Goal: Task Accomplishment & Management: Complete application form

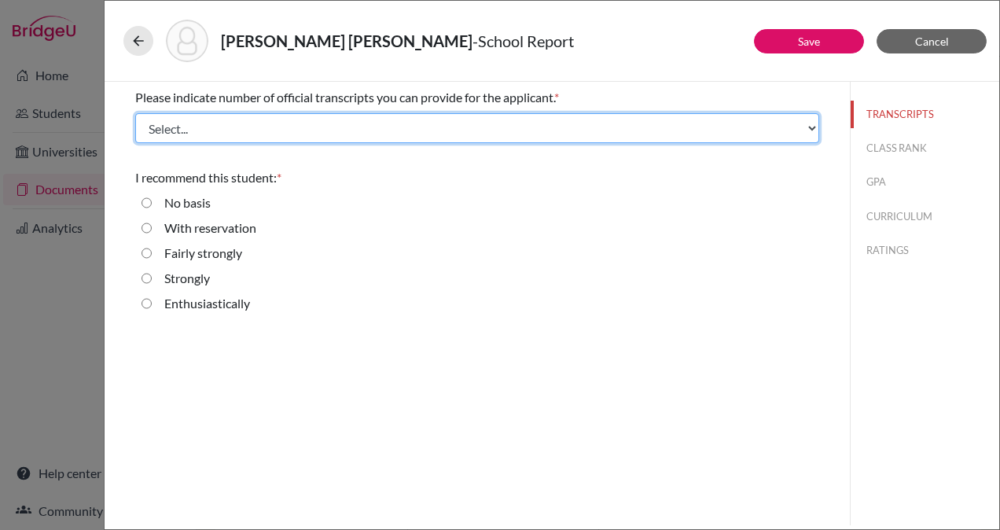
click at [711, 124] on select "Select... 1 2 3 4" at bounding box center [477, 128] width 684 height 30
select select "1"
click at [135, 113] on select "Select... 1 2 3 4" at bounding box center [477, 128] width 684 height 30
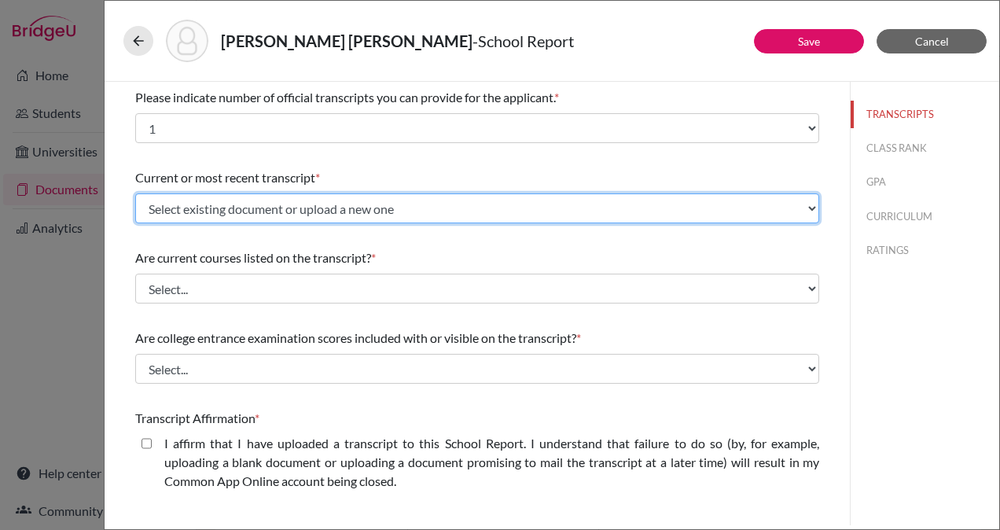
click at [465, 206] on select "Select existing document or upload a new one Initial Transcript [PERSON_NAME] […" at bounding box center [477, 208] width 684 height 30
select select "665721"
click at [135, 193] on select "Select existing document or upload a new one Initial Transcript [PERSON_NAME] […" at bounding box center [477, 208] width 684 height 30
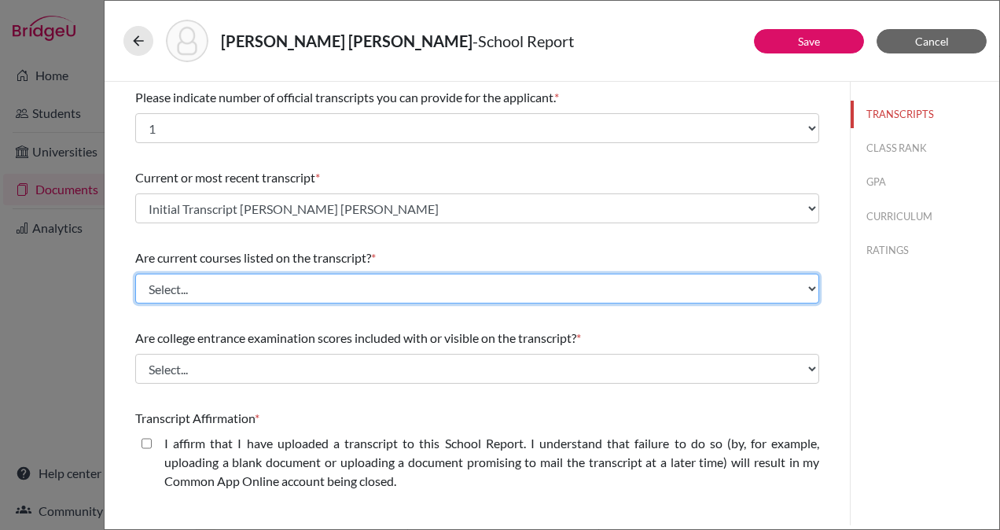
click at [361, 289] on select "Select... Yes No" at bounding box center [477, 289] width 684 height 30
select select "1"
click at [135, 274] on select "Select... Yes No" at bounding box center [477, 289] width 684 height 30
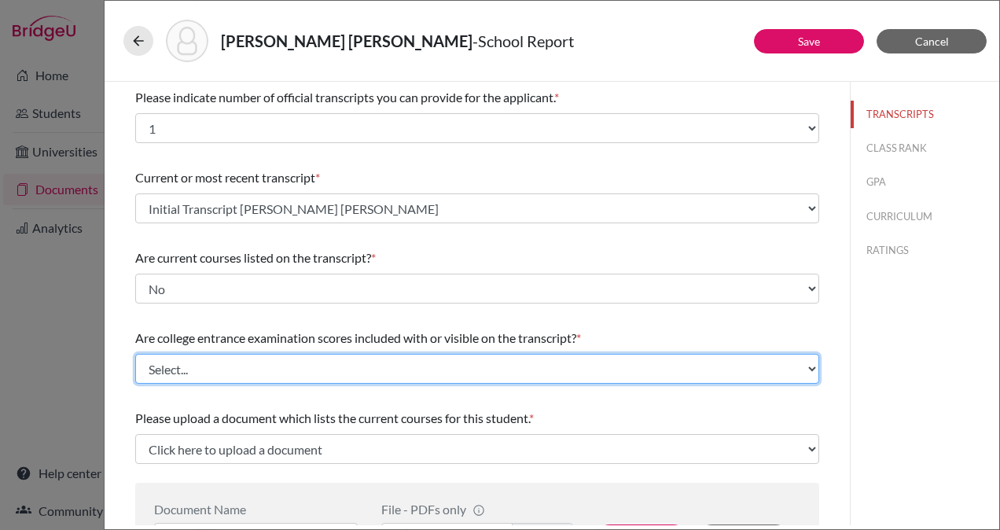
click at [417, 366] on select "Select... Yes No" at bounding box center [477, 369] width 684 height 30
select select "1"
click at [135, 354] on select "Select... Yes No" at bounding box center [477, 369] width 684 height 30
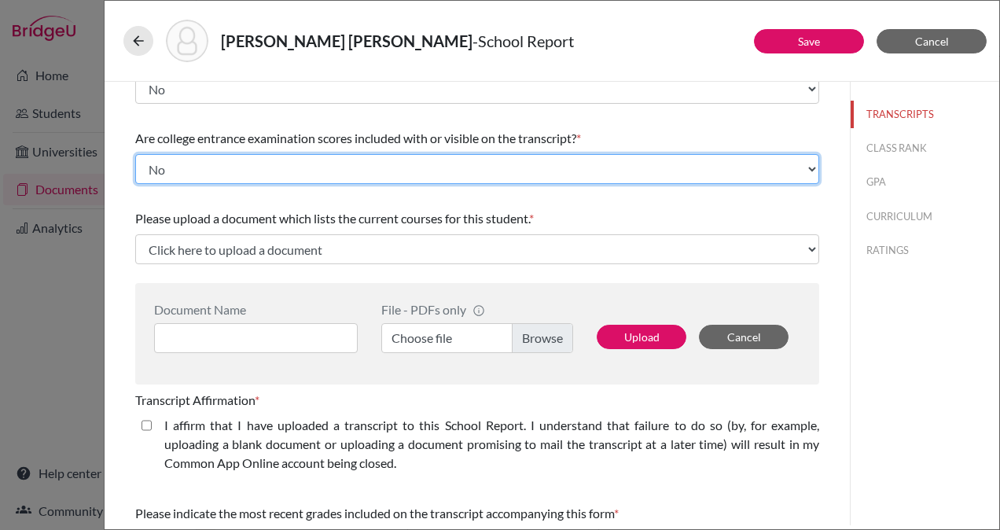
scroll to position [201, 0]
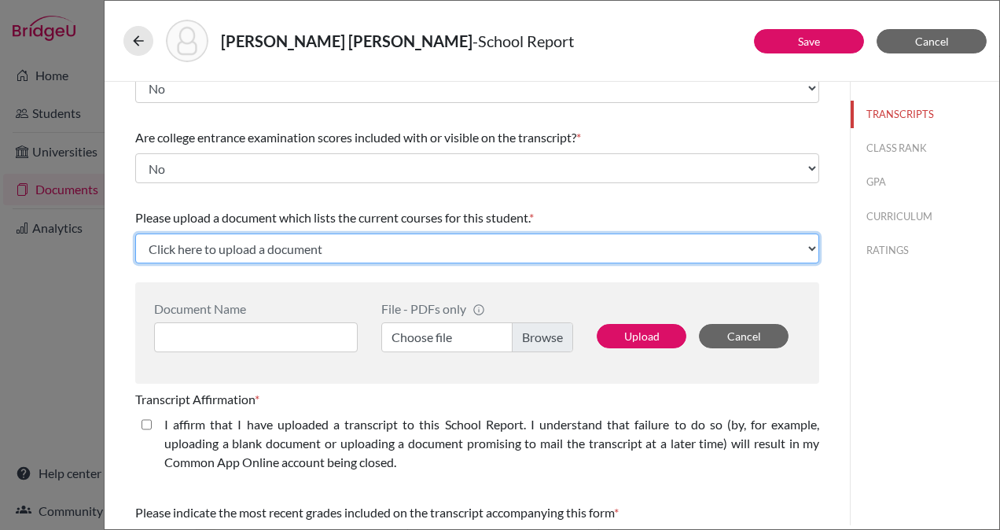
click at [469, 251] on select "Click here to upload a document Upload New File" at bounding box center [477, 249] width 684 height 30
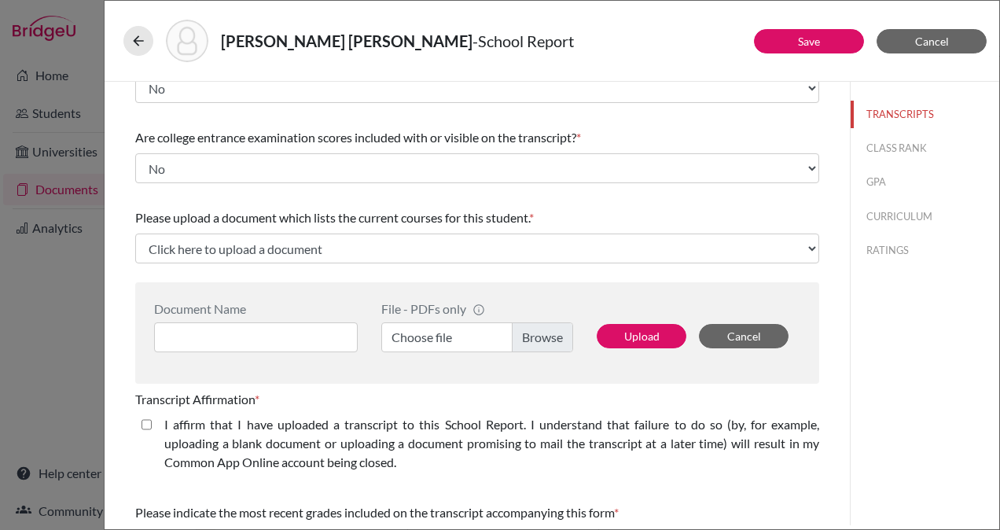
click at [554, 210] on div "Please upload a document which lists the current courses for this student. *" at bounding box center [477, 217] width 684 height 19
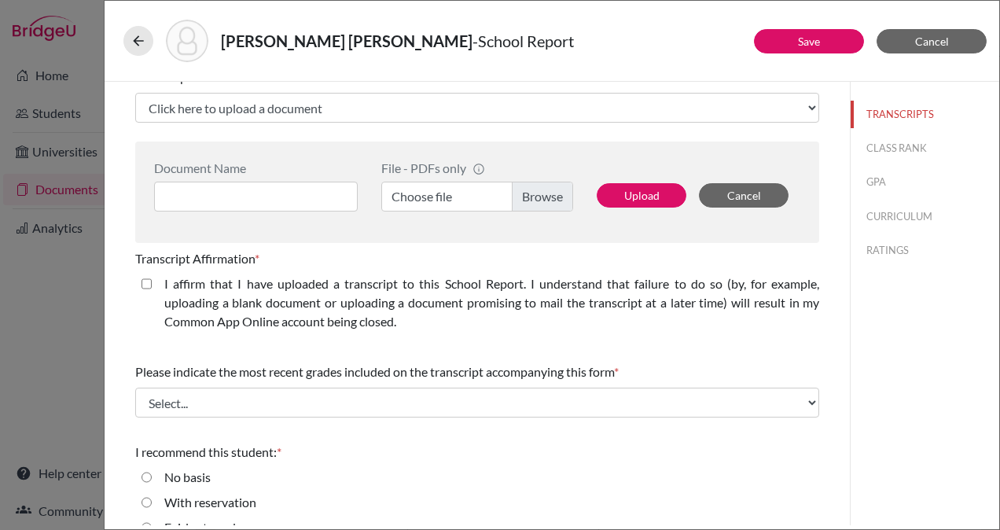
scroll to position [416, 0]
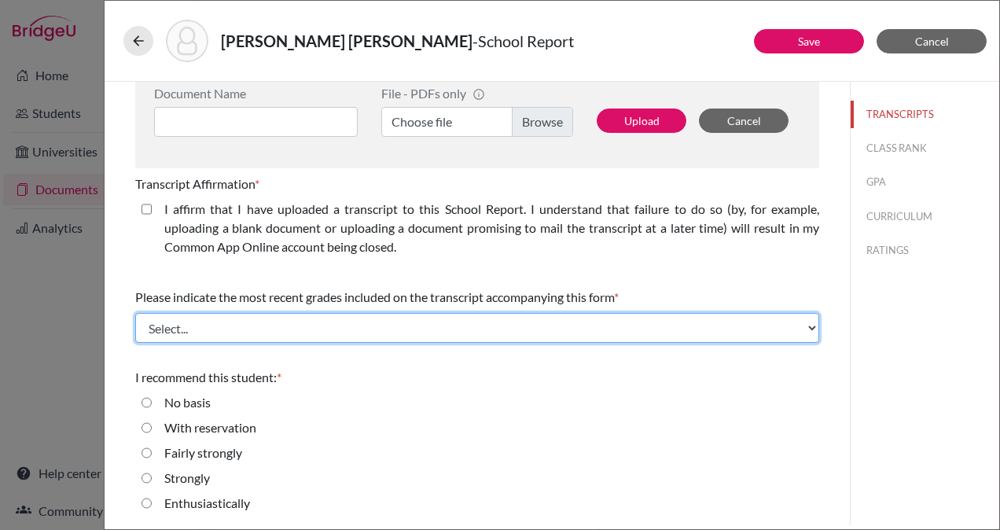
click at [598, 328] on select "Select... Final junior year grades 1st Quarter senior year grades 2nd Quarter/1…" at bounding box center [477, 328] width 684 height 30
select select "0"
click at [135, 313] on select "Select... Final junior year grades 1st Quarter senior year grades 2nd Quarter/1…" at bounding box center [477, 328] width 684 height 30
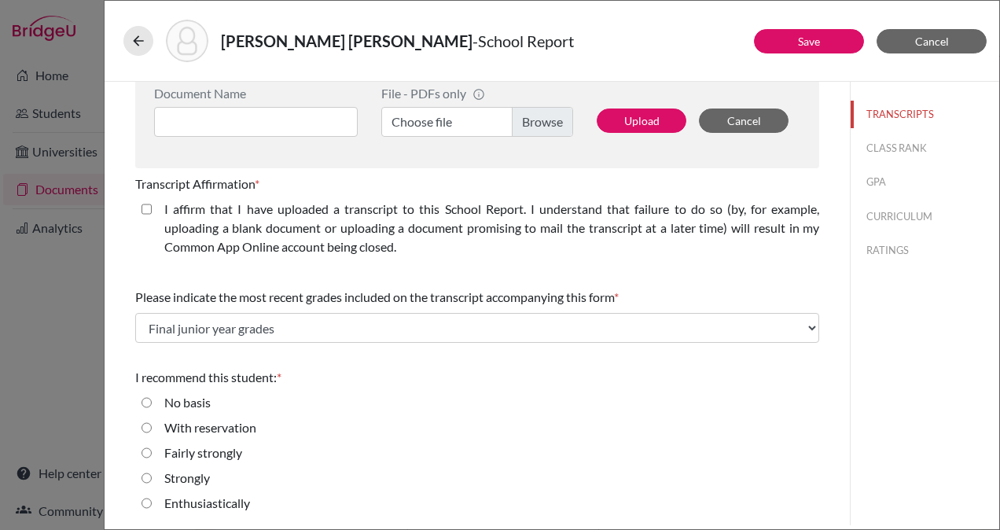
click at [145, 502] on input "Enthusiastically" at bounding box center [147, 503] width 10 height 19
radio input "true"
click at [826, 33] on button "Save" at bounding box center [809, 41] width 110 height 24
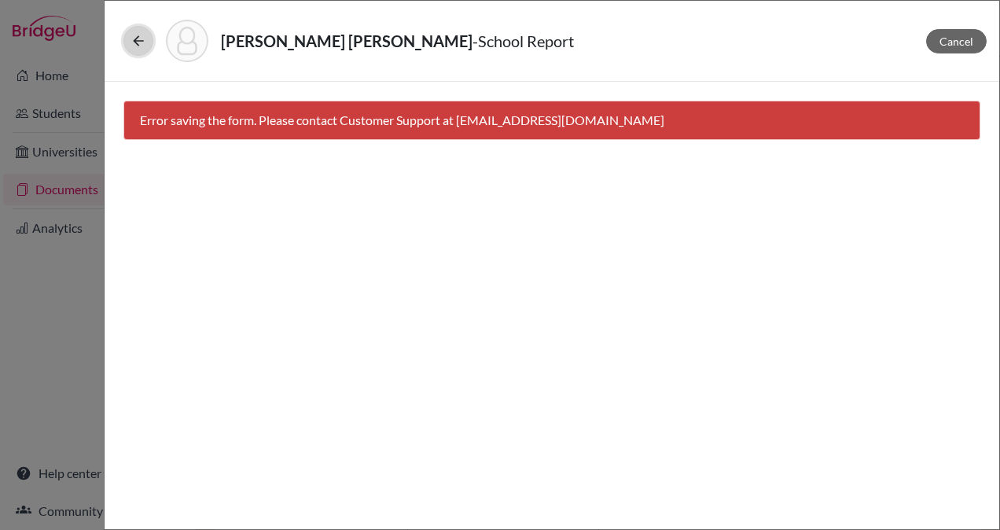
click at [137, 39] on icon at bounding box center [139, 41] width 16 height 16
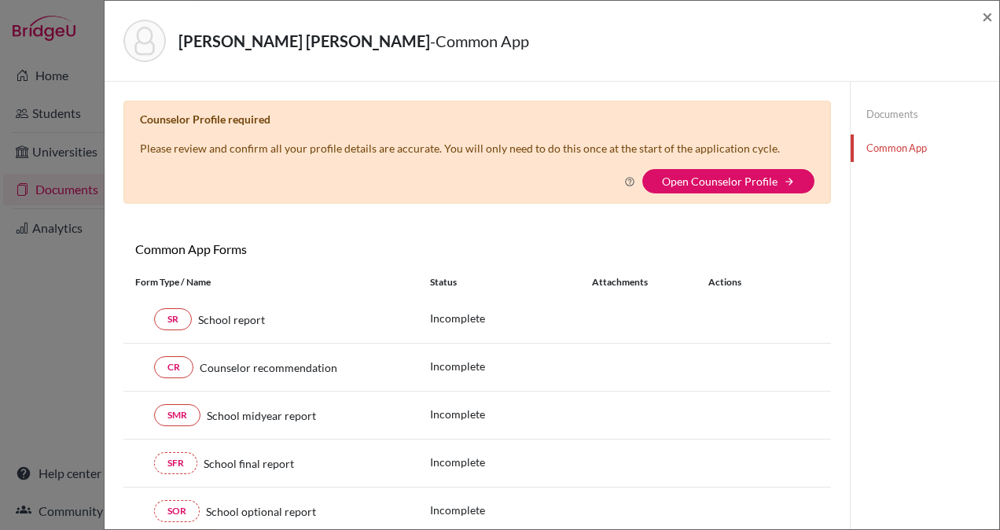
click at [333, 197] on div "Counselor Profile required Please review and confirm all your profile details a…" at bounding box center [477, 152] width 708 height 103
click at [674, 220] on div "× Counselor Profile required Please review and confirm all your profile details…" at bounding box center [477, 342] width 708 height 483
click at [179, 318] on link "SR" at bounding box center [173, 319] width 38 height 22
click at [706, 178] on link "Open Counselor Profile" at bounding box center [720, 181] width 116 height 13
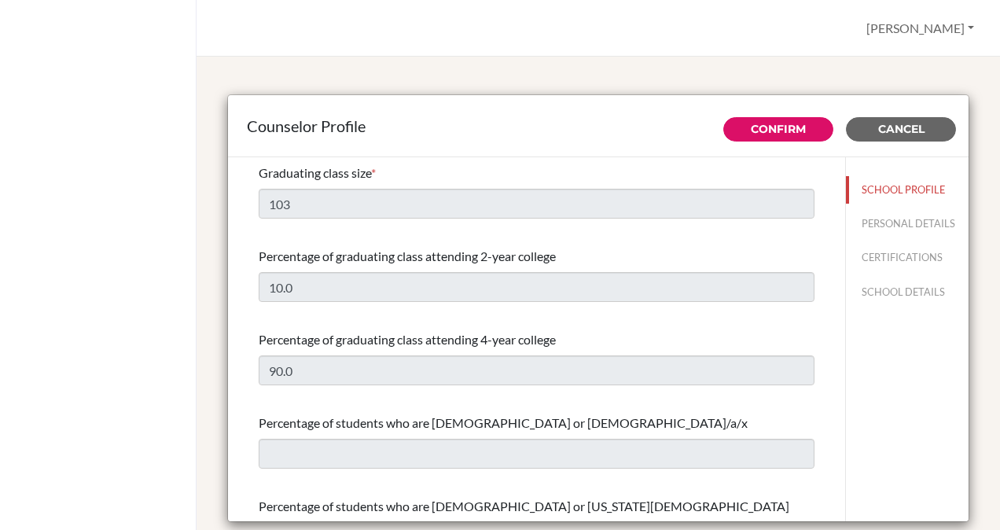
select select "0"
select select "350349"
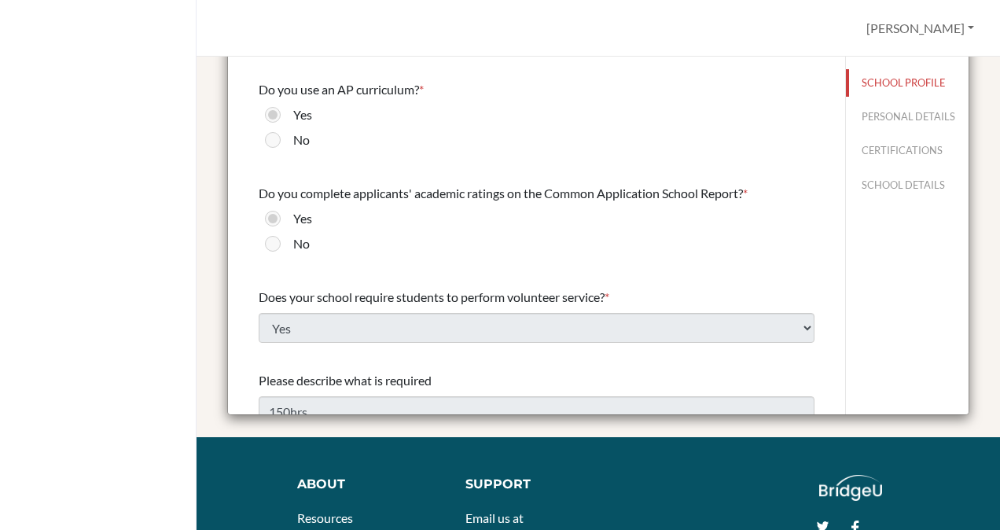
scroll to position [1670, 0]
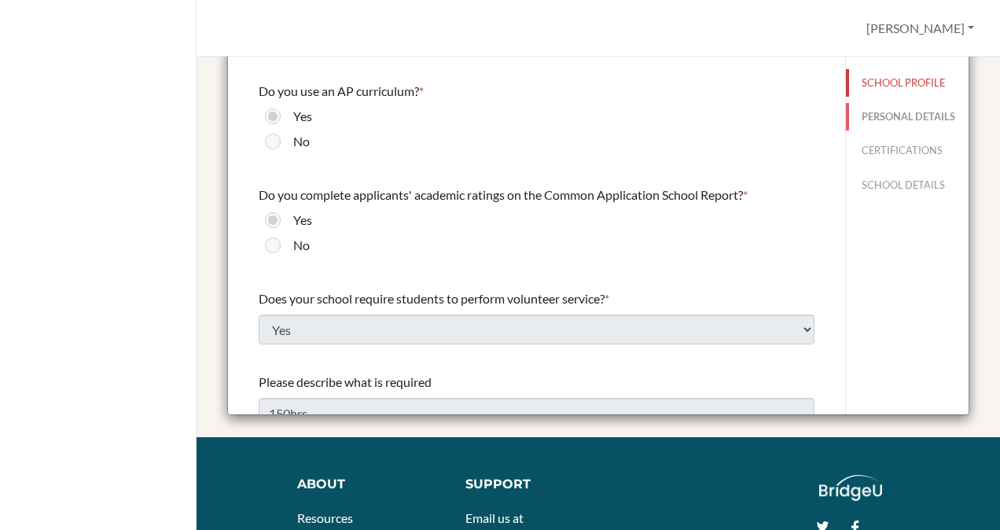
click at [861, 120] on button "PERSONAL DETAILS" at bounding box center [907, 117] width 123 height 28
type input "[PERSON_NAME] [PERSON_NAME]"
type input "[PERSON_NAME]"
type input "Advisor"
type input "503.252-883-00"
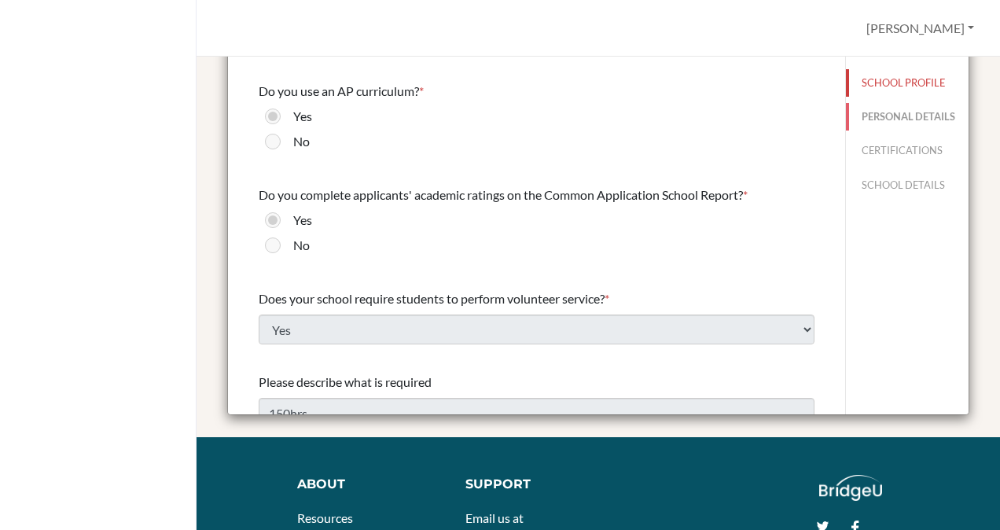
type input "[PERSON_NAME][EMAIL_ADDRESS][PERSON_NAME][DOMAIN_NAME]"
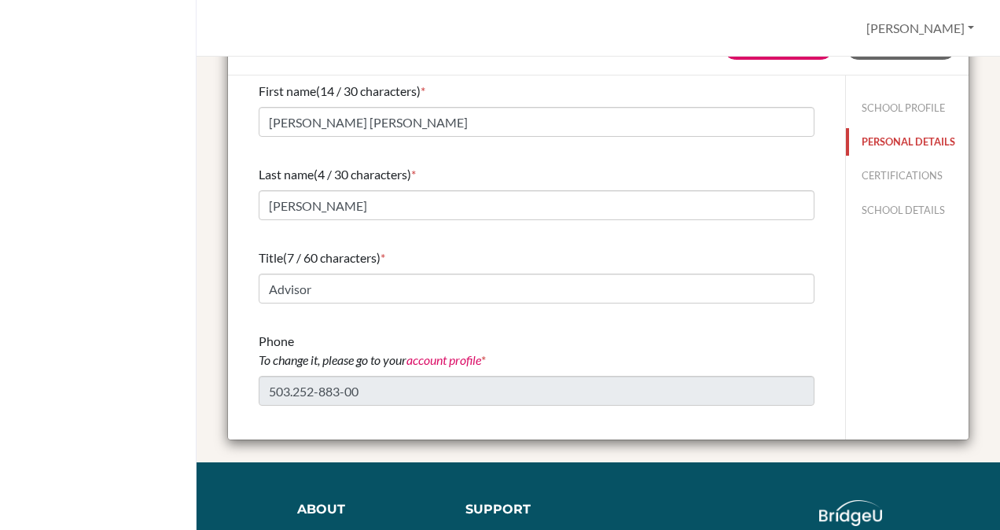
scroll to position [0, 0]
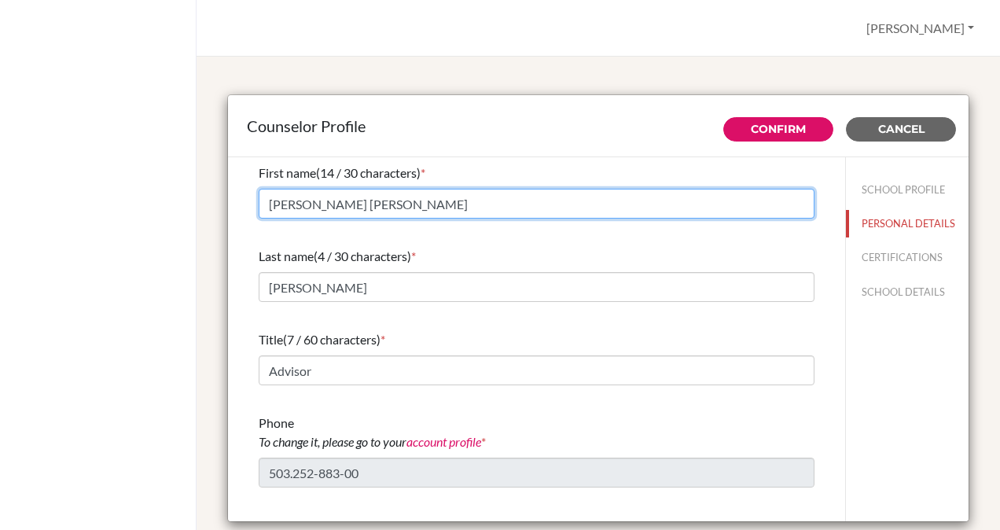
click at [418, 203] on input "[PERSON_NAME] [PERSON_NAME]" at bounding box center [537, 204] width 556 height 30
type input "[PERSON_NAME]"
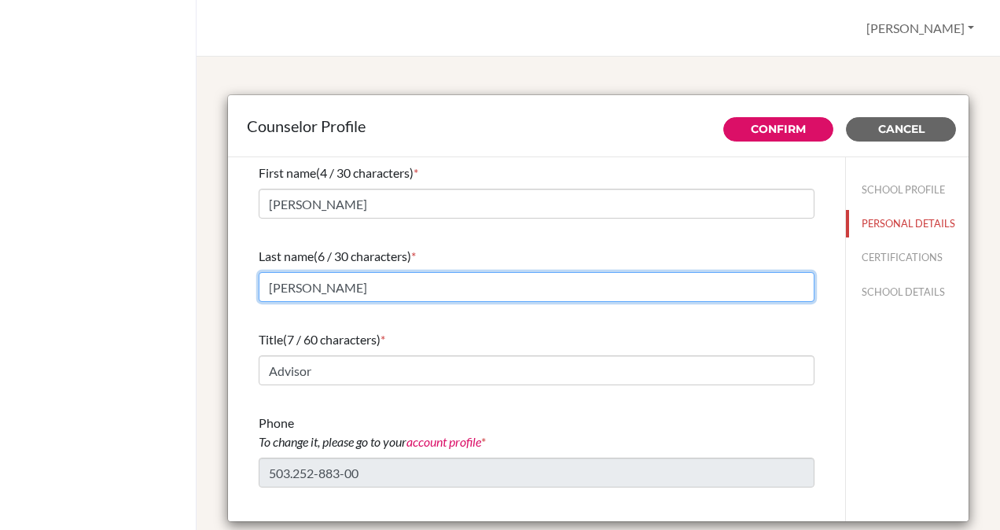
type input "Barnes"
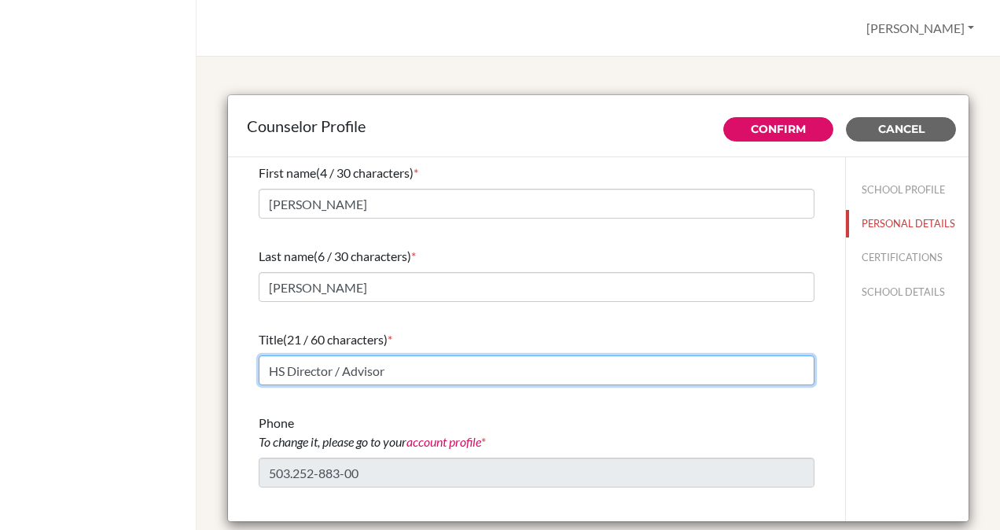
scroll to position [74, 0]
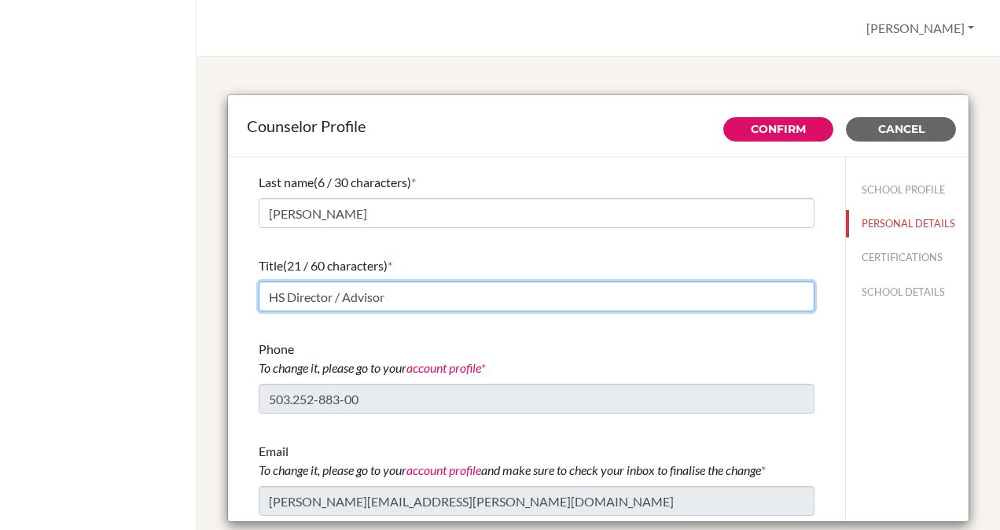
type input "HS Director / Advisor"
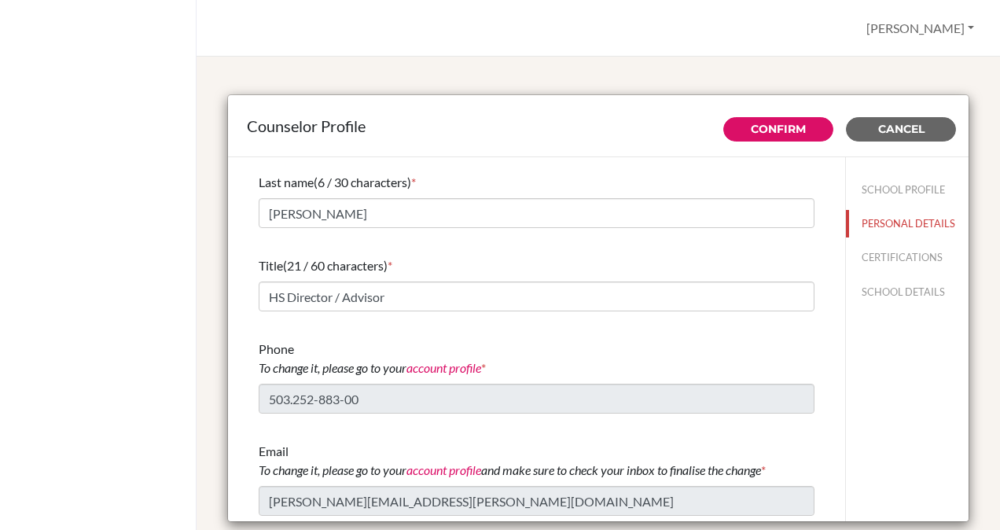
click at [454, 366] on link "account profile" at bounding box center [444, 367] width 75 height 15
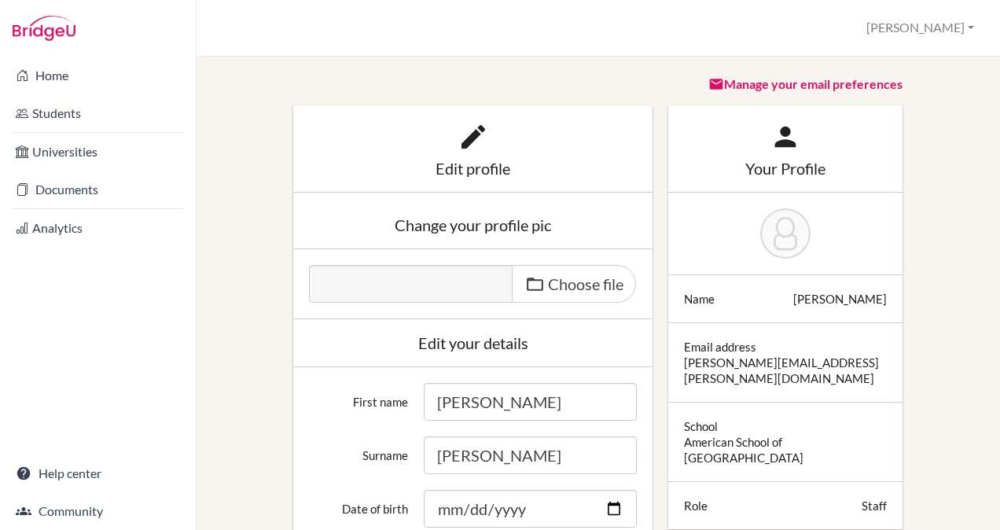
scroll to position [182, 0]
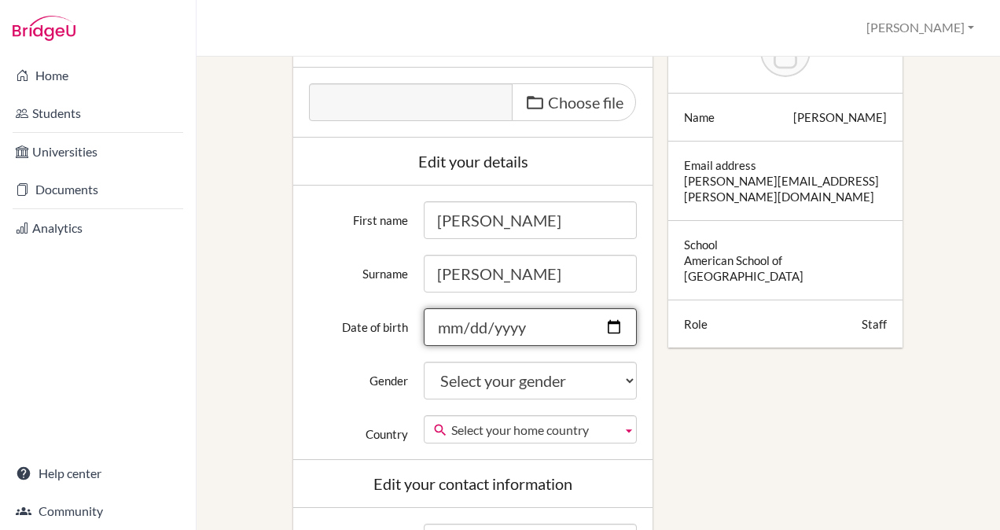
click at [604, 326] on input "Date of birth" at bounding box center [530, 327] width 213 height 38
type input "1966-10-13"
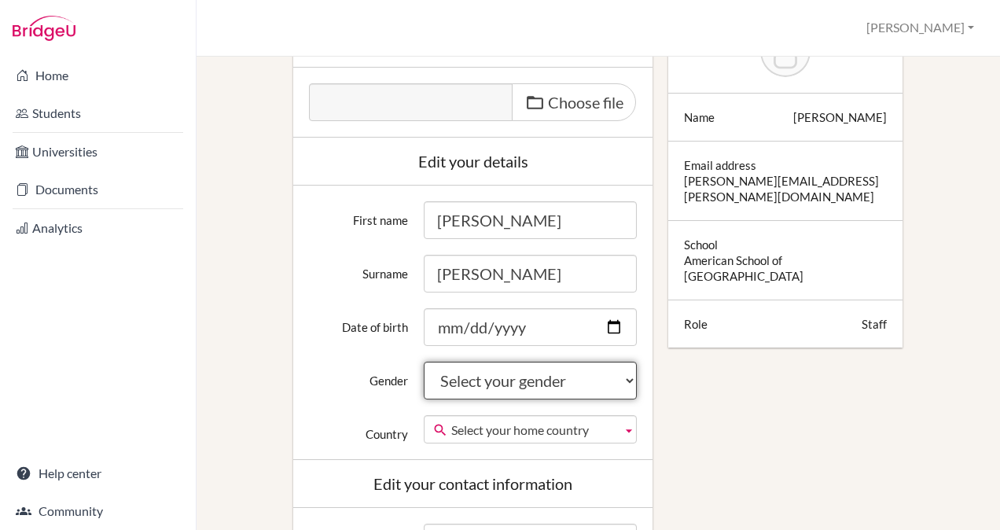
click at [607, 372] on select "Select your gender Female Male Neither" at bounding box center [530, 381] width 213 height 38
select select "male"
click at [424, 362] on select "Select your gender Female Male Neither" at bounding box center [530, 381] width 213 height 38
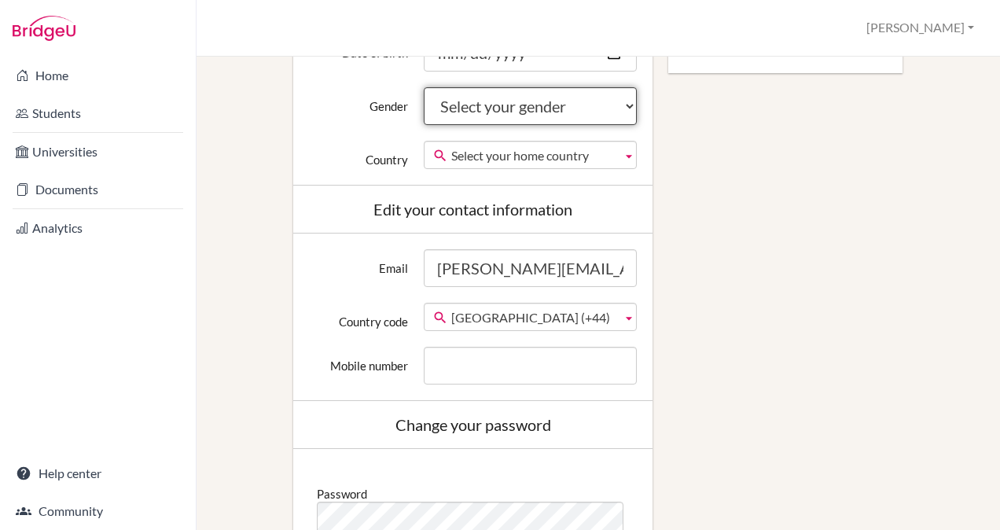
scroll to position [455, 0]
click at [594, 156] on span "Select your home country" at bounding box center [533, 156] width 164 height 28
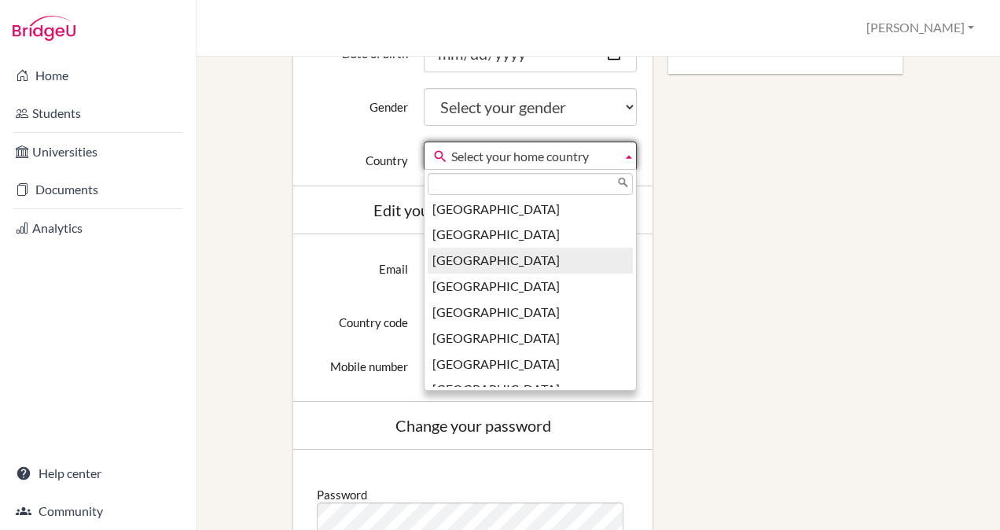
scroll to position [1708, 0]
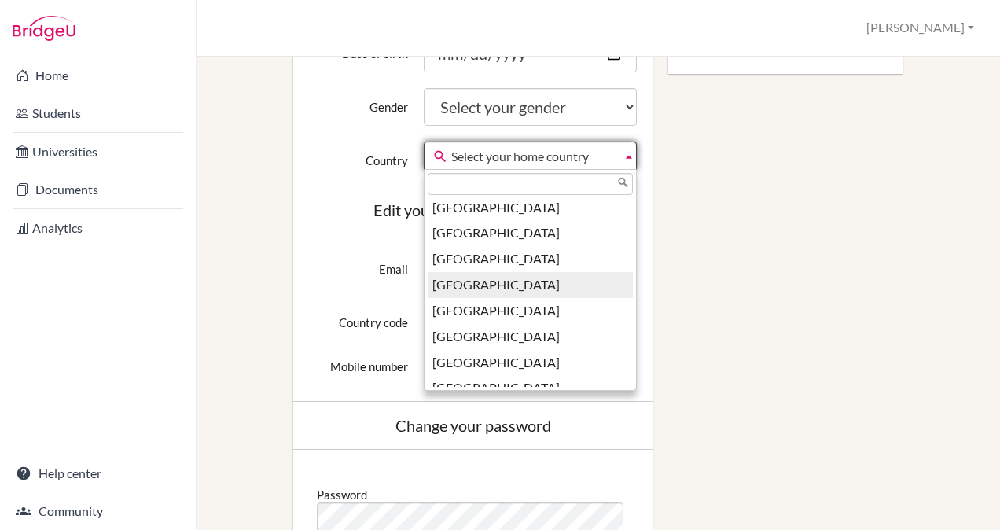
click at [498, 281] on li "El Salvador" at bounding box center [530, 285] width 205 height 26
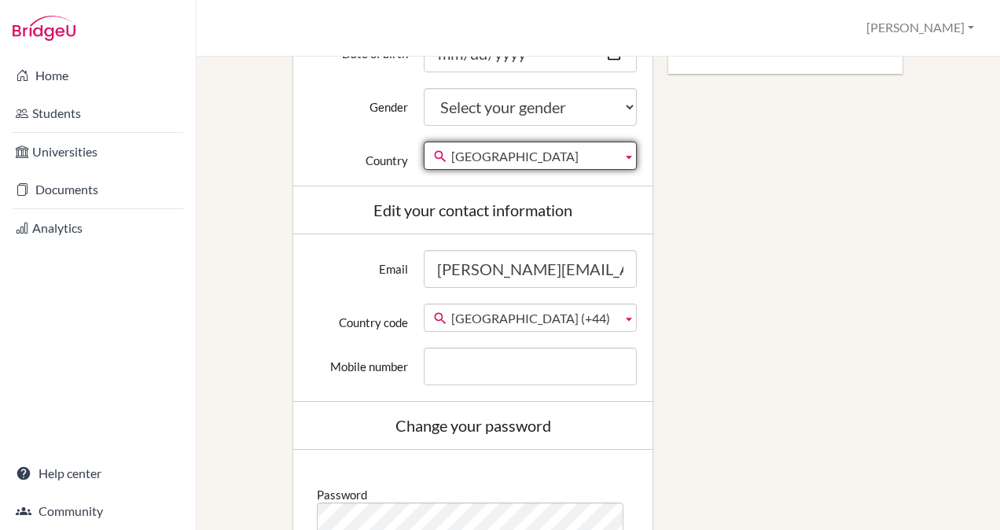
scroll to position [5894, 0]
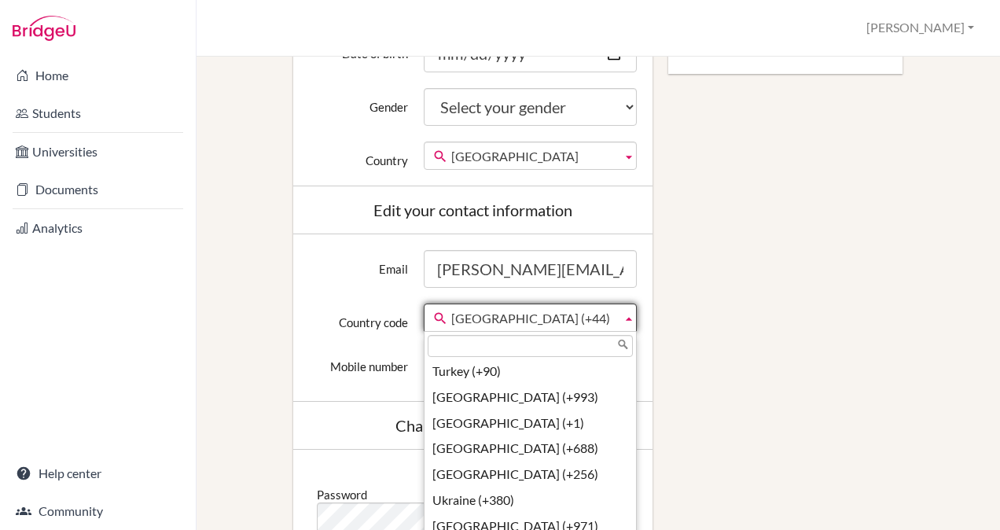
click at [566, 318] on span "United Kingdom (+44)" at bounding box center [533, 318] width 164 height 28
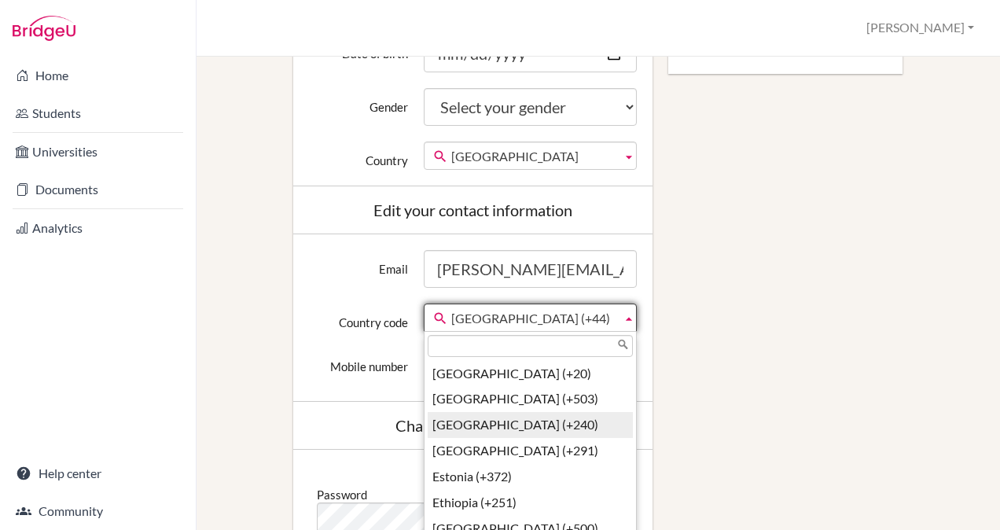
scroll to position [1695, 0]
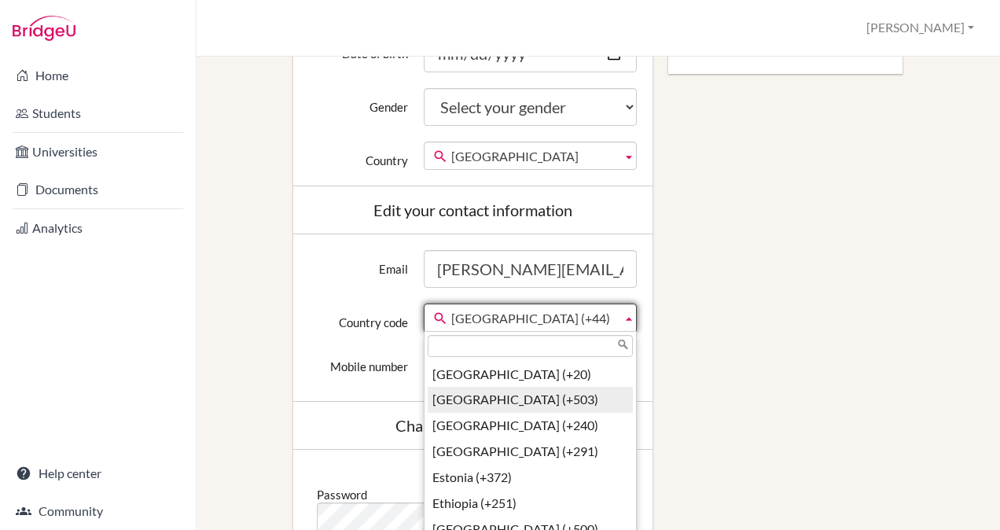
click at [511, 413] on li "El Salvador (+503)" at bounding box center [530, 400] width 205 height 26
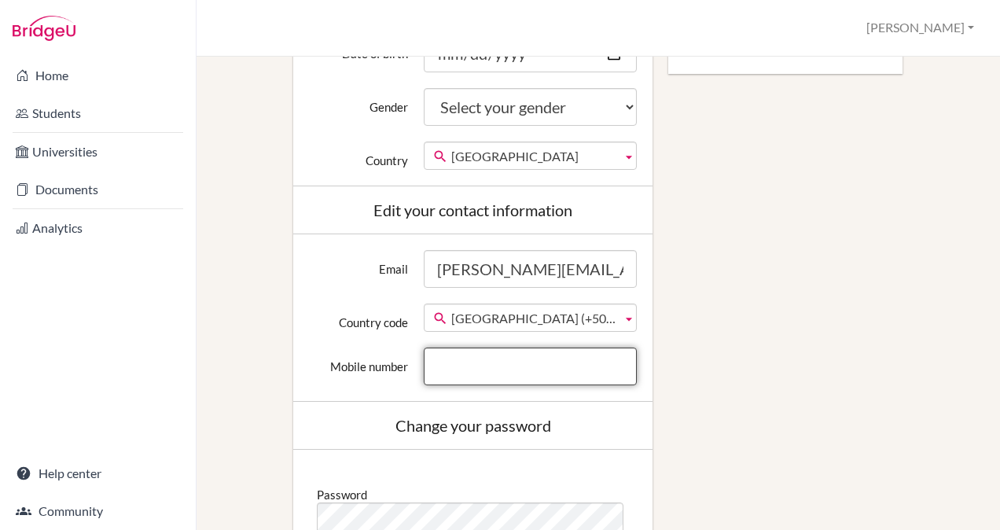
click at [478, 365] on input "Mobile number" at bounding box center [530, 367] width 213 height 38
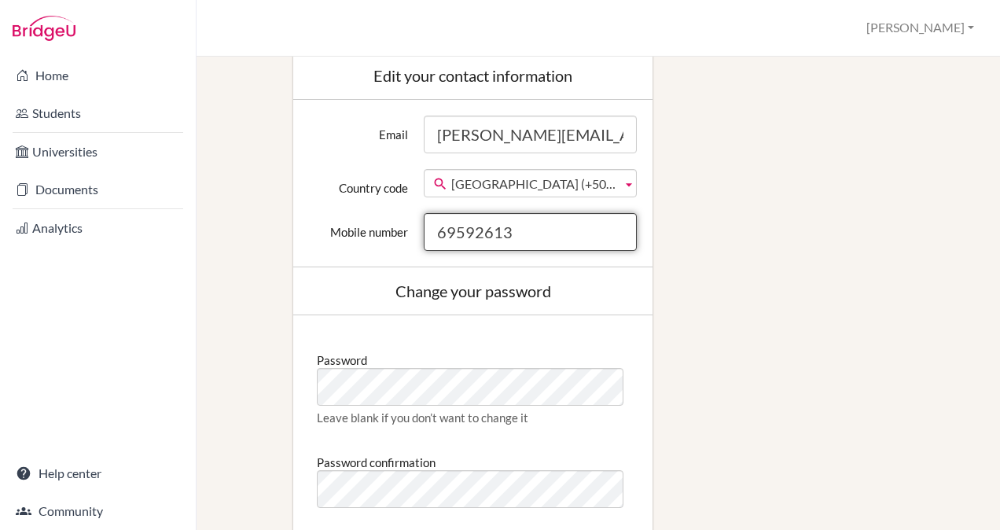
scroll to position [589, 0]
type input "69592613"
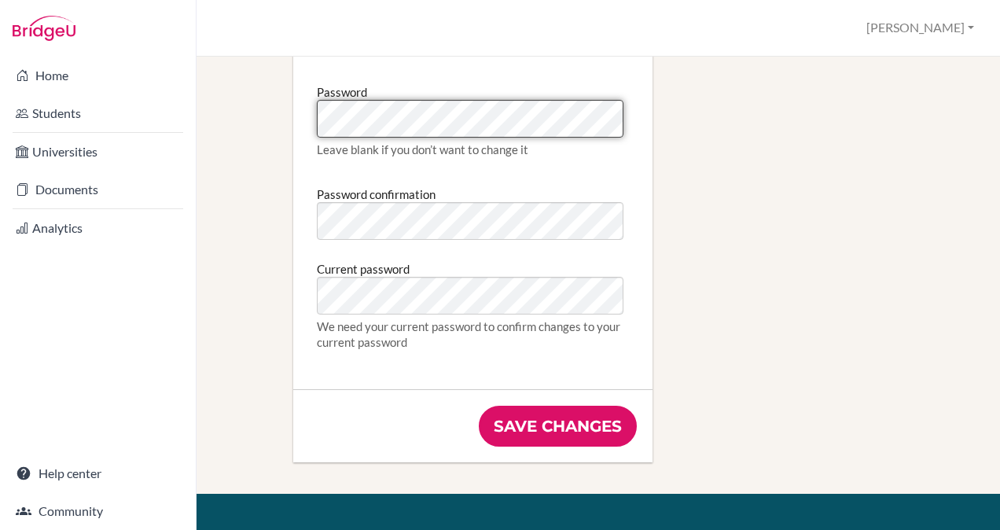
scroll to position [665, 0]
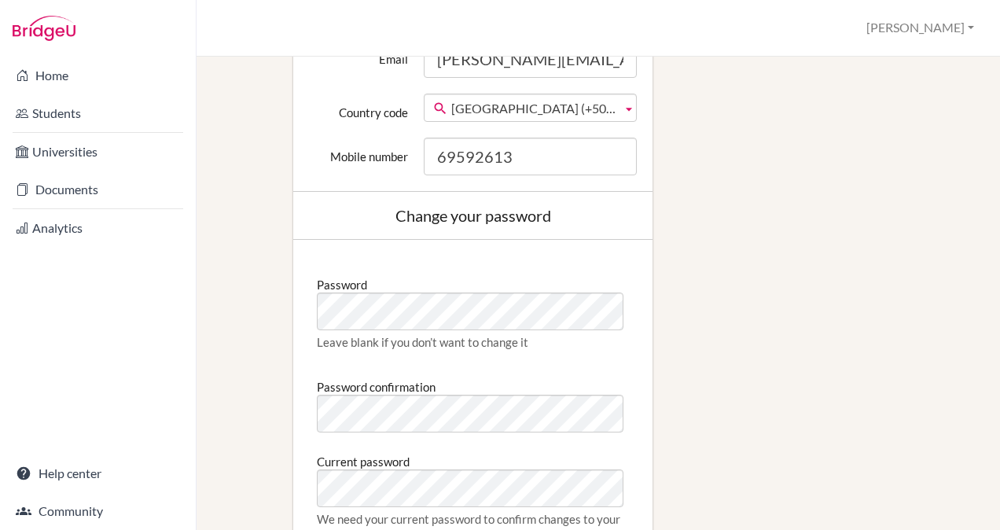
click at [681, 260] on div "Edit profile Change your profile pic Choose file Edit your details First name G…" at bounding box center [598, 63] width 750 height 1246
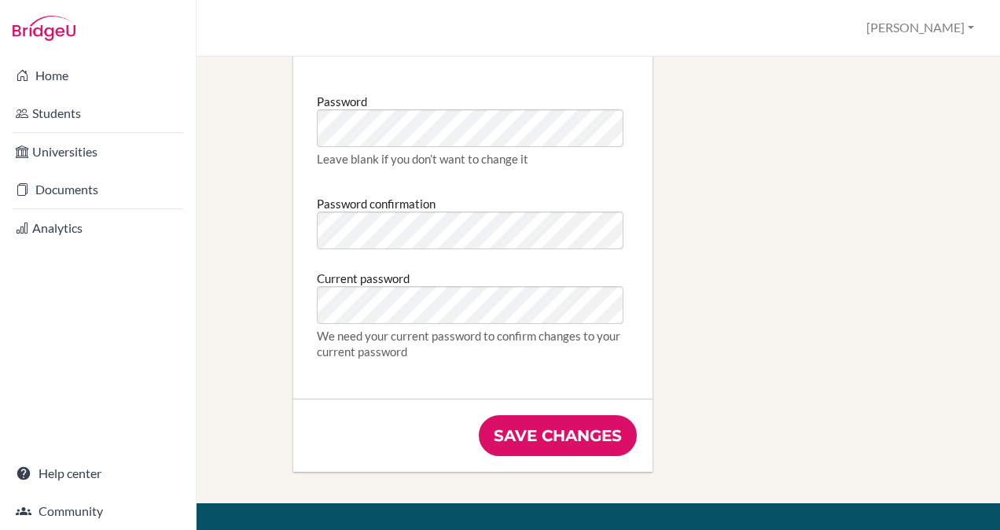
scroll to position [1075, 0]
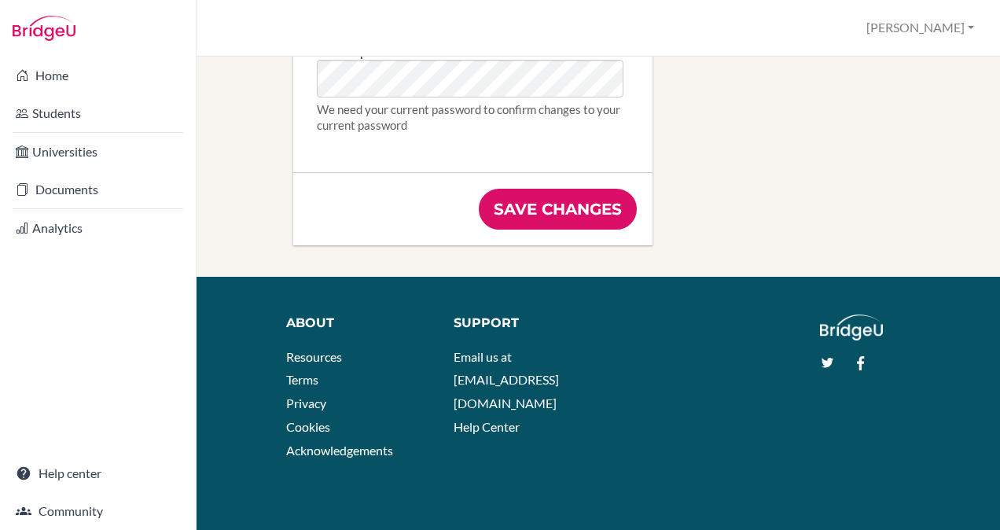
click at [576, 204] on input "Save changes" at bounding box center [558, 209] width 158 height 41
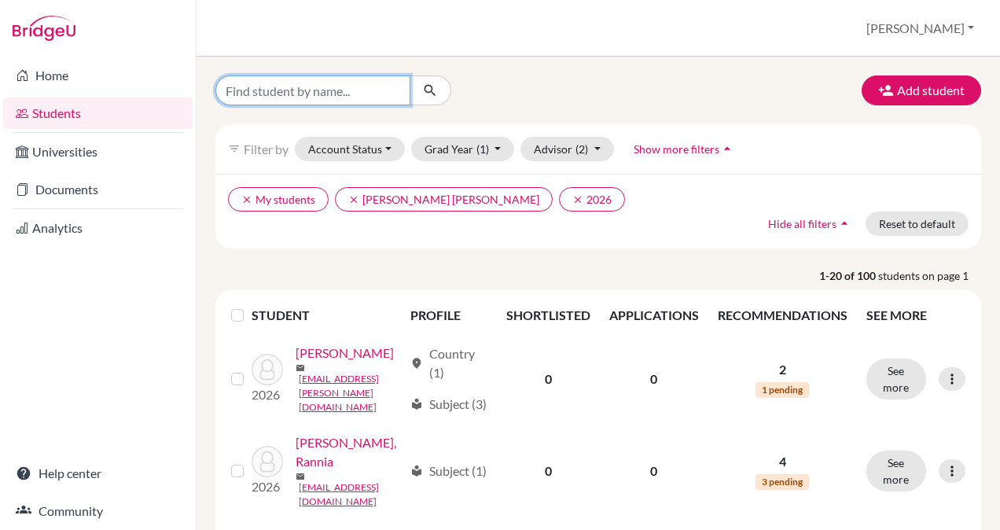
click at [278, 89] on input "Find student by name..." at bounding box center [312, 90] width 195 height 30
type input "Zamora"
click button "submit" at bounding box center [431, 90] width 42 height 30
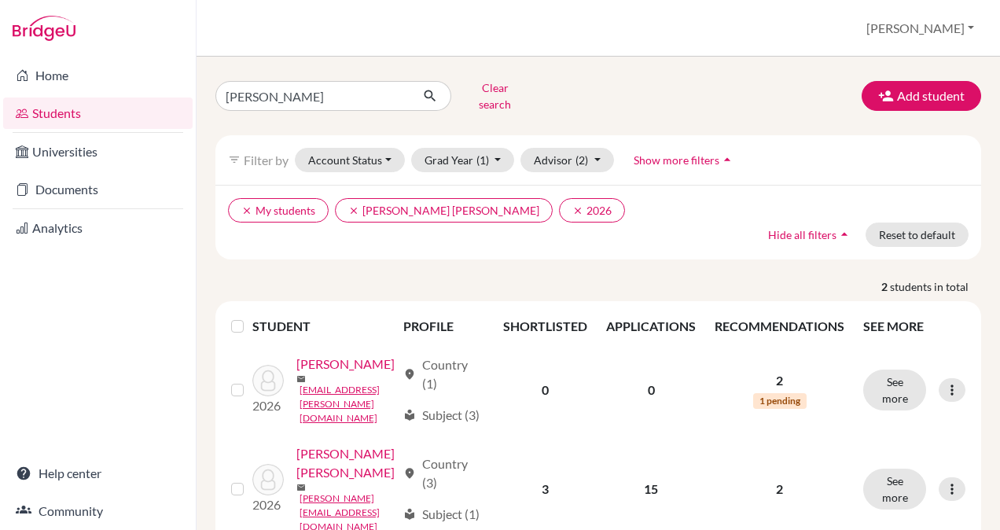
scroll to position [74, 0]
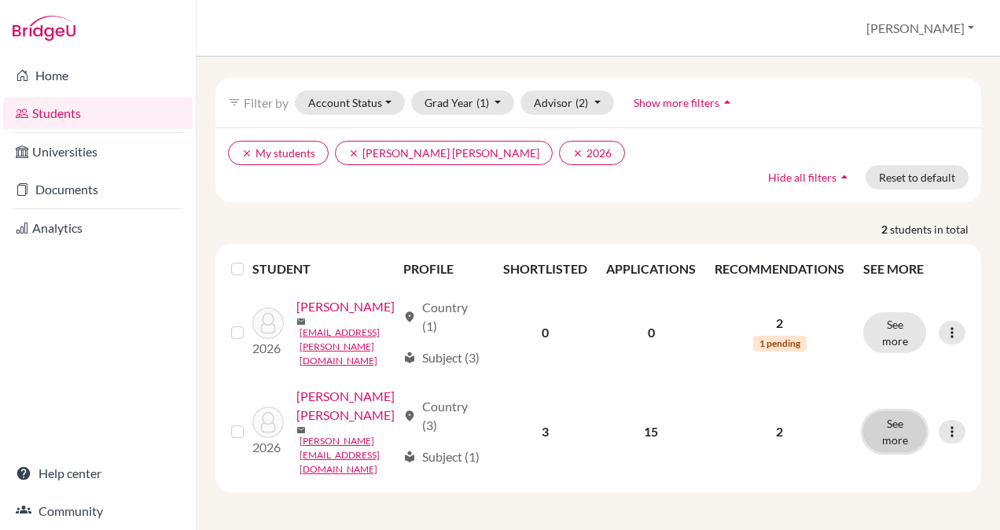
click at [890, 428] on button "See more" at bounding box center [894, 431] width 63 height 41
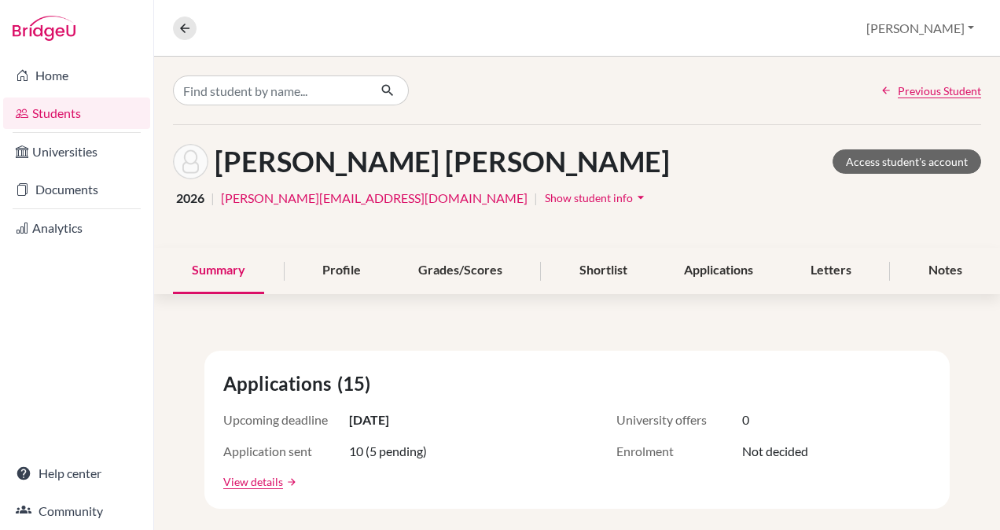
click at [333, 269] on div "Profile" at bounding box center [342, 271] width 76 height 46
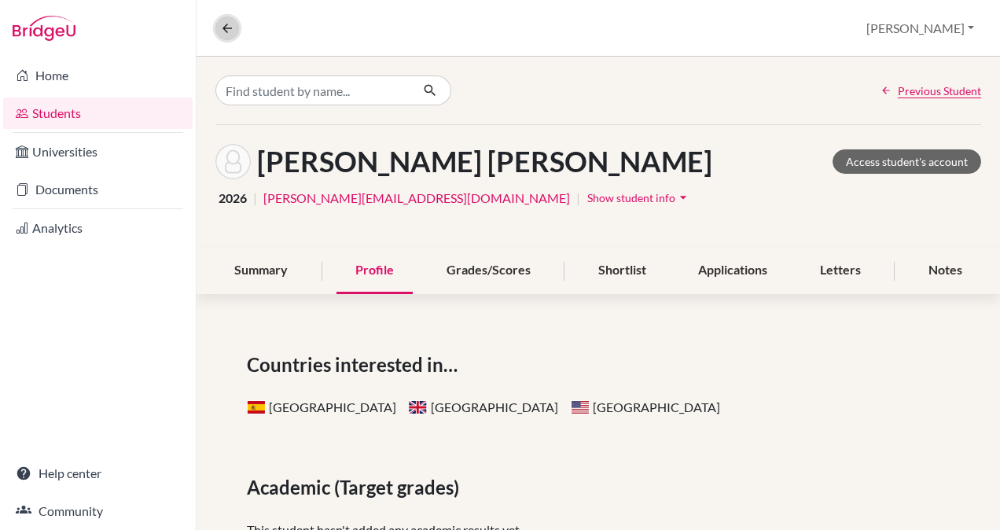
click at [230, 27] on icon at bounding box center [227, 28] width 14 height 14
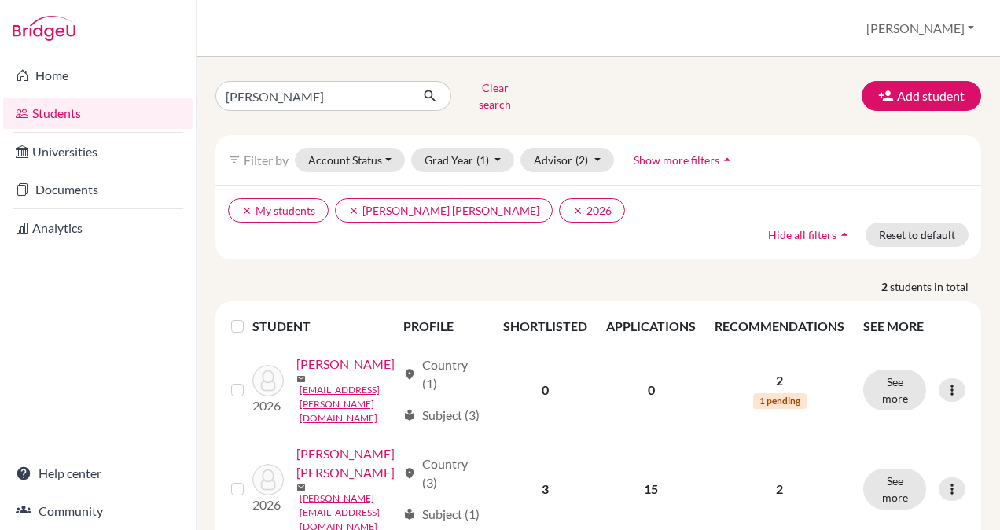
scroll to position [74, 0]
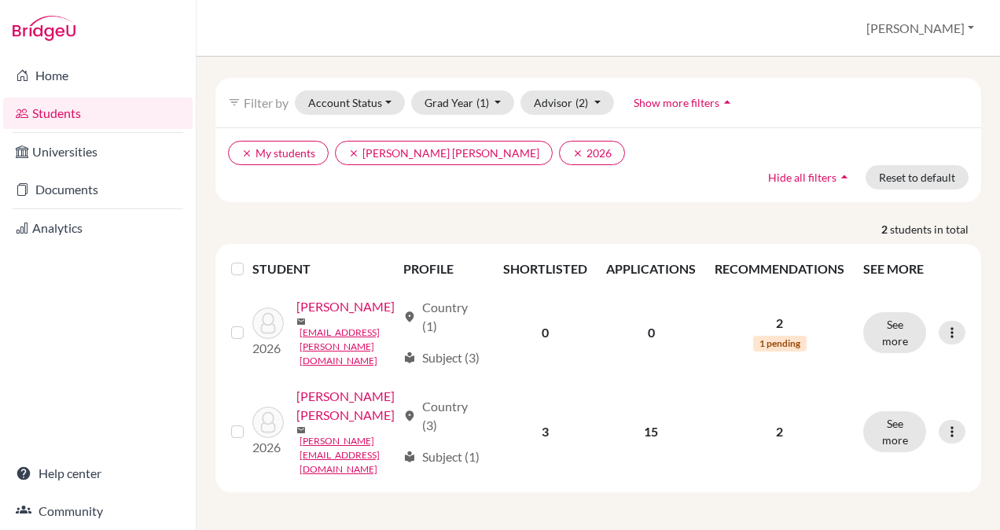
click at [944, 426] on icon at bounding box center [952, 432] width 16 height 16
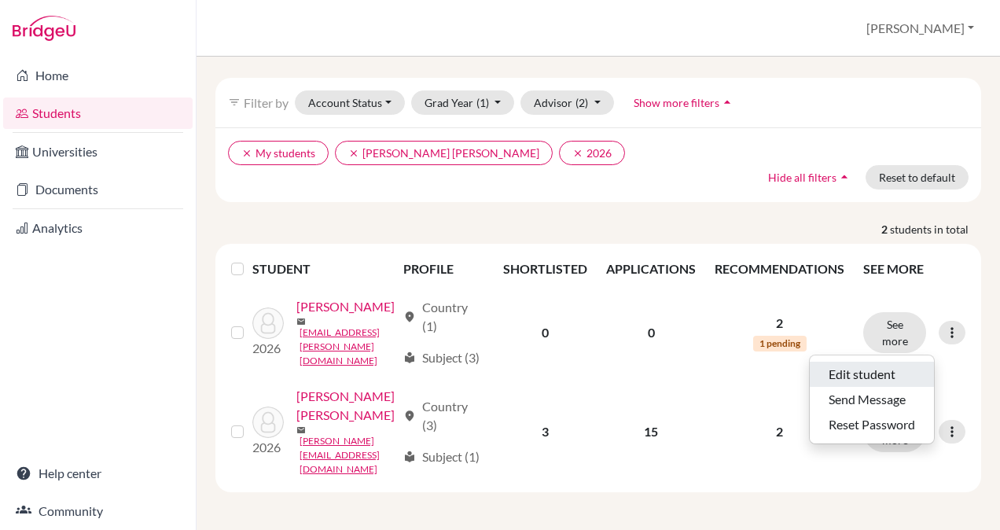
click at [869, 362] on button "Edit student" at bounding box center [872, 374] width 124 height 25
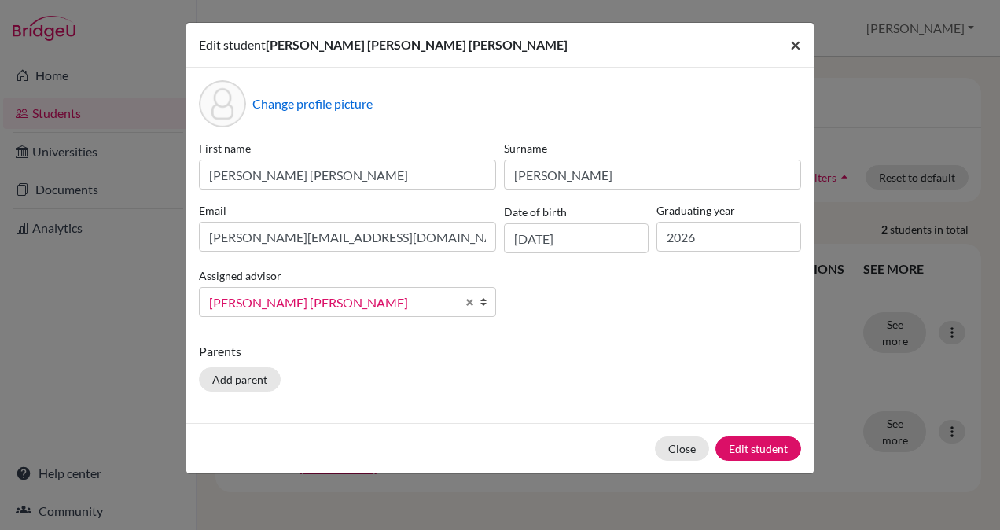
click at [796, 31] on button "×" at bounding box center [796, 45] width 36 height 44
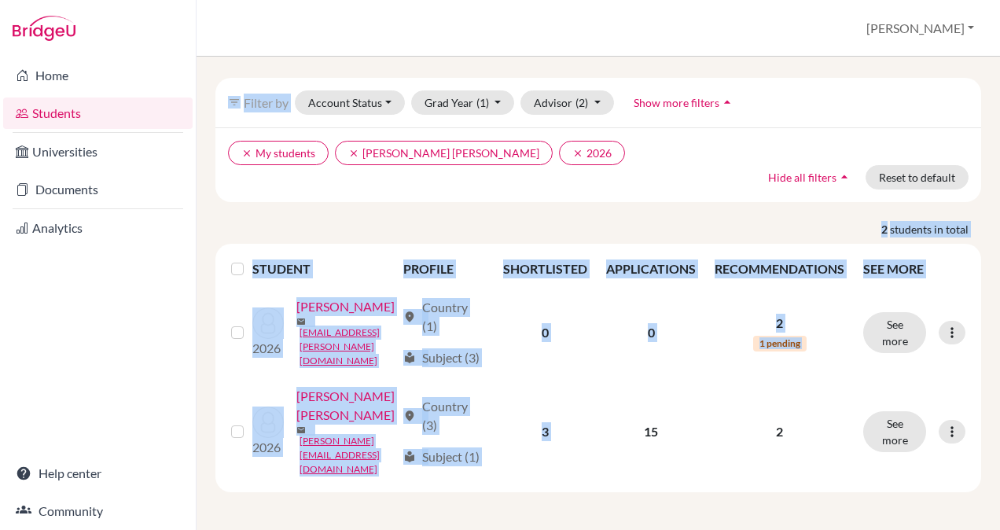
drag, startPoint x: 796, startPoint y: 31, endPoint x: 612, endPoint y: 392, distance: 405.1
click at [612, 392] on div "Students overview Greg Profile School Settings Log out Zamora Clear search Add …" at bounding box center [599, 265] width 804 height 530
drag, startPoint x: 612, startPoint y: 392, endPoint x: 591, endPoint y: 454, distance: 65.4
click at [591, 454] on td "3" at bounding box center [545, 431] width 103 height 109
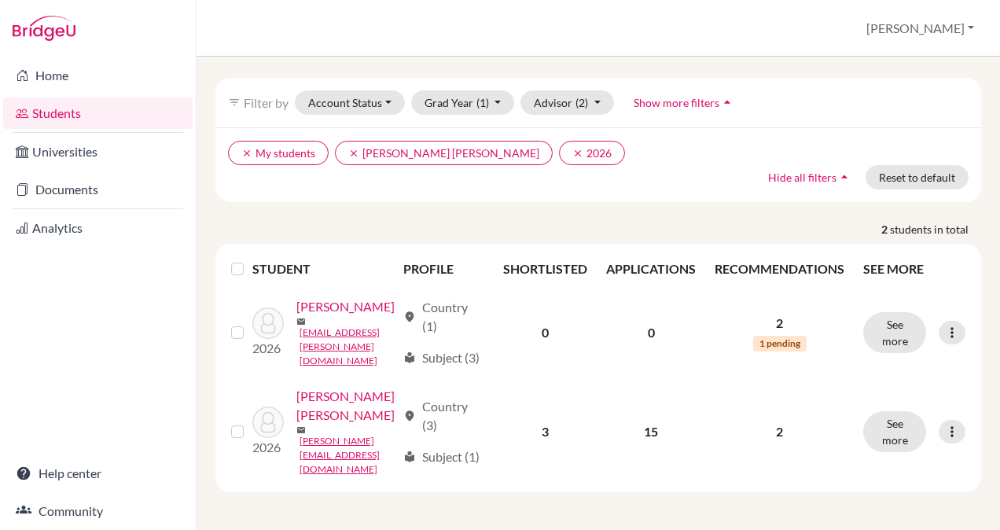
click at [659, 452] on td "15" at bounding box center [651, 431] width 109 height 109
click at [296, 425] on link "Zamora Beltranena, Maria Jose" at bounding box center [346, 406] width 100 height 38
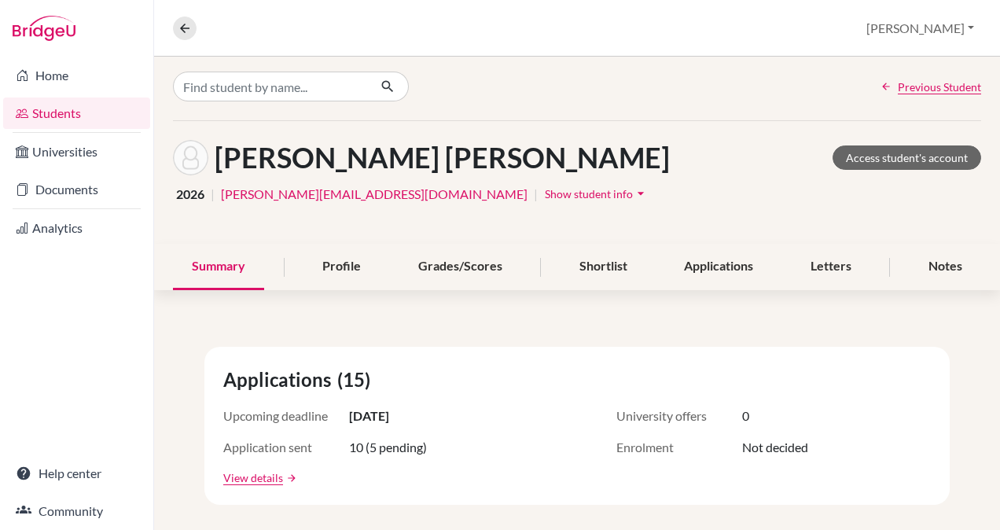
scroll to position [16, 0]
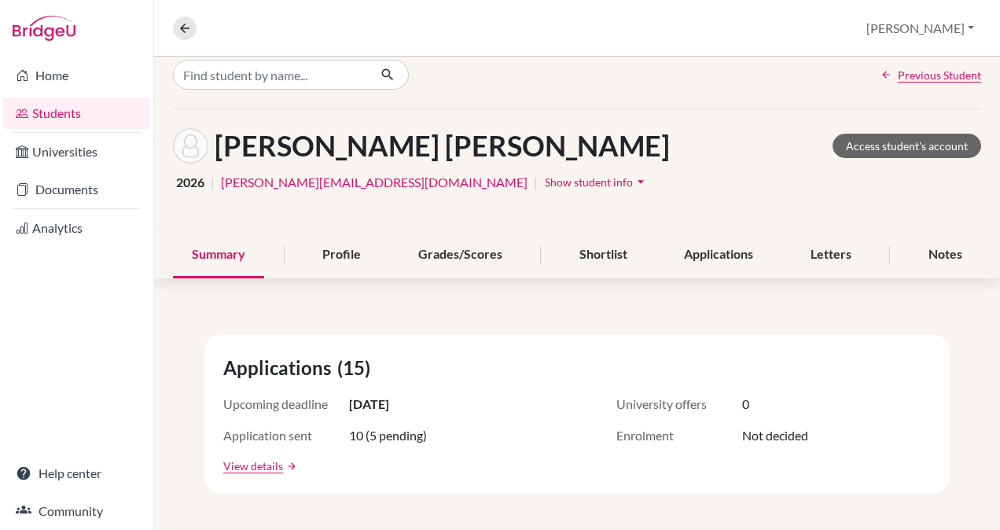
click at [688, 253] on div "Applications" at bounding box center [718, 255] width 107 height 46
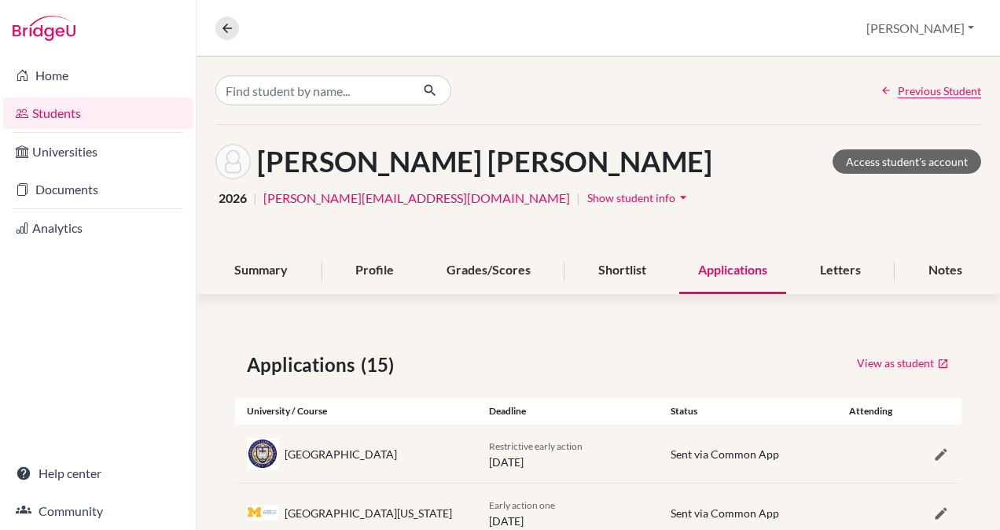
click at [478, 270] on div "Grades/Scores" at bounding box center [489, 271] width 122 height 46
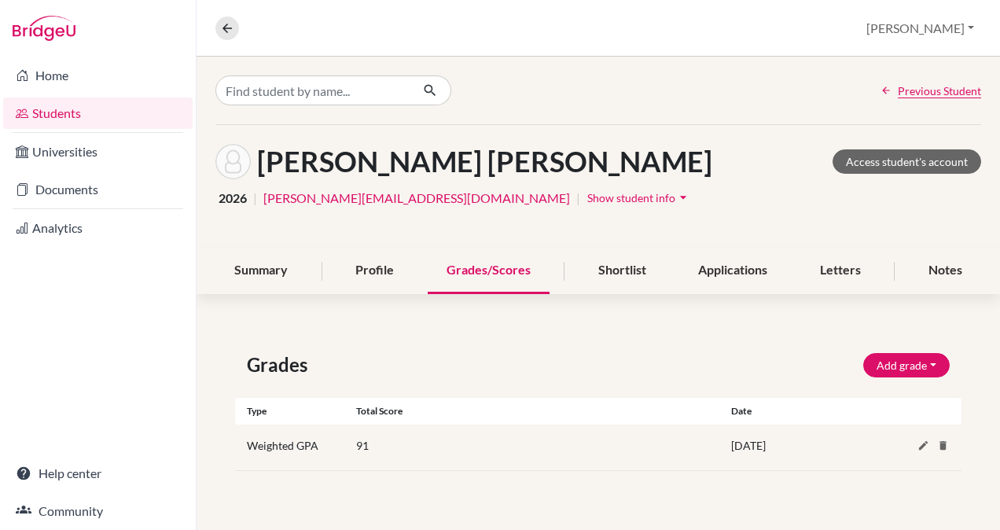
click at [368, 270] on div "Profile" at bounding box center [375, 271] width 76 height 46
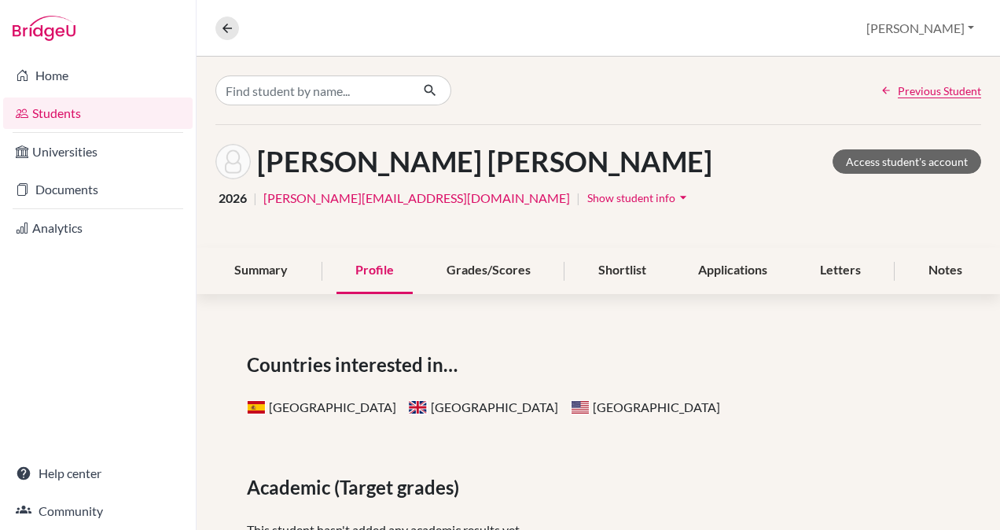
click at [258, 267] on div "Summary" at bounding box center [260, 271] width 91 height 46
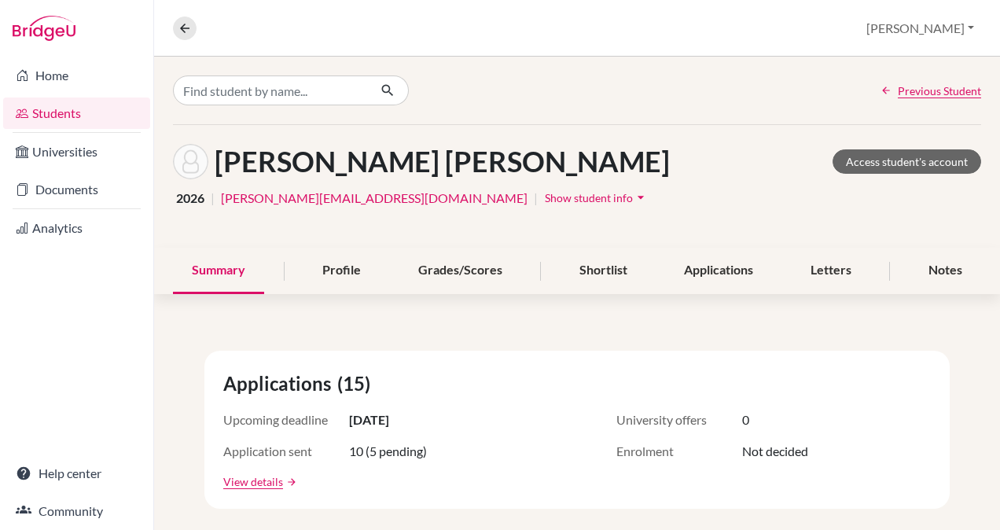
click at [442, 267] on div "Grades/Scores" at bounding box center [460, 271] width 122 height 46
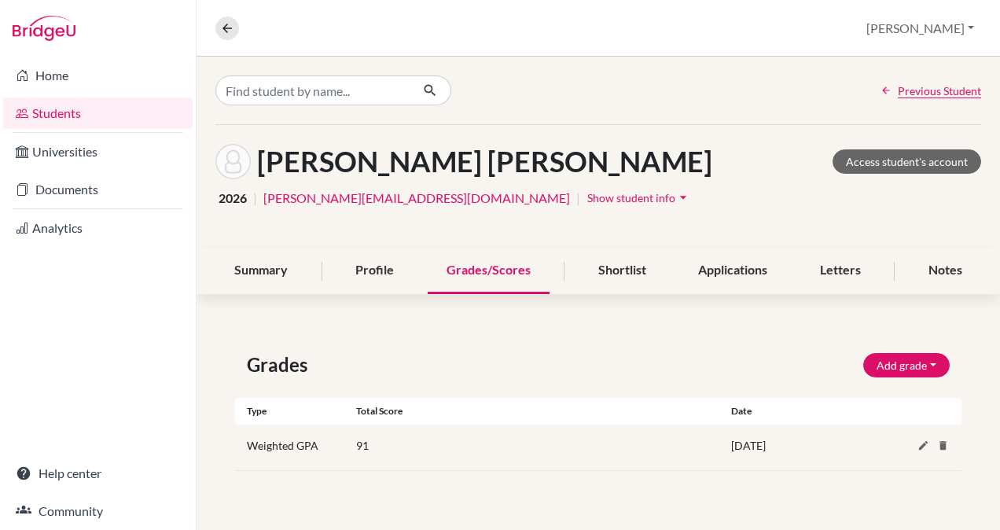
scroll to position [235, 0]
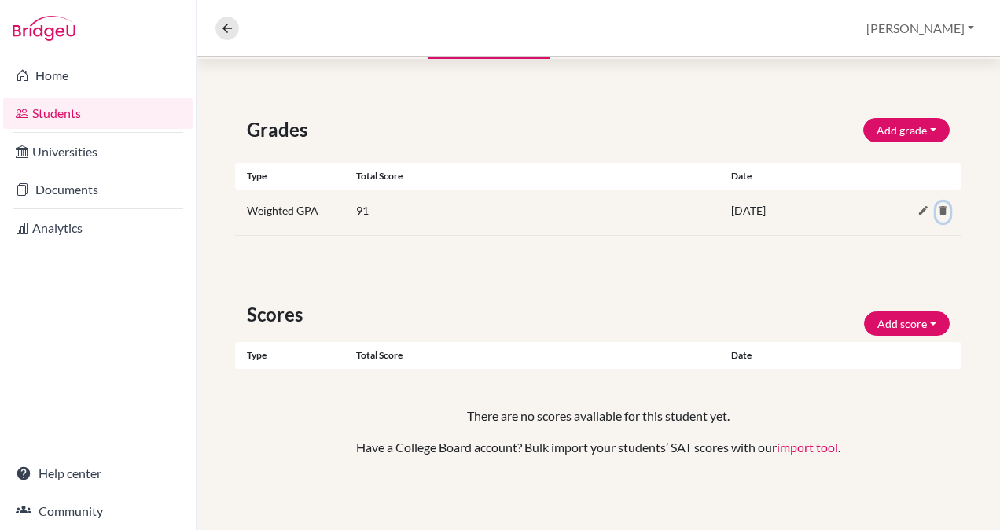
click at [937, 207] on icon at bounding box center [943, 210] width 12 height 12
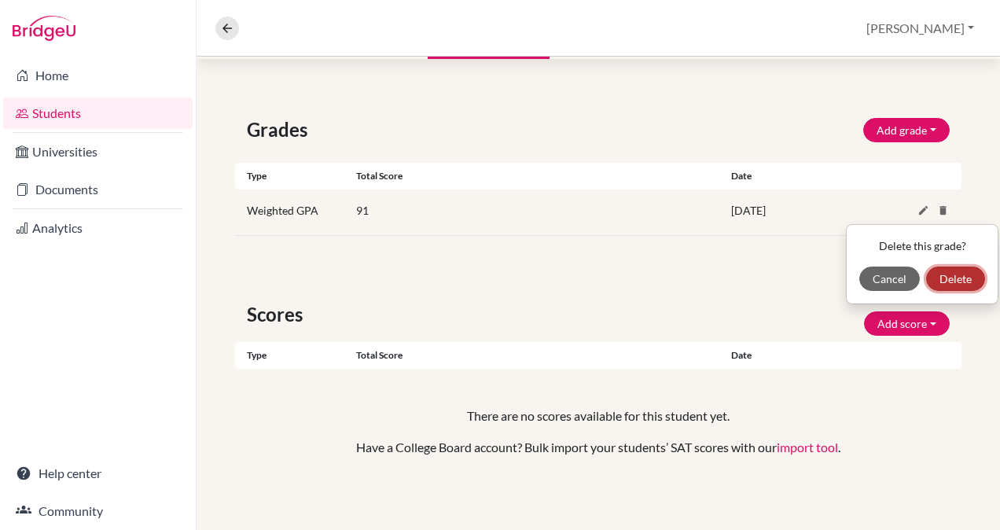
click at [948, 272] on button "Delete" at bounding box center [955, 279] width 59 height 24
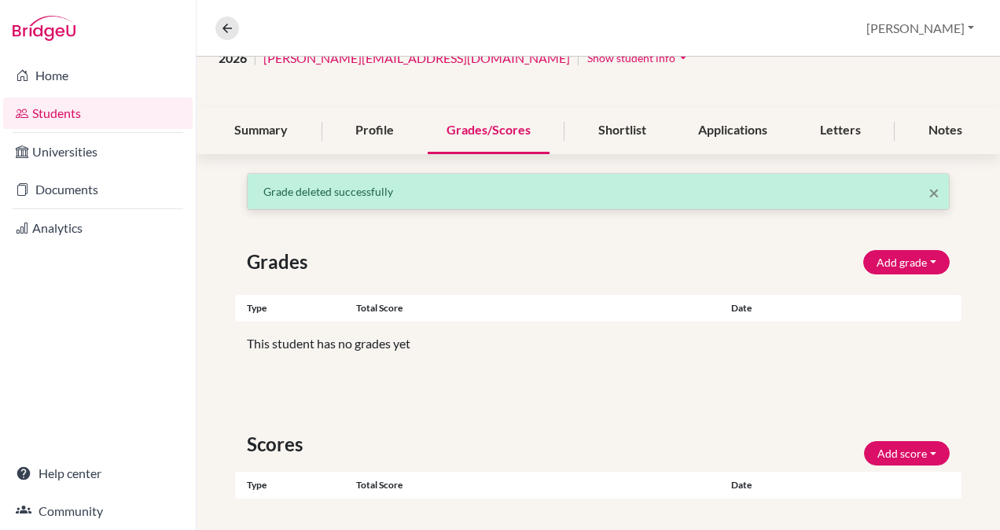
scroll to position [141, 0]
click at [73, 200] on link "Documents" at bounding box center [97, 189] width 189 height 31
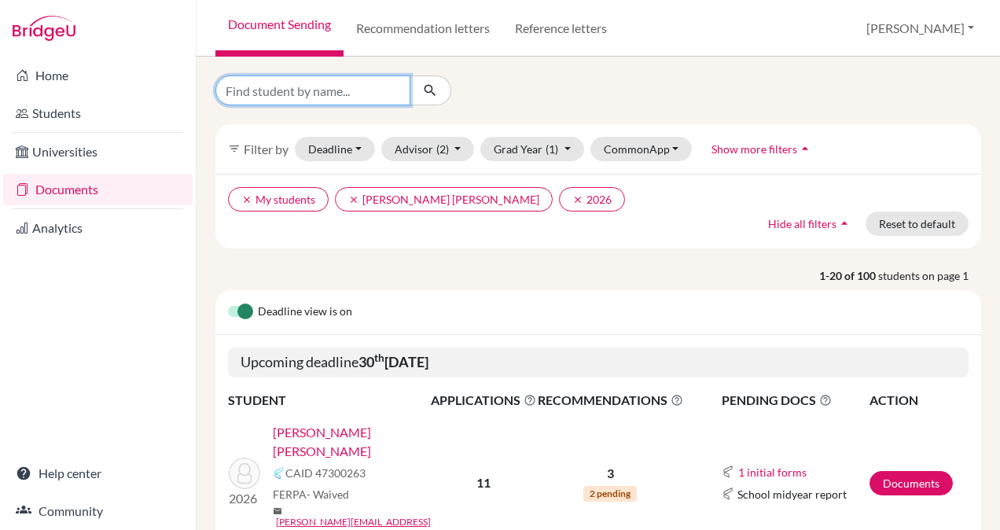
click at [303, 91] on input "Find student by name..." at bounding box center [312, 90] width 195 height 30
type input "Zamora"
click button "submit" at bounding box center [431, 90] width 42 height 30
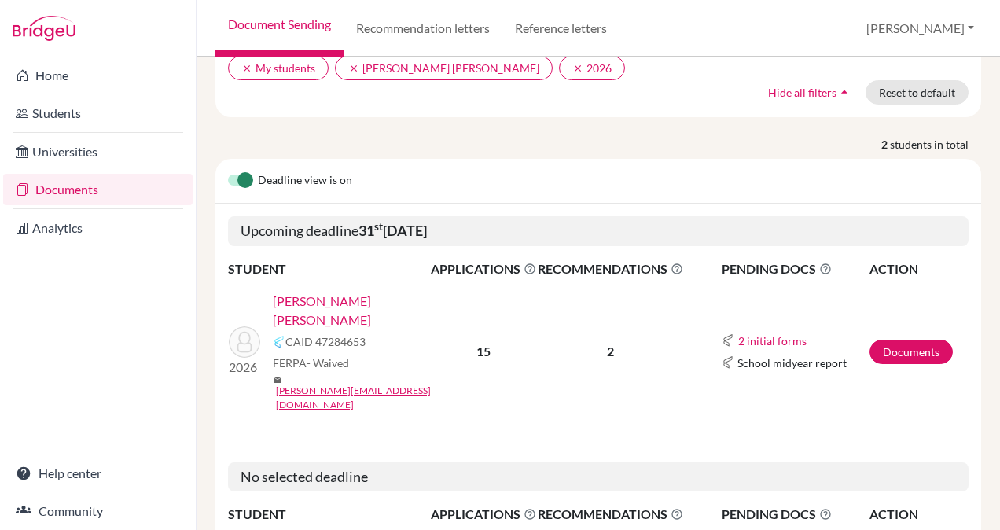
scroll to position [143, 0]
click at [885, 339] on link "Documents" at bounding box center [911, 351] width 83 height 24
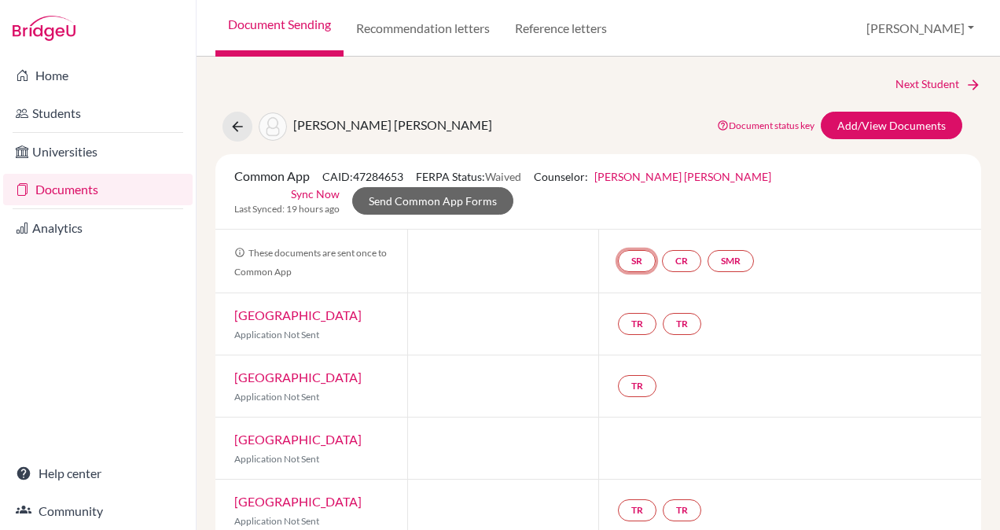
click at [631, 259] on link "SR" at bounding box center [637, 261] width 38 height 22
click at [620, 212] on link "School report" at bounding box center [637, 214] width 67 height 13
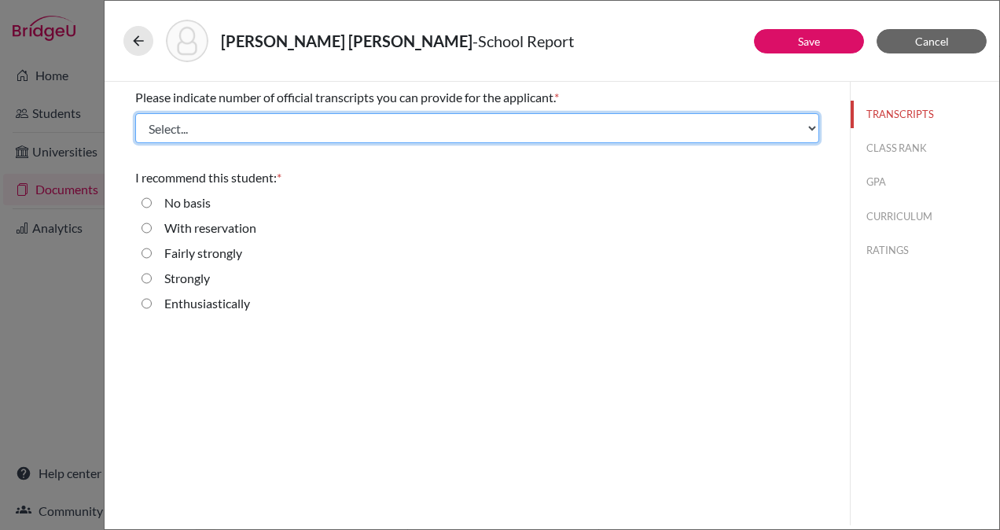
click at [344, 129] on select "Select... 1 2 3 4" at bounding box center [477, 128] width 684 height 30
select select "1"
click at [135, 113] on select "Select... 1 2 3 4" at bounding box center [477, 128] width 684 height 30
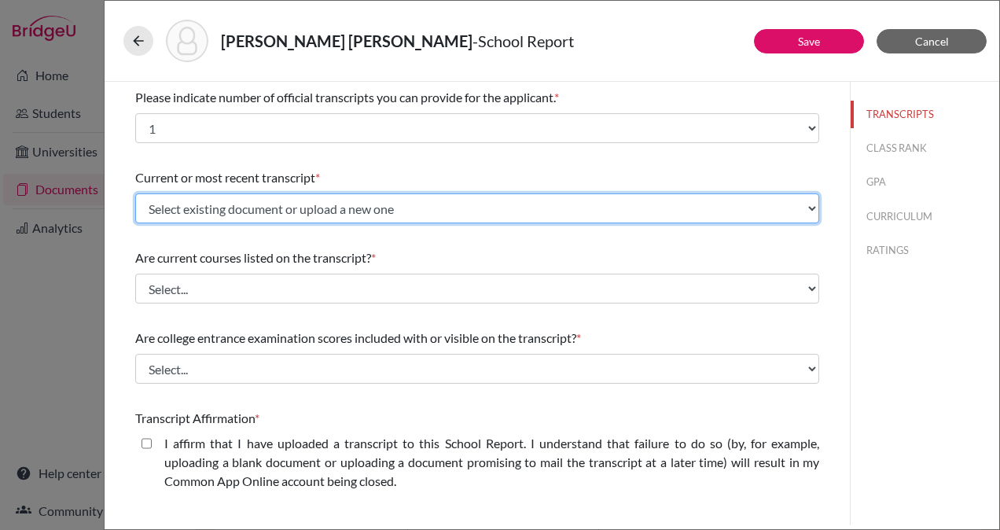
click at [360, 203] on select "Select existing document or upload a new one Initial Transcript [PERSON_NAME] […" at bounding box center [477, 208] width 684 height 30
select select "665721"
click at [135, 193] on select "Select existing document or upload a new one Initial Transcript [PERSON_NAME] […" at bounding box center [477, 208] width 684 height 30
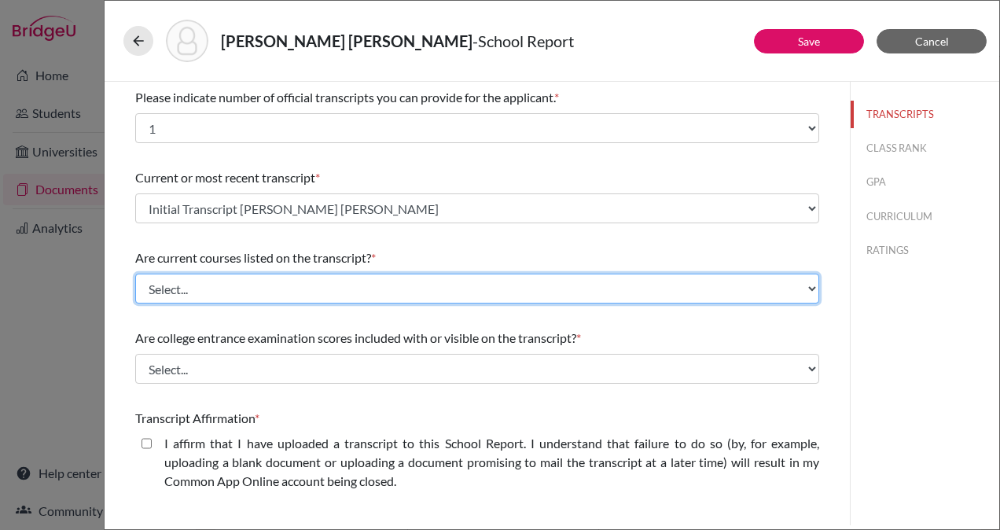
click at [344, 283] on select "Select... Yes No" at bounding box center [477, 289] width 684 height 30
select select "1"
click at [135, 274] on select "Select... Yes No" at bounding box center [477, 289] width 684 height 30
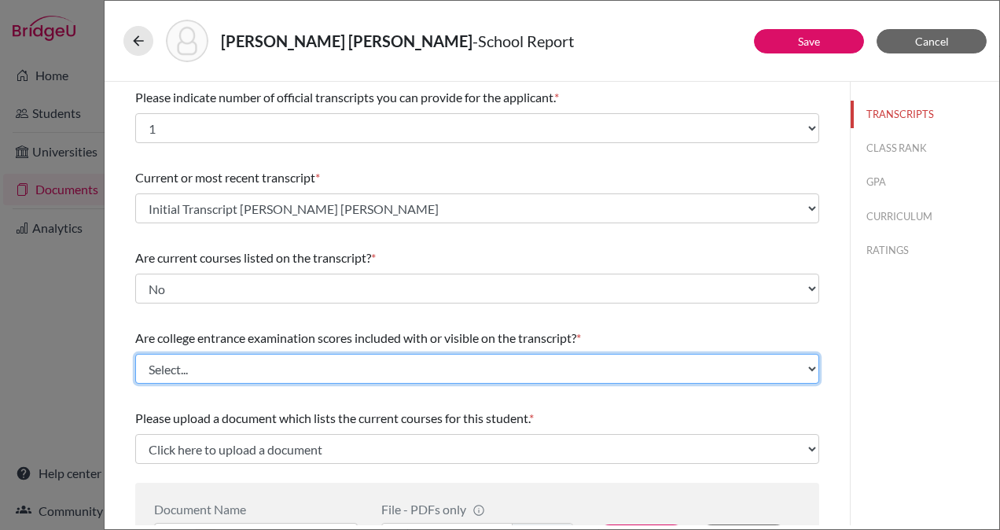
click at [330, 362] on select "Select... Yes No" at bounding box center [477, 369] width 684 height 30
select select "1"
click at [135, 354] on select "Select... Yes No" at bounding box center [477, 369] width 684 height 30
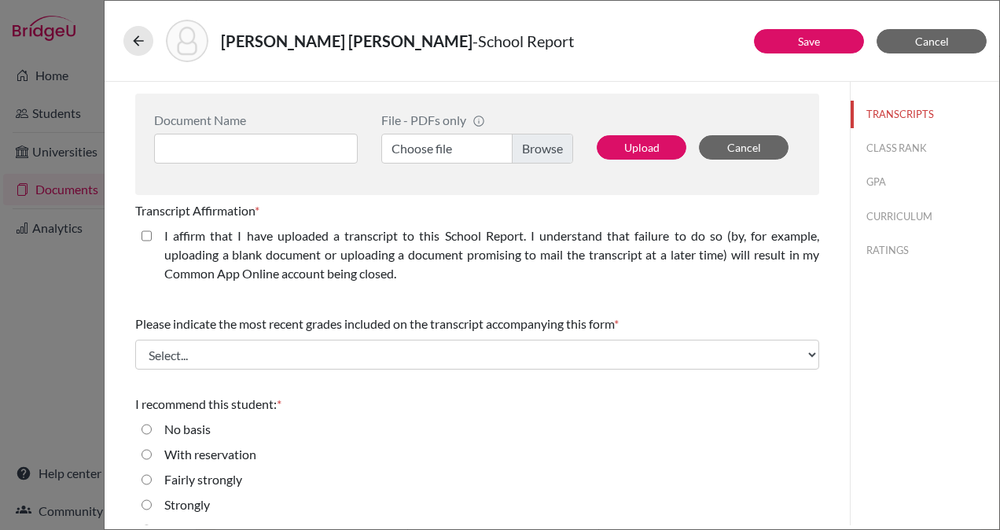
scroll to position [312, 0]
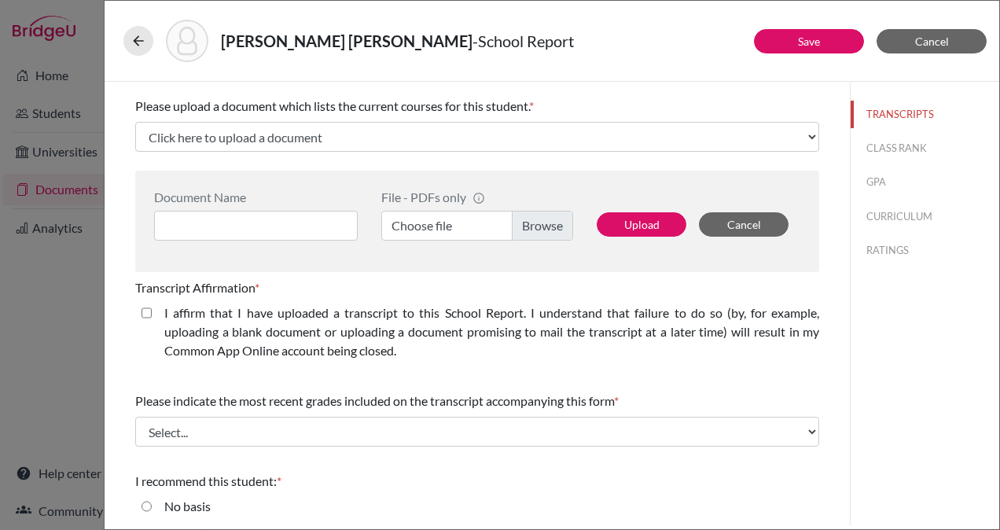
click at [145, 311] on closed\ "I affirm that I have uploaded a transcript to this School Report. I understand …" at bounding box center [147, 313] width 10 height 19
checkbox closed\ "true"
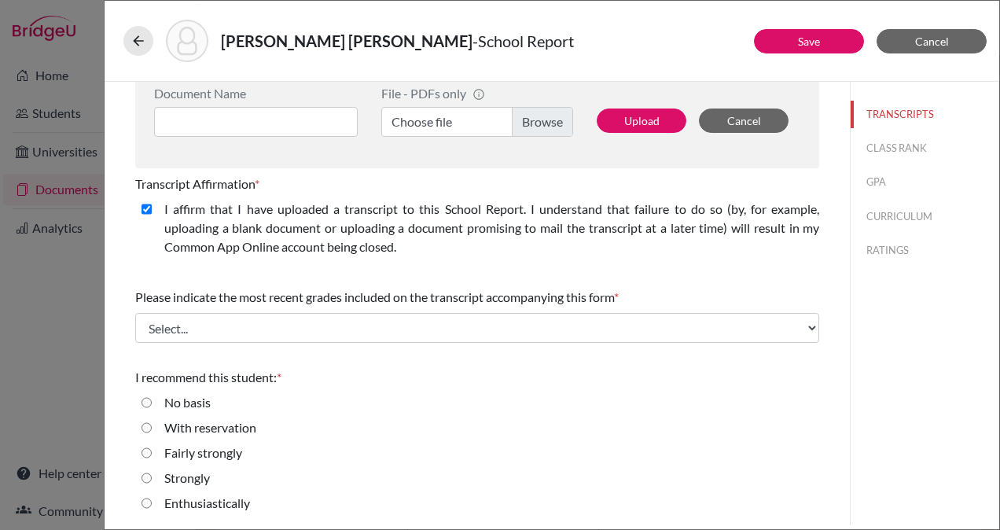
scroll to position [415, 0]
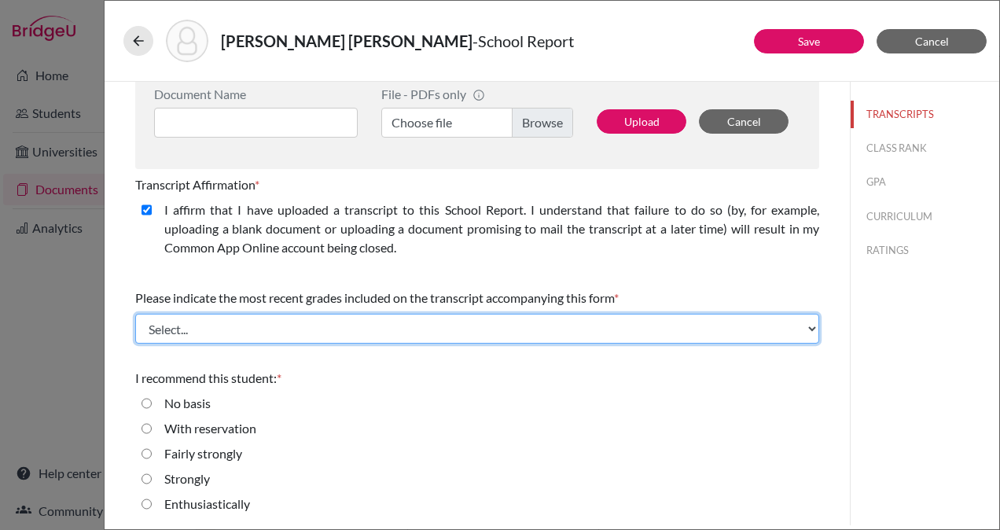
click at [407, 322] on select "Select... Final junior year grades 1st Quarter senior year grades 2nd Quarter/1…" at bounding box center [477, 329] width 684 height 30
select select "0"
click at [135, 314] on select "Select... Final junior year grades 1st Quarter senior year grades 2nd Quarter/1…" at bounding box center [477, 329] width 684 height 30
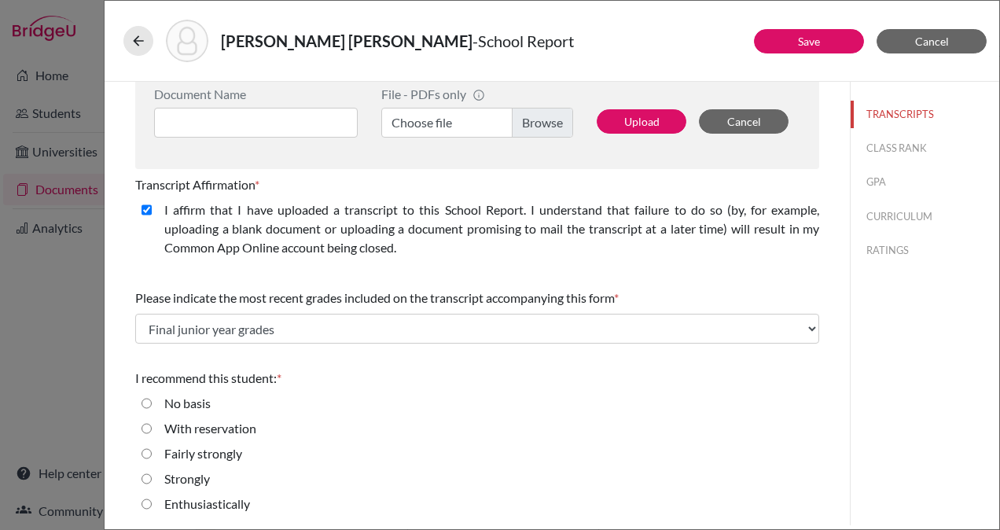
click at [145, 502] on input "Enthusiastically" at bounding box center [147, 504] width 10 height 19
radio input "true"
click at [870, 150] on button "CLASS RANK" at bounding box center [925, 148] width 149 height 28
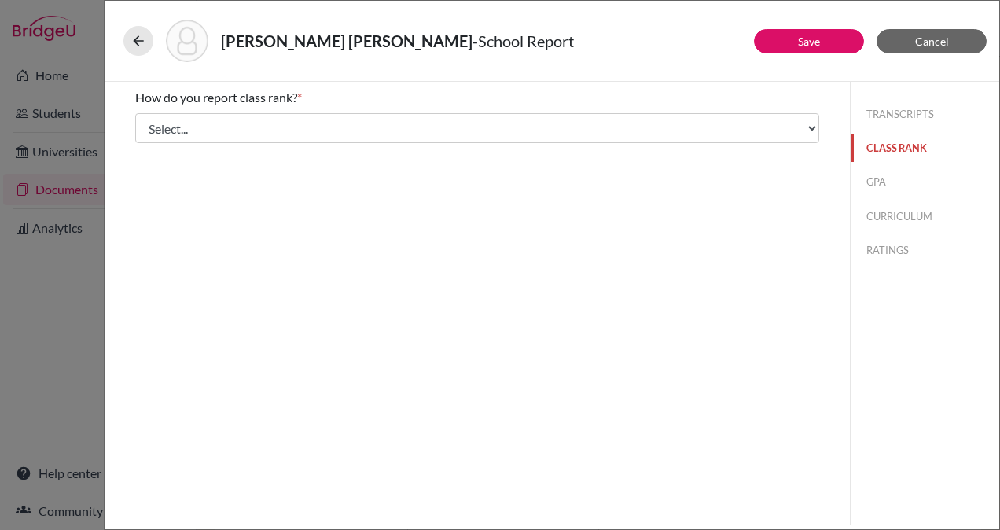
scroll to position [0, 0]
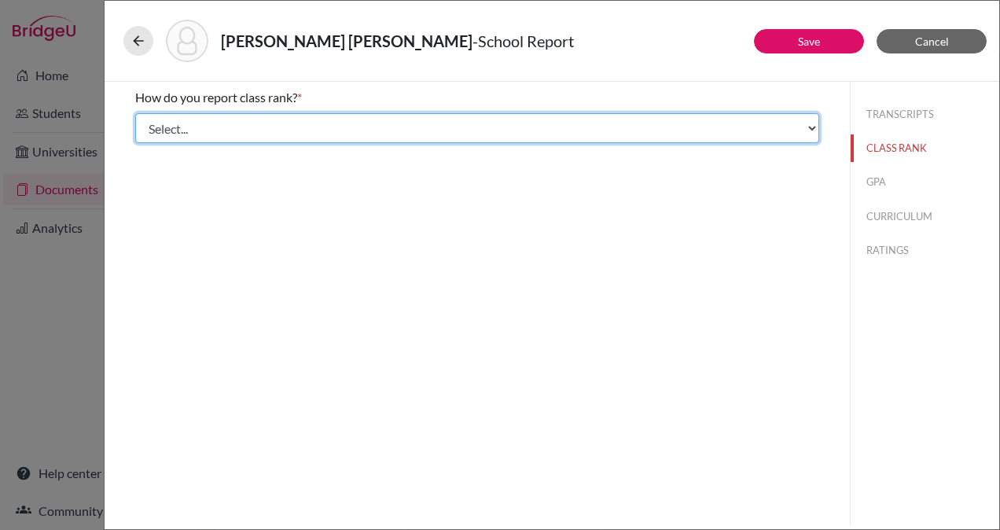
click at [788, 127] on select "Select... Exact Decile Quintile Quartile None" at bounding box center [477, 128] width 684 height 30
select select "2"
click at [135, 113] on select "Select... Exact Decile Quintile Quartile None" at bounding box center [477, 128] width 684 height 30
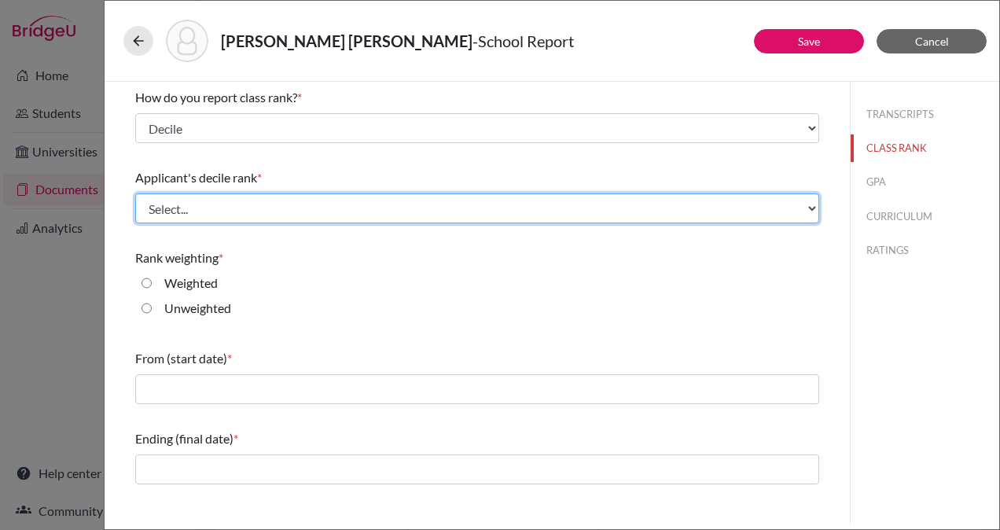
click at [609, 211] on select "Select... Top 10% Top 20% Top 30% Top 40% Top 50% Top 60% Top 70% Top 80% Top 9…" at bounding box center [477, 208] width 684 height 30
select select "4"
click at [135, 193] on select "Select... Top 10% Top 20% Top 30% Top 40% Top 50% Top 60% Top 70% Top 80% Top 9…" at bounding box center [477, 208] width 684 height 30
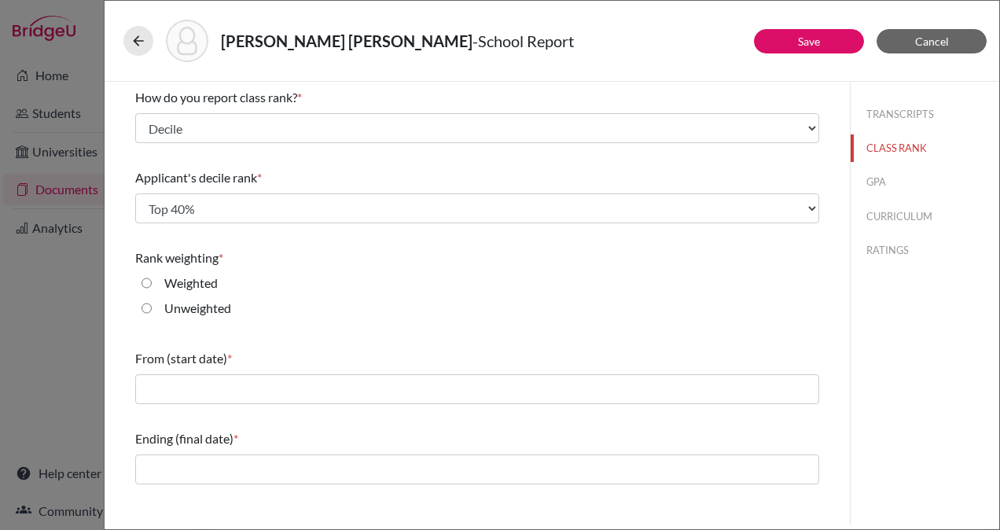
click at [147, 281] on input "Weighted" at bounding box center [147, 283] width 10 height 19
radio input "true"
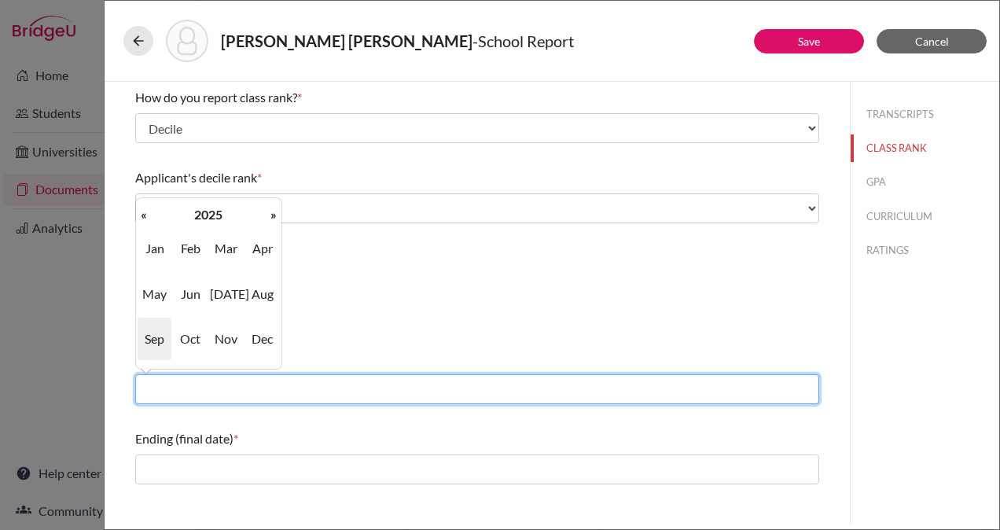
click at [272, 390] on input "text" at bounding box center [477, 389] width 684 height 30
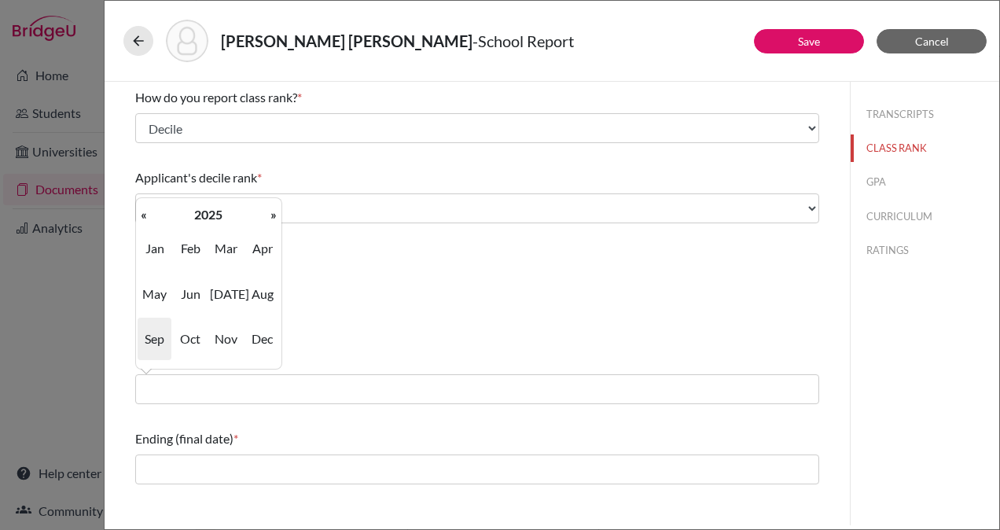
click at [145, 216] on th "«" at bounding box center [144, 214] width 16 height 20
click at [255, 293] on span "Aug" at bounding box center [262, 294] width 33 height 42
type input "08/2022"
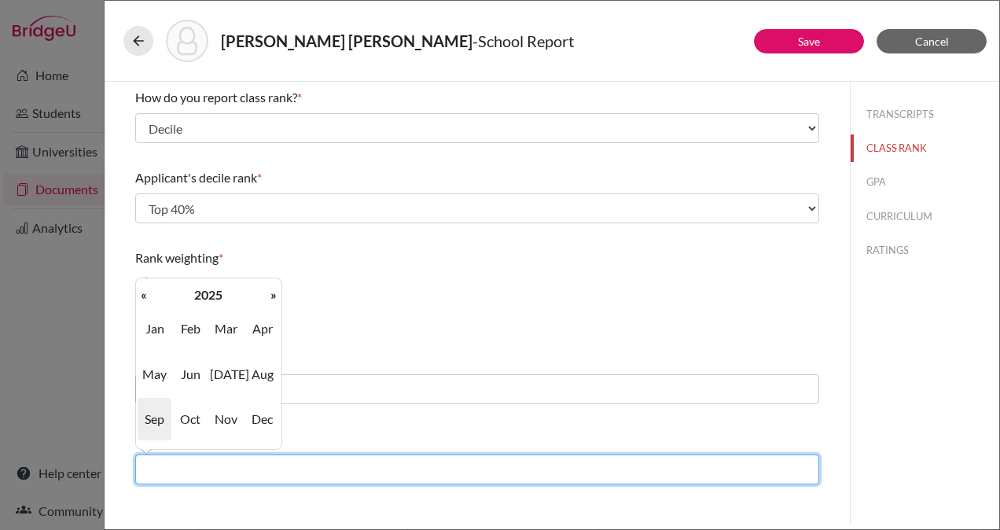
click at [285, 465] on input "text" at bounding box center [477, 469] width 684 height 30
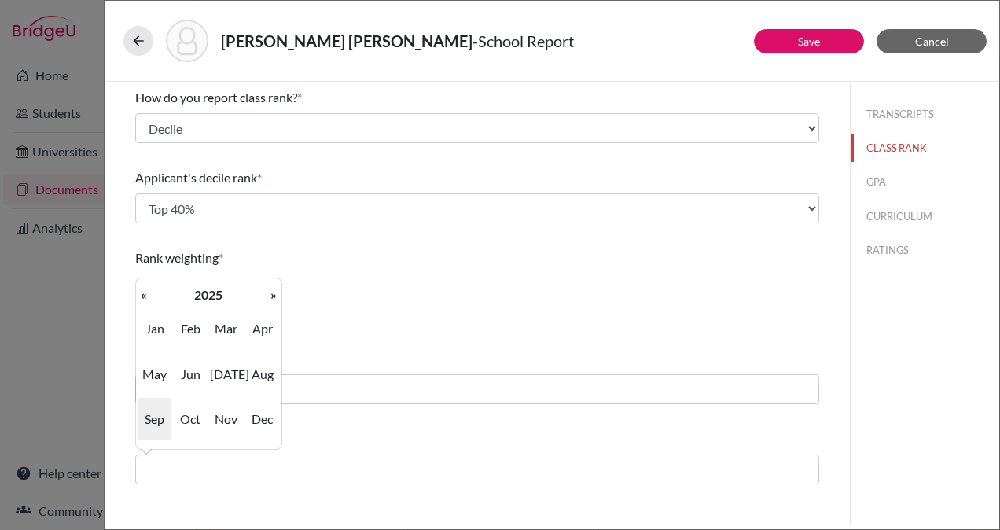
click at [192, 374] on span "Jun" at bounding box center [190, 374] width 33 height 42
type input "06/2025"
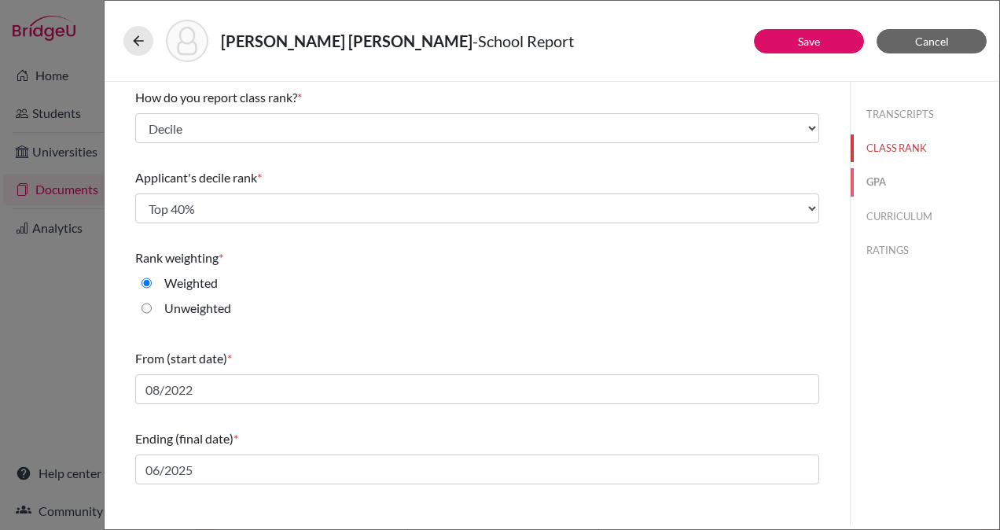
click at [879, 183] on button "GPA" at bounding box center [925, 182] width 149 height 28
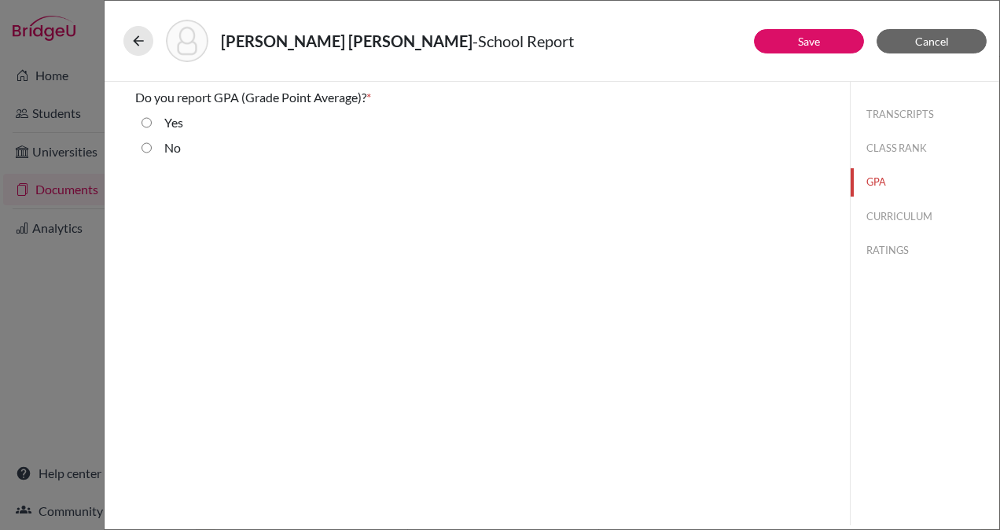
click at [145, 121] on input "Yes" at bounding box center [147, 122] width 10 height 19
radio input "true"
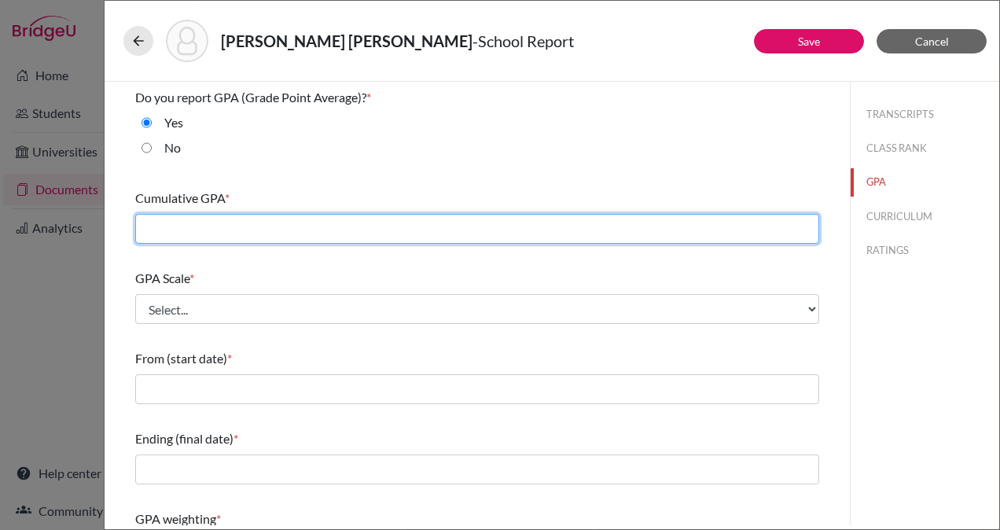
click at [222, 230] on input "text" at bounding box center [477, 229] width 684 height 30
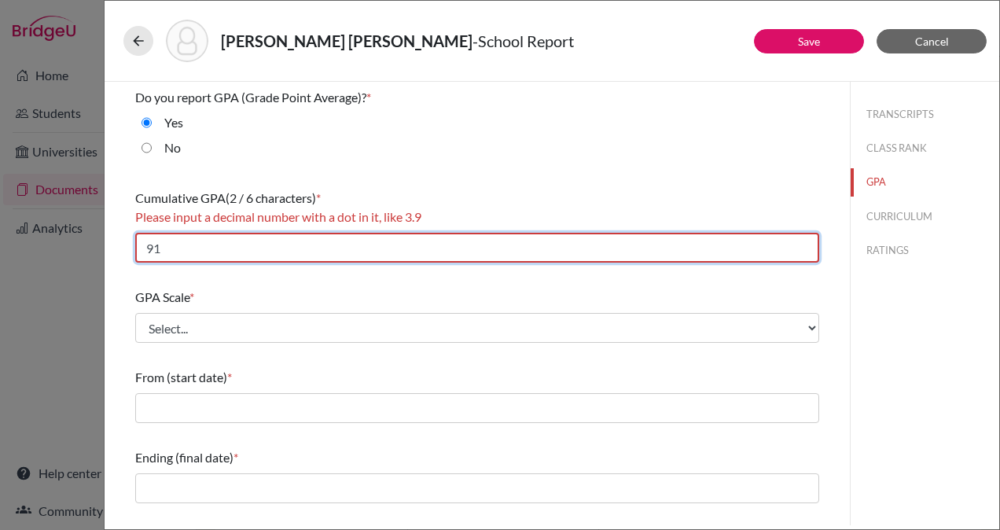
type input "91"
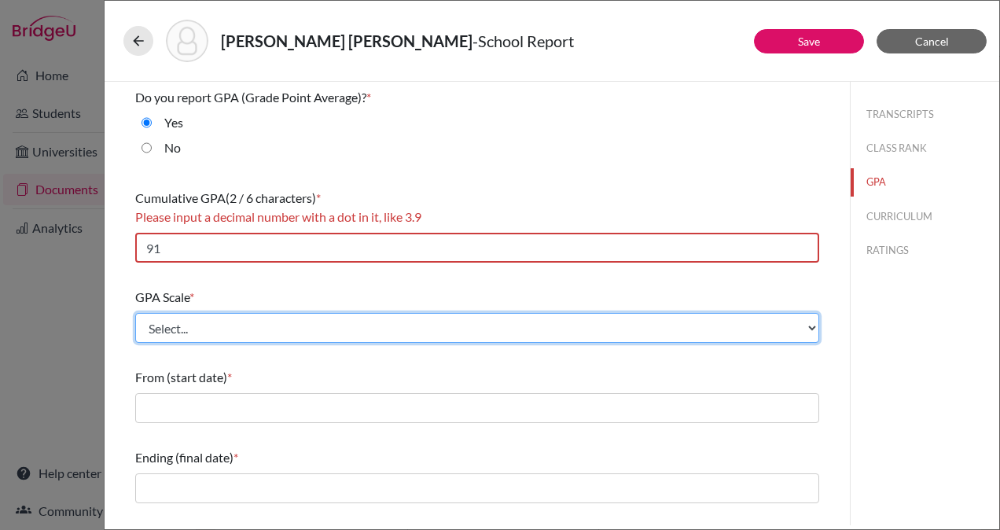
click at [245, 327] on select "Select... 4 5 6 7 8 9 10 11 12 13 14 15 16 17 18 19 20 100" at bounding box center [477, 328] width 684 height 30
select select "100"
click at [135, 313] on select "Select... 4 5 6 7 8 9 10 11 12 13 14 15 16 17 18 19 20 100" at bounding box center [477, 328] width 684 height 30
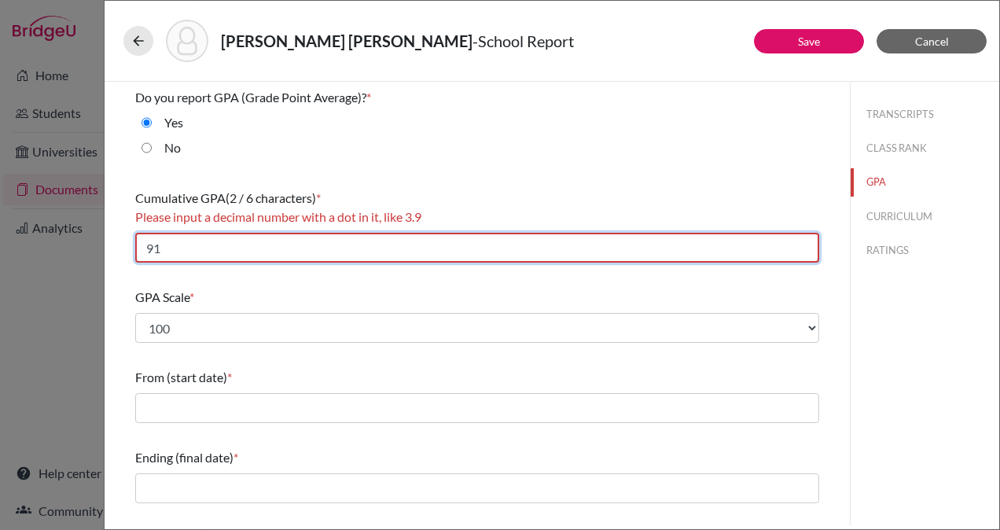
click at [277, 241] on input "91" at bounding box center [477, 248] width 684 height 30
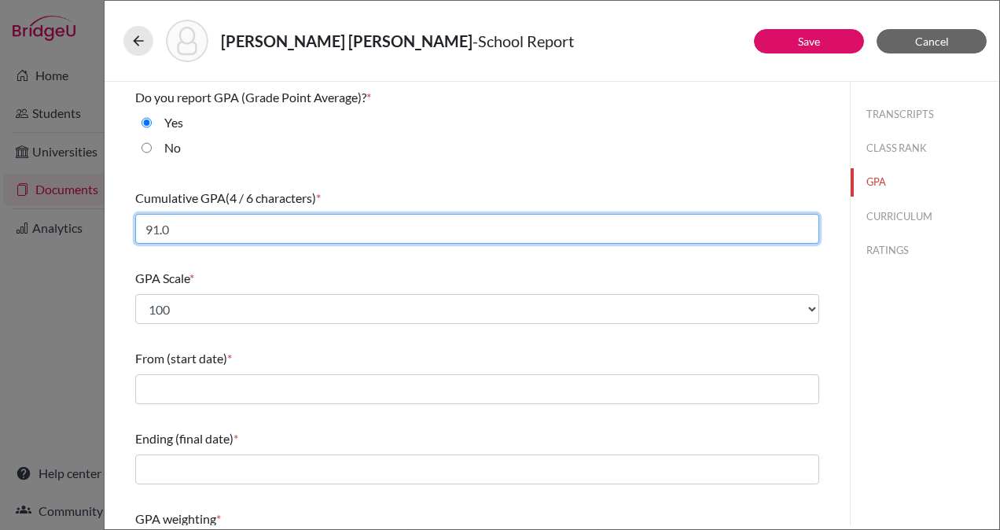
type input "91.0"
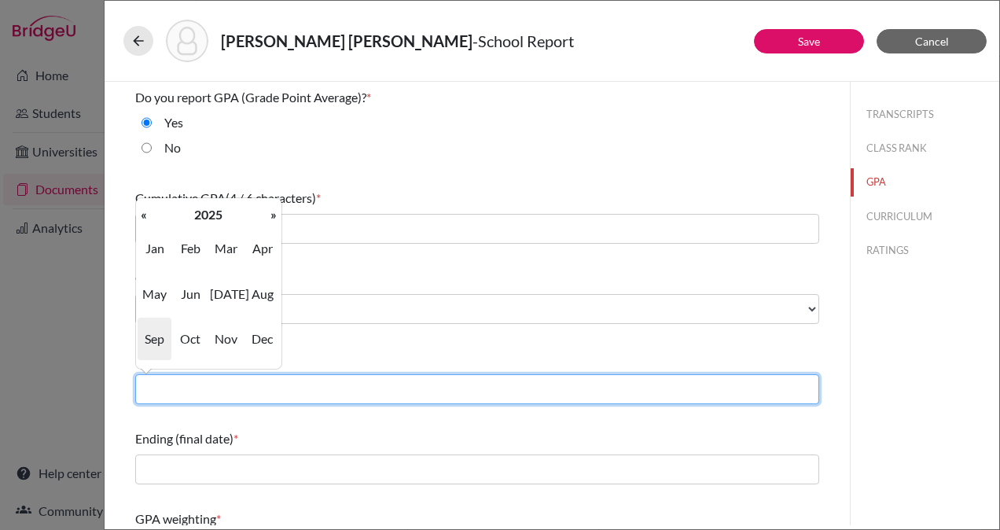
click at [263, 393] on input "text" at bounding box center [477, 389] width 684 height 30
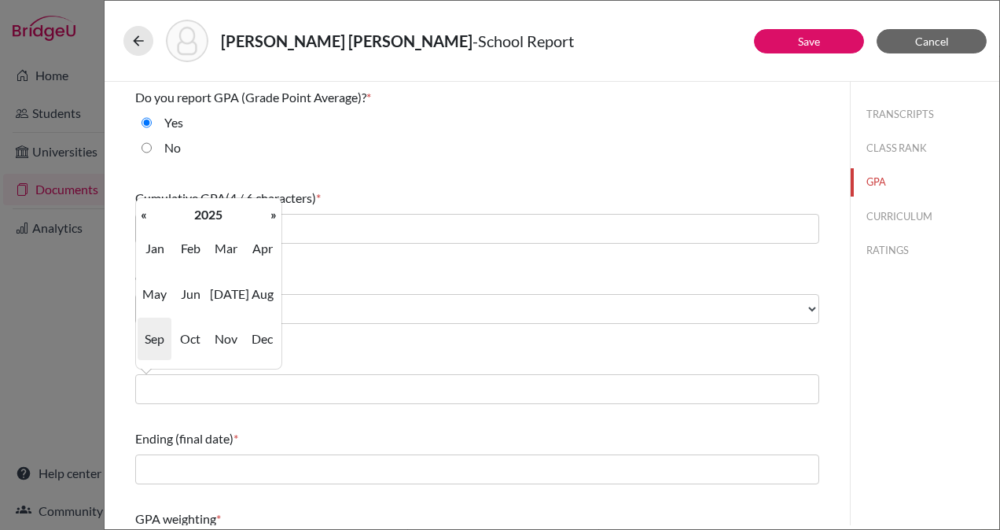
click at [148, 214] on th "«" at bounding box center [144, 214] width 16 height 20
click at [261, 295] on span "Aug" at bounding box center [262, 294] width 33 height 42
type input "08/2023"
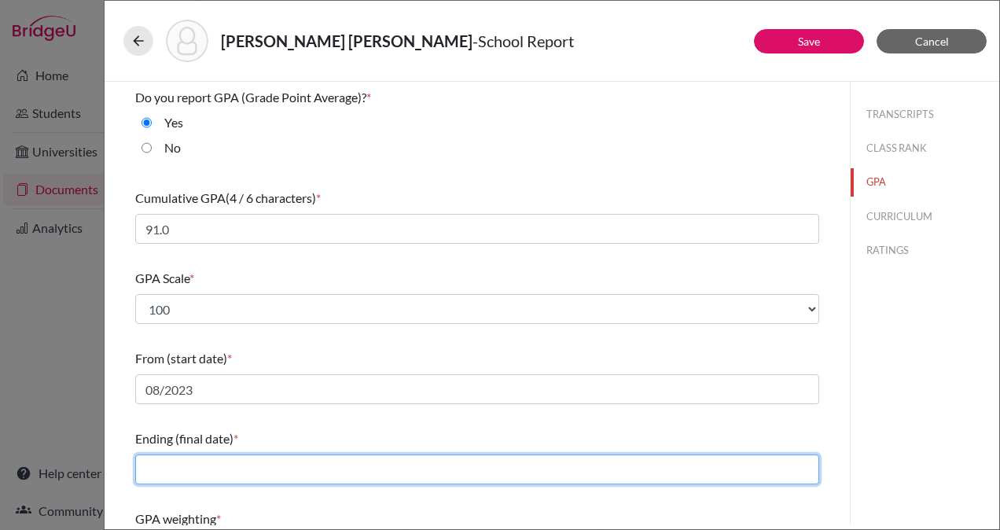
click at [285, 464] on input "text" at bounding box center [477, 469] width 684 height 30
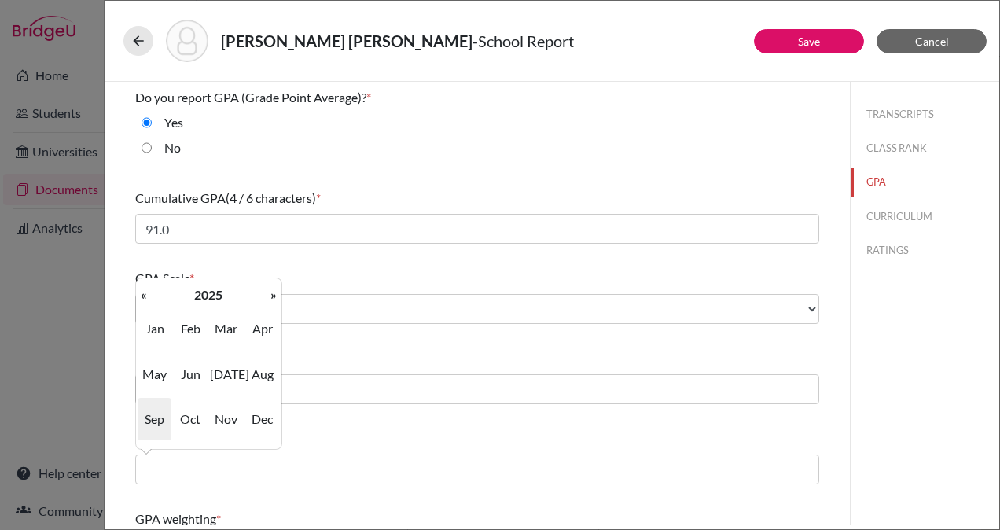
click at [195, 367] on span "Jun" at bounding box center [190, 374] width 33 height 42
type input "06/2025"
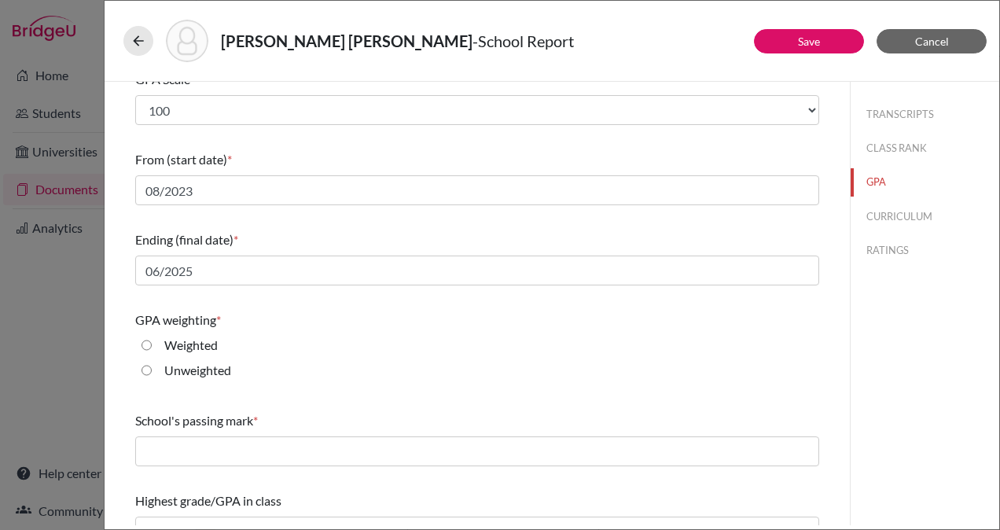
scroll to position [200, 0]
click at [143, 346] on input "Weighted" at bounding box center [147, 344] width 10 height 19
radio input "true"
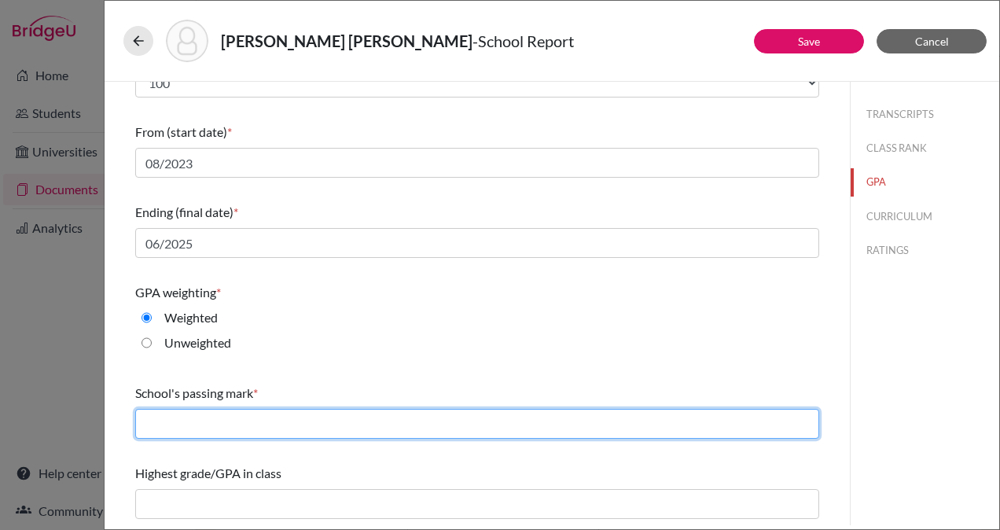
click at [393, 423] on input "text" at bounding box center [477, 424] width 684 height 30
type input "65"
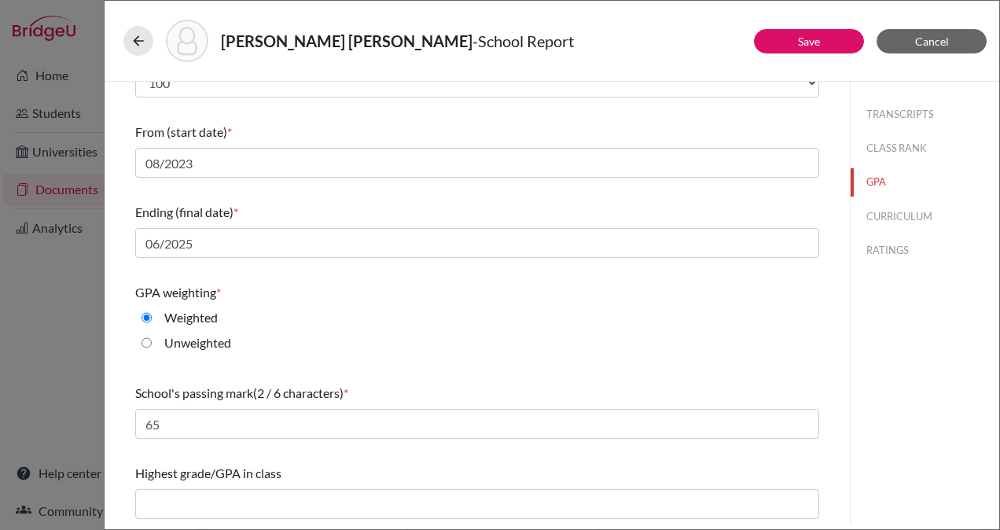
click at [403, 464] on div "Highest grade/GPA in class" at bounding box center [477, 473] width 684 height 19
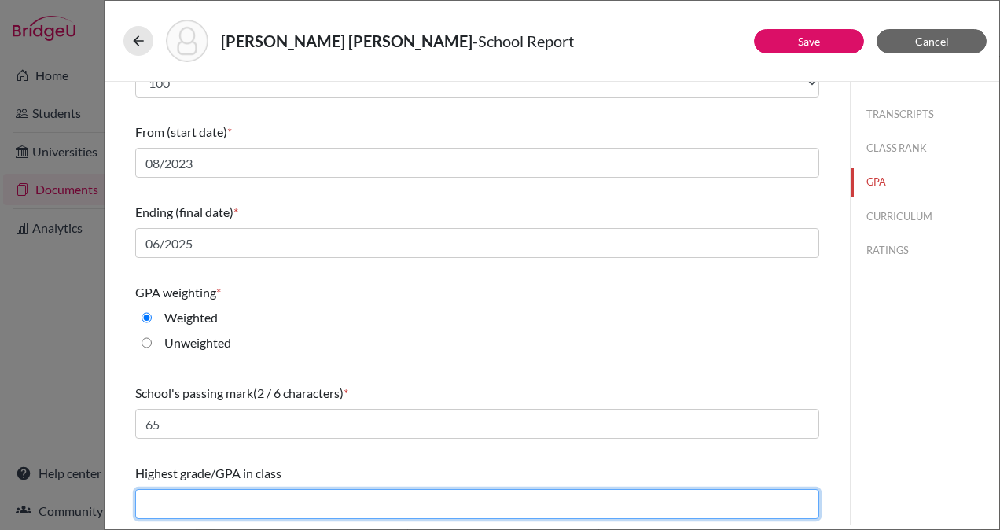
click at [376, 505] on input "text" at bounding box center [477, 504] width 684 height 30
type input "99.43"
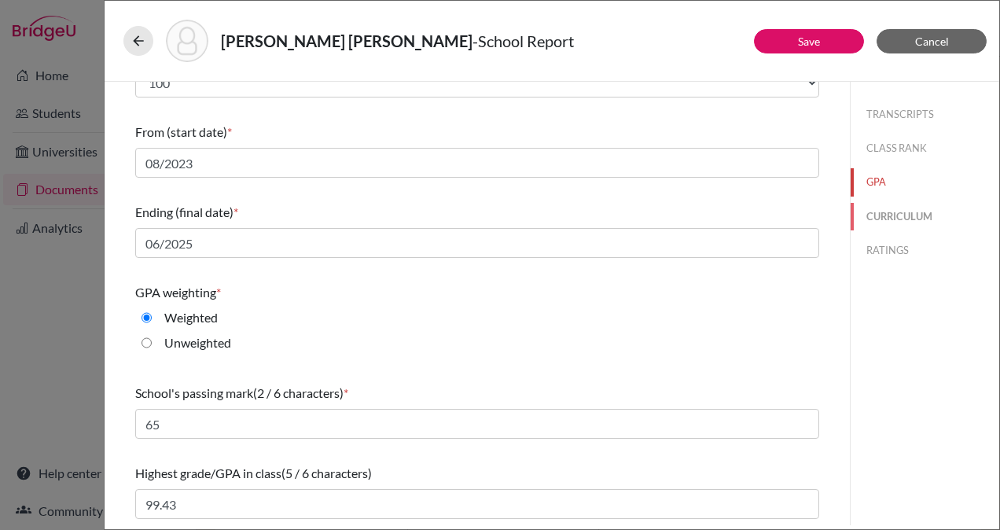
click at [903, 213] on button "CURRICULUM" at bounding box center [925, 217] width 149 height 28
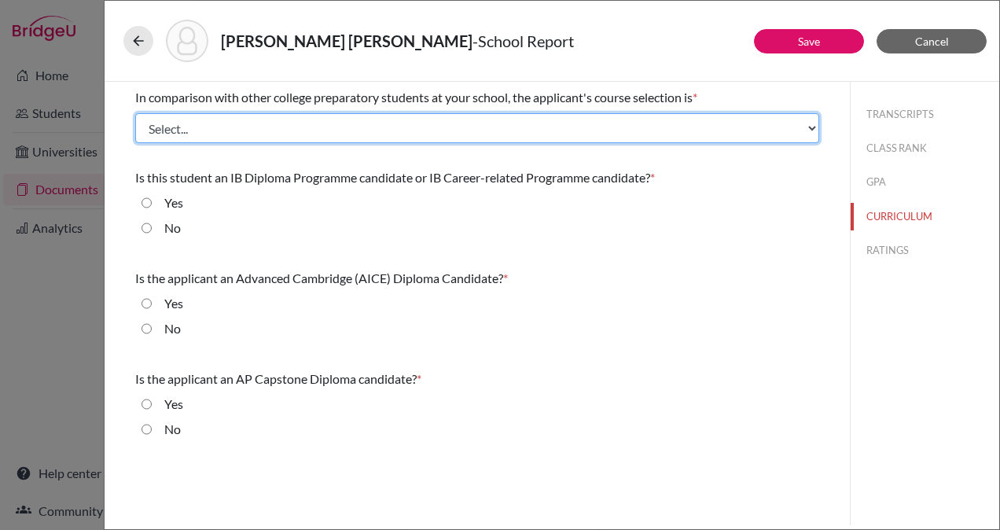
click at [457, 123] on select "Select... Less than demanding Average Demanding Very demanding Most demanding P…" at bounding box center [477, 128] width 684 height 30
select select "2"
click at [135, 113] on select "Select... Less than demanding Average Demanding Very demanding Most demanding P…" at bounding box center [477, 128] width 684 height 30
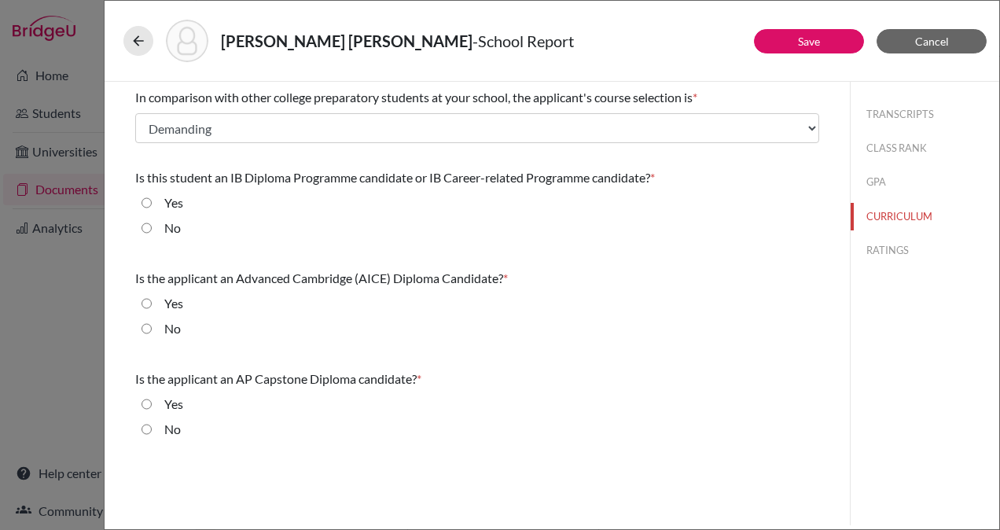
click at [148, 230] on input "No" at bounding box center [147, 228] width 10 height 19
radio input "true"
click at [146, 333] on input "No" at bounding box center [147, 328] width 10 height 19
radio input "true"
click at [146, 425] on input "No" at bounding box center [147, 429] width 10 height 19
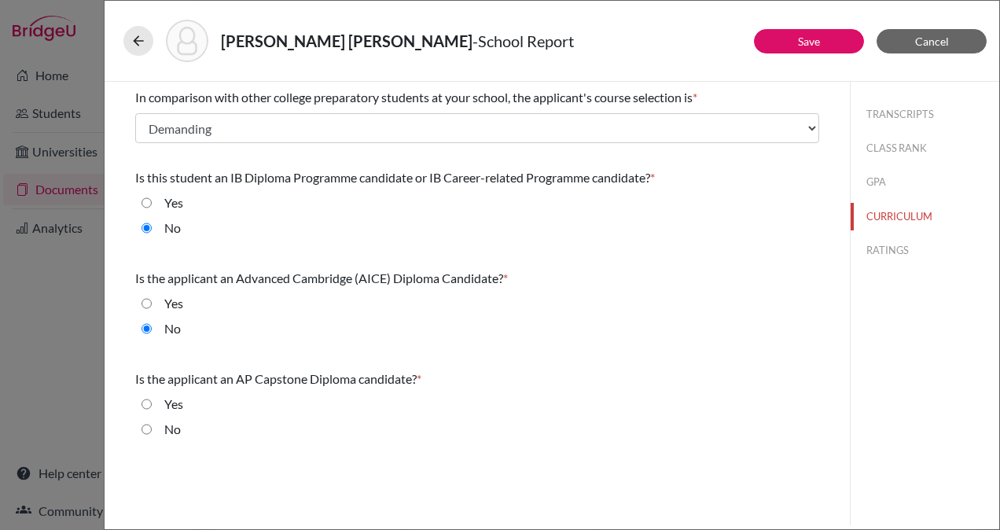
radio input "true"
click at [883, 245] on button "RATINGS" at bounding box center [925, 251] width 149 height 28
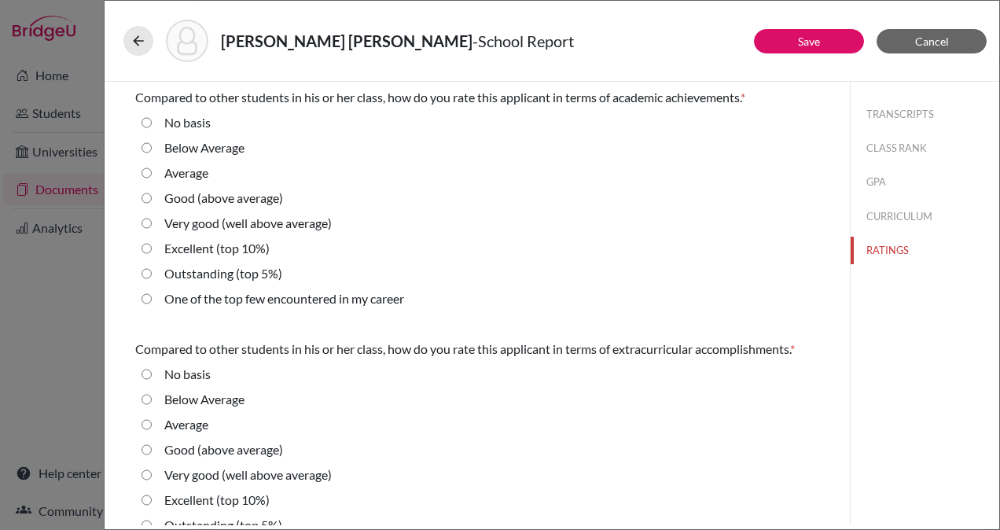
click at [147, 197] on average\) "Good (above average)" at bounding box center [147, 198] width 10 height 19
radio average\) "true"
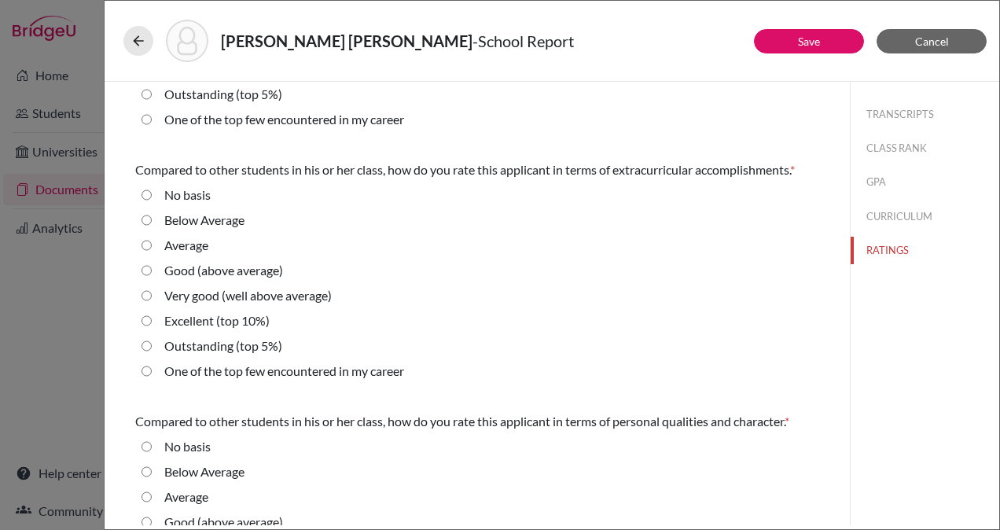
click at [146, 321] on 10\%\) "Excellent (top 10%)" at bounding box center [147, 320] width 10 height 19
radio 10\%\) "true"
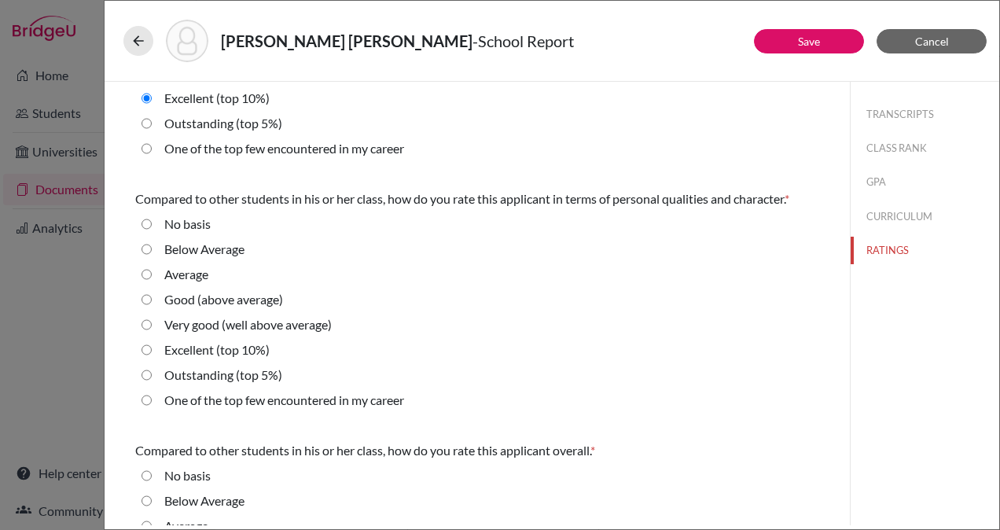
click at [143, 348] on 10\%\) "Excellent (top 10%)" at bounding box center [147, 349] width 10 height 19
radio 10\%\) "true"
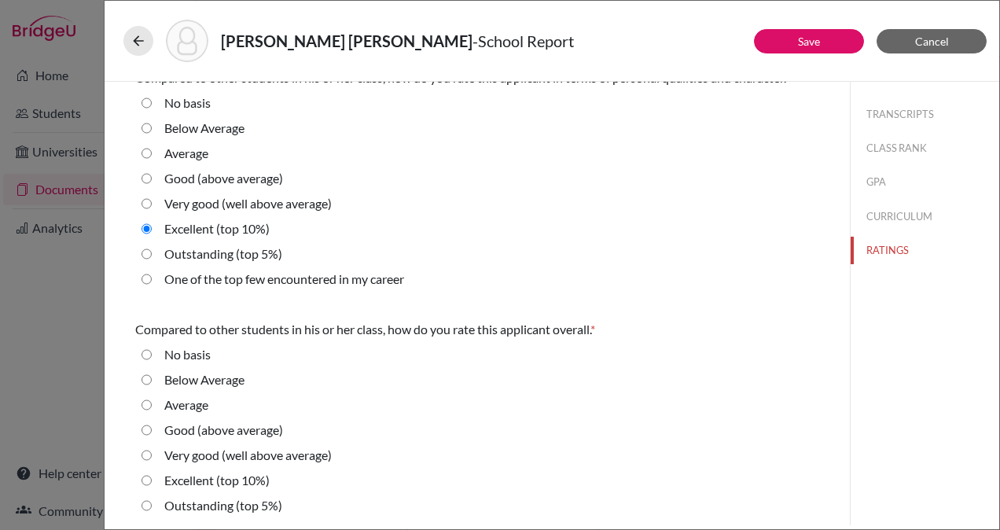
scroll to position [550, 0]
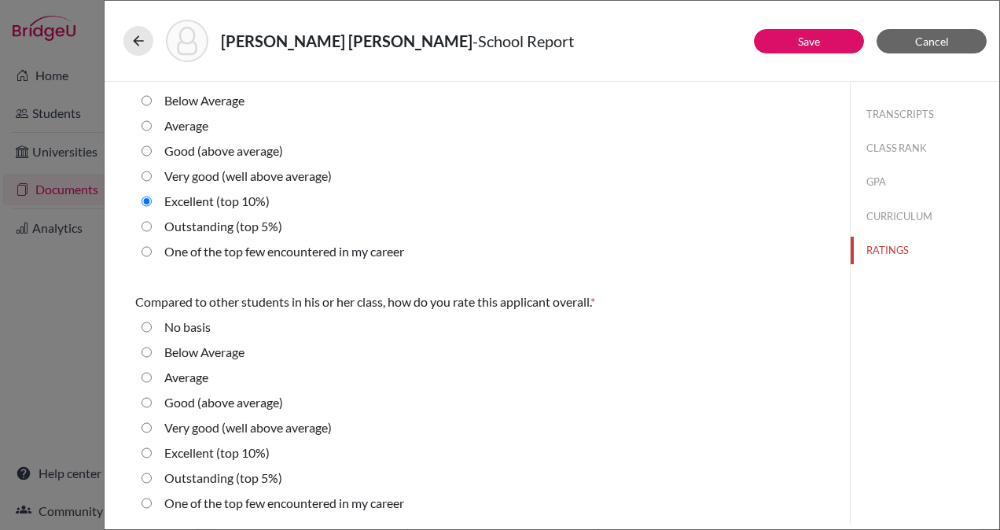
click at [146, 425] on average\) "Very good (well above average)" at bounding box center [147, 427] width 10 height 19
radio average\) "true"
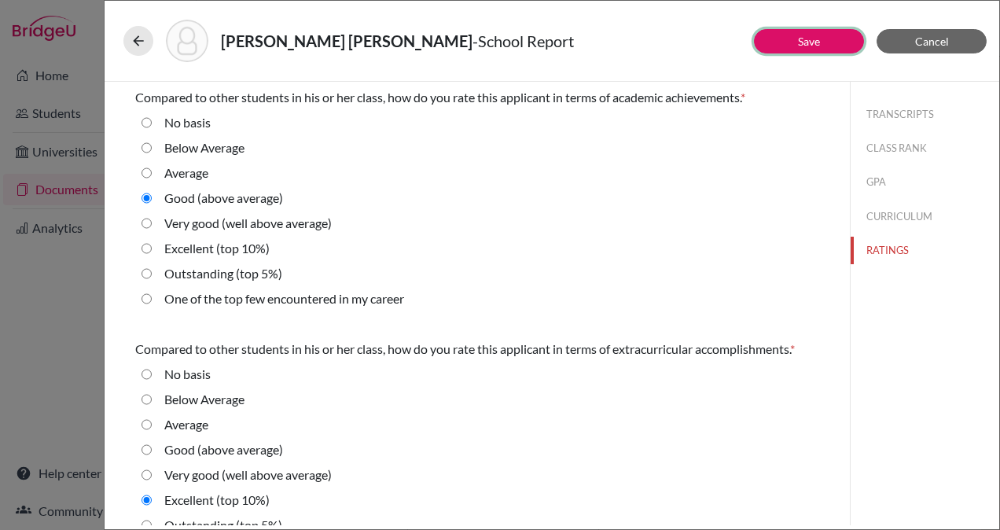
click at [796, 37] on button "Save" at bounding box center [809, 41] width 110 height 24
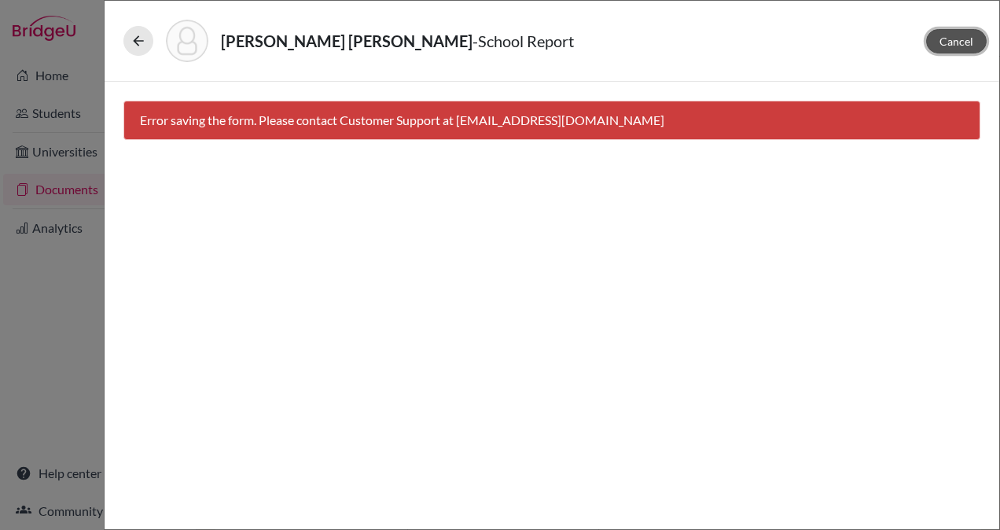
click at [958, 37] on span "Cancel" at bounding box center [957, 41] width 34 height 13
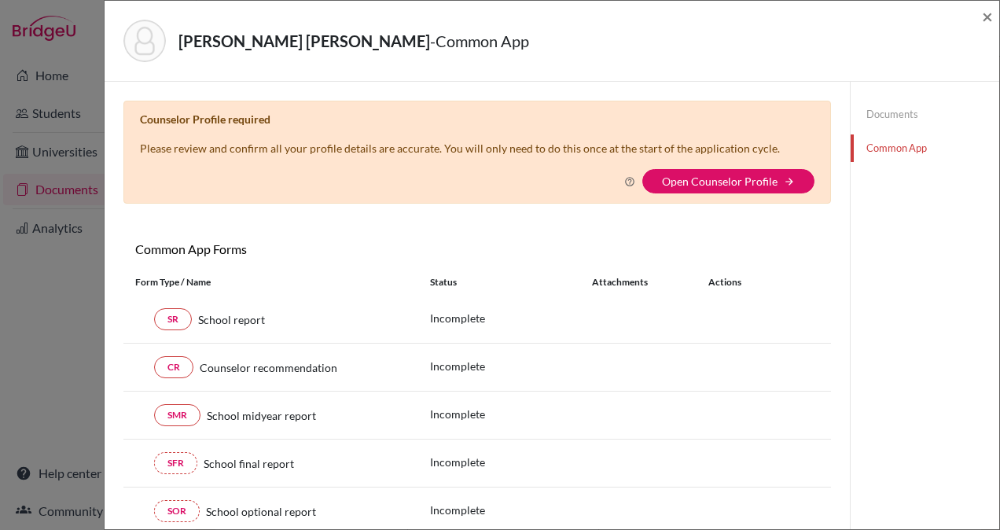
click at [720, 175] on link "Open Counselor Profile" at bounding box center [720, 181] width 116 height 13
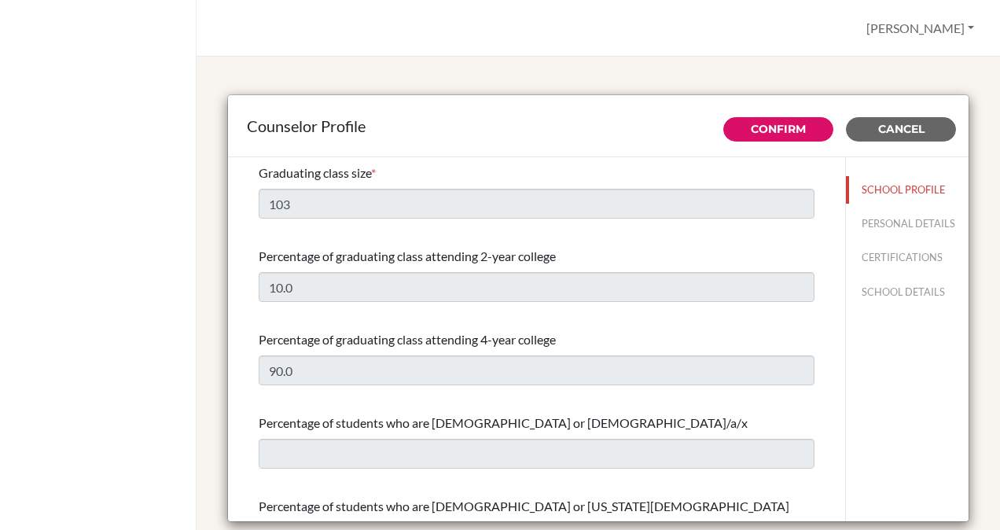
select select "0"
select select "350349"
click at [765, 132] on link "Confirm" at bounding box center [778, 129] width 55 height 14
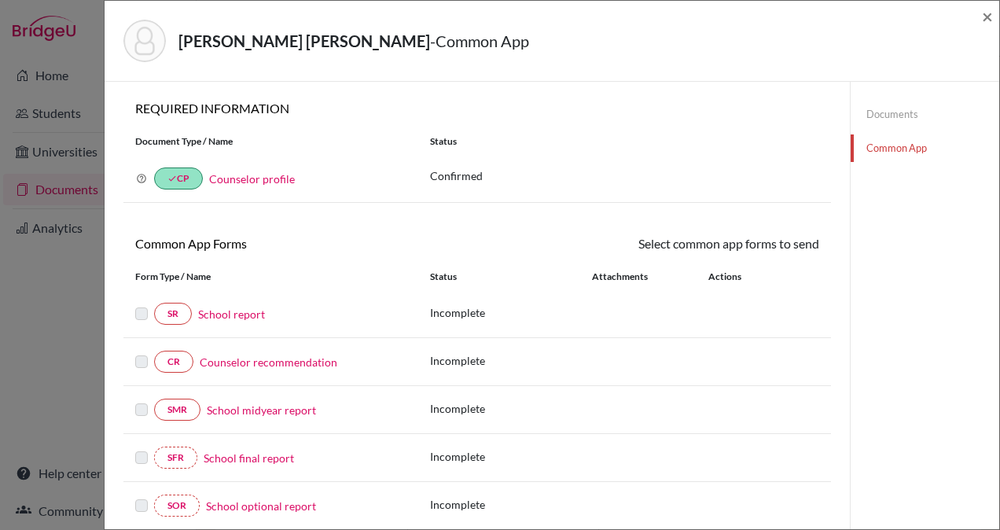
click at [252, 176] on link "Counselor profile" at bounding box center [252, 178] width 86 height 13
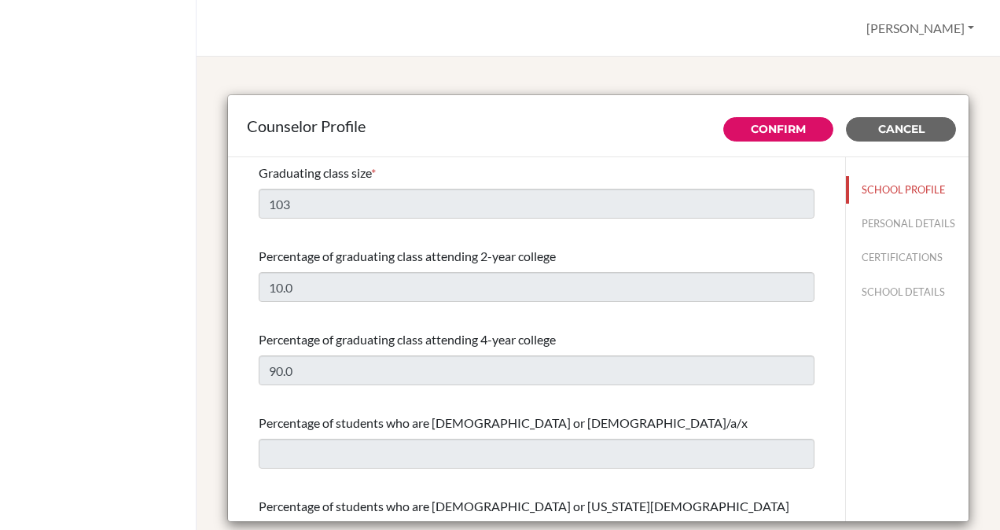
select select "0"
select select "350349"
click at [885, 234] on button "PERSONAL DETAILS" at bounding box center [907, 224] width 123 height 28
type input "Maria Fernanda"
type input "Luna"
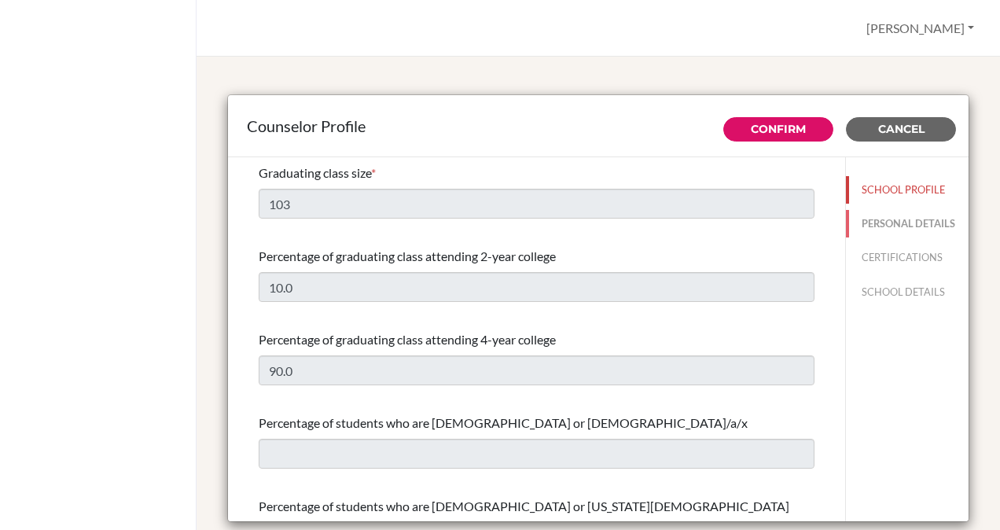
type input "Advisor"
type input "503.252-883-00"
type input "[PERSON_NAME][EMAIL_ADDRESS][PERSON_NAME][DOMAIN_NAME]"
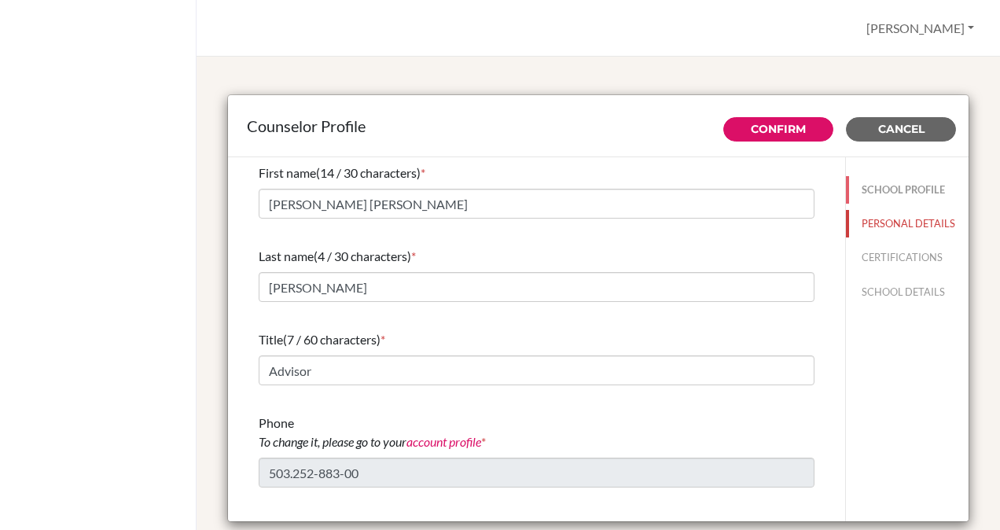
click at [866, 192] on button "SCHOOL PROFILE" at bounding box center [907, 190] width 123 height 28
type input "103"
type input "10.0"
type input "90.0"
select select "0"
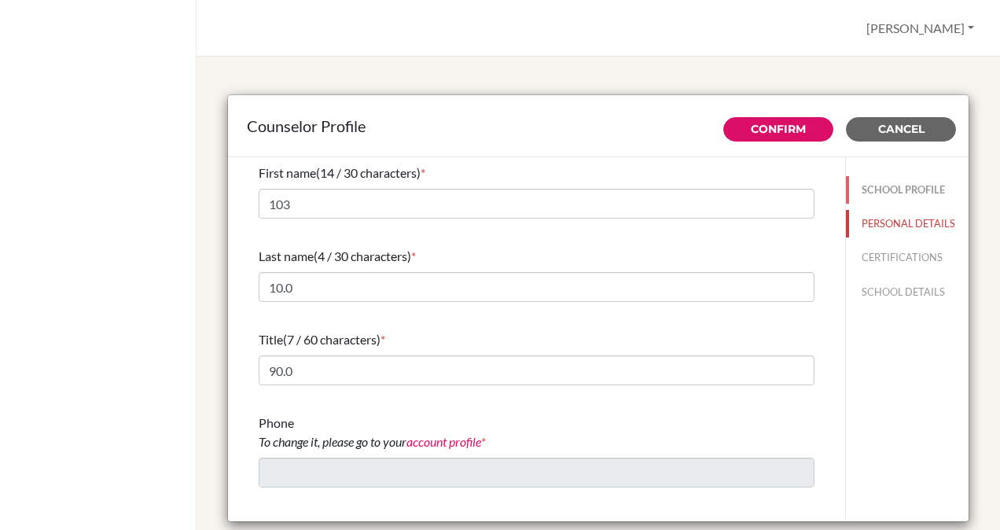
select select "350349"
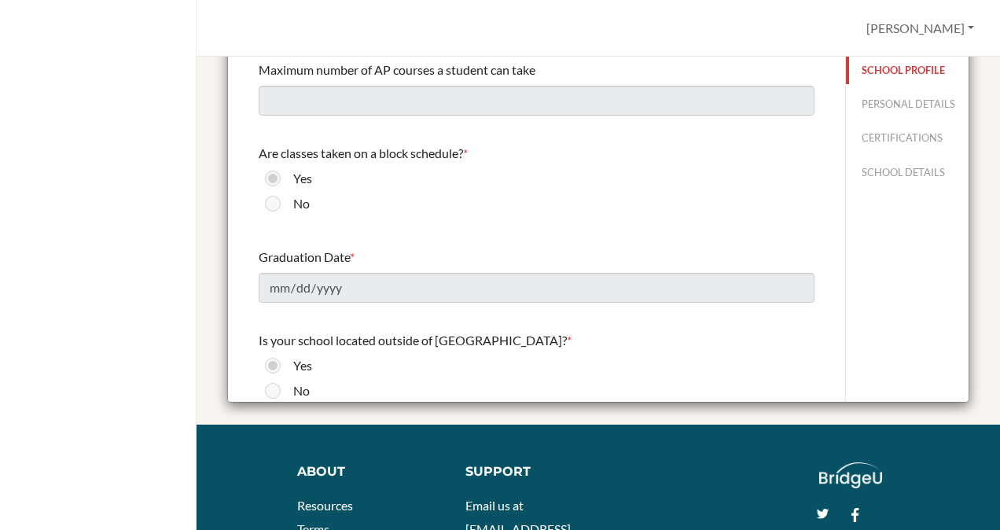
scroll to position [1303, 0]
click at [302, 182] on label "Yes" at bounding box center [302, 180] width 19 height 19
click at [304, 202] on label "No" at bounding box center [301, 205] width 17 height 19
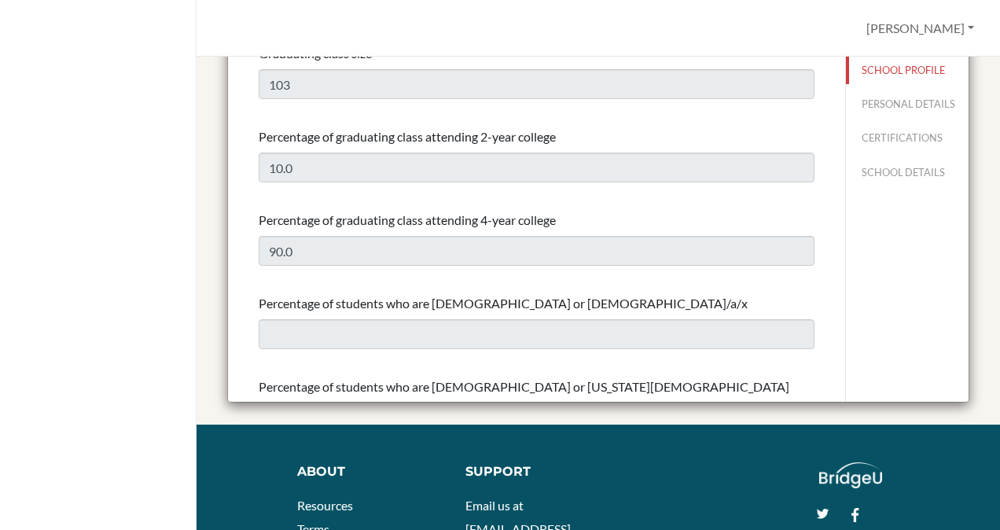
scroll to position [0, 0]
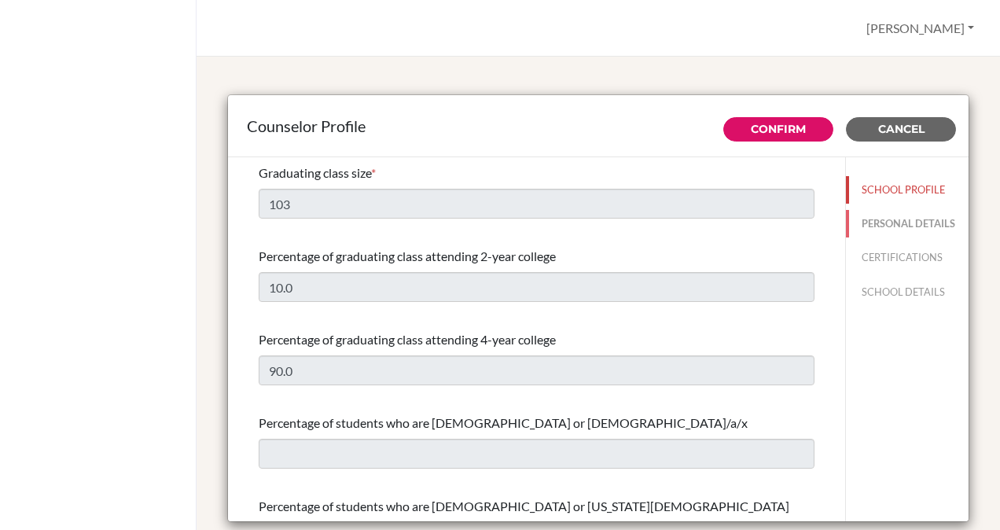
click at [877, 225] on button "PERSONAL DETAILS" at bounding box center [907, 224] width 123 height 28
type input "Maria Fernanda"
type input "Luna"
type input "Advisor"
type input "503.252-883-00"
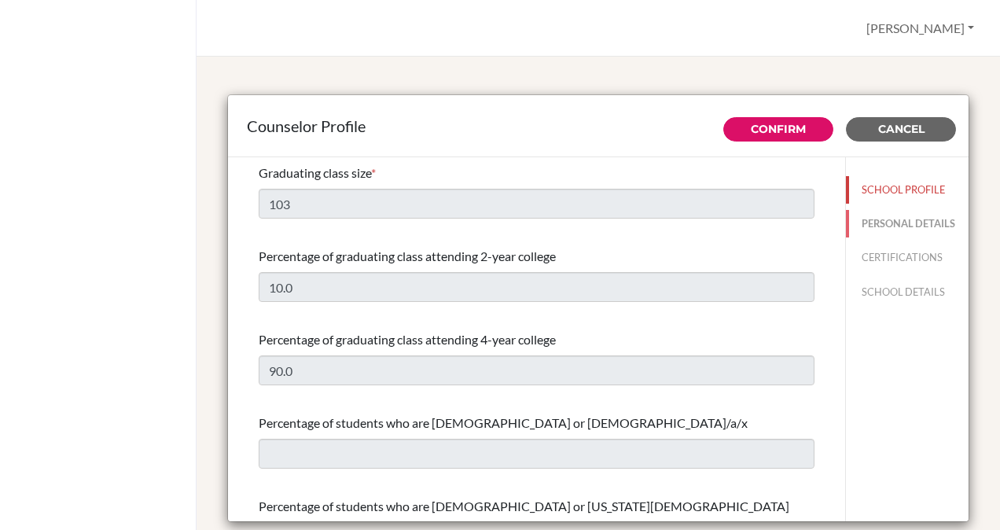
type input "luna.fernanda@amschool.edu.sv"
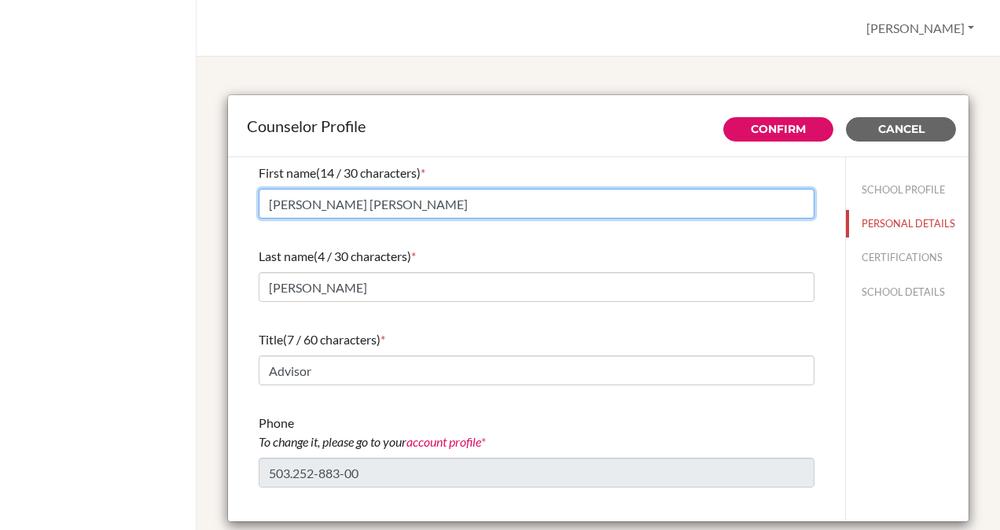
click at [548, 201] on input "Maria Fernanda" at bounding box center [537, 204] width 556 height 30
type input "[PERSON_NAME]"
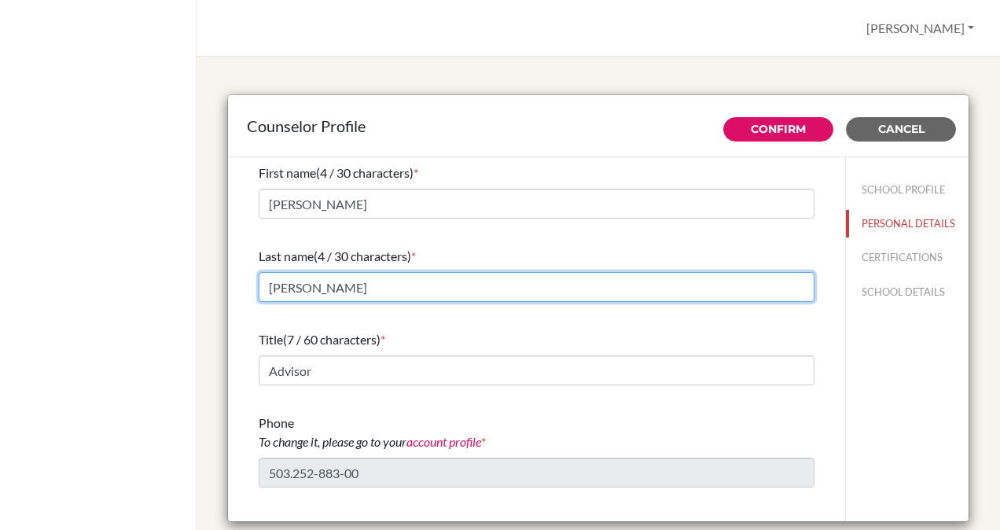
click at [517, 294] on input "Luna" at bounding box center [537, 287] width 556 height 30
type input "[PERSON_NAME]"
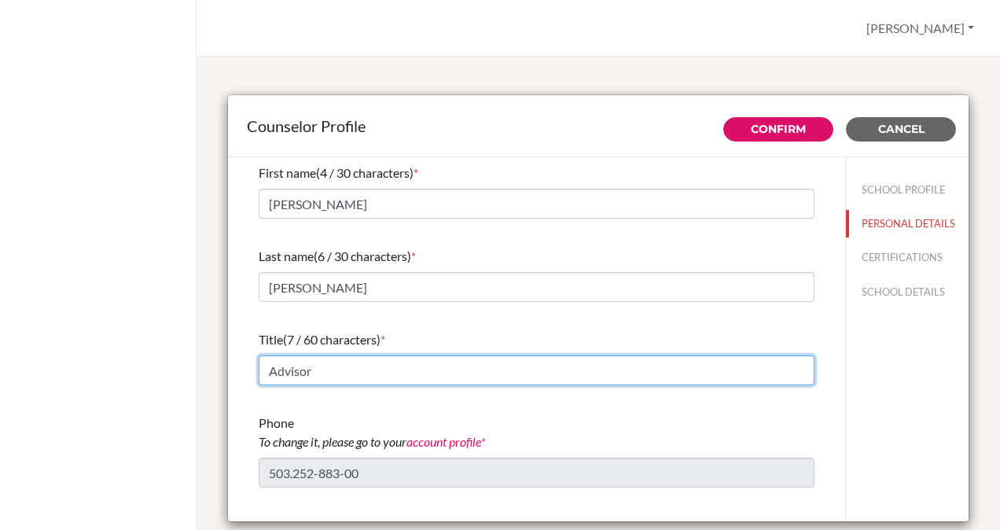
click at [469, 373] on input "Advisor" at bounding box center [537, 370] width 556 height 30
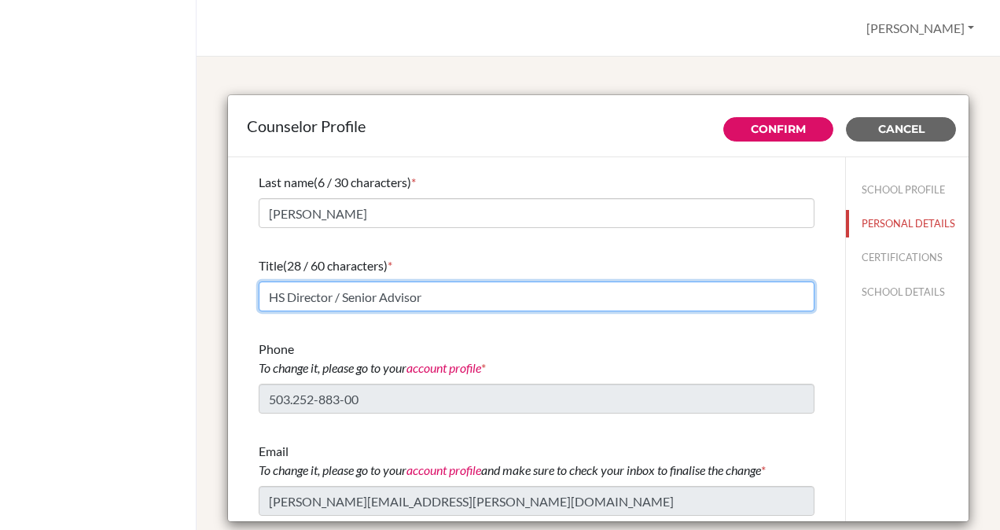
scroll to position [73, 0]
type input "HS Director / Senior Advisor"
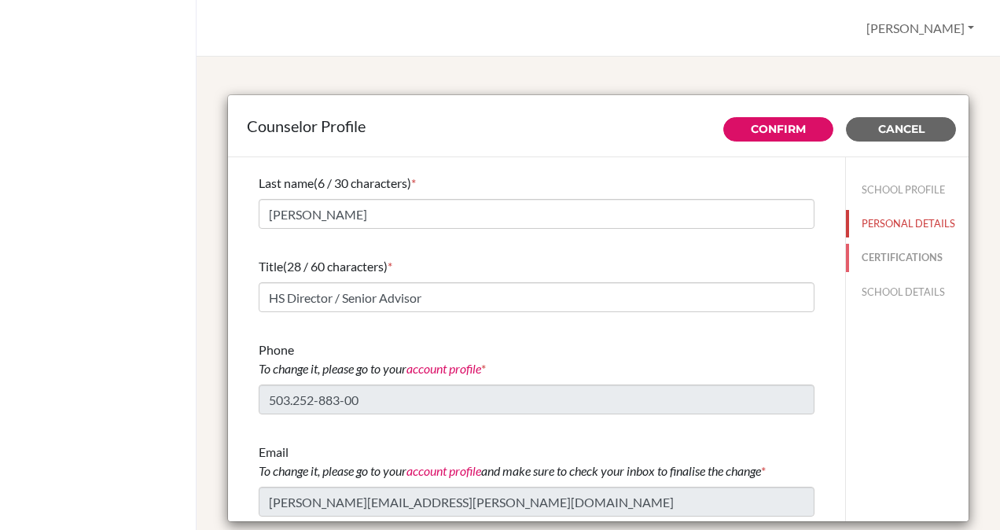
click at [864, 271] on button "CERTIFICATIONS" at bounding box center [907, 258] width 123 height 28
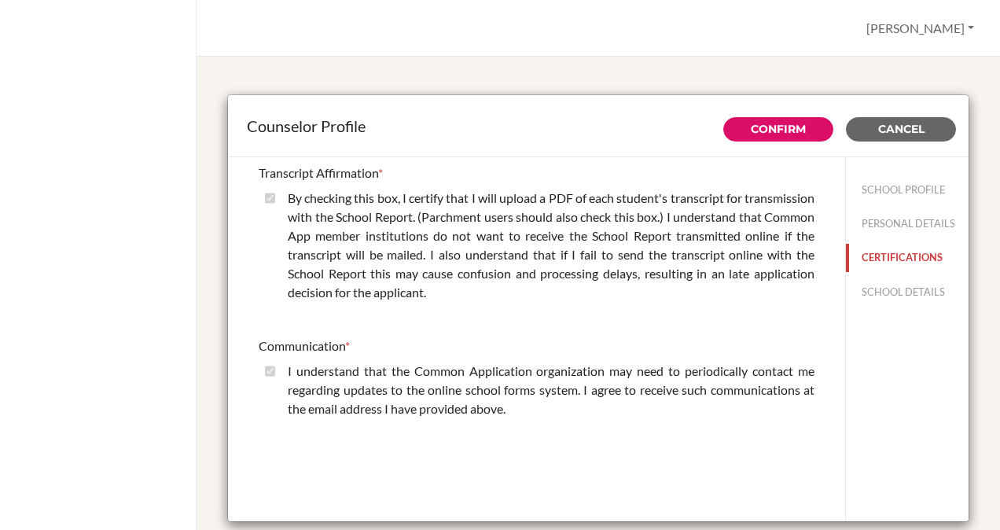
scroll to position [0, 0]
click at [865, 283] on button "SCHOOL DETAILS" at bounding box center [907, 292] width 123 height 28
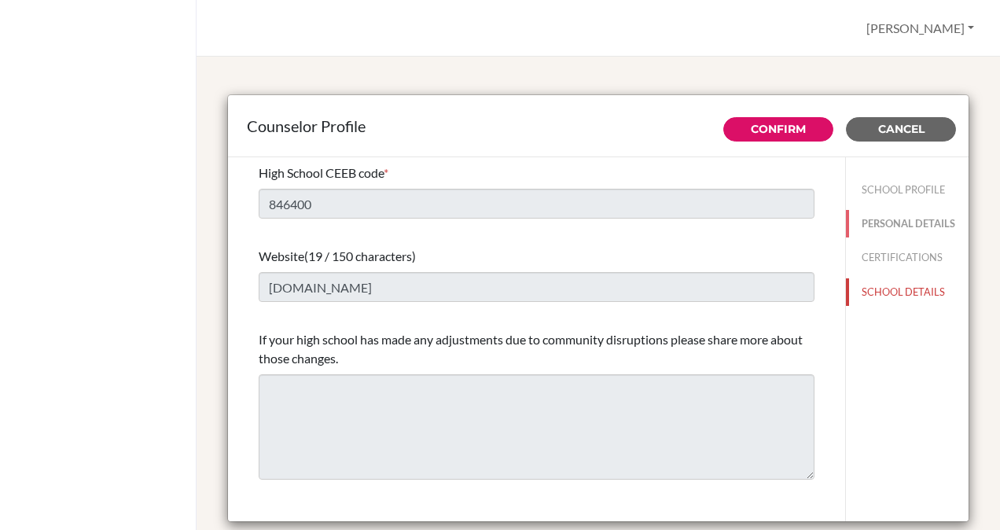
click at [884, 220] on button "PERSONAL DETAILS" at bounding box center [907, 224] width 123 height 28
type input "[PERSON_NAME]"
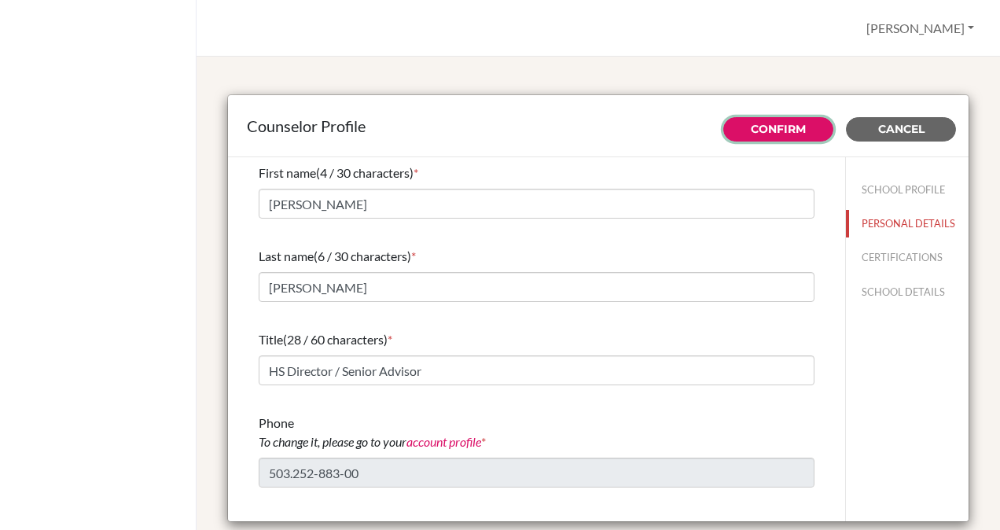
click at [766, 130] on link "Confirm" at bounding box center [778, 129] width 55 height 14
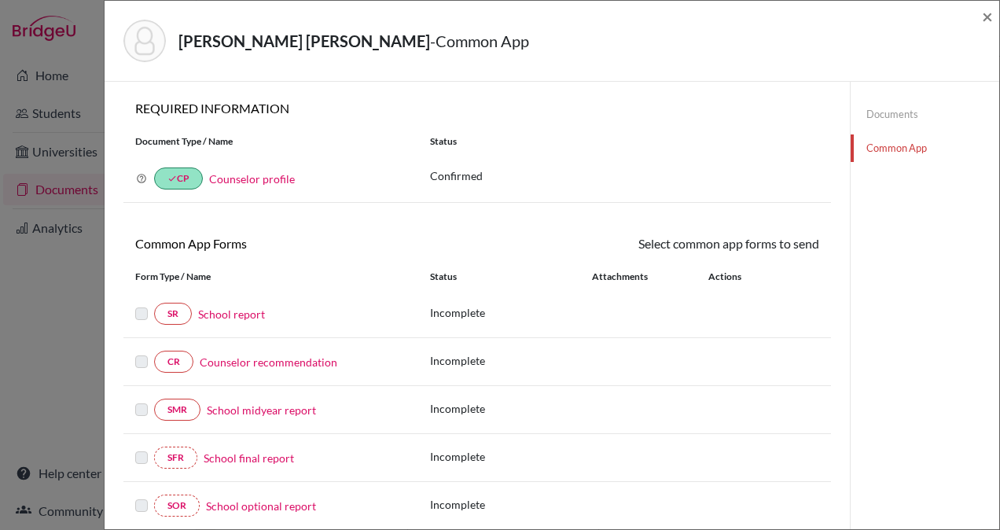
click at [250, 178] on link "Counselor profile" at bounding box center [252, 178] width 86 height 13
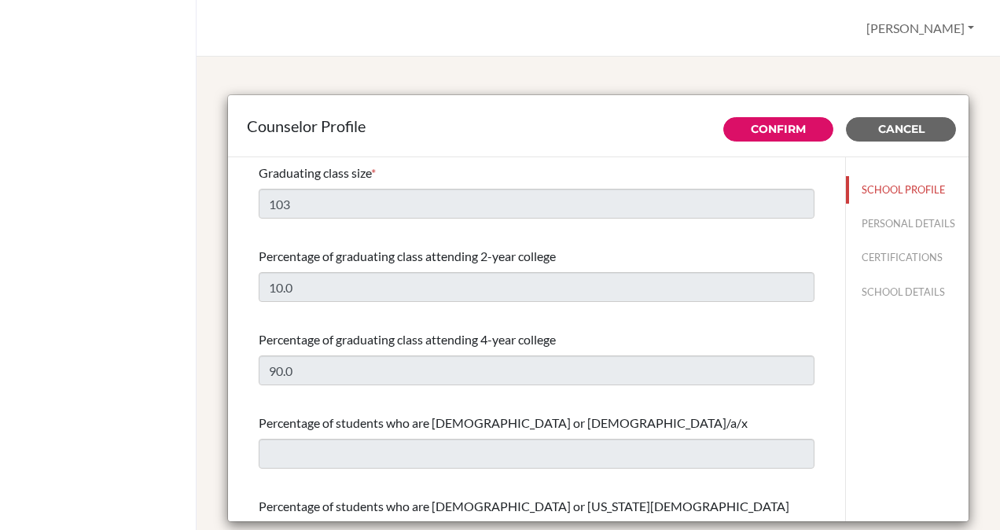
select select "0"
select select "350349"
click at [866, 230] on button "PERSONAL DETAILS" at bounding box center [907, 224] width 123 height 28
type input "[PERSON_NAME]"
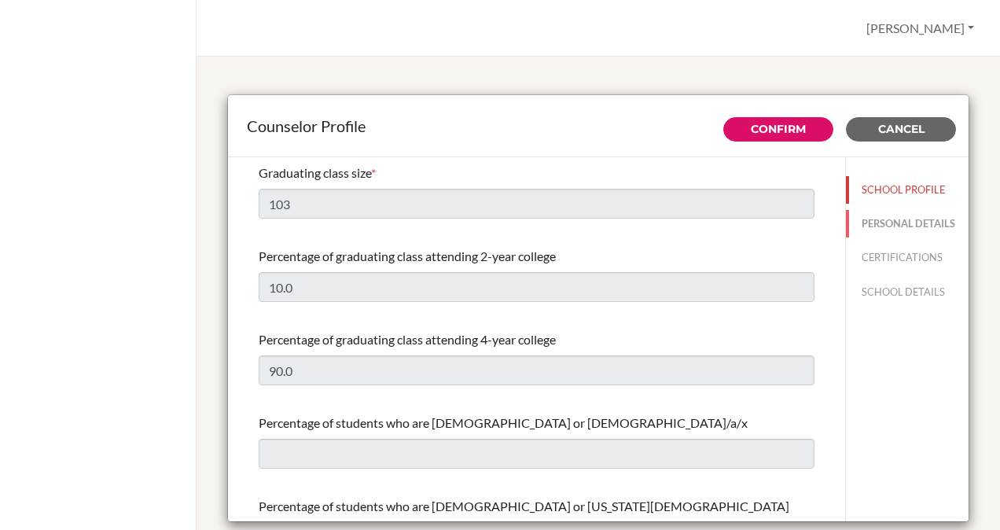
type input "HS Director / Senior Advisor"
type input "503.252-883-00"
type input "[PERSON_NAME][EMAIL_ADDRESS][PERSON_NAME][DOMAIN_NAME]"
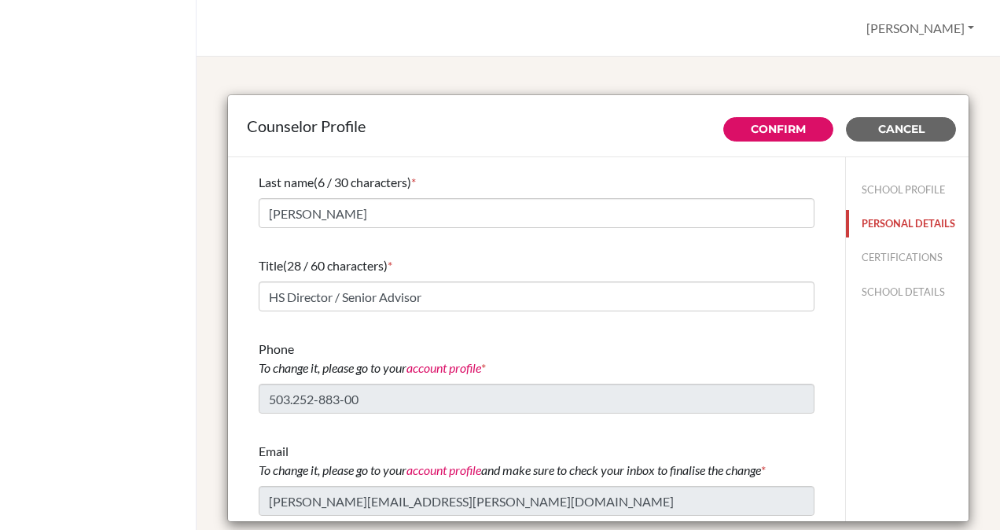
scroll to position [73, 0]
click at [452, 371] on link "account profile" at bounding box center [444, 368] width 75 height 15
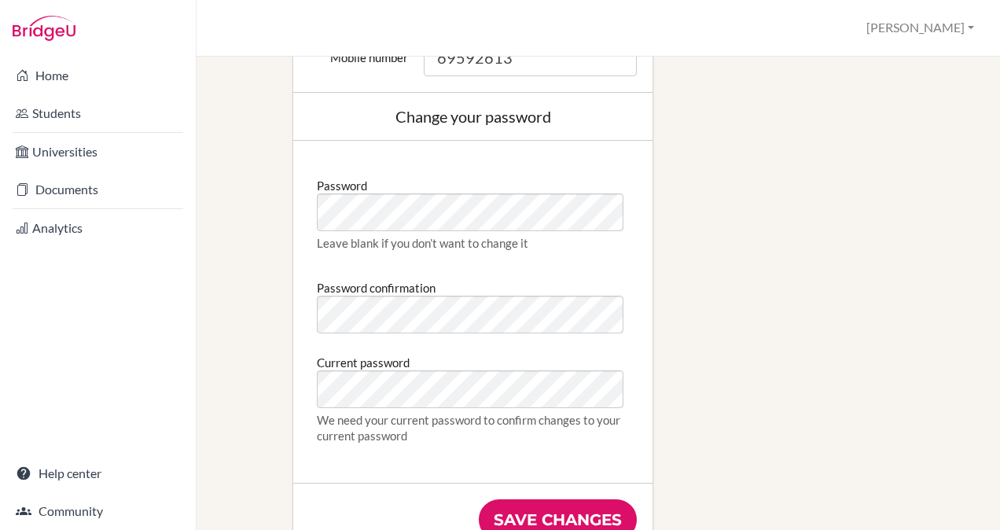
scroll to position [778, 0]
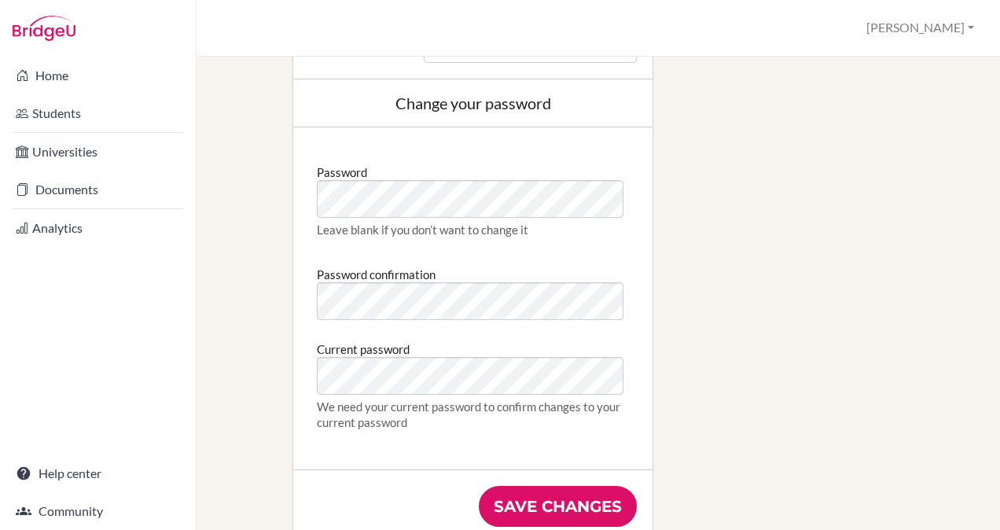
click at [558, 507] on input "Save changes" at bounding box center [558, 506] width 158 height 41
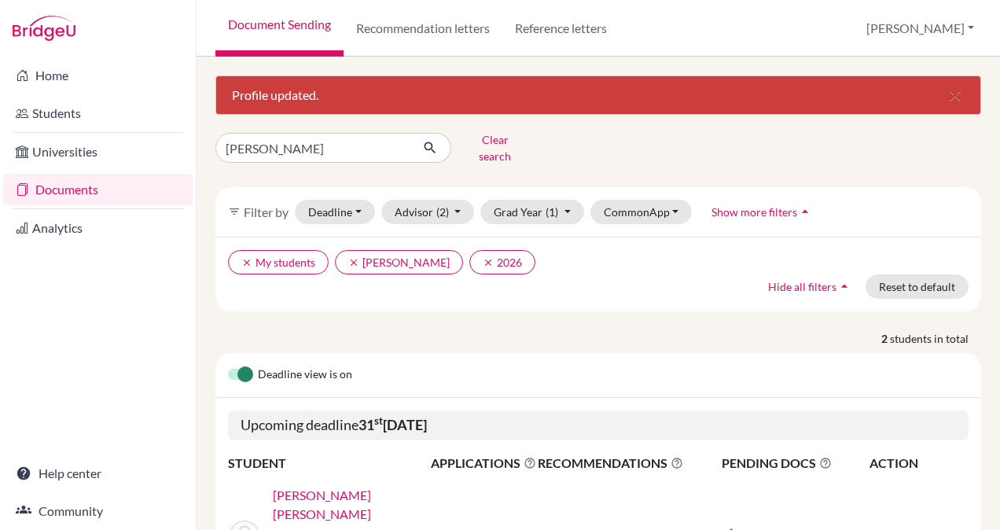
scroll to position [165, 0]
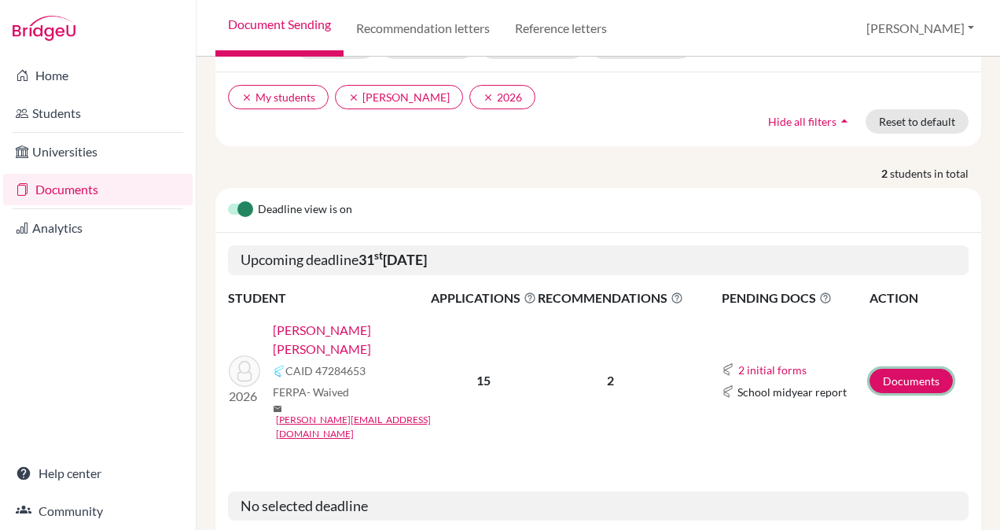
click at [885, 369] on link "Documents" at bounding box center [911, 381] width 83 height 24
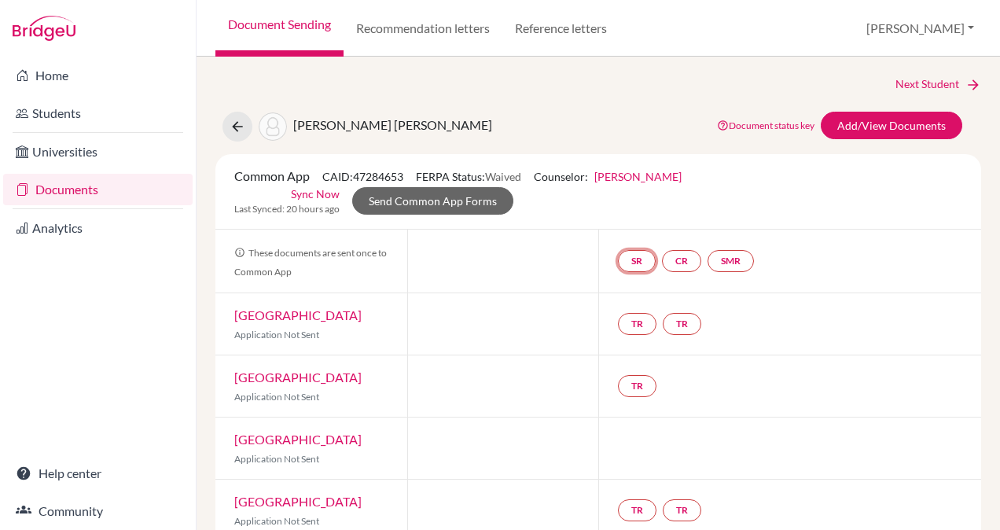
click at [631, 259] on link "SR" at bounding box center [637, 261] width 38 height 22
click at [628, 219] on link "School report" at bounding box center [637, 214] width 67 height 13
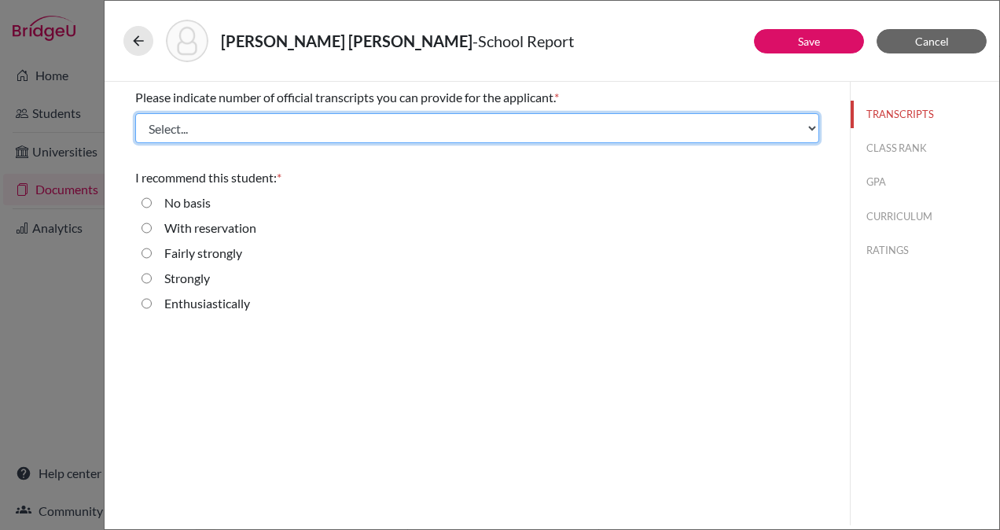
click at [333, 131] on select "Select... 1 2 3 4" at bounding box center [477, 128] width 684 height 30
select select "1"
click at [135, 113] on select "Select... 1 2 3 4" at bounding box center [477, 128] width 684 height 30
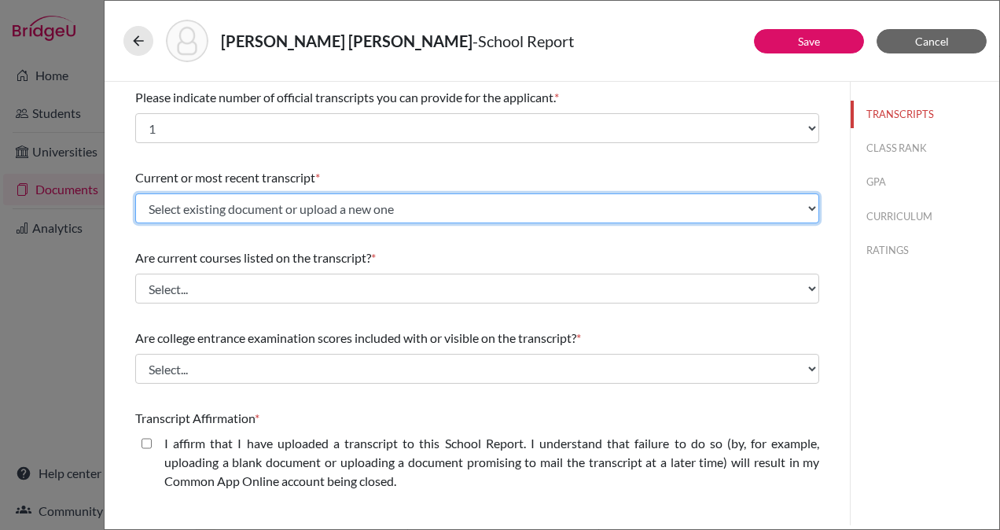
click at [348, 206] on select "Select existing document or upload a new one Initial Transcript [PERSON_NAME] […" at bounding box center [477, 208] width 684 height 30
select select "665721"
click at [135, 193] on select "Select existing document or upload a new one Initial Transcript [PERSON_NAME] […" at bounding box center [477, 208] width 684 height 30
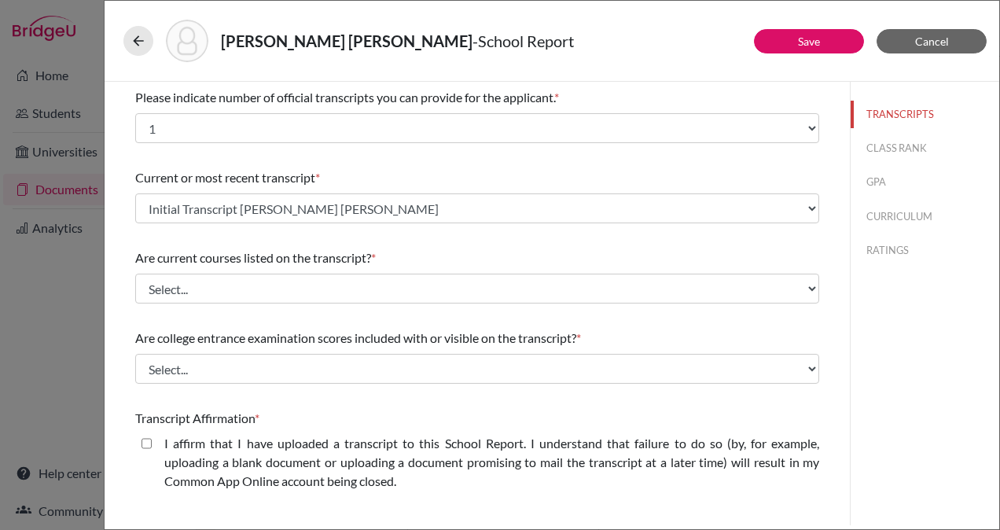
click at [340, 270] on div "Are current courses listed on the transcript? * Select... Yes No" at bounding box center [477, 276] width 684 height 68
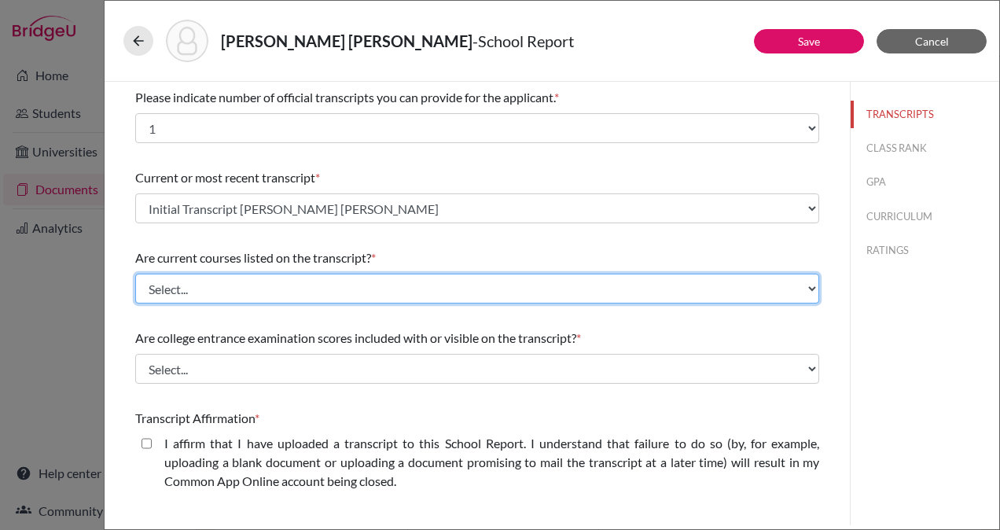
click at [348, 285] on select "Select... Yes No" at bounding box center [477, 289] width 684 height 30
select select "1"
click at [135, 274] on select "Select... Yes No" at bounding box center [477, 289] width 684 height 30
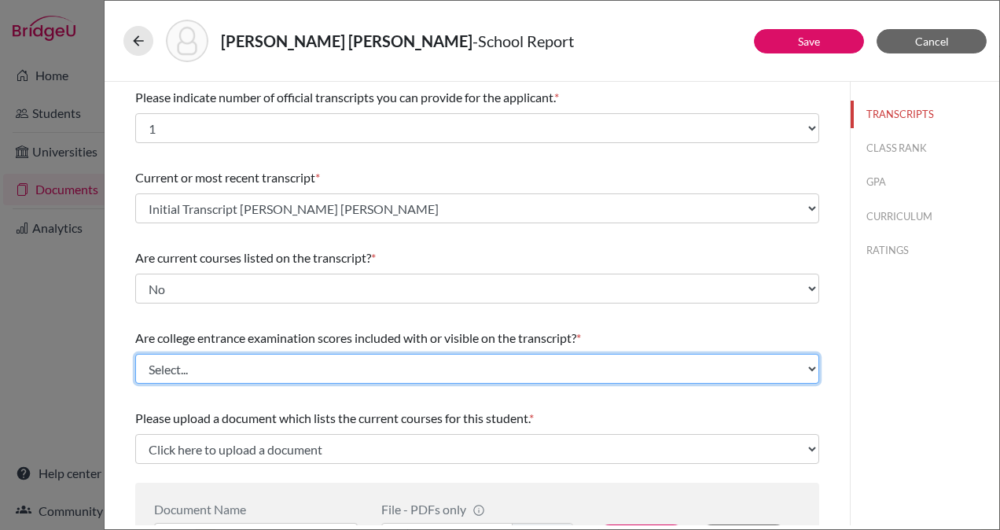
click at [326, 360] on select "Select... Yes No" at bounding box center [477, 369] width 684 height 30
select select "1"
click at [135, 354] on select "Select... Yes No" at bounding box center [477, 369] width 684 height 30
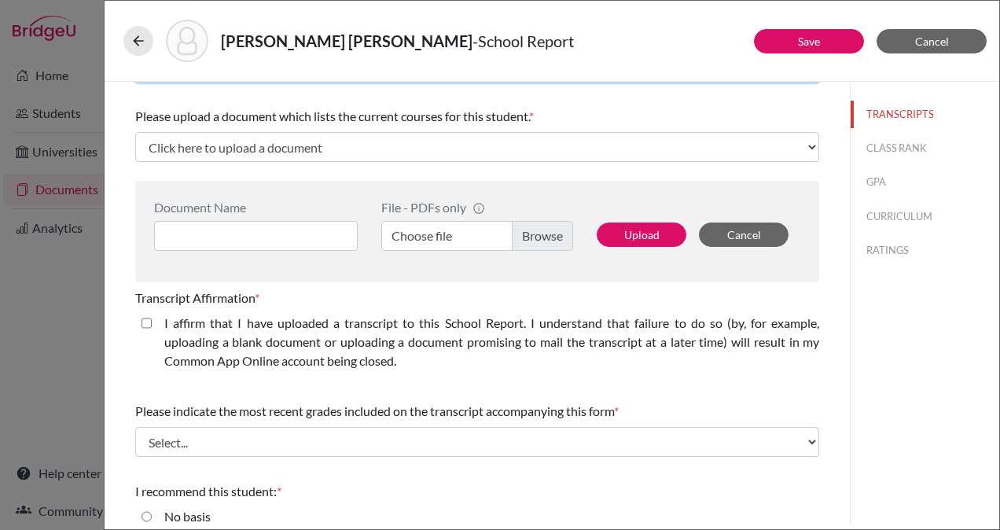
scroll to position [302, 0]
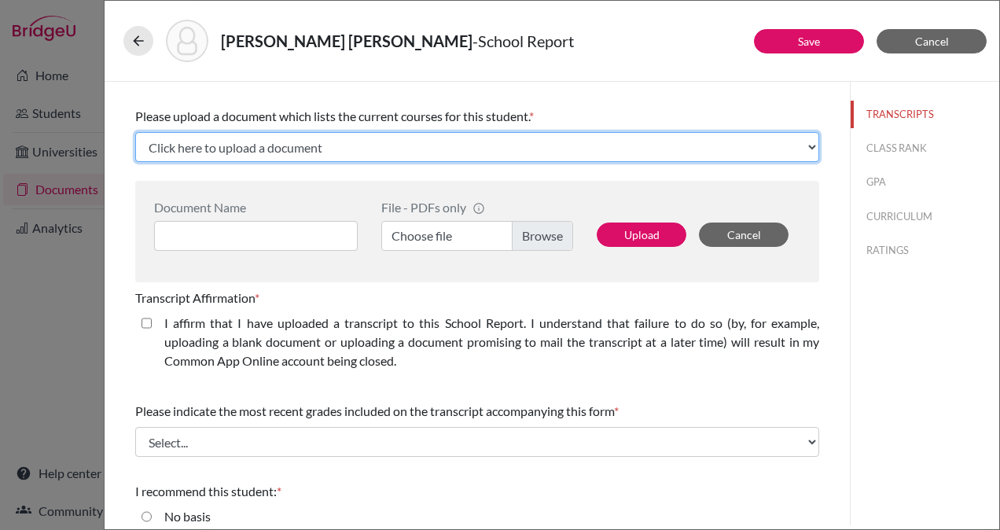
click at [462, 148] on select "Click here to upload a document Upload New File" at bounding box center [477, 147] width 684 height 30
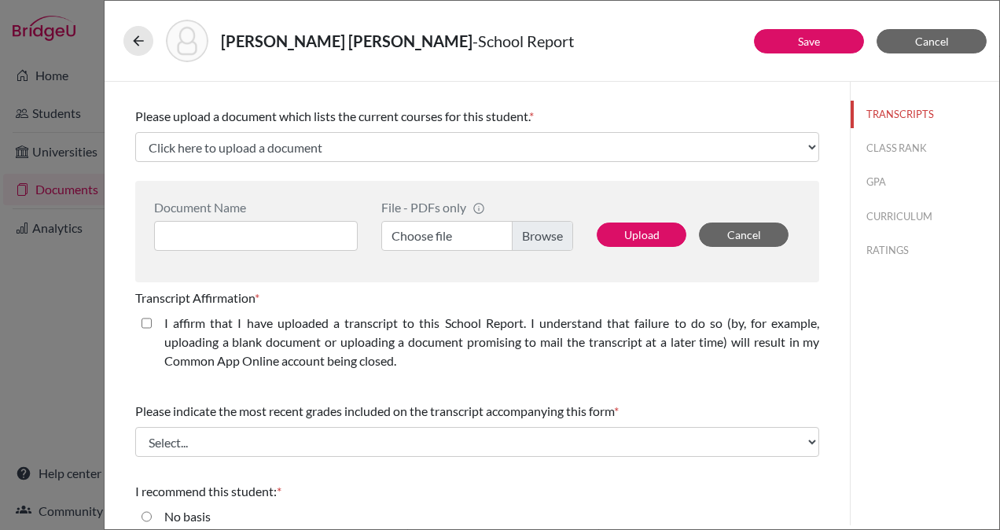
click at [571, 89] on div "Please indicate number of official transcripts you can provide for the applican…" at bounding box center [477, 209] width 684 height 859
click at [145, 321] on closed\ "I affirm that I have uploaded a transcript to this School Report. I understand …" at bounding box center [147, 323] width 10 height 19
checkbox closed\ "true"
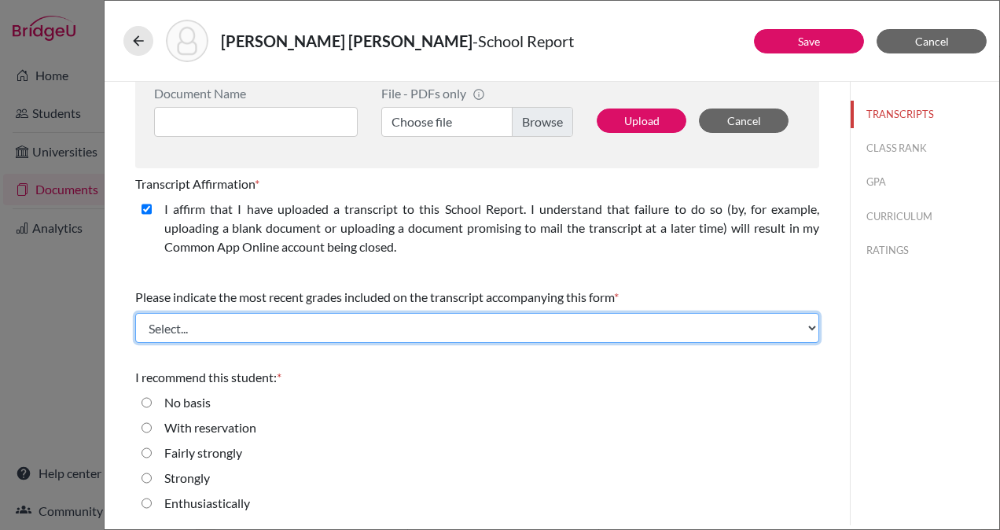
click at [458, 324] on select "Select... Final junior year grades 1st Quarter senior year grades 2nd Quarter/1…" at bounding box center [477, 328] width 684 height 30
select select "0"
click at [135, 313] on select "Select... Final junior year grades 1st Quarter senior year grades 2nd Quarter/1…" at bounding box center [477, 328] width 684 height 30
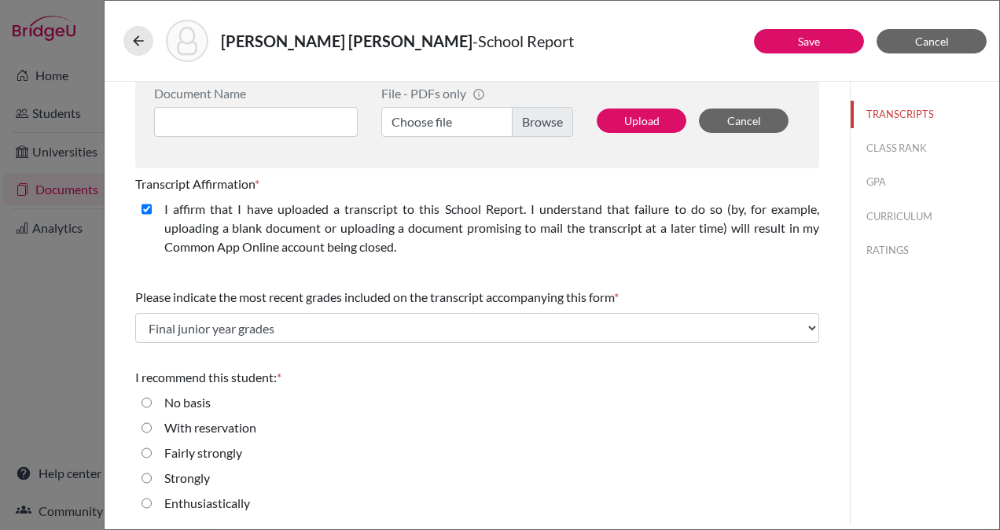
click at [148, 502] on input "Enthusiastically" at bounding box center [147, 503] width 10 height 19
radio input "true"
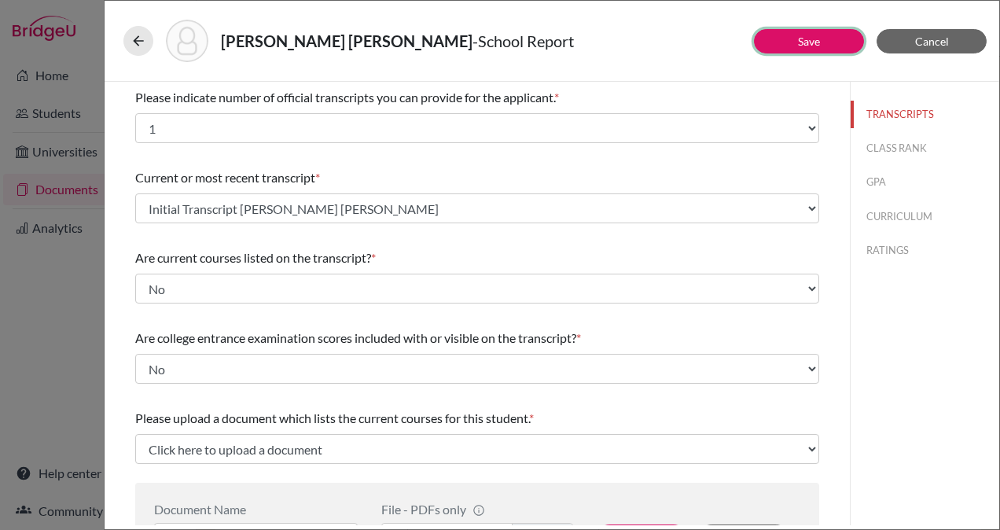
click at [808, 39] on link "Save" at bounding box center [809, 41] width 22 height 13
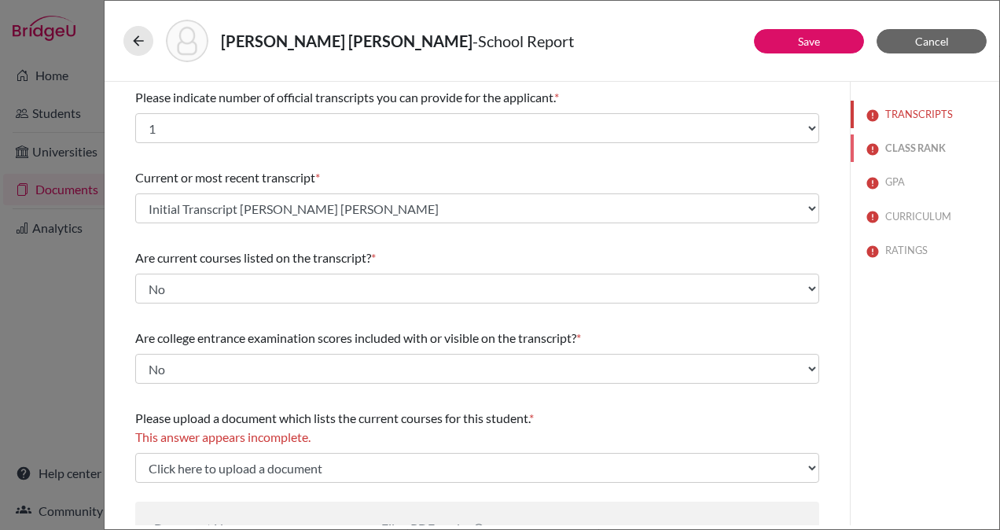
click at [891, 144] on button "CLASS RANK" at bounding box center [925, 148] width 149 height 28
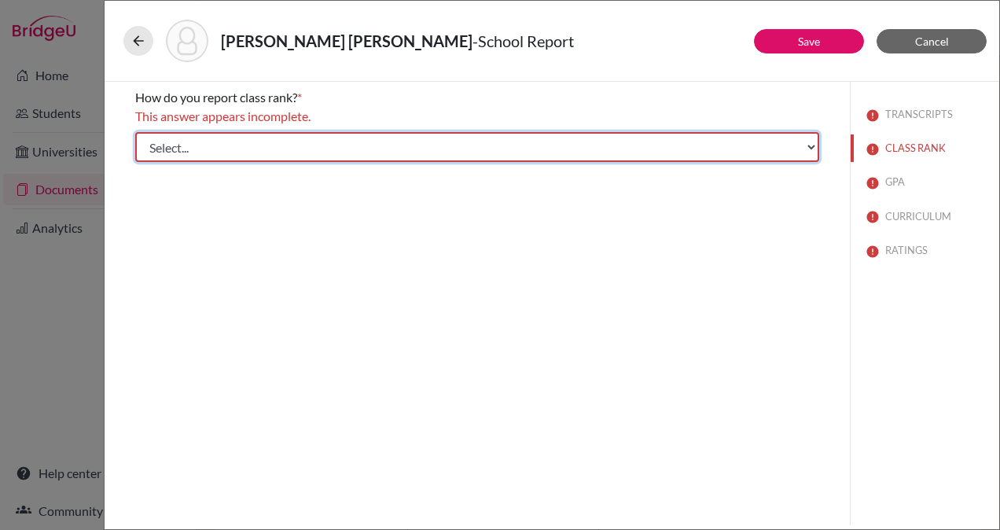
click at [648, 145] on select "Select... Exact Decile Quintile Quartile None" at bounding box center [477, 147] width 684 height 30
select select "2"
click at [135, 132] on select "Select... Exact Decile Quintile Quartile None" at bounding box center [477, 147] width 684 height 30
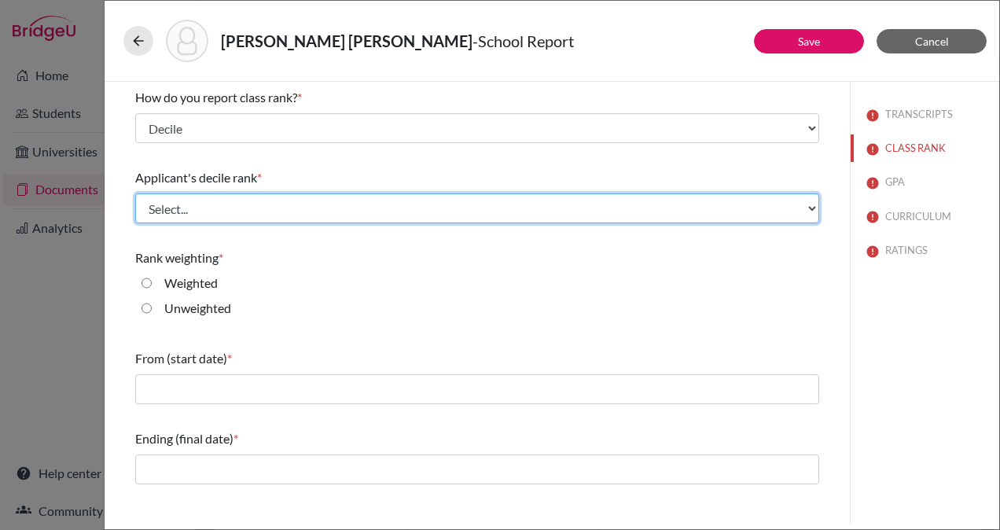
click at [491, 201] on select "Select... Top 10% Top 20% Top 30% Top 40% Top 50% Top 60% Top 70% Top 80% Top 9…" at bounding box center [477, 208] width 684 height 30
select select "4"
click at [135, 193] on select "Select... Top 10% Top 20% Top 30% Top 40% Top 50% Top 60% Top 70% Top 80% Top 9…" at bounding box center [477, 208] width 684 height 30
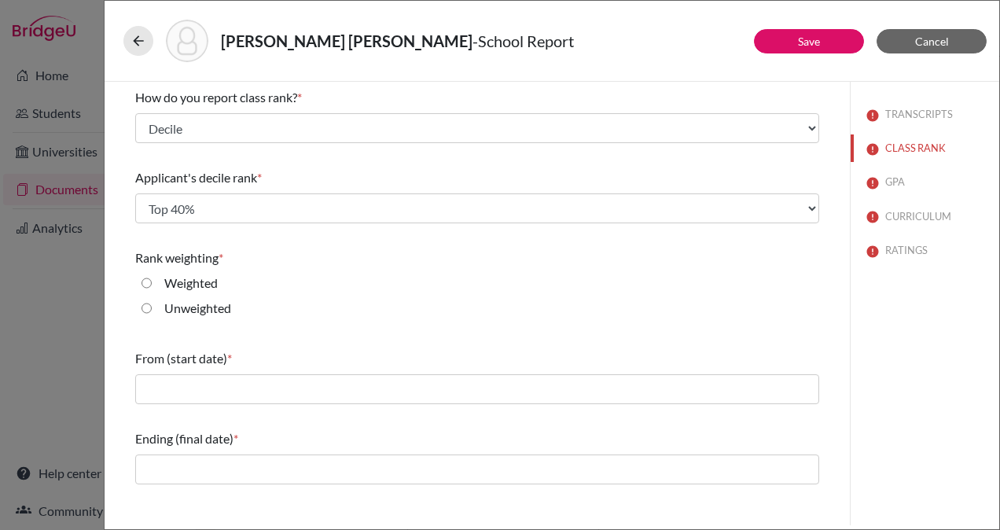
click at [147, 307] on input "Unweighted" at bounding box center [147, 308] width 10 height 19
radio input "true"
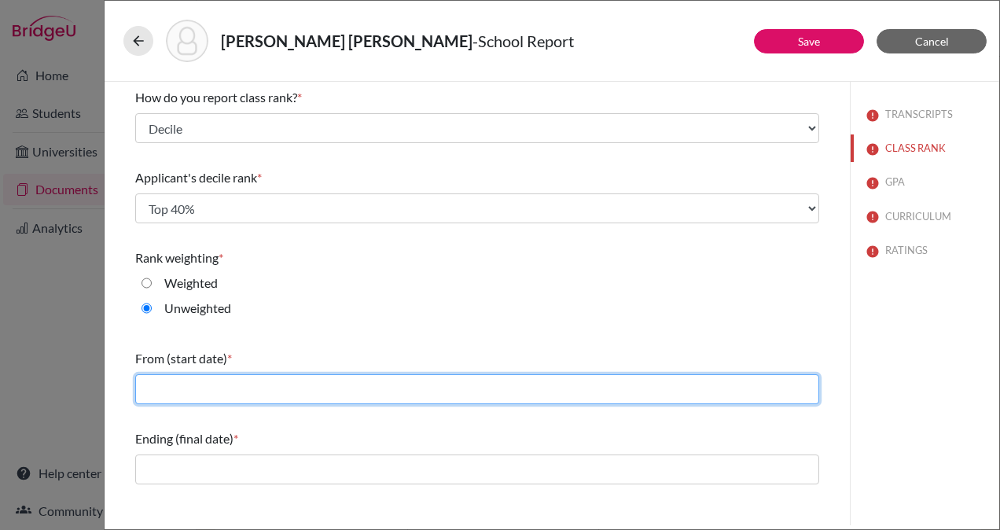
click at [266, 393] on input "text" at bounding box center [477, 389] width 684 height 30
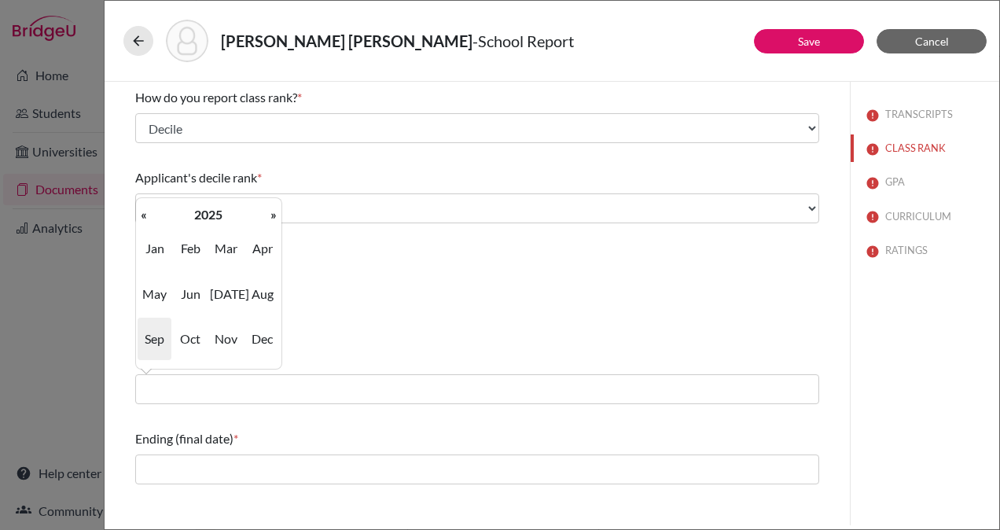
click at [145, 217] on th "«" at bounding box center [144, 214] width 16 height 20
click at [264, 288] on span "Aug" at bounding box center [262, 294] width 33 height 42
type input "08/2023"
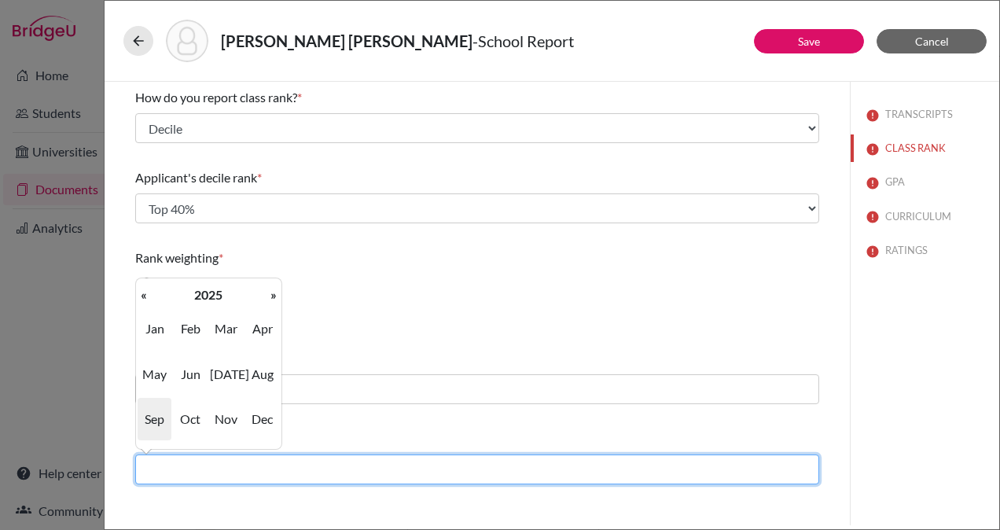
click at [270, 470] on input "text" at bounding box center [477, 469] width 684 height 30
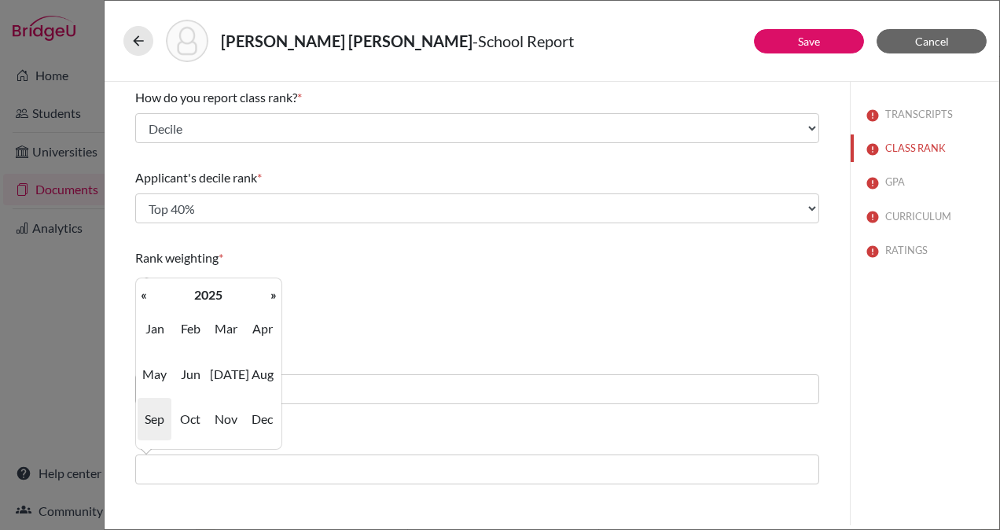
click at [196, 377] on span "Jun" at bounding box center [190, 374] width 33 height 42
type input "06/2025"
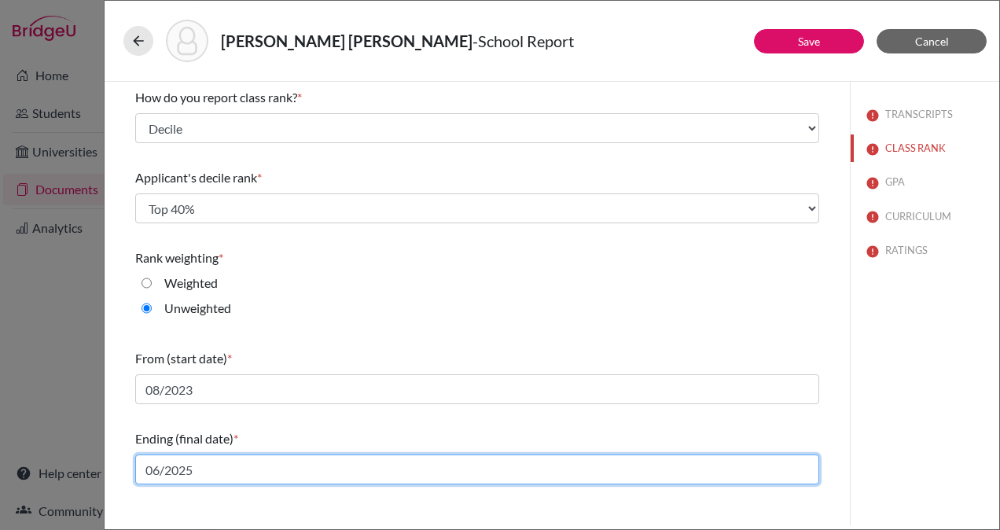
click at [337, 472] on input "06/2025" at bounding box center [477, 469] width 684 height 30
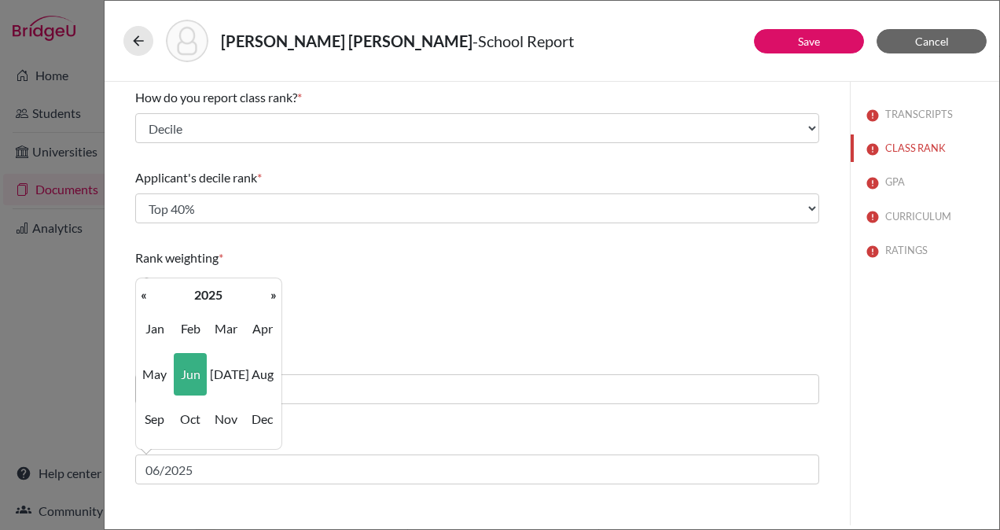
click at [270, 294] on th "»" at bounding box center [274, 295] width 16 height 20
click at [146, 292] on th "«" at bounding box center [144, 295] width 16 height 20
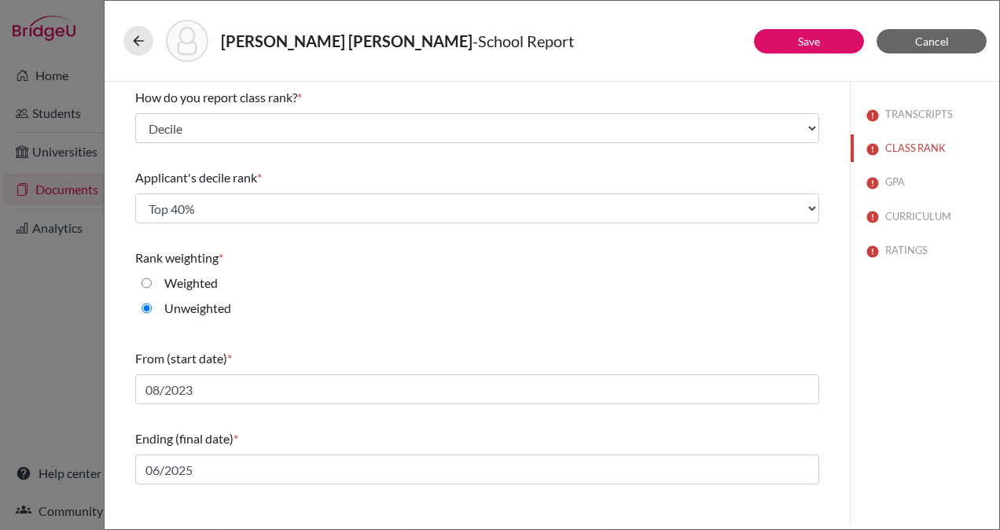
click at [434, 330] on div "How do you report class rank? * Select... Exact Decile Quintile Quartile None A…" at bounding box center [477, 286] width 684 height 409
click at [808, 39] on link "Save" at bounding box center [809, 41] width 22 height 13
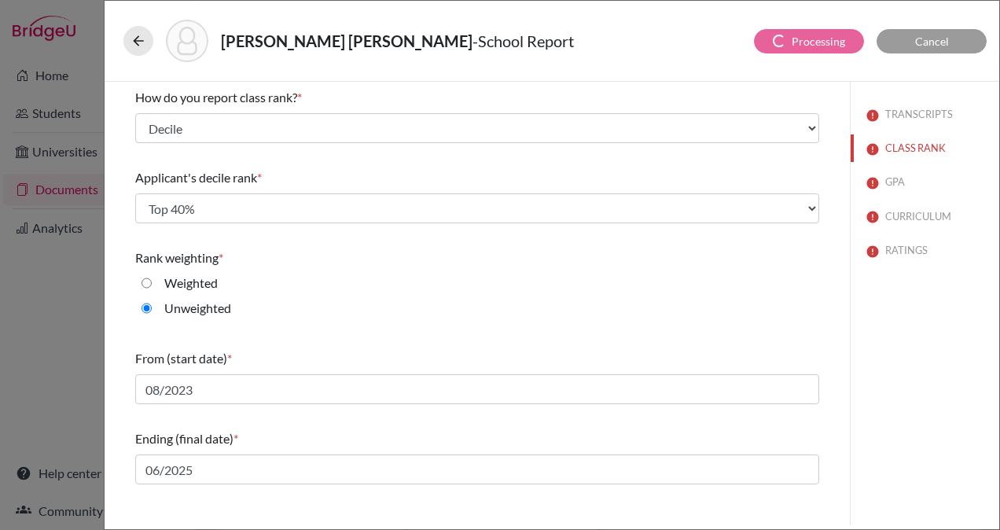
select select "1"
select select "0"
select select "665721"
select select "1"
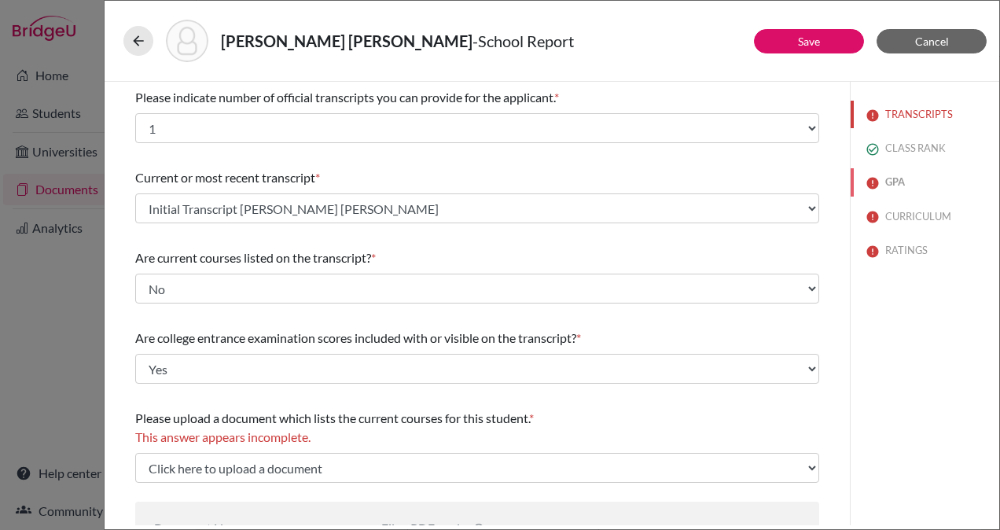
click at [887, 185] on button "GPA" at bounding box center [925, 182] width 149 height 28
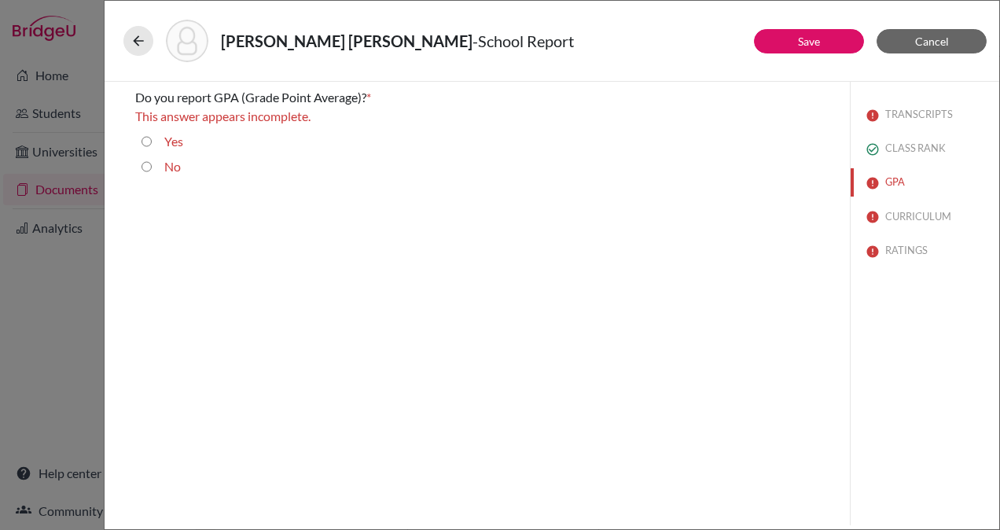
click at [149, 138] on input "Yes" at bounding box center [147, 141] width 10 height 19
radio input "true"
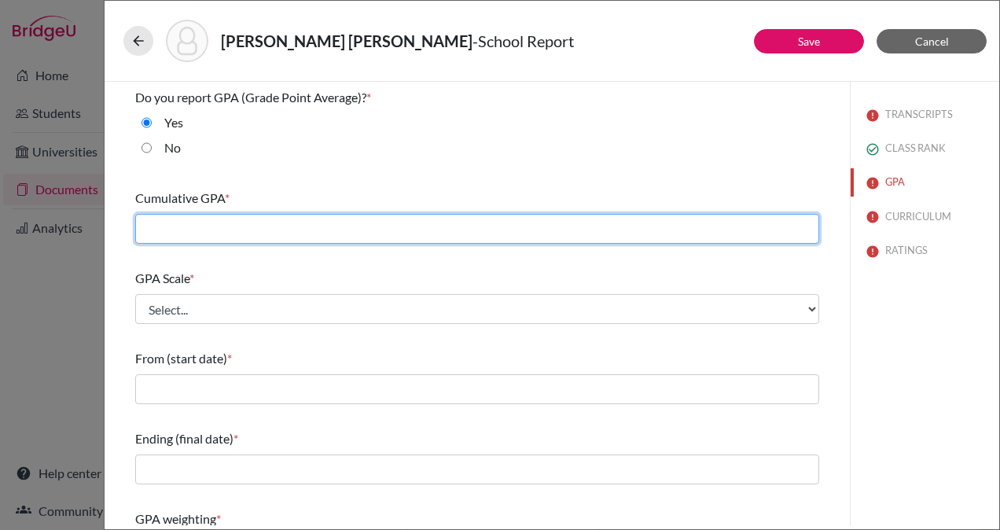
click at [235, 233] on input "text" at bounding box center [477, 229] width 684 height 30
type input "91.0"
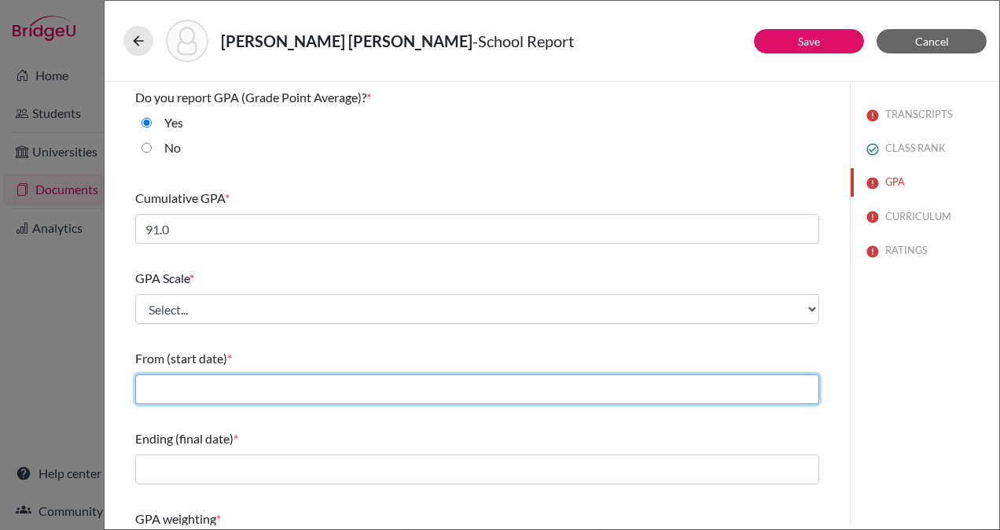
type input "08/2023"
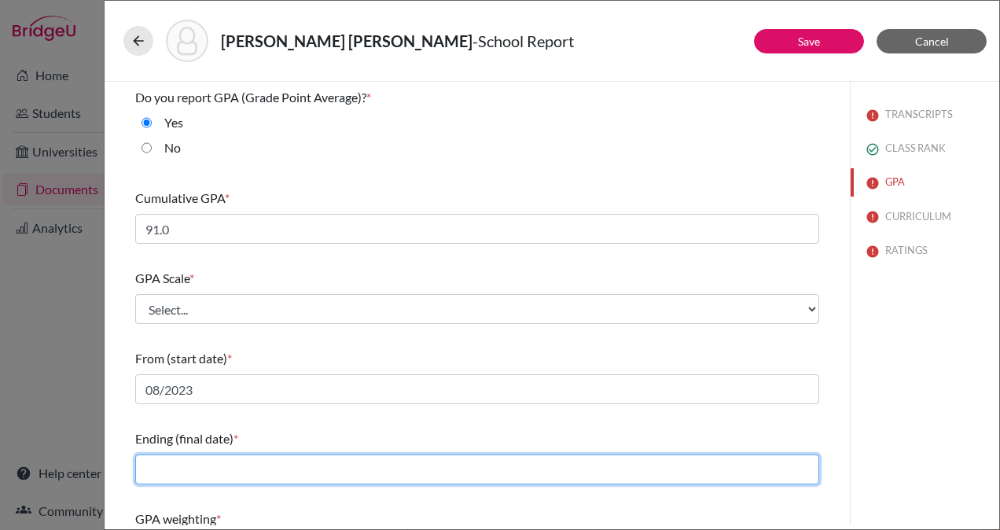
type input "06/2025"
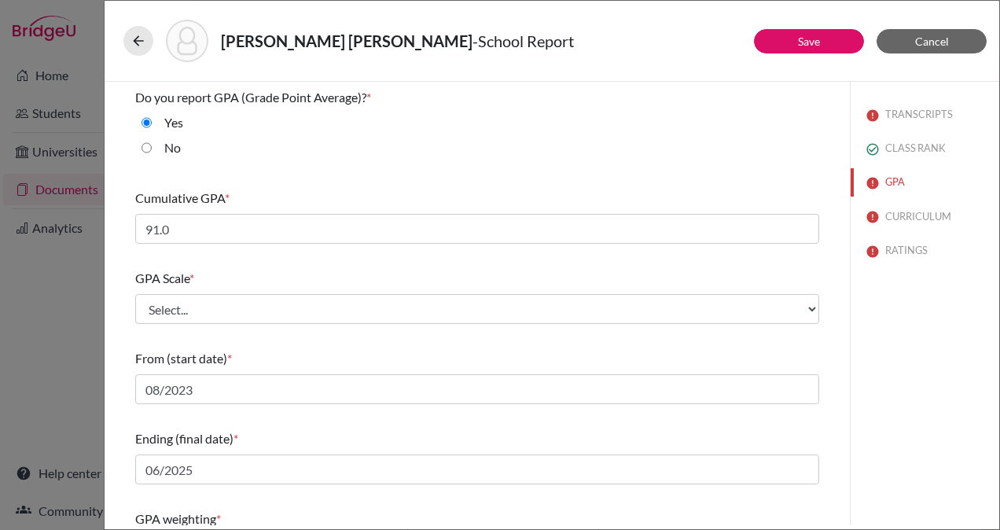
type input "65"
type input "99.43"
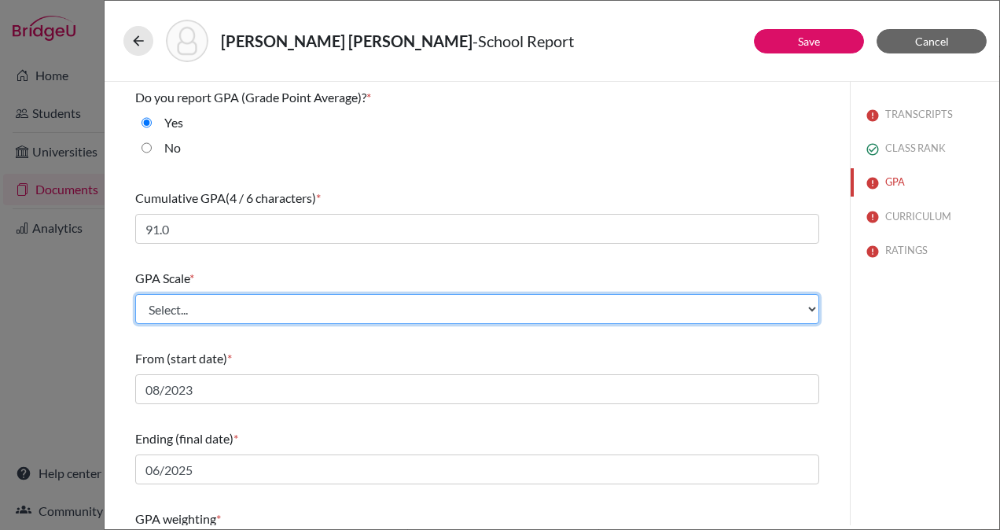
click at [248, 307] on select "Select... 4 5 6 7 8 9 10 11 12 13 14 15 16 17 18 19 20 100" at bounding box center [477, 309] width 684 height 30
select select "100"
click at [135, 294] on select "Select... 4 5 6 7 8 9 10 11 12 13 14 15 16 17 18 19 20 100" at bounding box center [477, 309] width 684 height 30
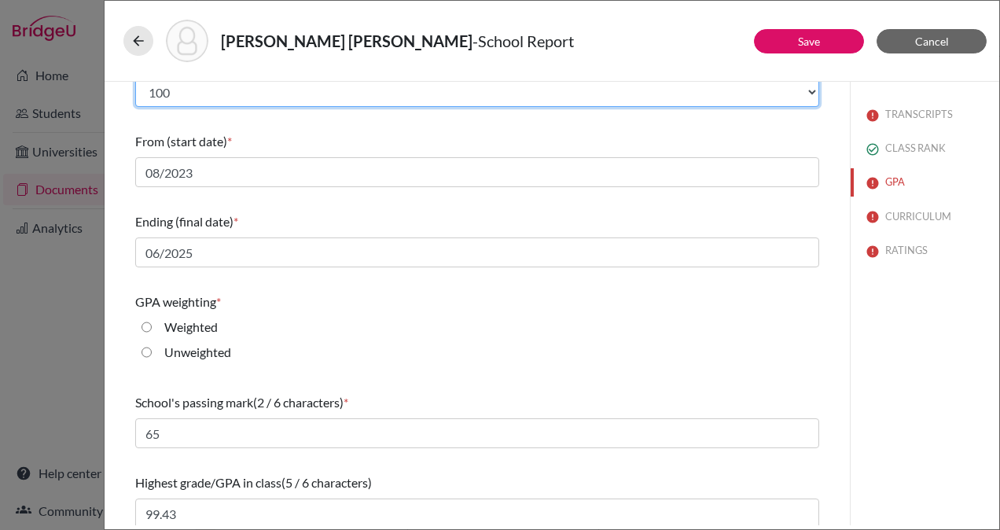
scroll to position [217, 0]
click at [149, 322] on input "Weighted" at bounding box center [147, 327] width 10 height 19
radio input "true"
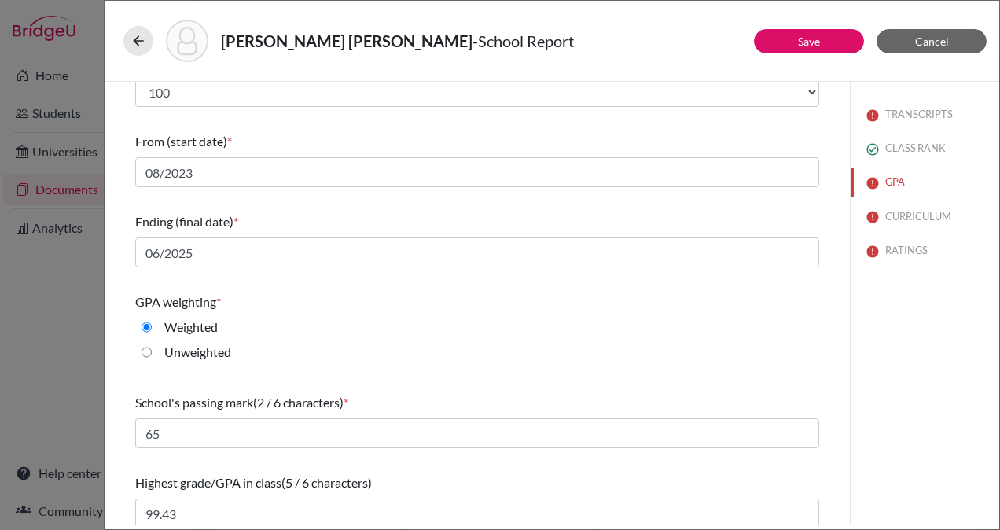
scroll to position [226, 0]
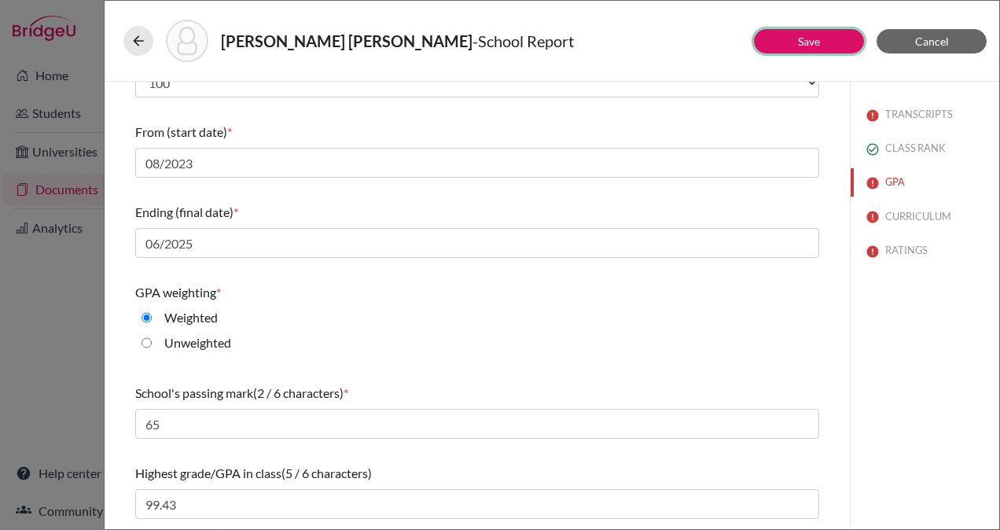
click at [811, 42] on link "Save" at bounding box center [809, 41] width 22 height 13
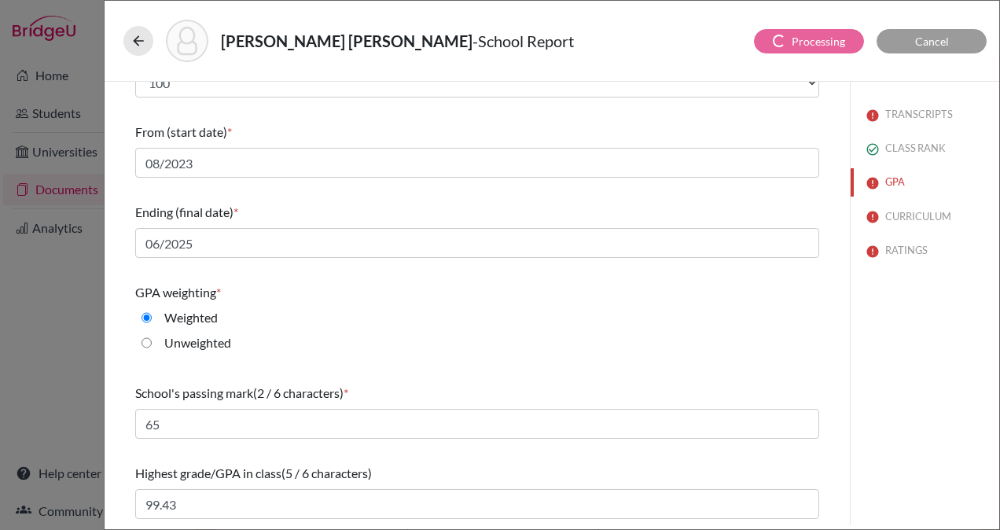
select select "1"
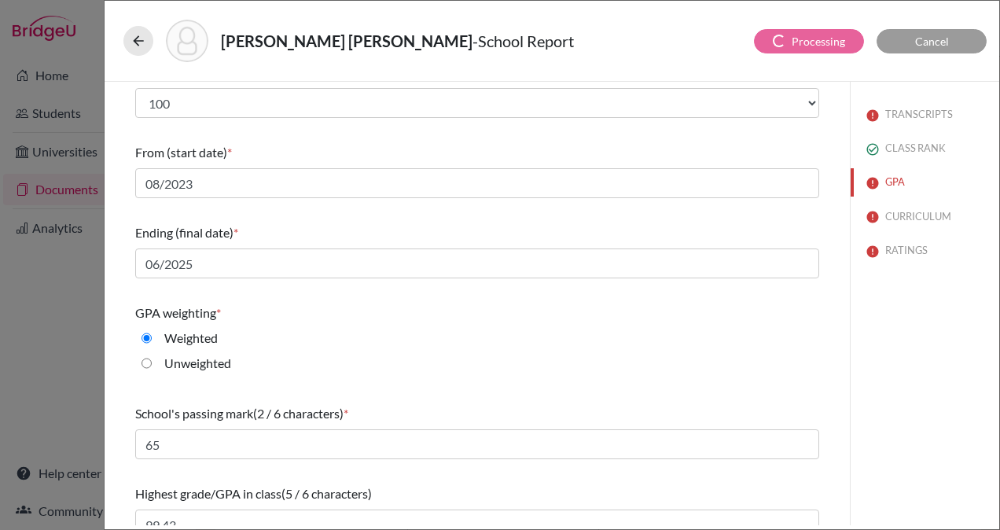
select select "0"
select select "1"
select select "665721"
select select "1"
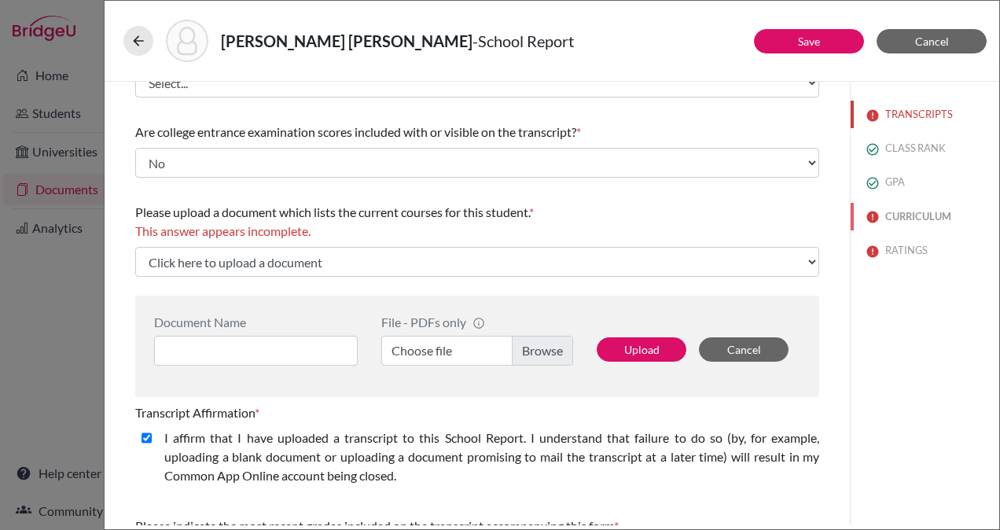
click at [892, 215] on button "CURRICULUM" at bounding box center [925, 217] width 149 height 28
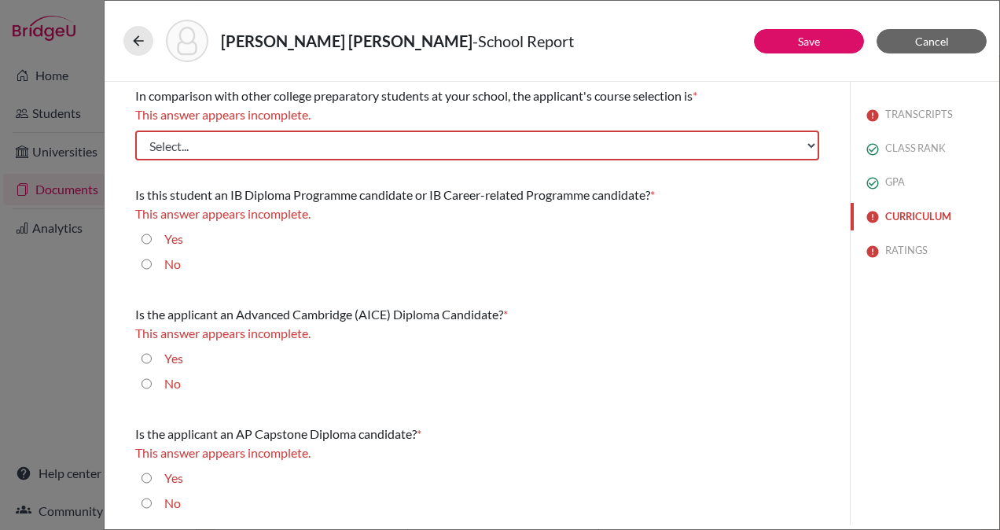
scroll to position [0, 0]
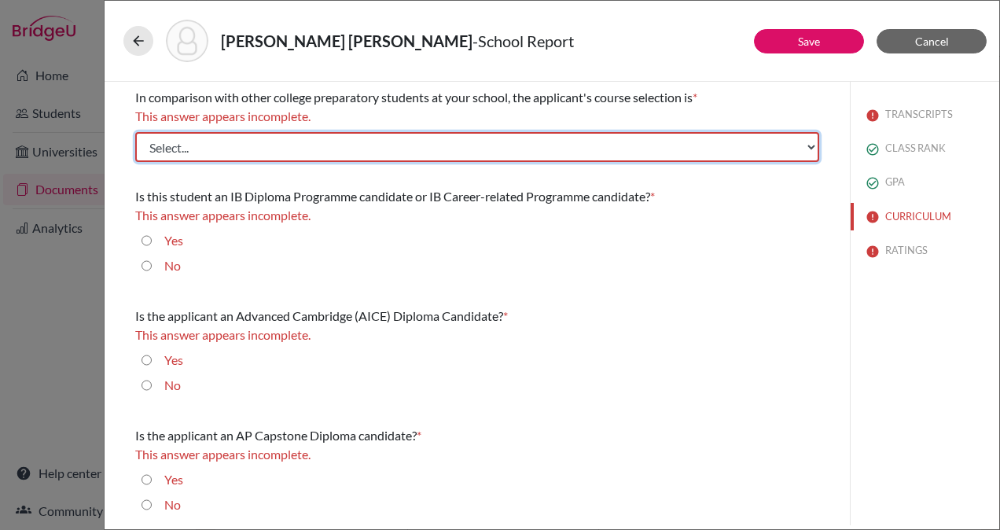
click at [425, 151] on select "Select... Less than demanding Average Demanding Very demanding Most demanding P…" at bounding box center [477, 147] width 684 height 30
select select "2"
click at [135, 132] on select "Select... Less than demanding Average Demanding Very demanding Most demanding P…" at bounding box center [477, 147] width 684 height 30
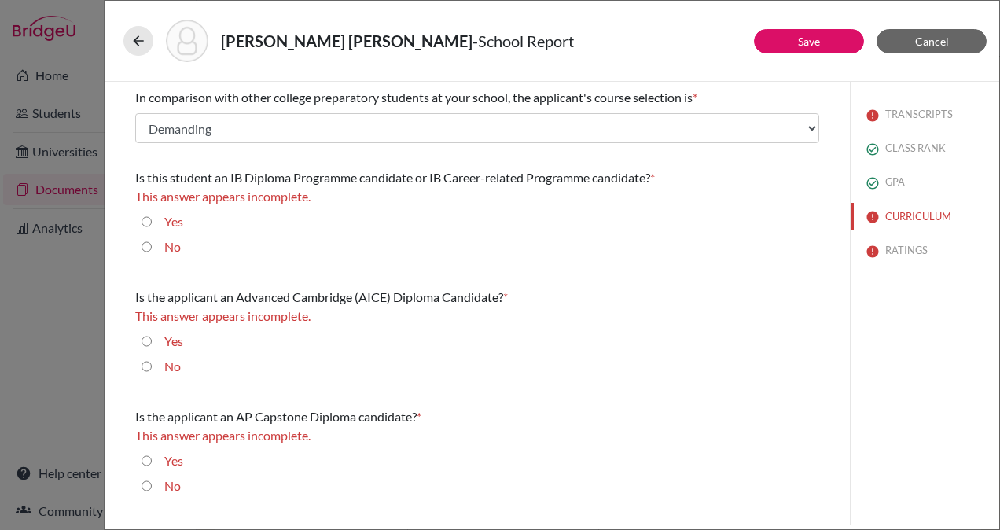
click at [146, 244] on input "No" at bounding box center [147, 246] width 10 height 19
radio input "true"
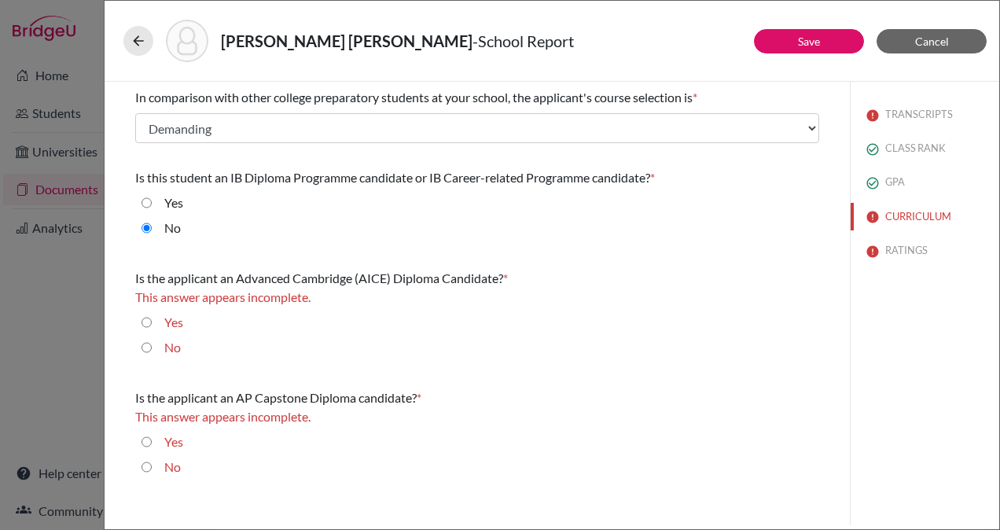
click at [149, 344] on input "No" at bounding box center [147, 347] width 10 height 19
radio input "true"
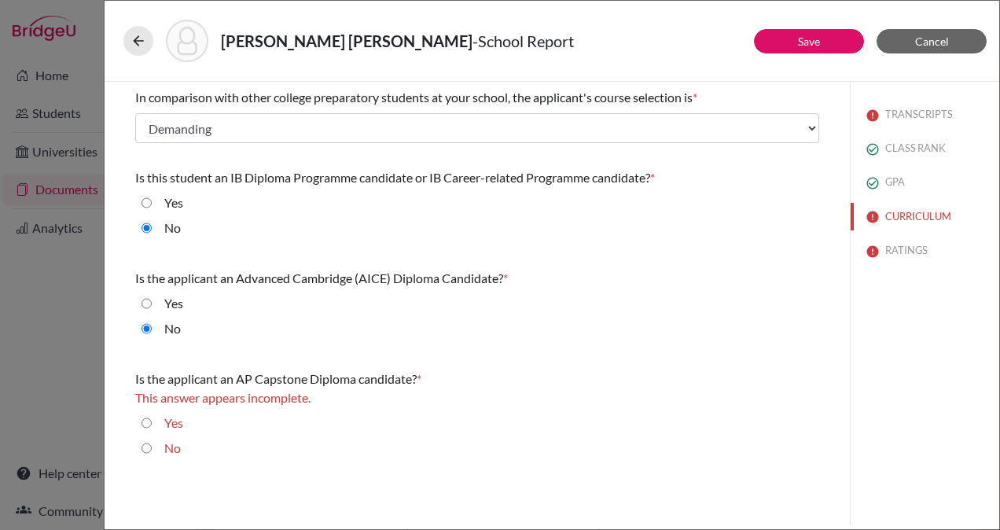
click at [147, 447] on input "No" at bounding box center [147, 448] width 10 height 19
radio input "true"
click at [905, 245] on button "RATINGS" at bounding box center [925, 251] width 149 height 28
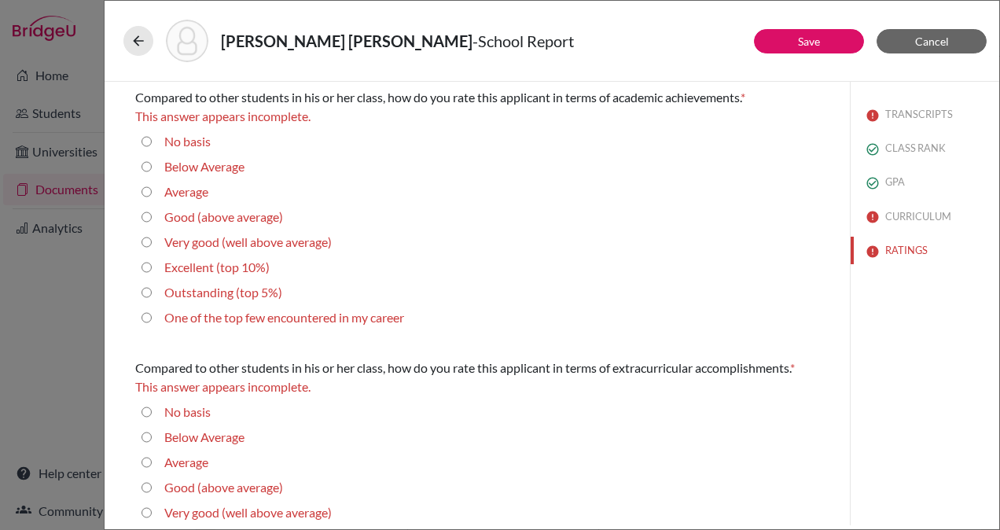
click at [145, 215] on average\) "Good (above average)" at bounding box center [147, 217] width 10 height 19
radio average\) "true"
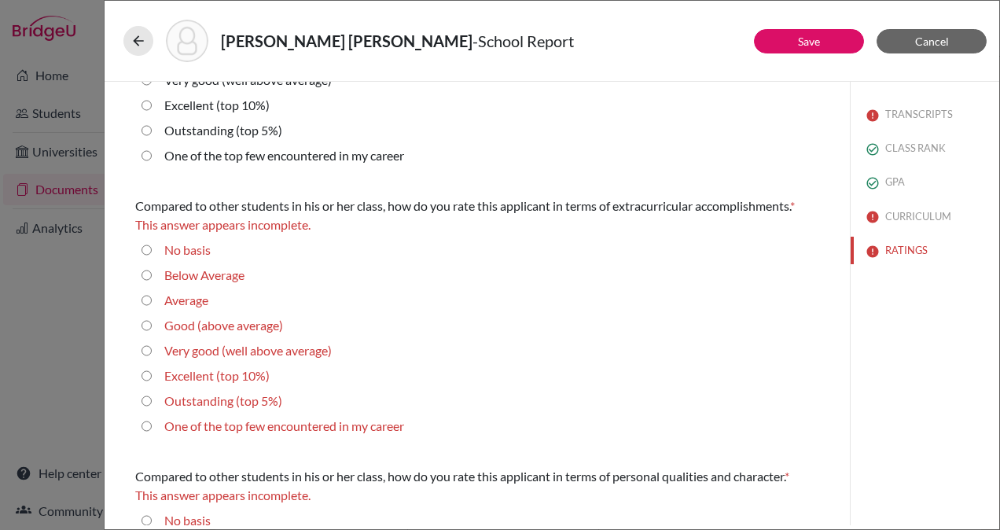
scroll to position [140, 0]
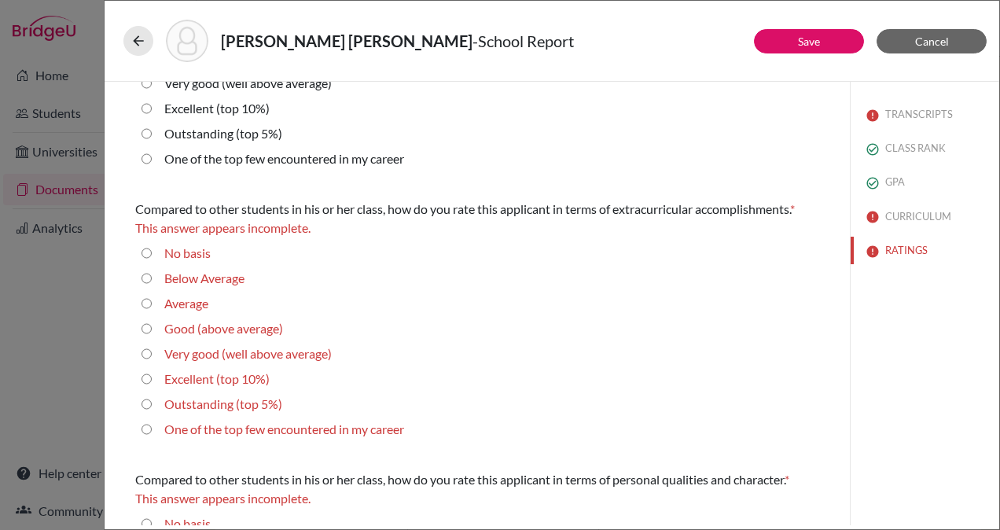
click at [146, 378] on 10\%\) "Excellent (top 10%)" at bounding box center [147, 379] width 10 height 19
radio 10\%\) "true"
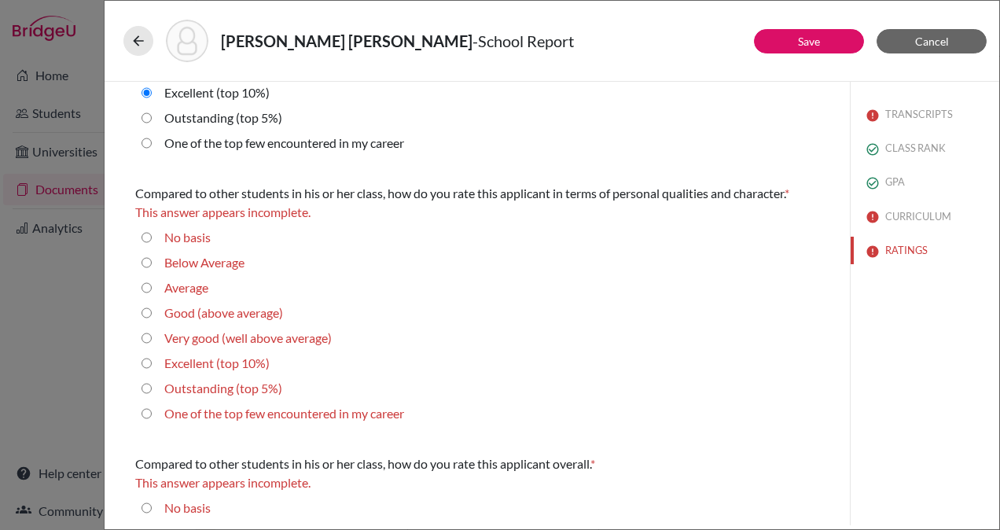
scroll to position [408, 0]
click at [146, 365] on 10\%\) "Excellent (top 10%)" at bounding box center [147, 362] width 10 height 19
radio 10\%\) "true"
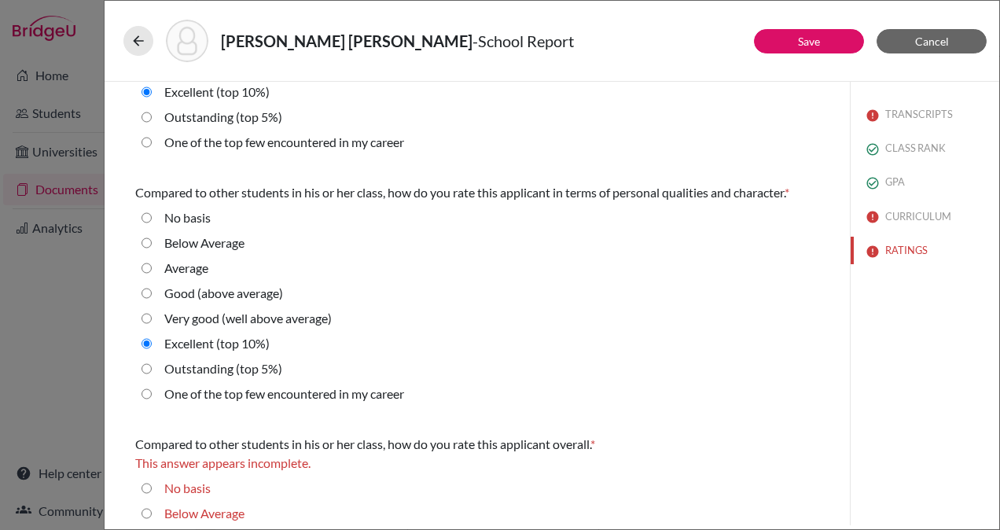
scroll to position [569, 0]
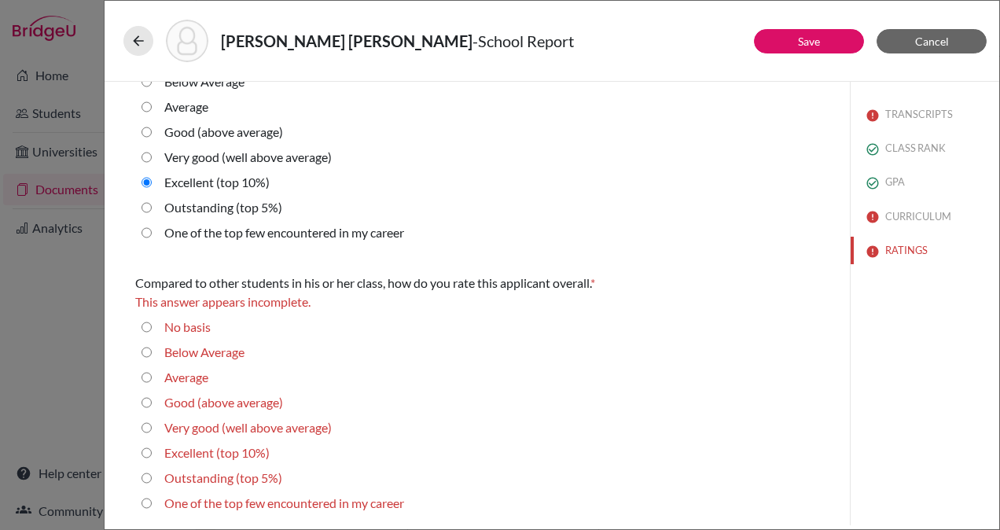
click at [148, 428] on average\) "Very good (well above average)" at bounding box center [147, 427] width 10 height 19
radio average\) "true"
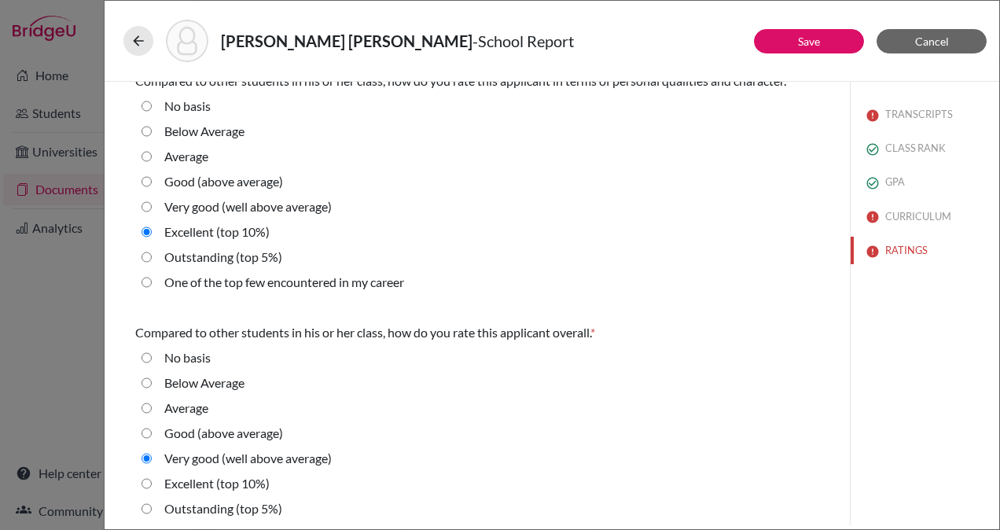
scroll to position [519, 0]
click at [823, 31] on button "Save" at bounding box center [809, 41] width 110 height 24
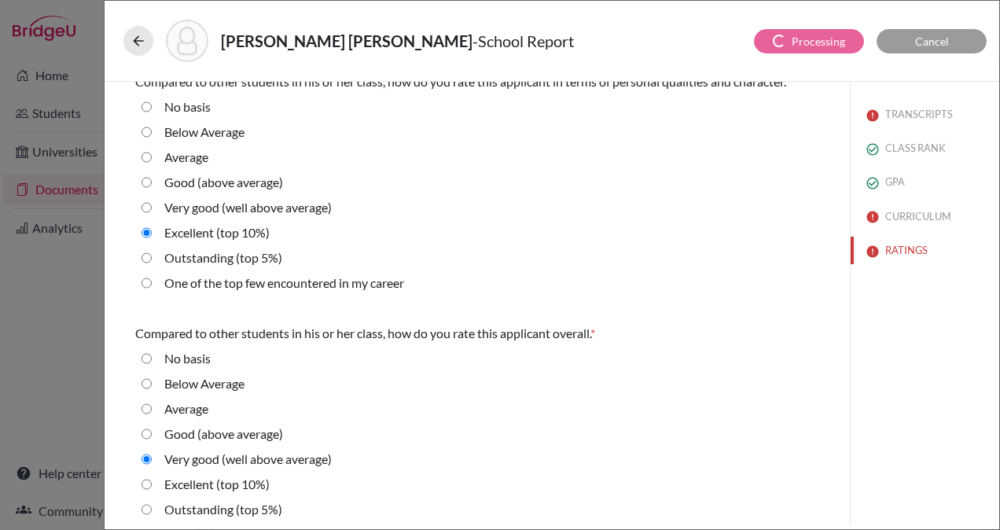
select select "0"
select select "1"
select select "665721"
select select "1"
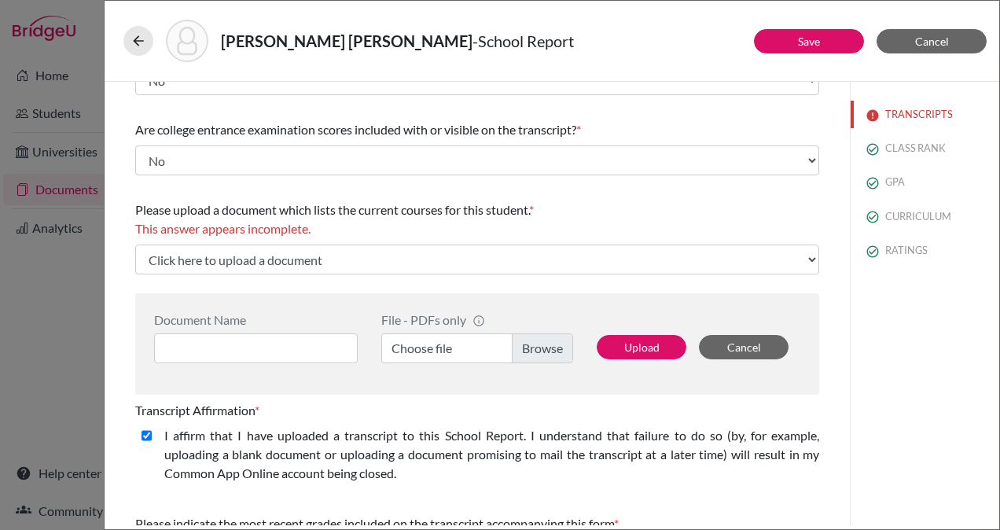
scroll to position [207, 0]
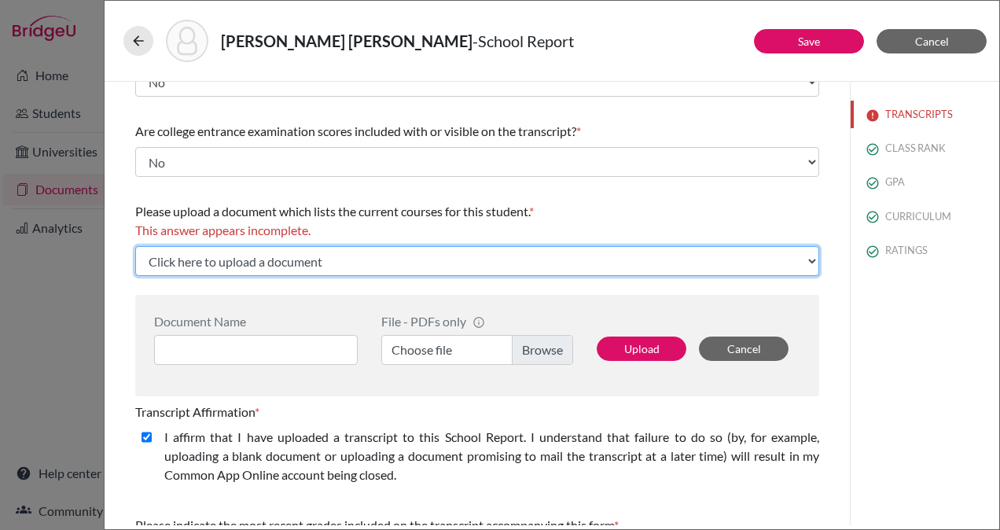
click at [502, 263] on select "Click here to upload a document Upload New File" at bounding box center [477, 261] width 684 height 30
select select "Upload New File"
click at [135, 246] on select "Click here to upload a document Upload New File" at bounding box center [477, 261] width 684 height 30
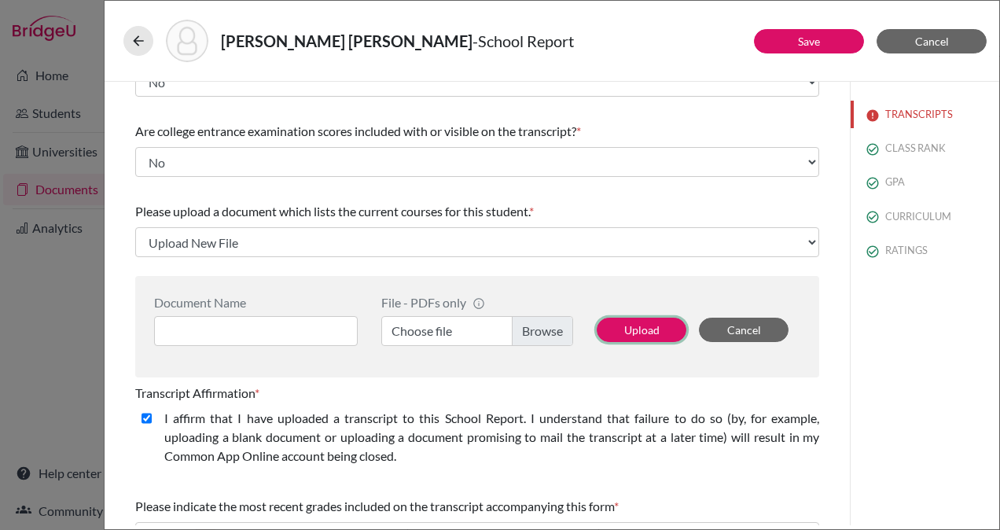
click at [637, 329] on button "Upload" at bounding box center [642, 330] width 90 height 24
click at [547, 321] on label "Choose file" at bounding box center [477, 331] width 192 height 30
click at [547, 321] on input "Choose file" at bounding box center [477, 331] width 192 height 30
click at [632, 321] on button "Upload" at bounding box center [642, 330] width 90 height 24
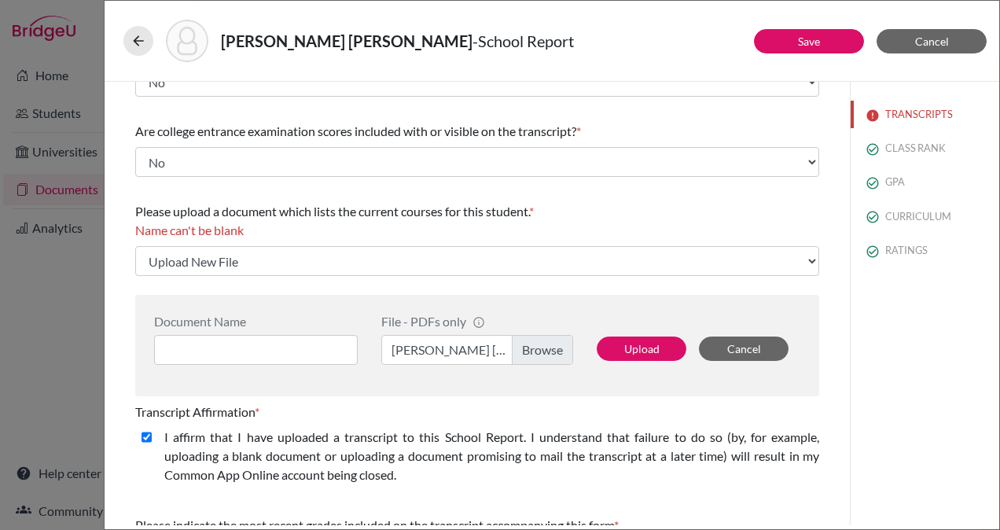
click at [464, 347] on label "Maria Jose Zamora Current Courses.docx.pdf" at bounding box center [477, 350] width 192 height 30
click at [464, 347] on input "Maria Jose Zamora Current Courses.docx.pdf" at bounding box center [477, 350] width 192 height 30
click at [296, 348] on input at bounding box center [256, 350] width 204 height 30
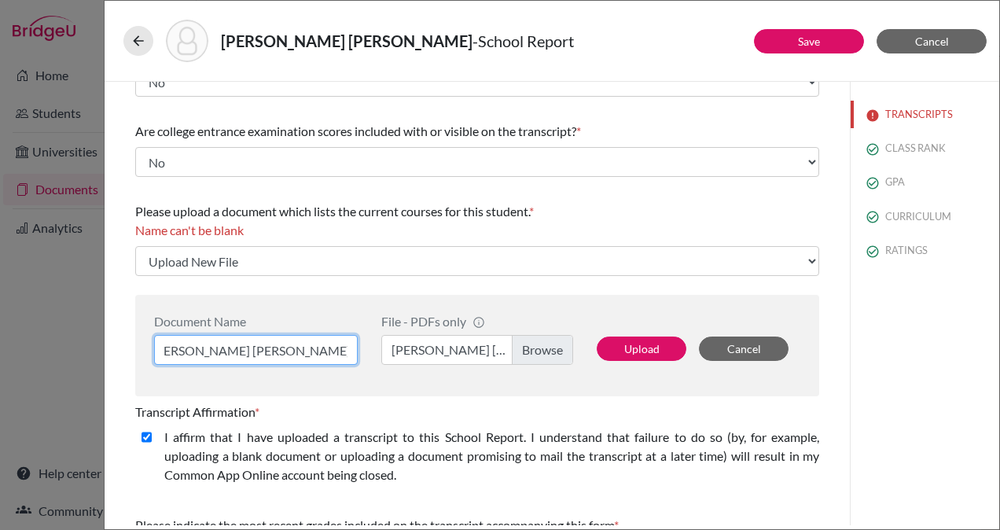
scroll to position [0, 18]
type input "Maria Jose Zamora Current Courses"
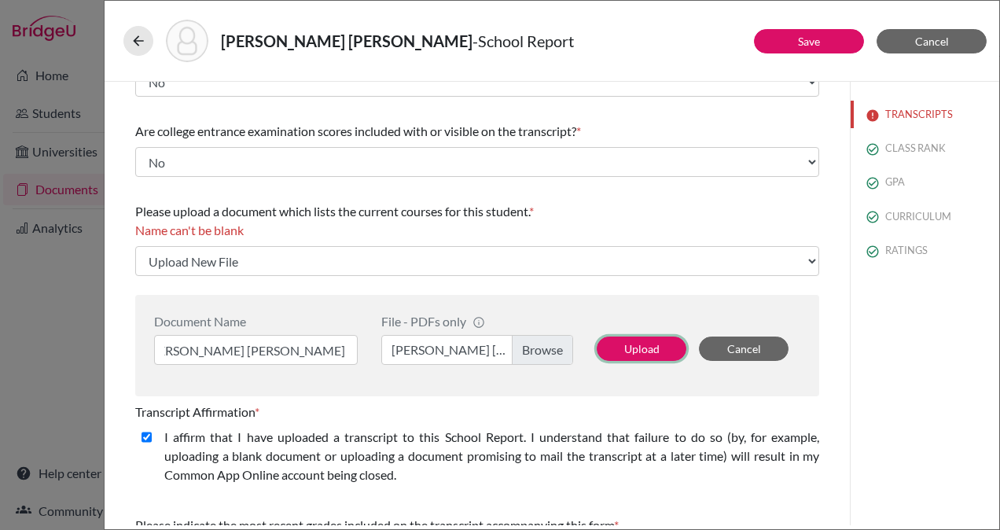
scroll to position [0, 0]
click at [635, 348] on button "Upload" at bounding box center [642, 349] width 90 height 24
select select "671710"
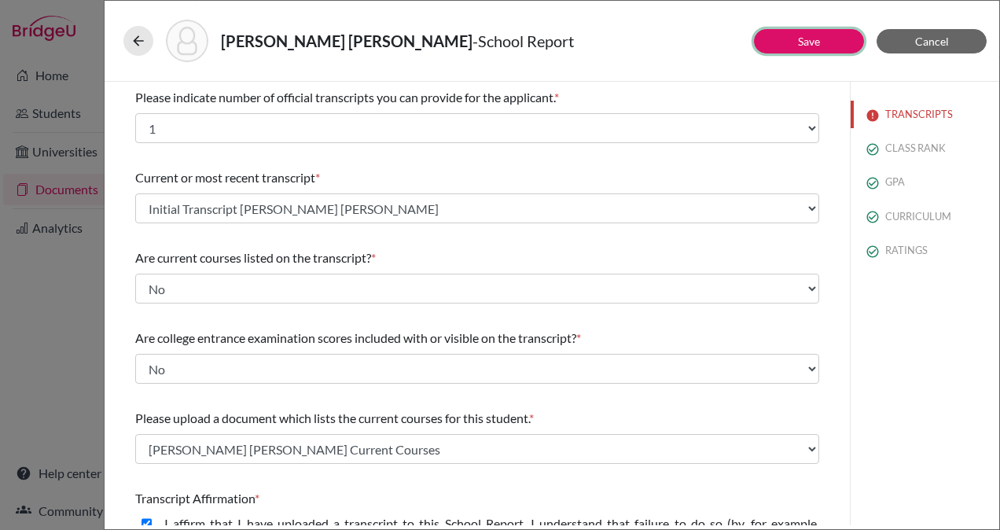
click at [813, 38] on link "Save" at bounding box center [809, 41] width 22 height 13
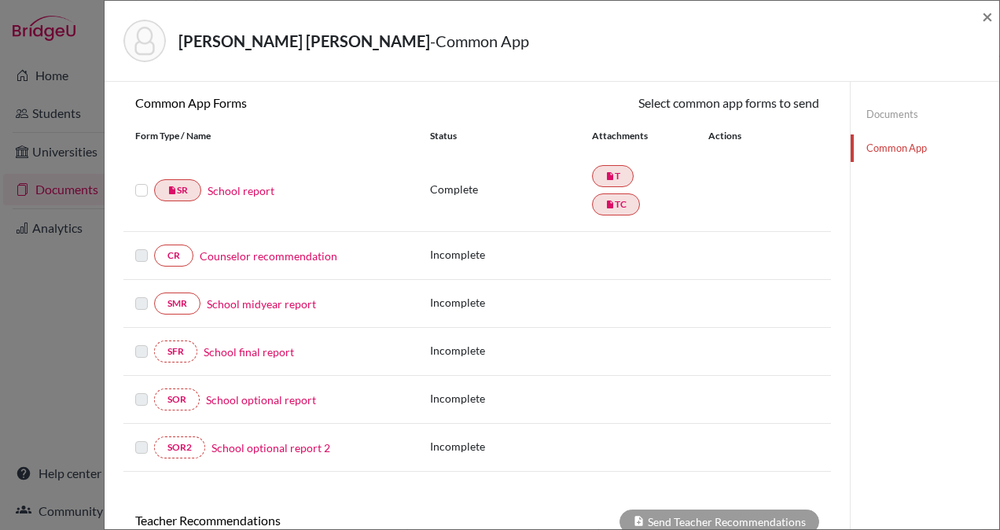
scroll to position [74, 0]
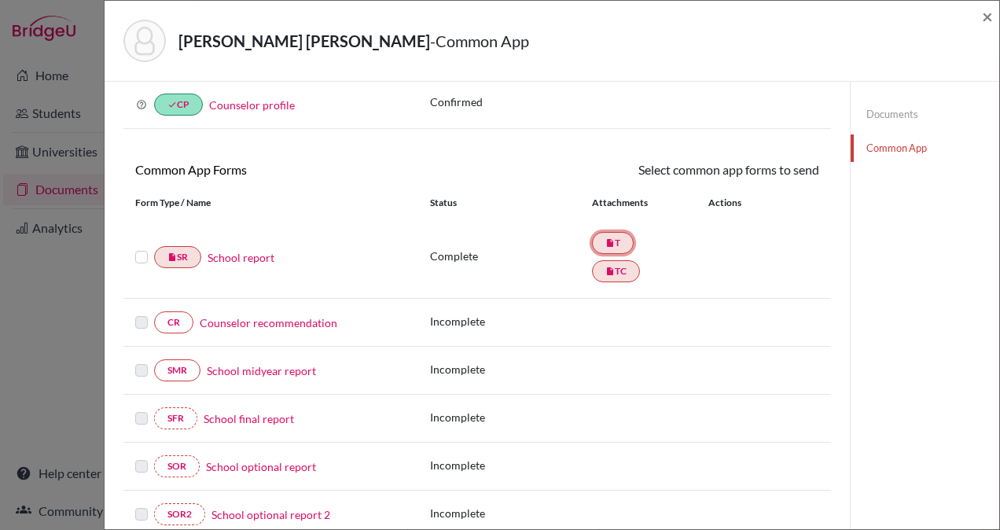
click at [605, 242] on icon "insert_drive_file" at bounding box center [609, 242] width 9 height 9
click at [712, 239] on div "Complete insert_drive_file T insert_drive_file TC" at bounding box center [624, 257] width 389 height 57
click at [620, 241] on link "insert_drive_file T" at bounding box center [613, 243] width 42 height 22
click at [622, 267] on link "insert_drive_file TC" at bounding box center [616, 271] width 48 height 22
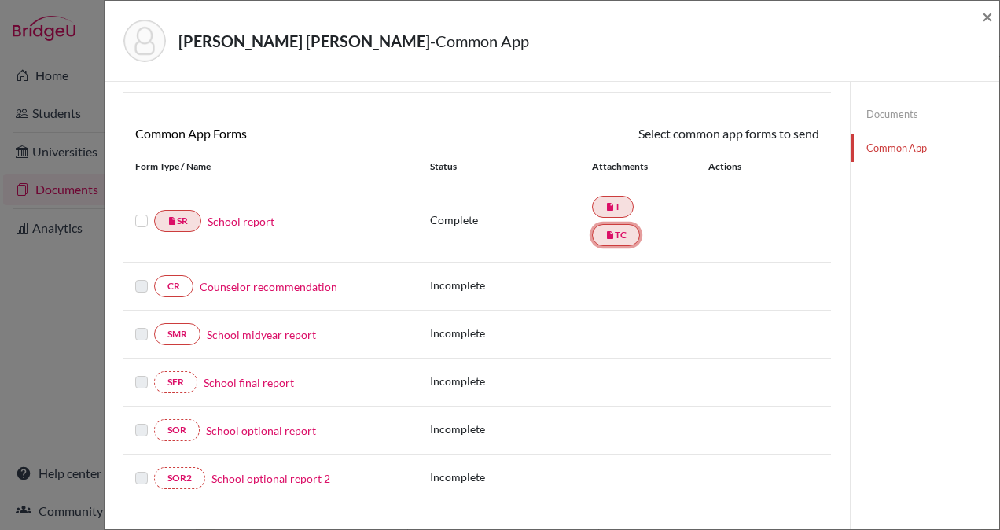
scroll to position [106, 0]
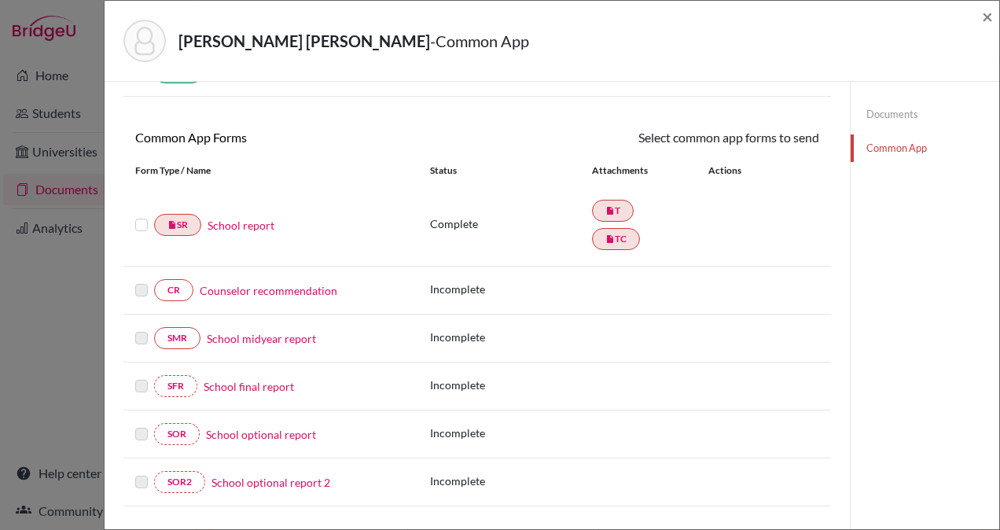
click at [569, 331] on p "Incomplete" at bounding box center [511, 337] width 162 height 17
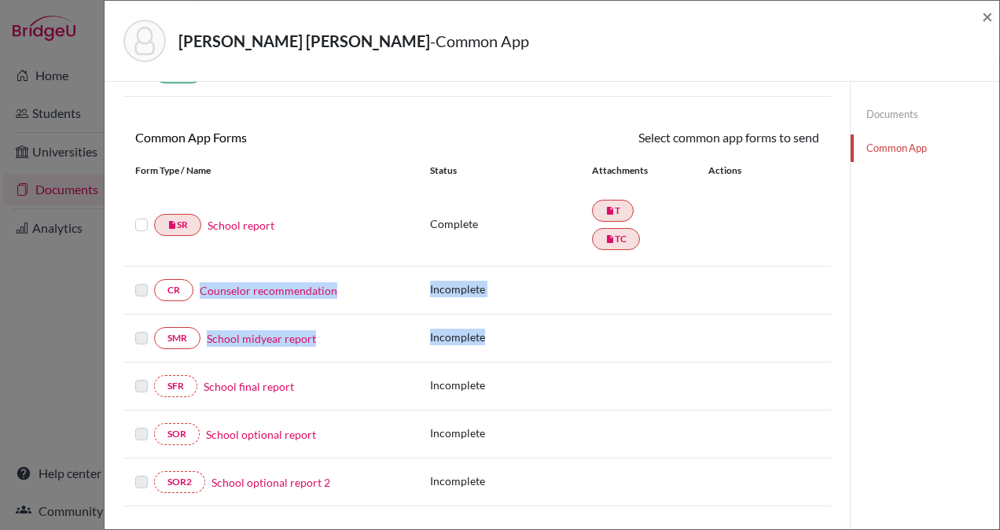
drag, startPoint x: 569, startPoint y: 331, endPoint x: 568, endPoint y: 251, distance: 80.2
click at [568, 251] on div "Common App Forms Select common app forms to send These documents will be sent t…" at bounding box center [477, 317] width 708 height 378
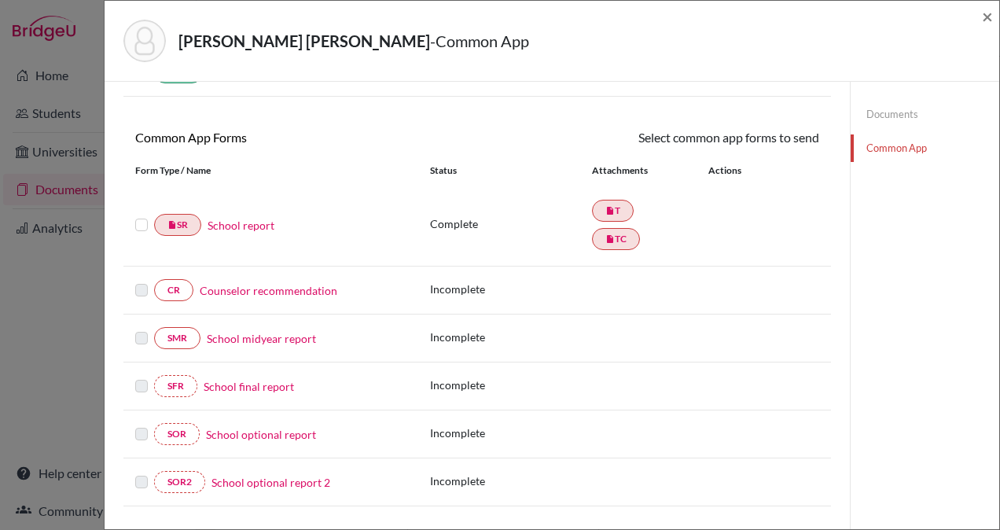
click at [568, 251] on div "Complete insert_drive_file T insert_drive_file TC" at bounding box center [624, 225] width 389 height 57
drag, startPoint x: 568, startPoint y: 251, endPoint x: 525, endPoint y: 243, distance: 43.2
click at [525, 243] on div "Complete insert_drive_file T insert_drive_file TC" at bounding box center [624, 225] width 389 height 57
click at [175, 288] on link "CR" at bounding box center [173, 290] width 39 height 22
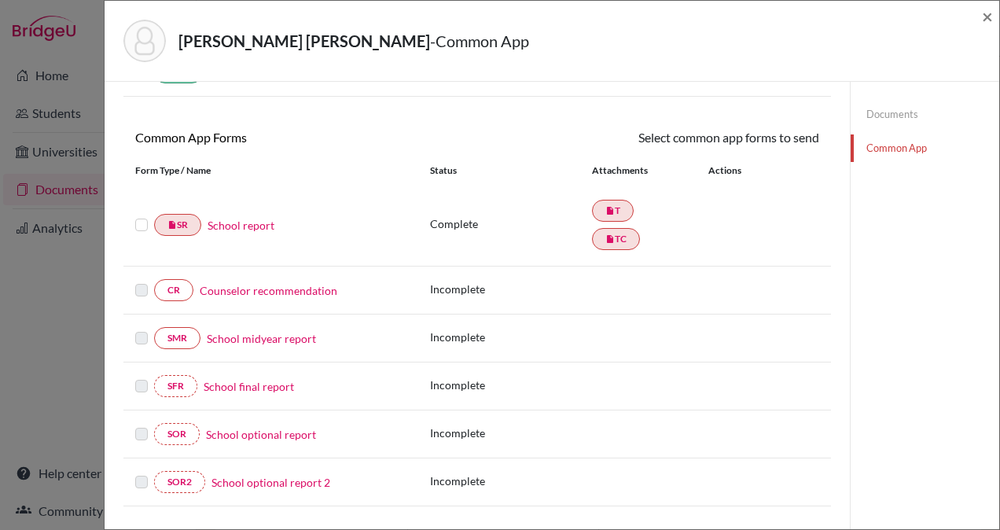
click at [142, 281] on label at bounding box center [141, 281] width 13 height 0
click at [171, 288] on link "CR" at bounding box center [173, 290] width 39 height 22
drag, startPoint x: 183, startPoint y: 333, endPoint x: 230, endPoint y: 388, distance: 72.6
click at [230, 388] on div "Common App Forms Select common app forms to send These documents will be sent t…" at bounding box center [477, 317] width 708 height 378
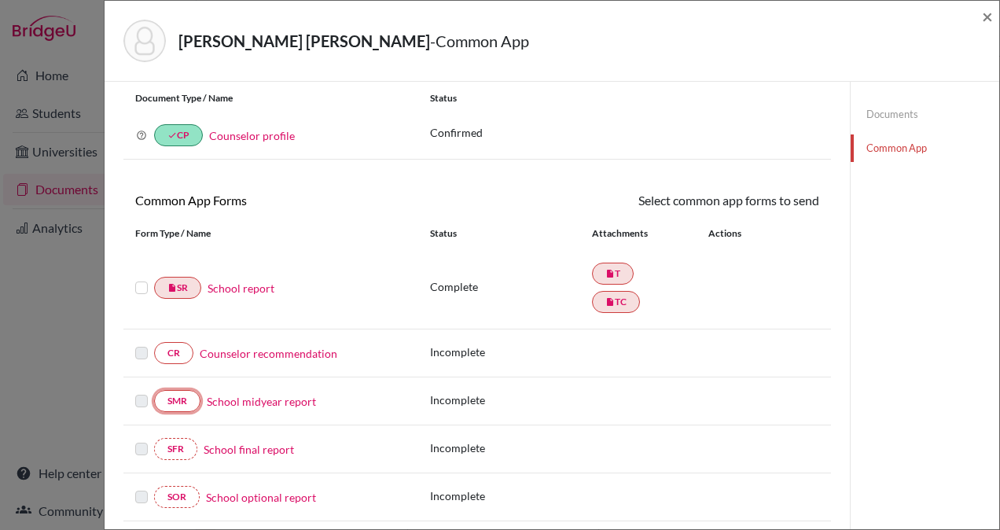
scroll to position [0, 0]
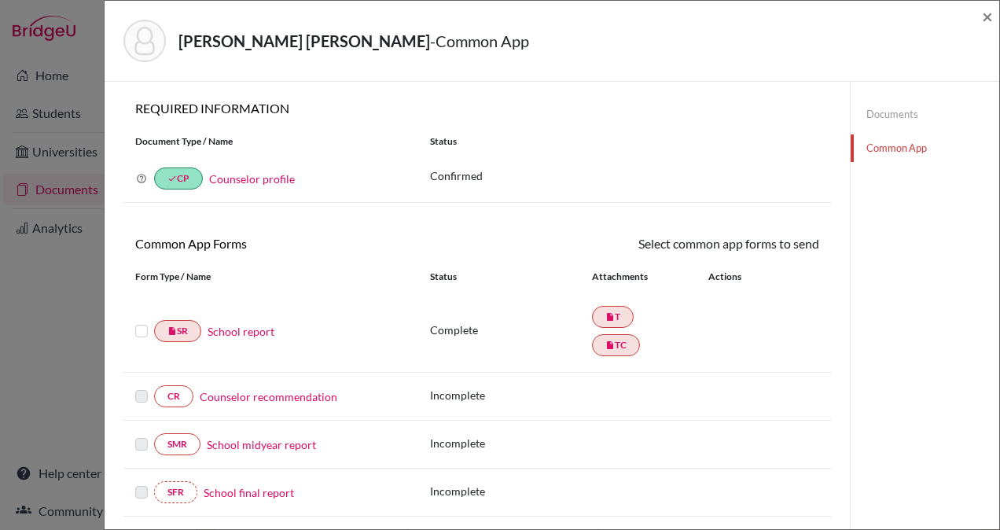
click at [576, 165] on div "Why am I being asked to do this? Confirming your Common App counselor profile e…" at bounding box center [477, 179] width 708 height 48
click at [989, 16] on span "×" at bounding box center [987, 16] width 11 height 23
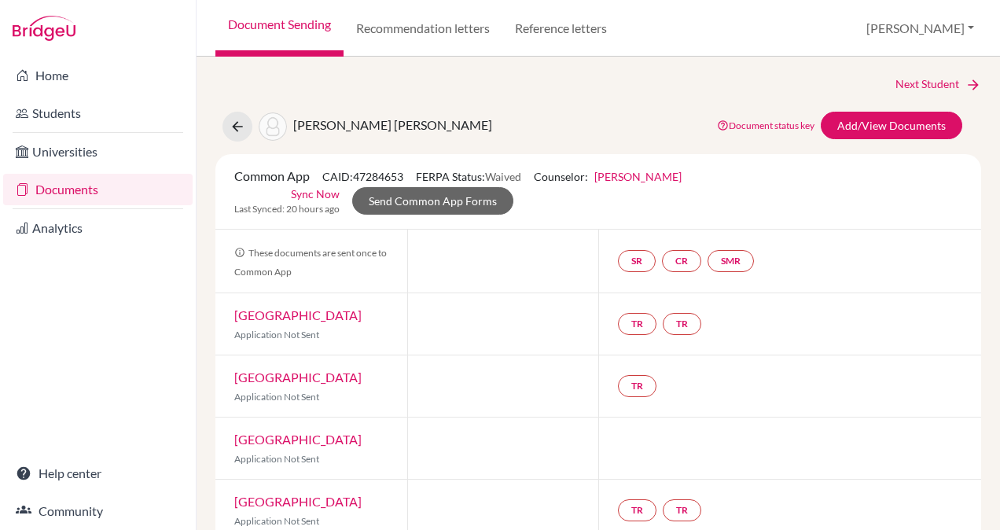
click at [55, 120] on link "Students" at bounding box center [97, 112] width 189 height 31
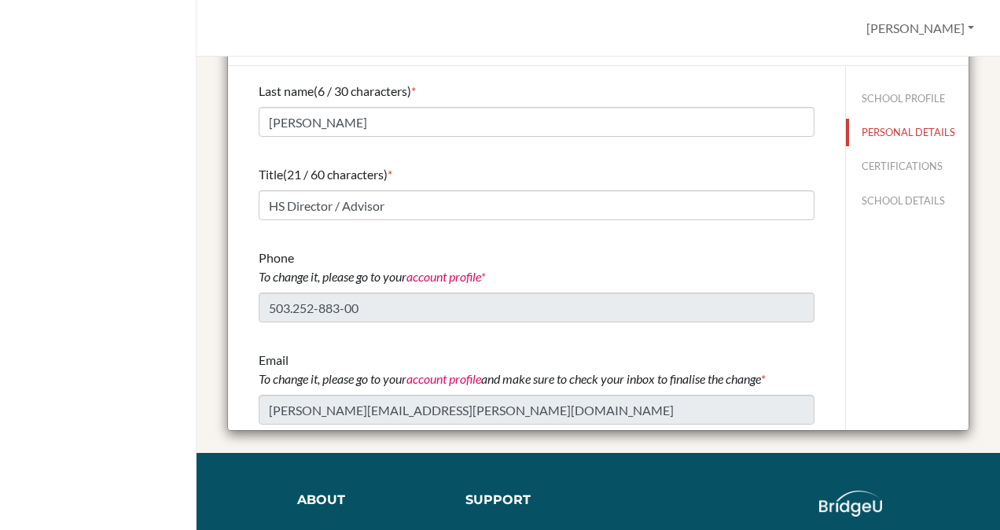
scroll to position [73, 0]
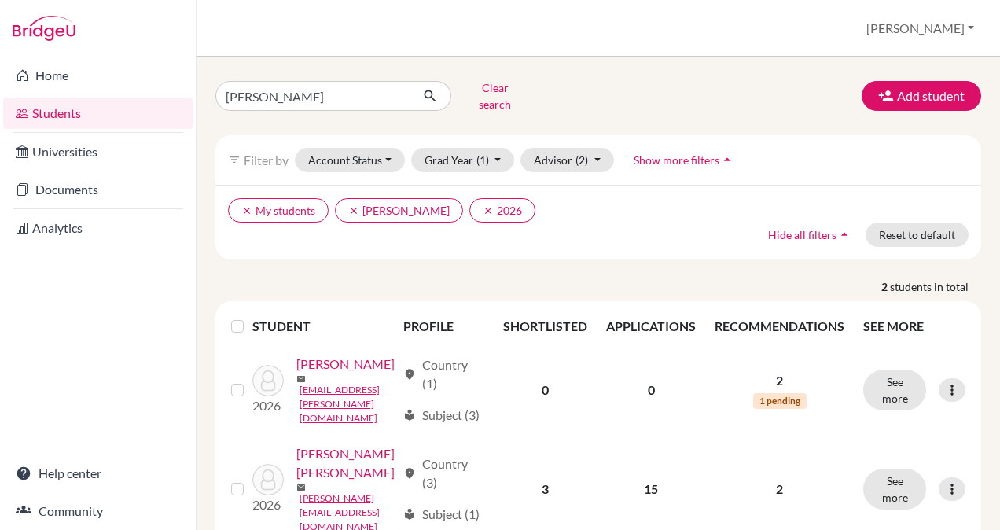
scroll to position [74, 0]
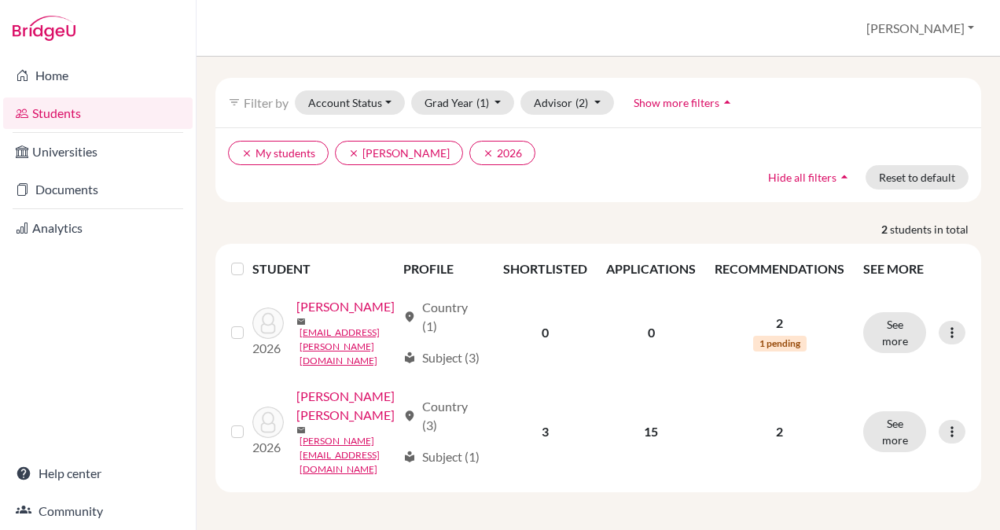
click at [330, 425] on link "[PERSON_NAME] [PERSON_NAME]" at bounding box center [346, 406] width 100 height 38
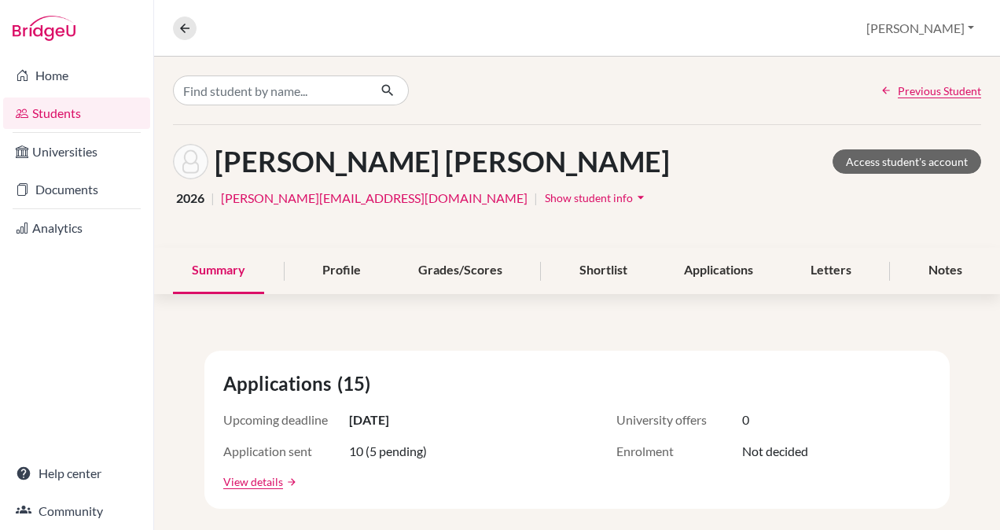
click at [69, 190] on link "Documents" at bounding box center [76, 189] width 147 height 31
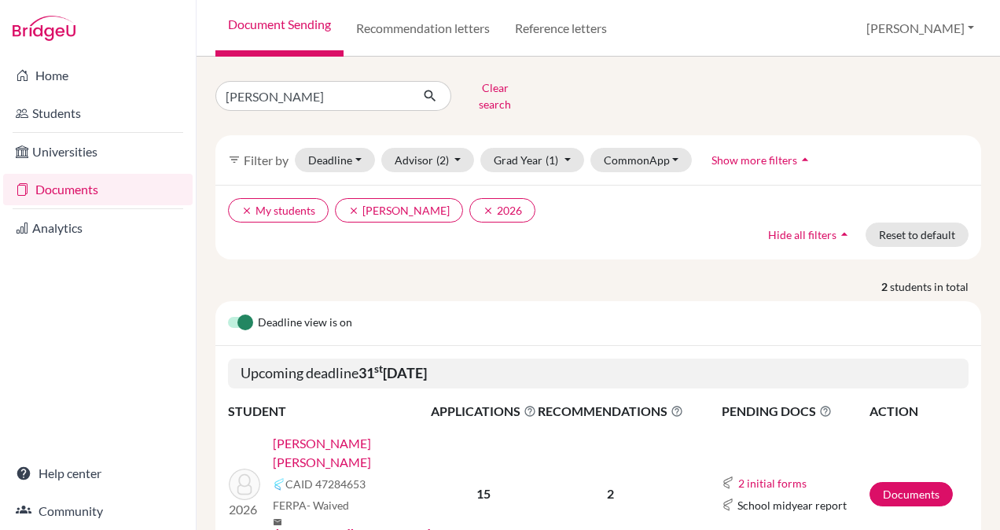
click at [410, 434] on link "[PERSON_NAME] [PERSON_NAME]" at bounding box center [357, 453] width 168 height 38
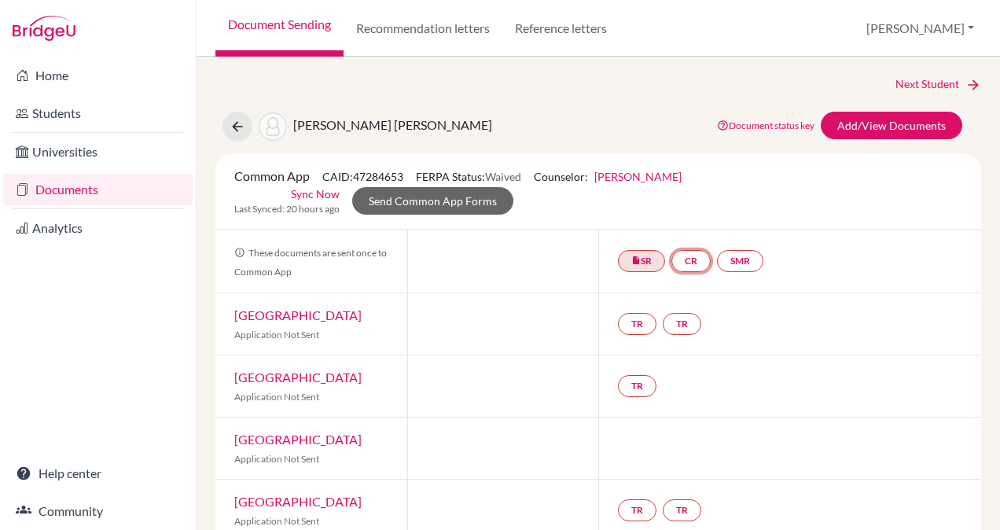
click at [689, 256] on link "CR" at bounding box center [690, 261] width 39 height 22
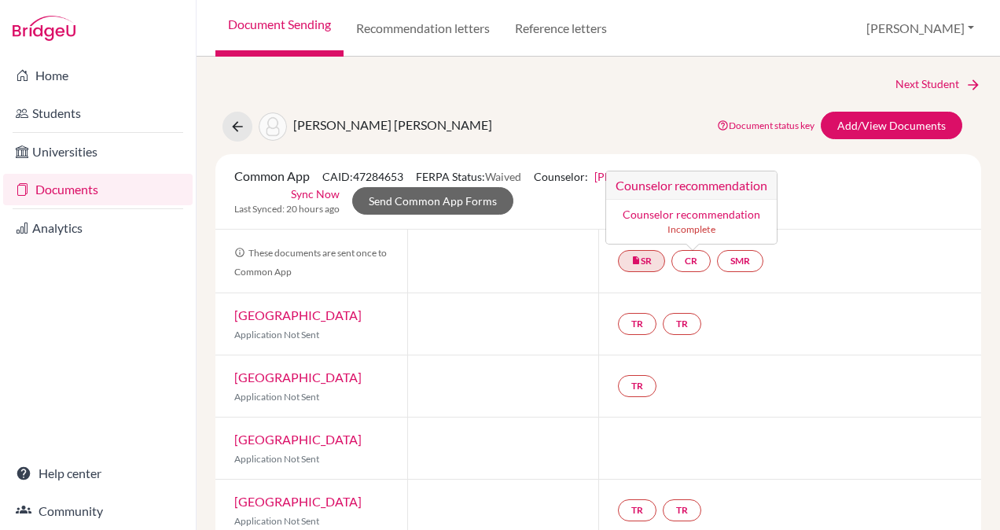
click at [686, 211] on link "Counselor recommendation" at bounding box center [692, 214] width 138 height 13
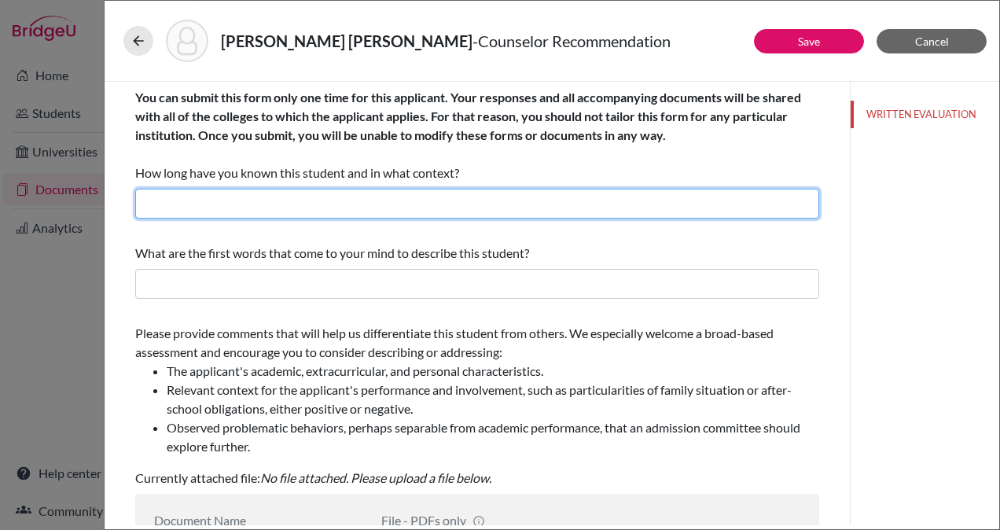
click at [346, 204] on input "text" at bounding box center [477, 204] width 684 height 30
type input "2 years, as High School counselor"
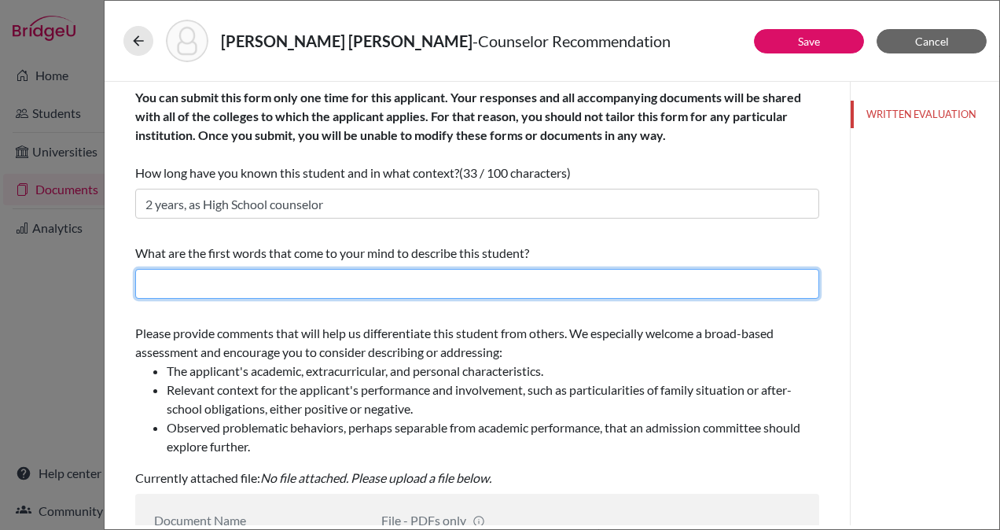
click at [486, 280] on input "text" at bounding box center [477, 284] width 684 height 30
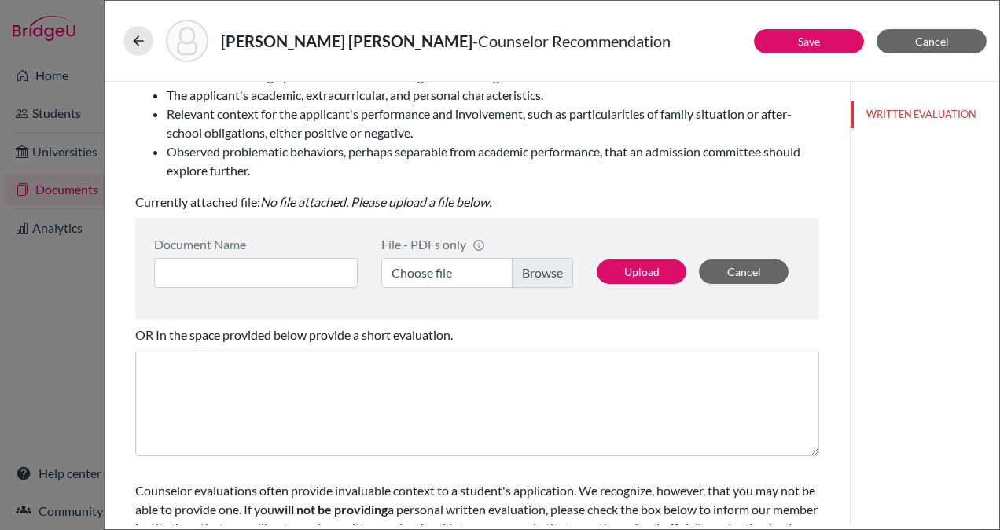
scroll to position [282, 0]
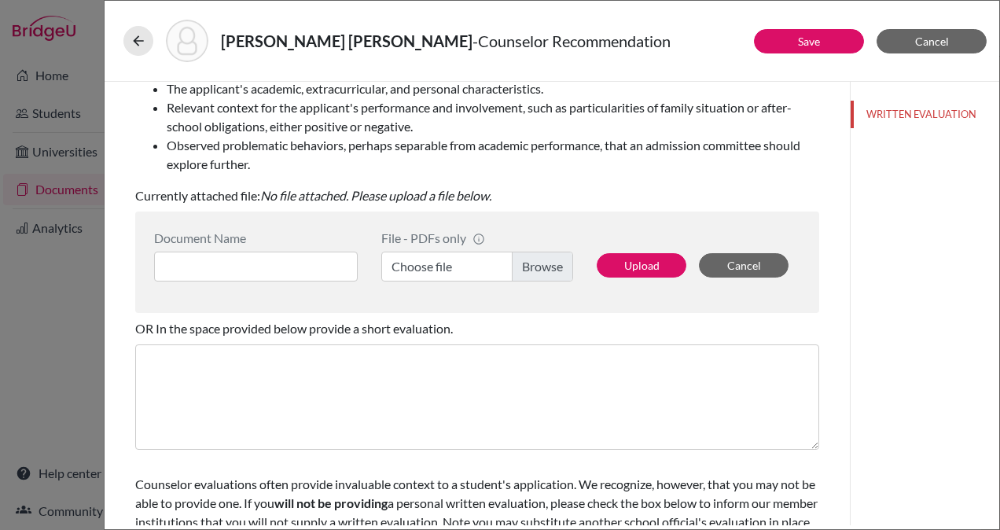
type input "Empathetic, Disciplined, Self-Aware, Motivated"
click at [524, 263] on label "Choose file" at bounding box center [477, 267] width 192 height 30
click at [524, 263] on input "Choose file" at bounding box center [477, 267] width 192 height 30
click at [536, 263] on label "Choose file" at bounding box center [477, 267] width 192 height 30
click at [536, 263] on input "Choose file" at bounding box center [477, 267] width 192 height 30
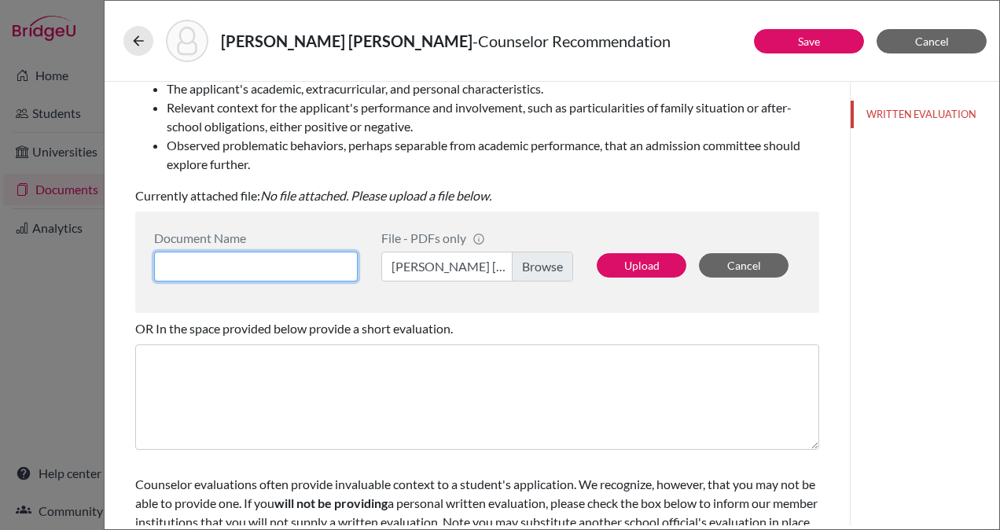
click at [300, 269] on input at bounding box center [256, 267] width 204 height 30
type input "Maria Jose Zamora Counselor Letter"
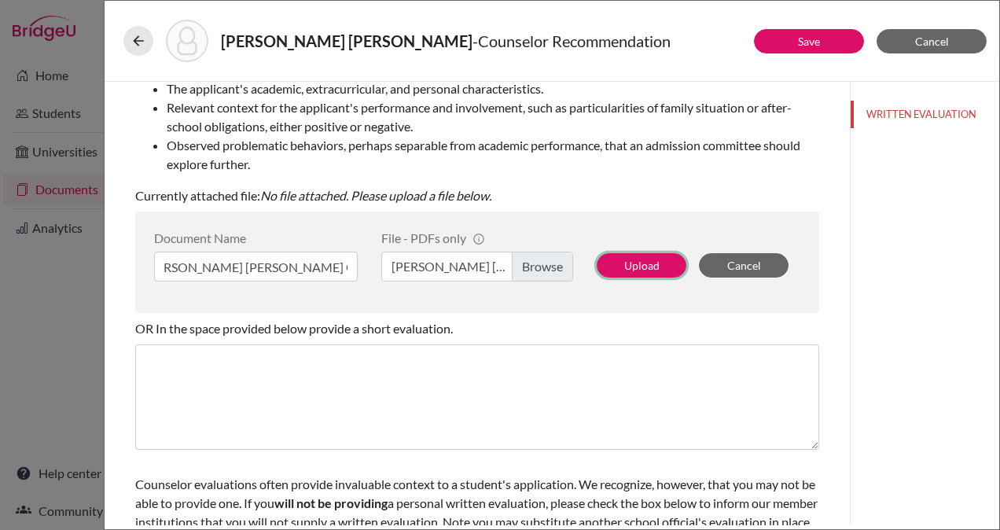
scroll to position [0, 0]
click at [635, 266] on button "Upload" at bounding box center [642, 265] width 90 height 24
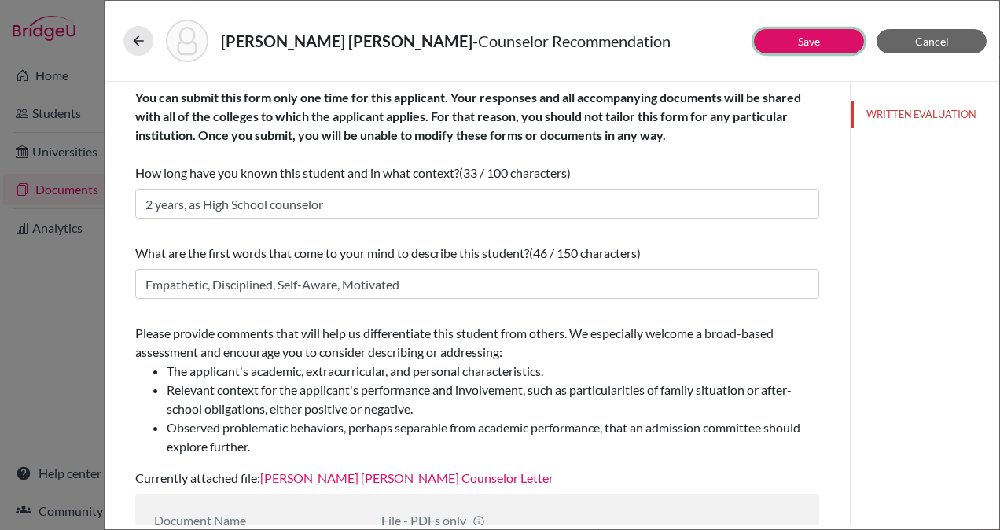
click at [815, 47] on button "Save" at bounding box center [809, 41] width 110 height 24
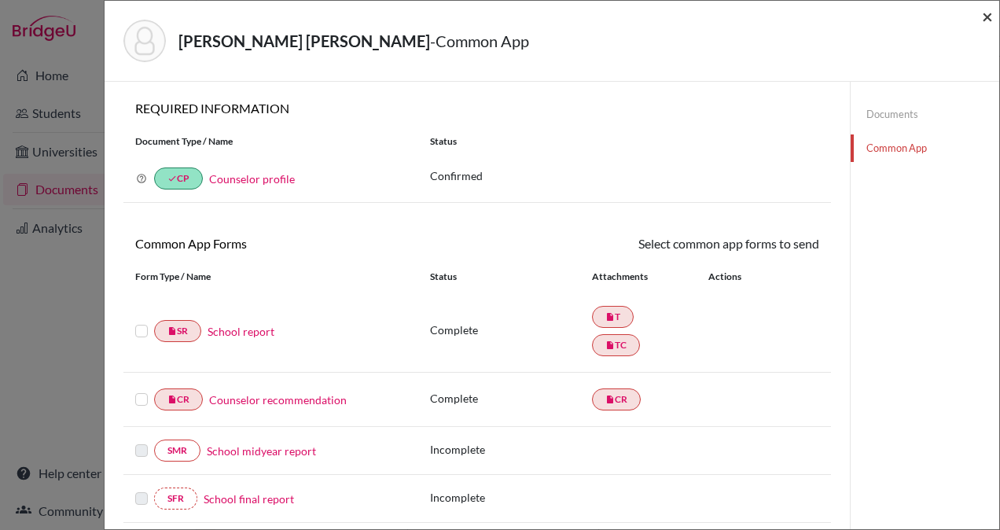
click at [986, 17] on span "×" at bounding box center [987, 16] width 11 height 23
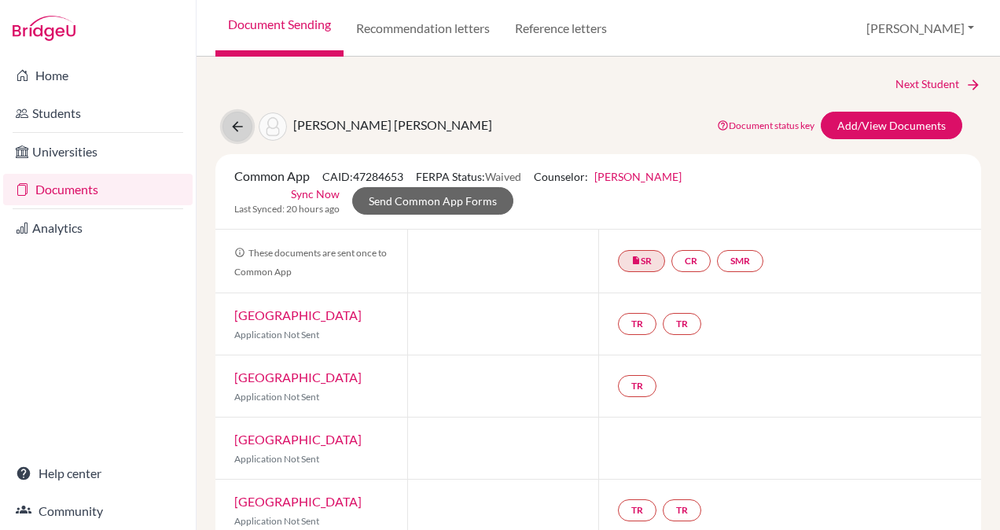
click at [245, 127] on button at bounding box center [238, 127] width 30 height 30
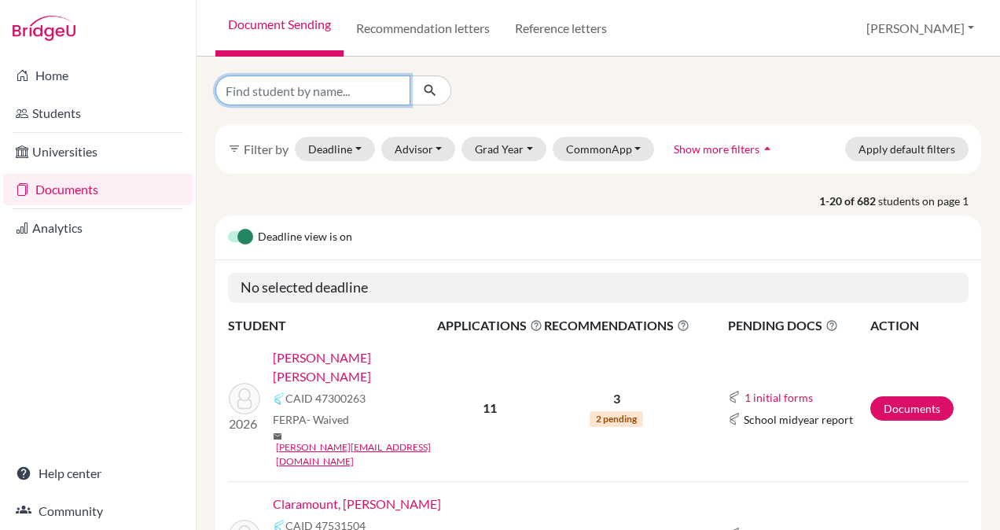
click at [363, 85] on input "Find student by name..." at bounding box center [312, 90] width 195 height 30
type input "Zamora"
click at [432, 86] on icon "submit" at bounding box center [430, 91] width 16 height 16
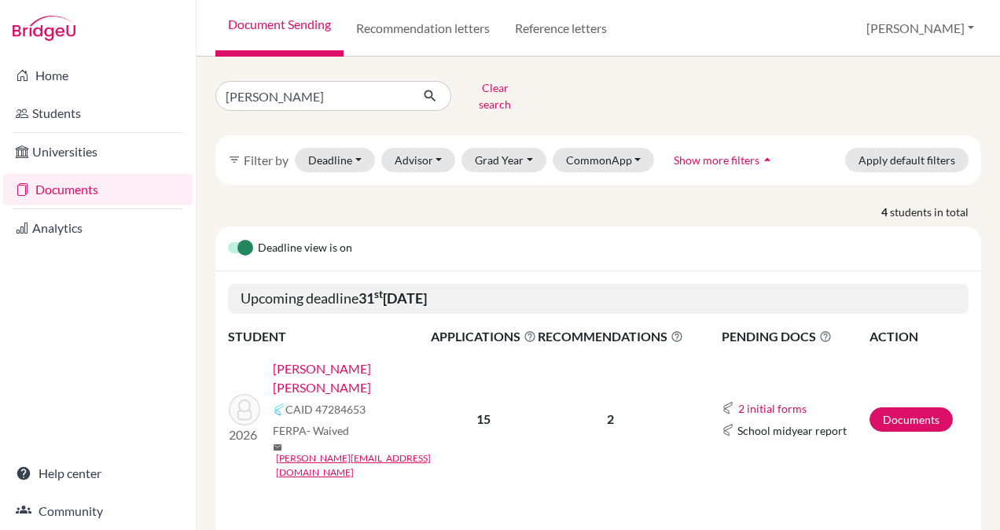
click at [420, 359] on link "[PERSON_NAME] [PERSON_NAME]" at bounding box center [357, 378] width 168 height 38
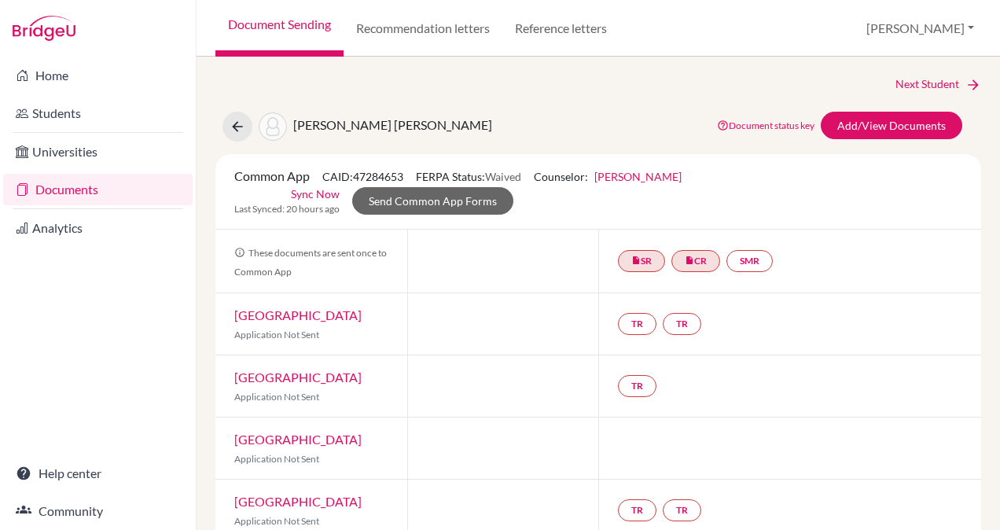
drag, startPoint x: 677, startPoint y: 318, endPoint x: 731, endPoint y: 356, distance: 66.5
click at [731, 356] on div "TR" at bounding box center [789, 385] width 383 height 61
click at [686, 322] on link "TR" at bounding box center [682, 324] width 39 height 22
click at [634, 318] on link "TR" at bounding box center [637, 324] width 39 height 22
click at [631, 268] on h3 "Teacher recommendation" at bounding box center [636, 265] width 156 height 28
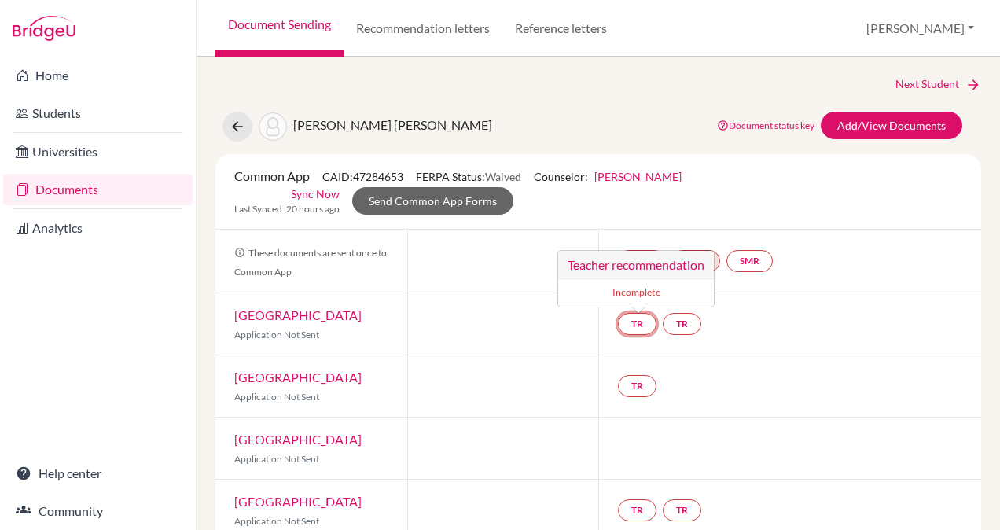
click at [615, 261] on h3 "Teacher recommendation" at bounding box center [636, 265] width 156 height 28
click at [626, 322] on link "TR" at bounding box center [637, 324] width 39 height 22
click at [631, 264] on h3 "Teacher recommendation" at bounding box center [636, 265] width 156 height 28
click at [682, 319] on link "TR" at bounding box center [682, 324] width 39 height 22
click at [668, 259] on h3 "Teacher recommendation" at bounding box center [683, 265] width 156 height 28
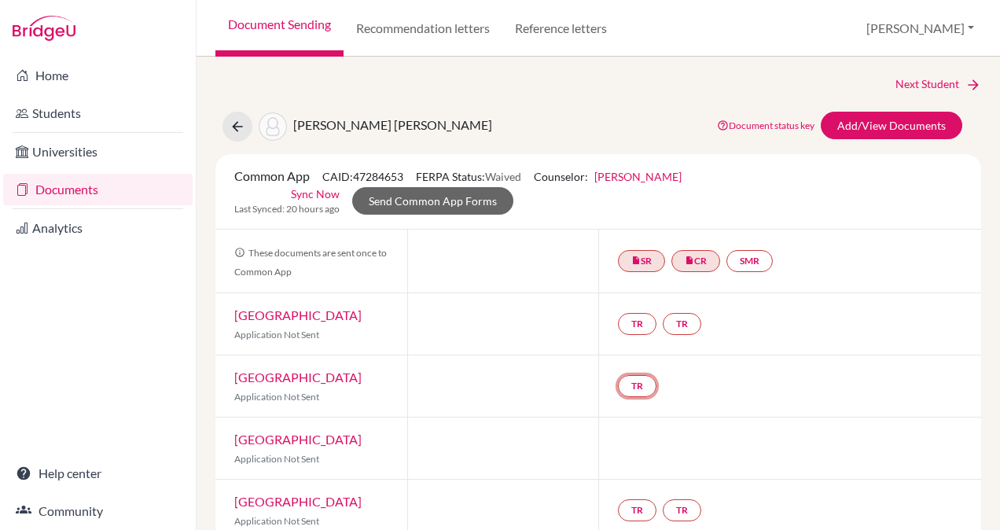
click at [629, 384] on link "TR" at bounding box center [637, 386] width 39 height 22
click at [587, 315] on h3 "Teacher recommendation" at bounding box center [636, 327] width 156 height 28
click at [585, 321] on h3 "Teacher recommendation" at bounding box center [636, 327] width 156 height 28
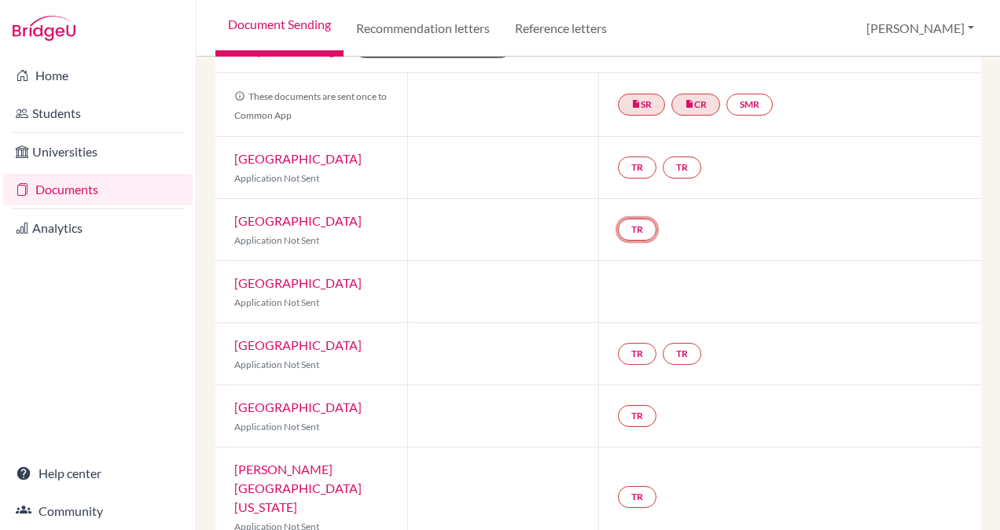
scroll to position [157, 0]
click at [632, 347] on link "TR" at bounding box center [637, 353] width 39 height 22
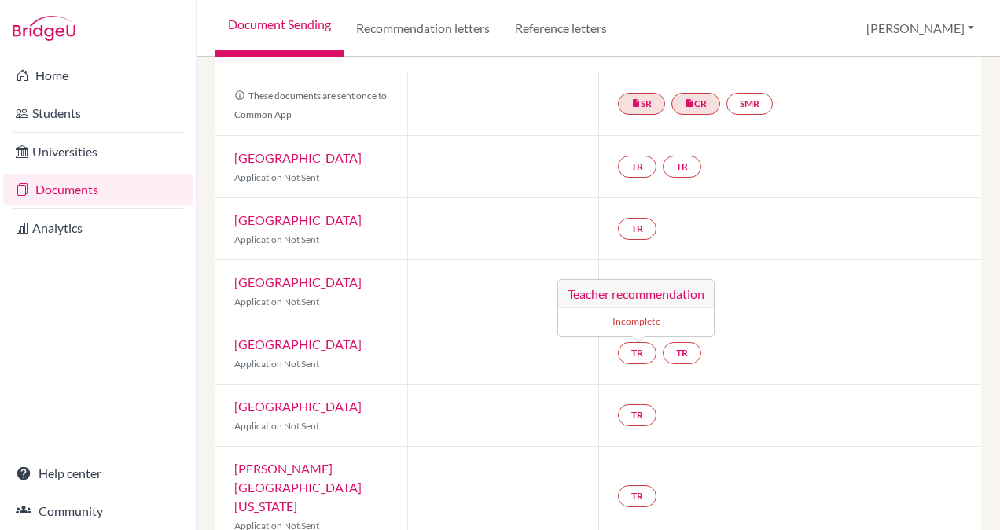
click at [815, 370] on div "TR Teacher recommendation Incomplete TR" at bounding box center [789, 352] width 383 height 61
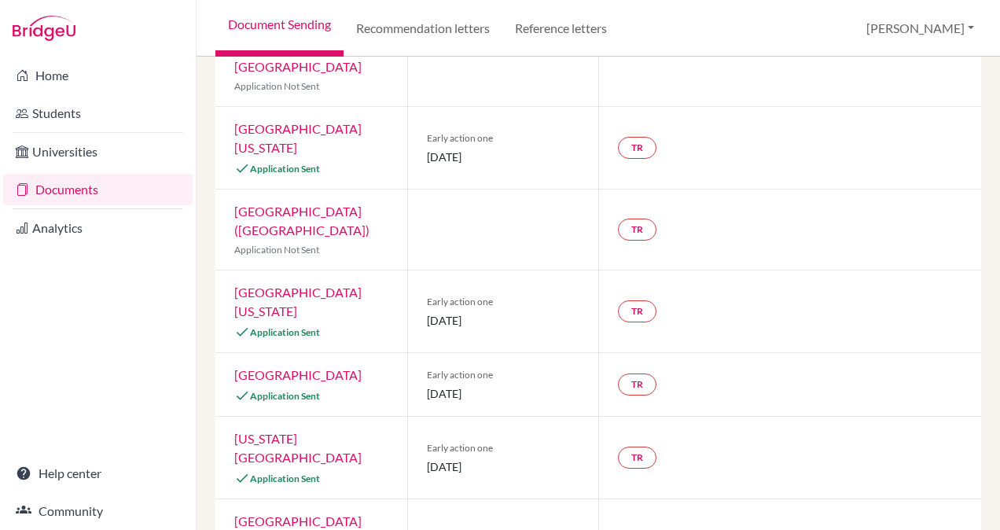
scroll to position [754, 0]
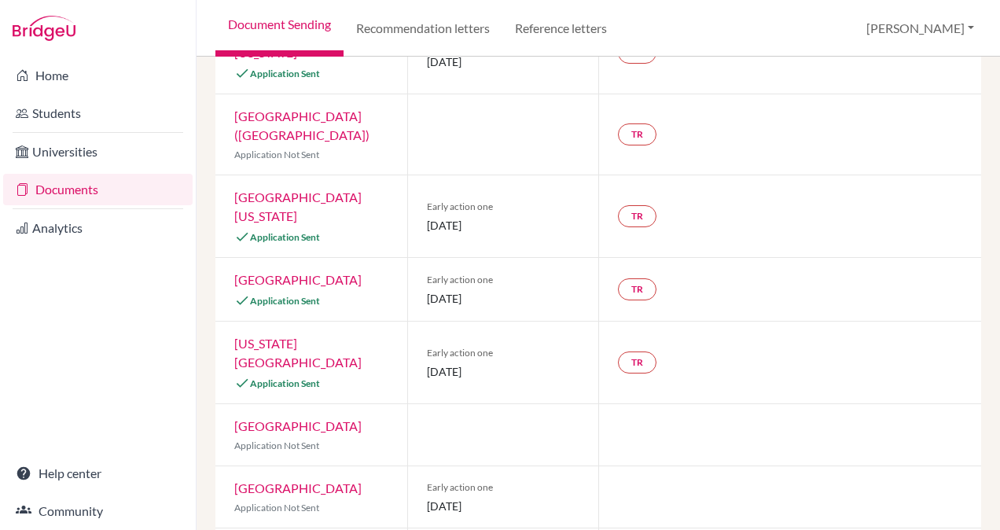
click at [635, 521] on small "Incomplete" at bounding box center [636, 528] width 137 height 14
click at [650, 487] on h3 "Teacher recommendation" at bounding box center [636, 501] width 156 height 28
click at [616, 487] on h3 "Teacher recommendation" at bounding box center [636, 501] width 156 height 28
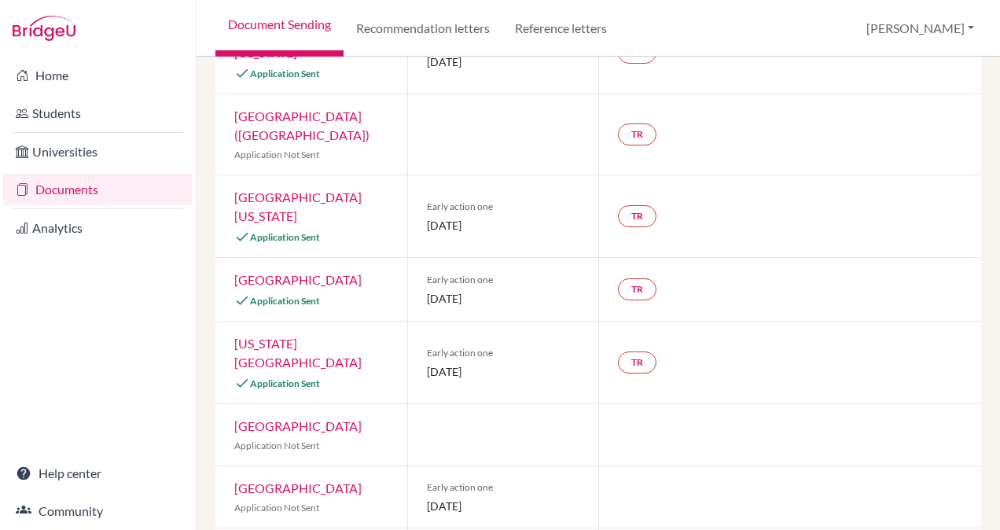
click at [620, 466] on div at bounding box center [789, 496] width 383 height 61
click at [431, 27] on link "Recommendation letters" at bounding box center [423, 28] width 159 height 57
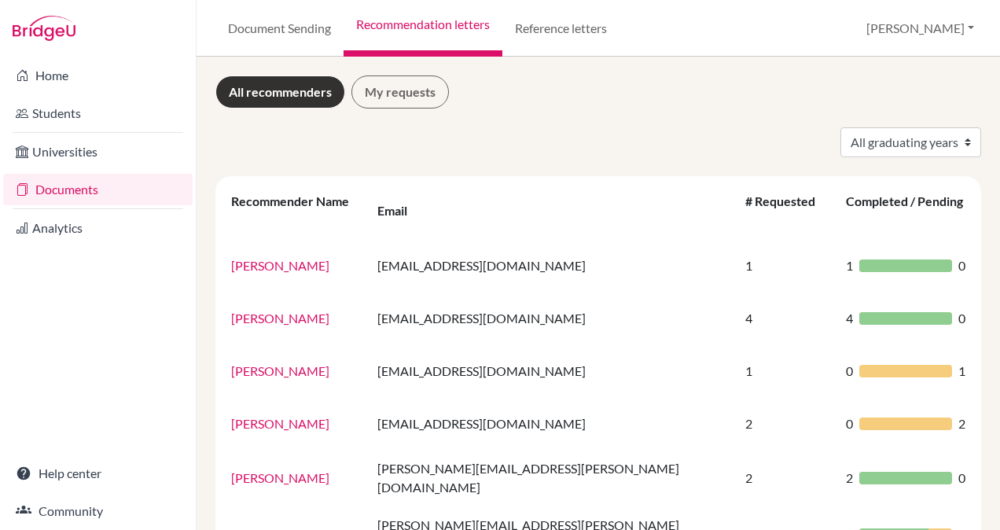
click at [385, 87] on link "My requests" at bounding box center [399, 91] width 97 height 33
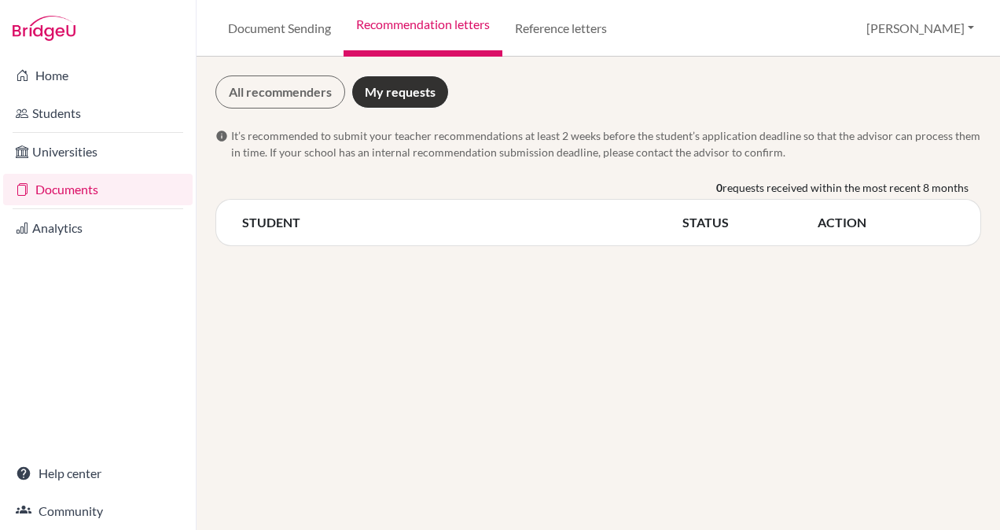
click at [299, 92] on link "All recommenders" at bounding box center [280, 91] width 130 height 33
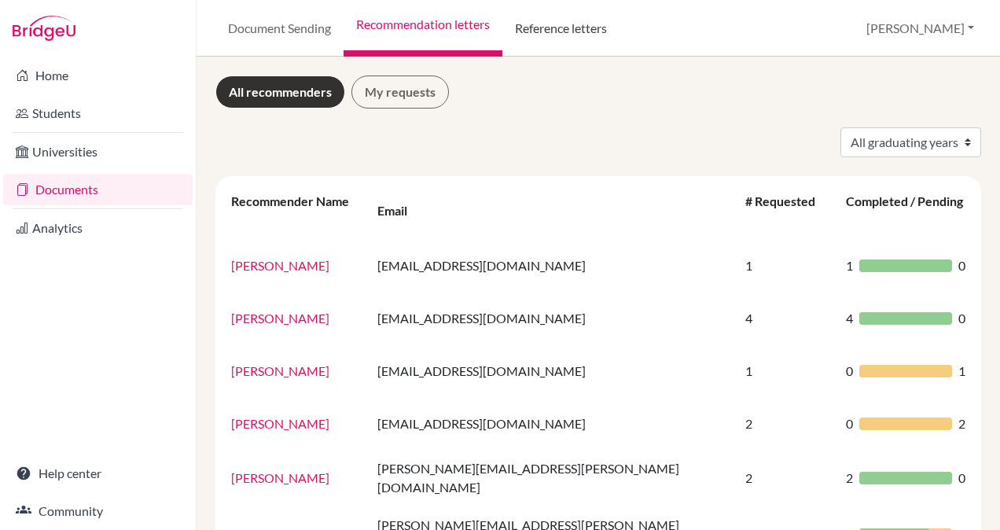
click at [561, 25] on link "Reference letters" at bounding box center [560, 28] width 117 height 57
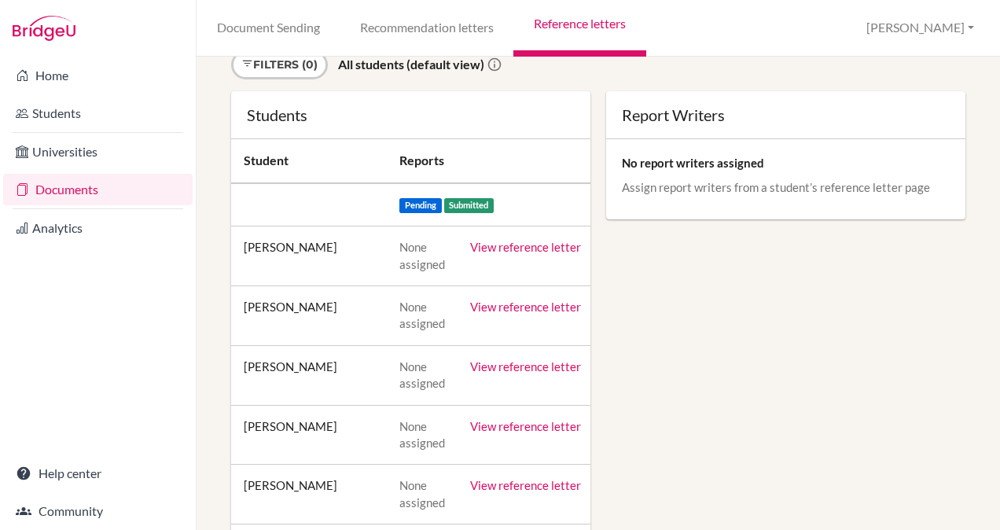
scroll to position [192, 0]
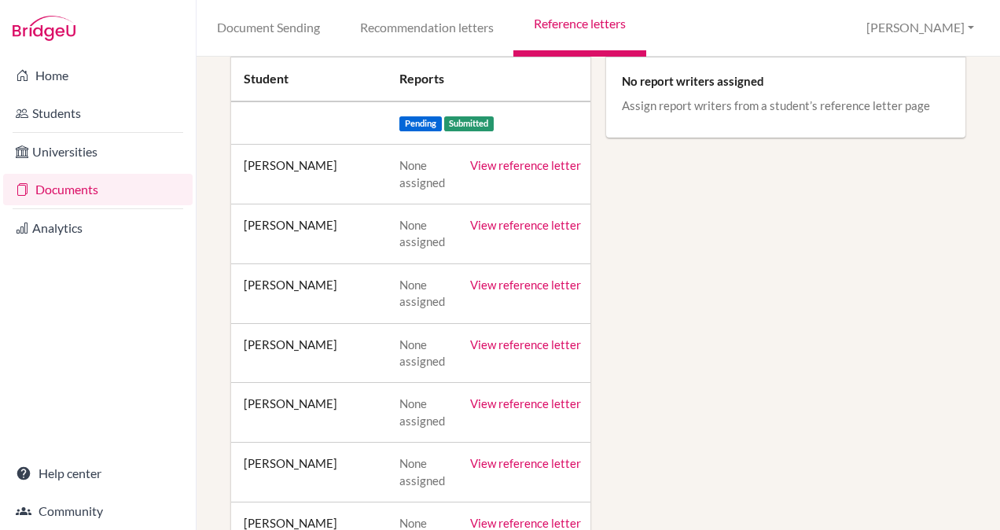
drag, startPoint x: 602, startPoint y: 182, endPoint x: 912, endPoint y: 242, distance: 315.7
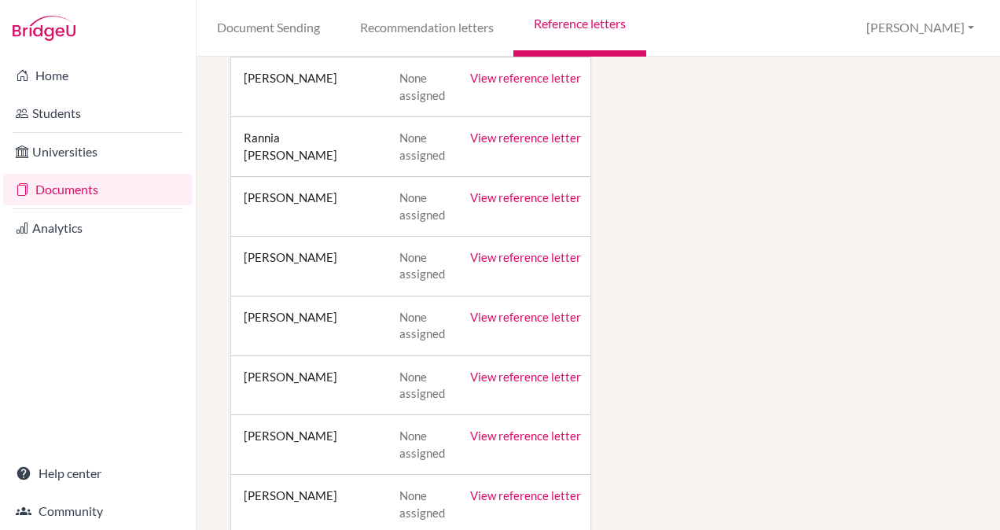
scroll to position [936, 0]
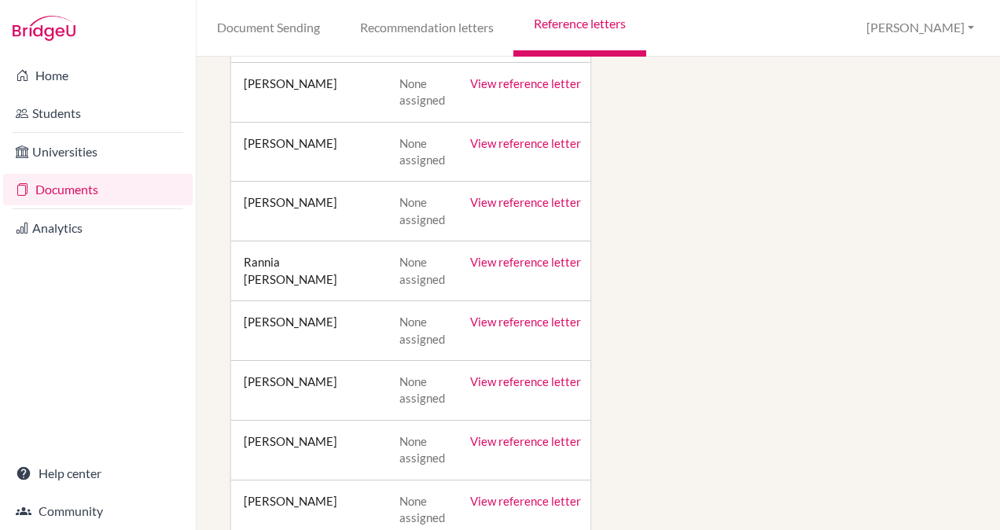
scroll to position [810, 0]
click at [528, 259] on link "View reference letter" at bounding box center [525, 263] width 111 height 14
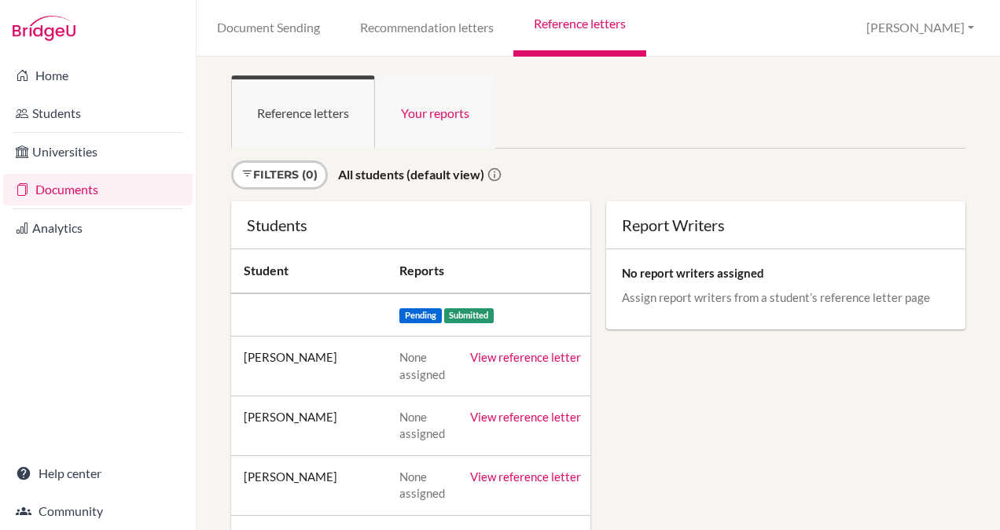
click at [423, 112] on link "Your reports" at bounding box center [435, 111] width 120 height 73
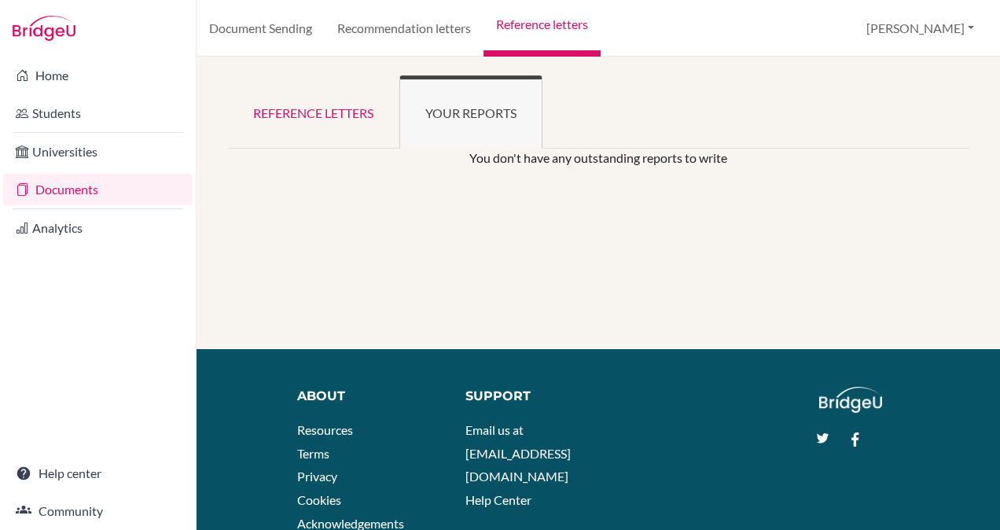
click at [423, 112] on link "Your reports" at bounding box center [470, 111] width 143 height 73
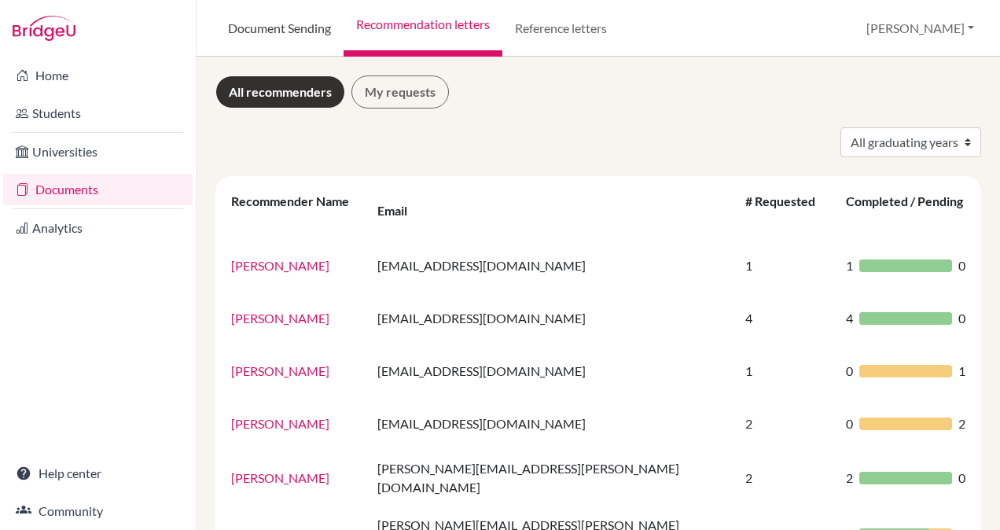
click at [265, 21] on link "Document Sending" at bounding box center [279, 28] width 128 height 57
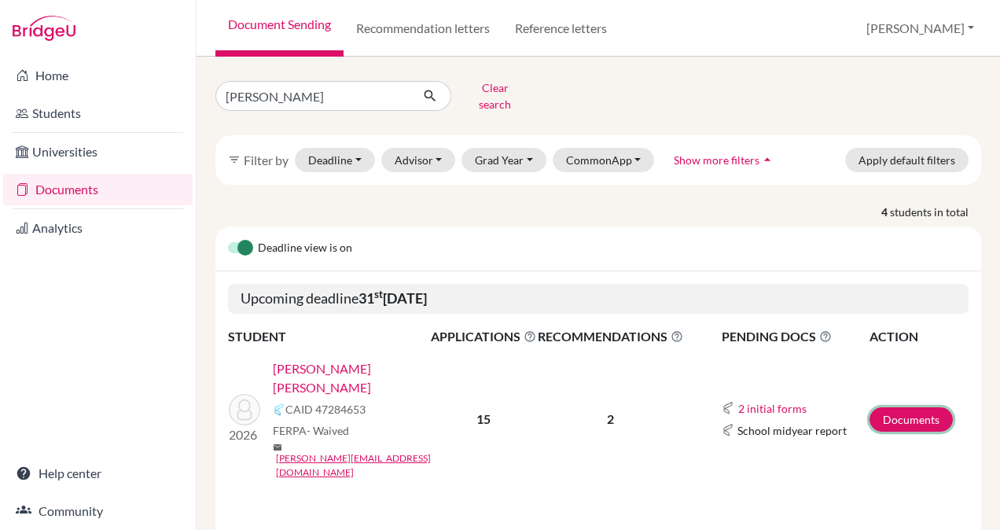
click at [901, 407] on link "Documents" at bounding box center [911, 419] width 83 height 24
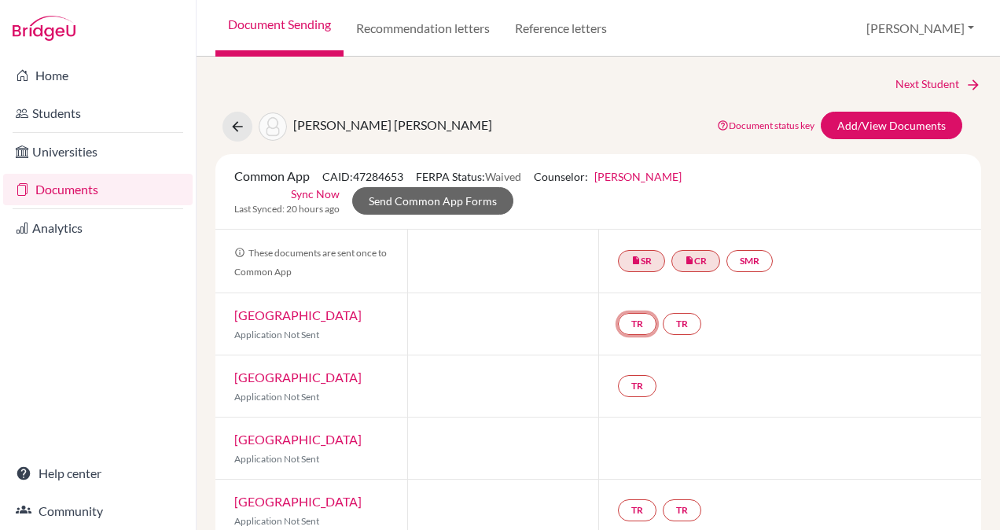
click at [627, 321] on link "TR" at bounding box center [637, 324] width 39 height 22
click at [638, 266] on h3 "Teacher recommendation" at bounding box center [636, 265] width 156 height 28
drag, startPoint x: 622, startPoint y: 268, endPoint x: 514, endPoint y: 351, distance: 135.7
click at [514, 351] on div at bounding box center [503, 323] width 192 height 61
click at [682, 317] on link "TR" at bounding box center [682, 324] width 39 height 22
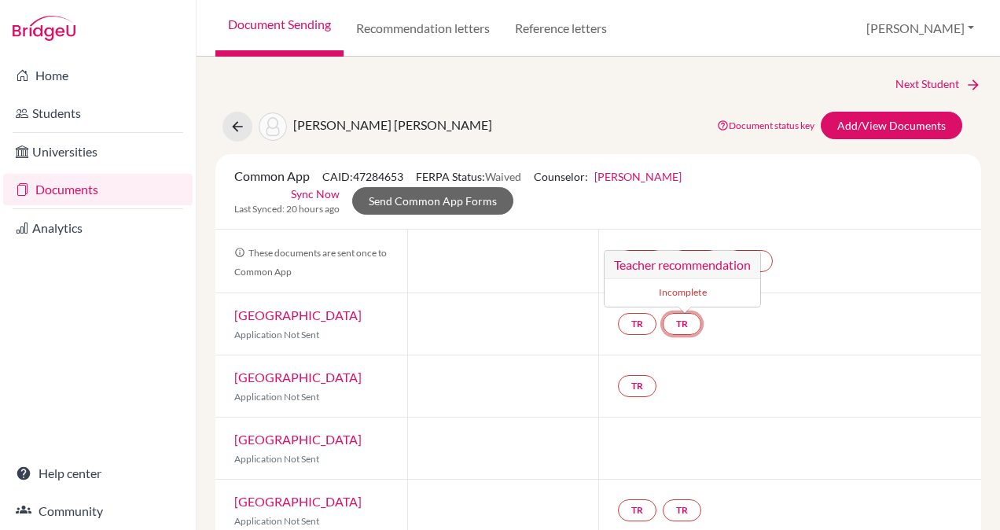
click at [651, 263] on h3 "Teacher recommendation" at bounding box center [683, 265] width 156 height 28
click at [886, 408] on div "TR" at bounding box center [789, 385] width 383 height 61
click at [50, 76] on link "Home" at bounding box center [97, 75] width 189 height 31
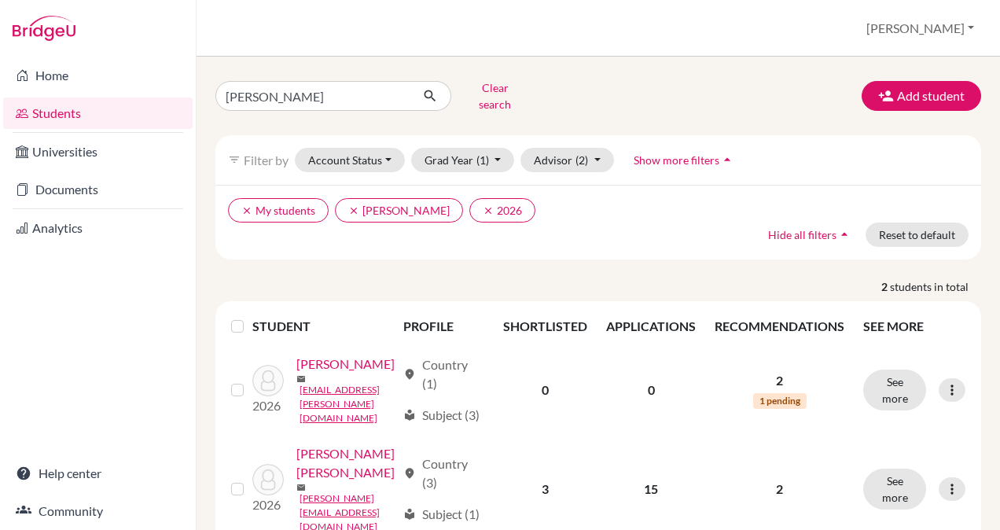
scroll to position [74, 0]
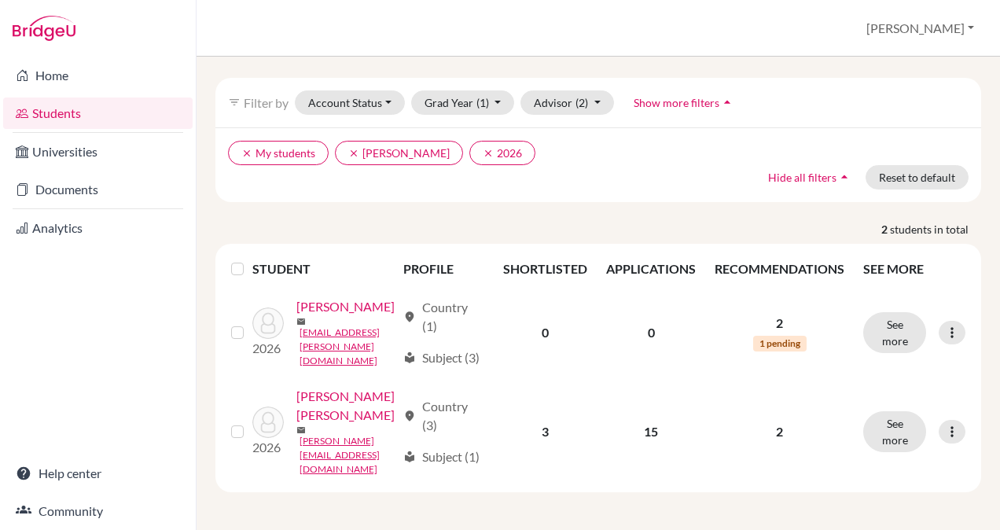
click at [939, 425] on div at bounding box center [952, 432] width 27 height 24
click at [800, 467] on td "2" at bounding box center [779, 431] width 149 height 109
click at [885, 421] on button "See more" at bounding box center [894, 431] width 63 height 41
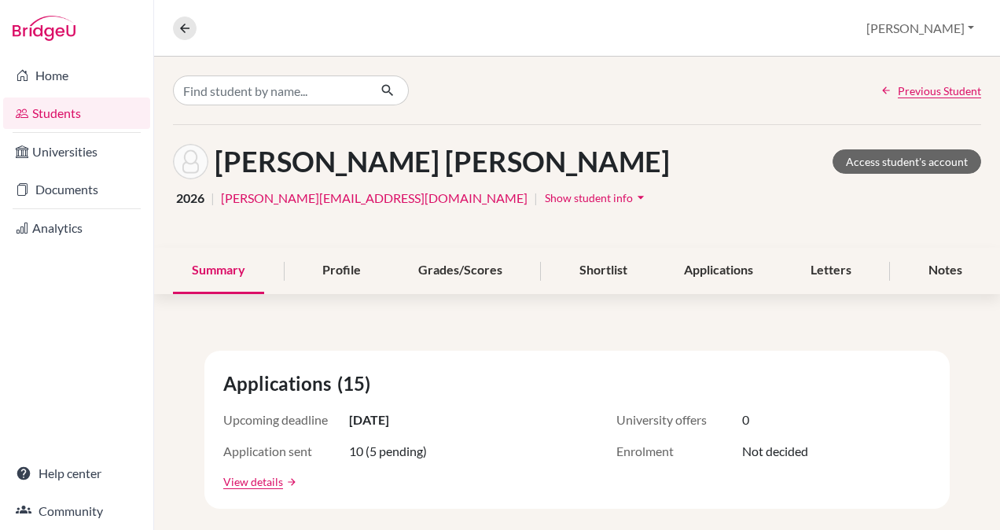
click at [800, 272] on div "Letters" at bounding box center [831, 271] width 79 height 46
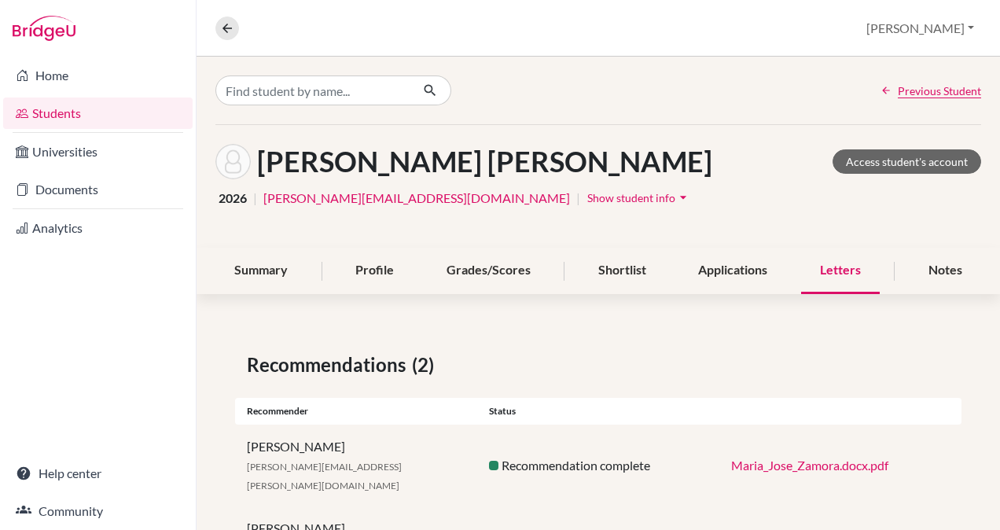
scroll to position [57, 0]
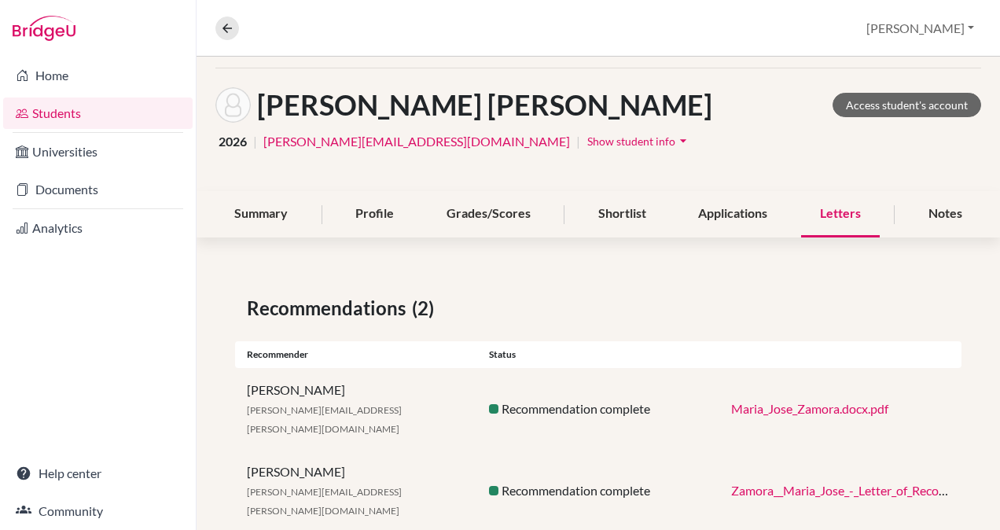
click at [798, 401] on link "Maria_Jose_Zamora.docx.pdf" at bounding box center [809, 408] width 157 height 15
click at [753, 483] on link "Zamora__Maria_Jose_-_Letter_of_Recommendation.pdf" at bounding box center [879, 490] width 297 height 15
click at [92, 190] on link "Documents" at bounding box center [97, 189] width 189 height 31
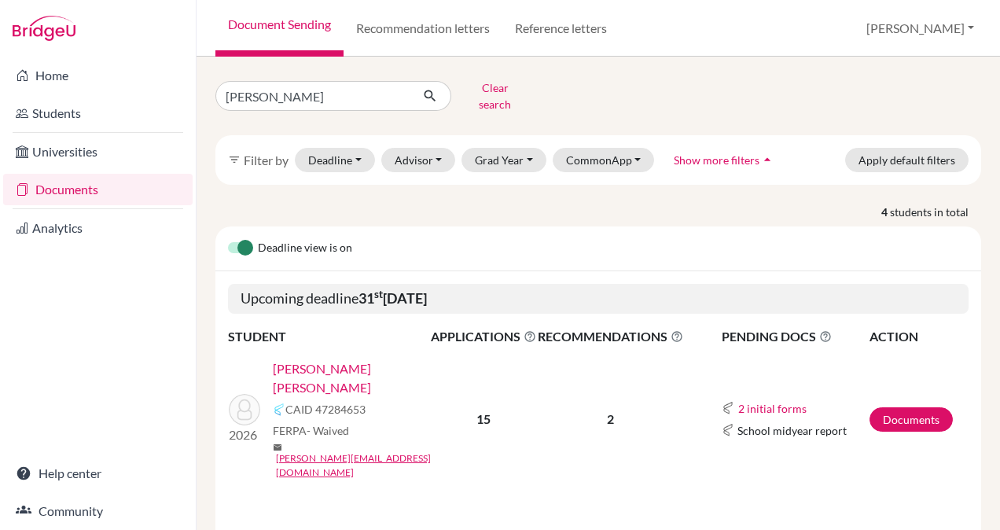
click at [92, 190] on link "Documents" at bounding box center [97, 189] width 189 height 31
click at [761, 399] on button "2 initial forms" at bounding box center [773, 408] width 70 height 18
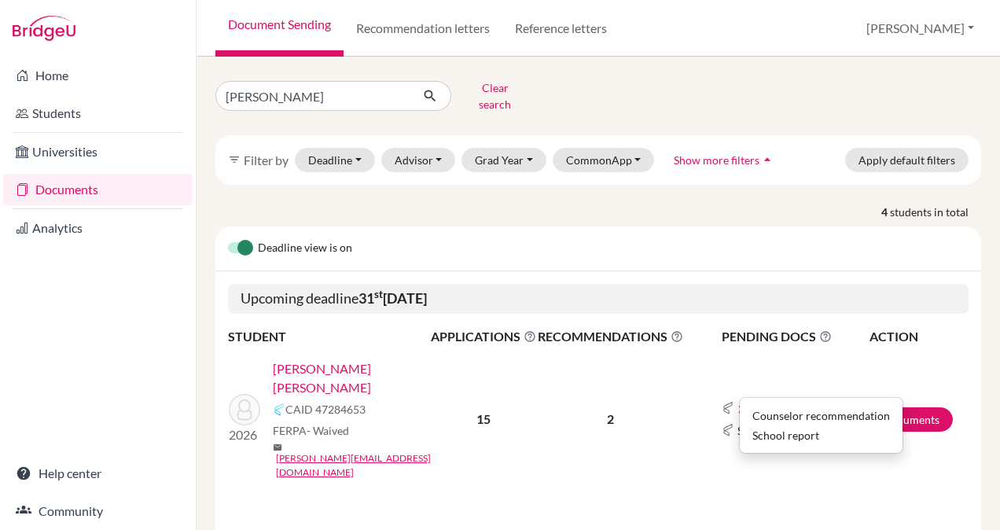
click at [796, 427] on div "School report" at bounding box center [821, 435] width 138 height 17
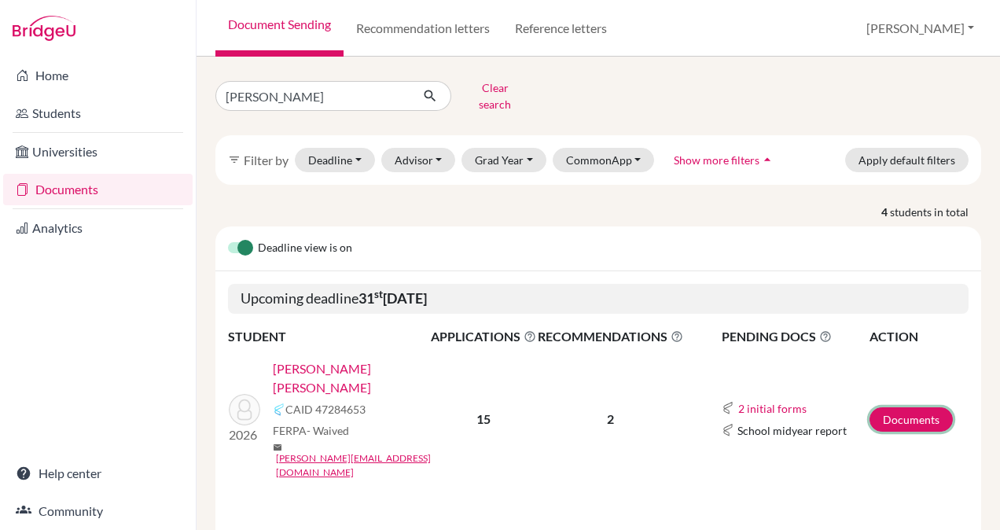
click at [909, 407] on link "Documents" at bounding box center [911, 419] width 83 height 24
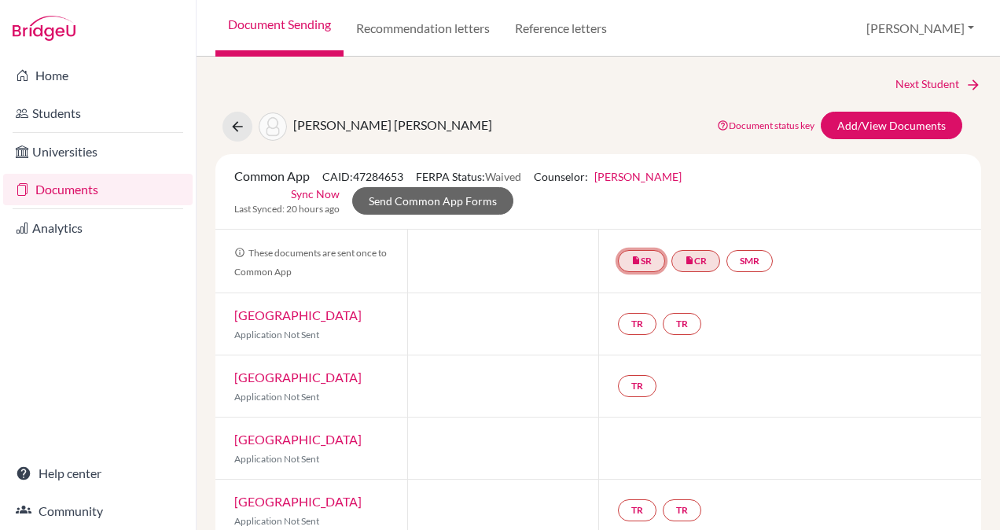
click at [632, 256] on icon "insert_drive_file" at bounding box center [635, 260] width 9 height 9
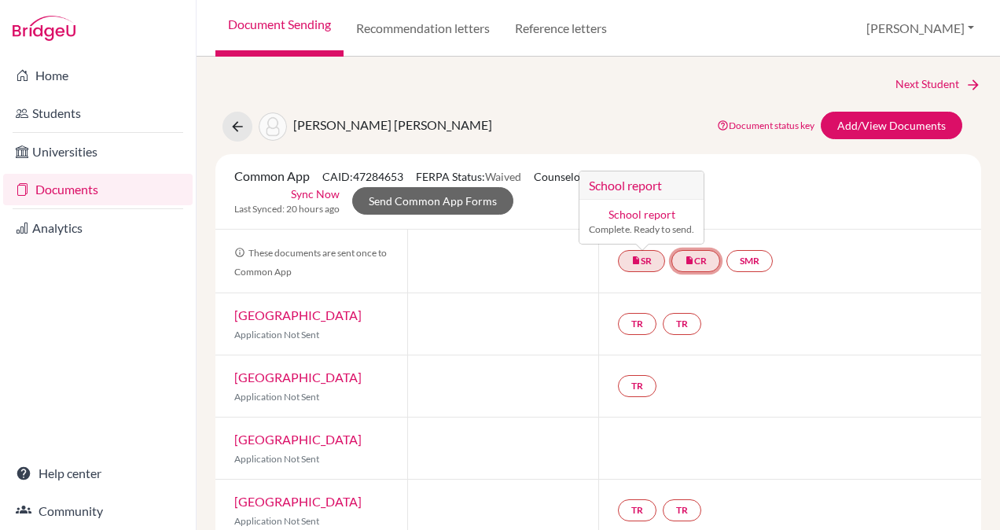
click at [702, 253] on link "insert_drive_file CR" at bounding box center [695, 261] width 49 height 22
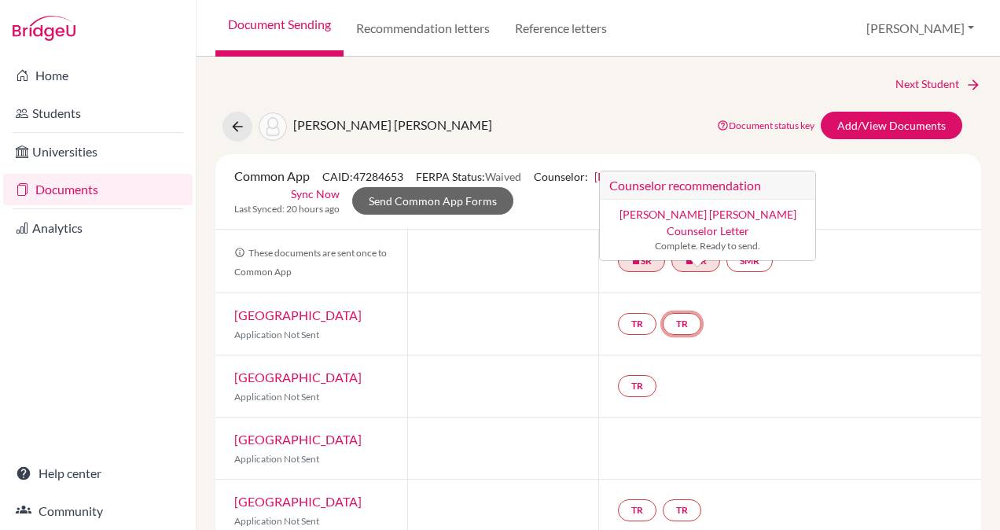
click at [678, 321] on link "TR" at bounding box center [682, 324] width 39 height 22
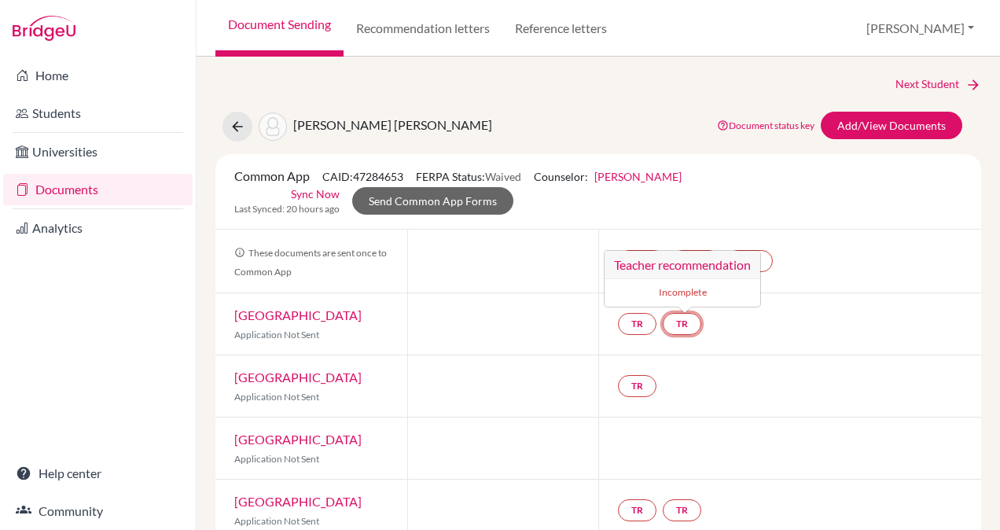
click at [667, 291] on small "Incomplete" at bounding box center [682, 292] width 137 height 14
click at [866, 124] on link "Add/View Documents" at bounding box center [892, 126] width 142 height 28
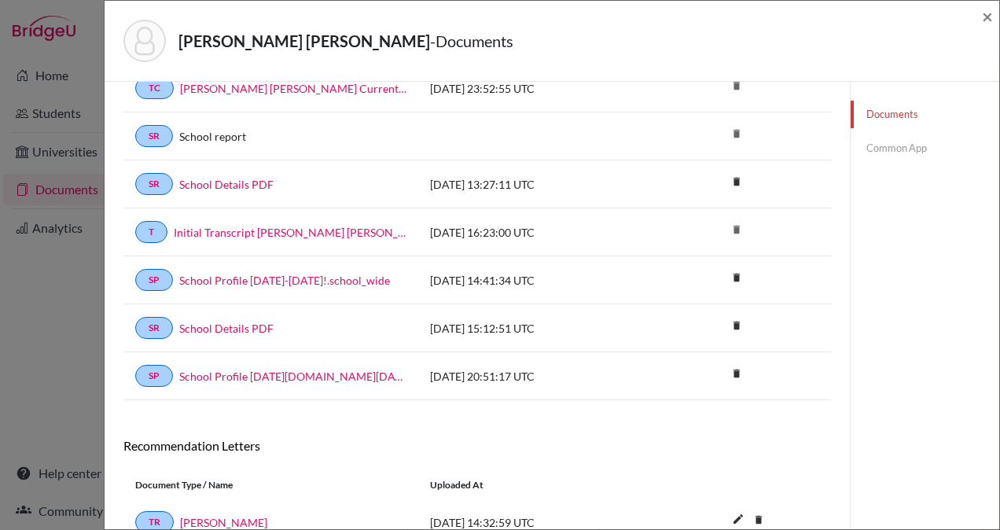
scroll to position [142, 0]
click at [579, 423] on div "Documents note_add Add Document Document type Change explanation for Common App…" at bounding box center [477, 276] width 708 height 635
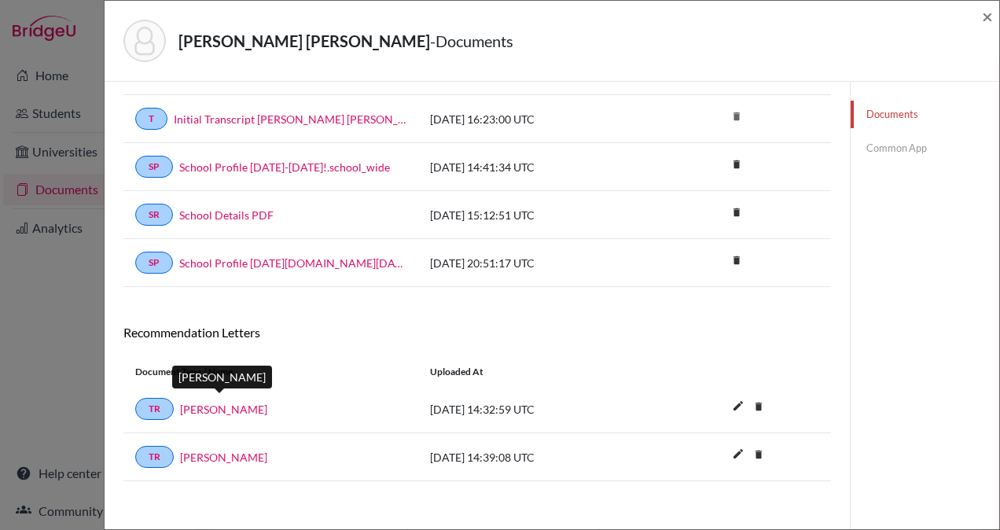
click at [201, 401] on link "Gadiel Rachelson" at bounding box center [223, 409] width 87 height 17
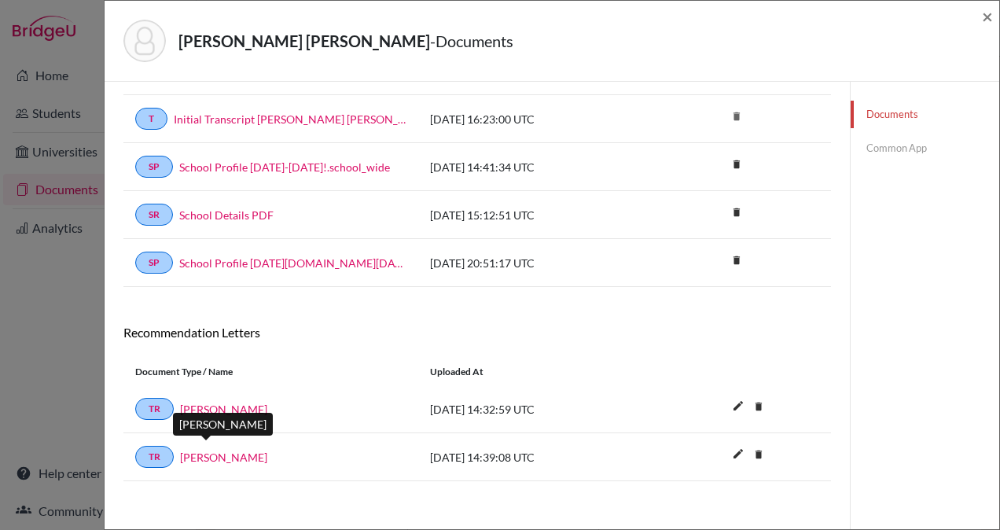
click at [219, 449] on link "Jose Alfaro" at bounding box center [223, 457] width 87 height 17
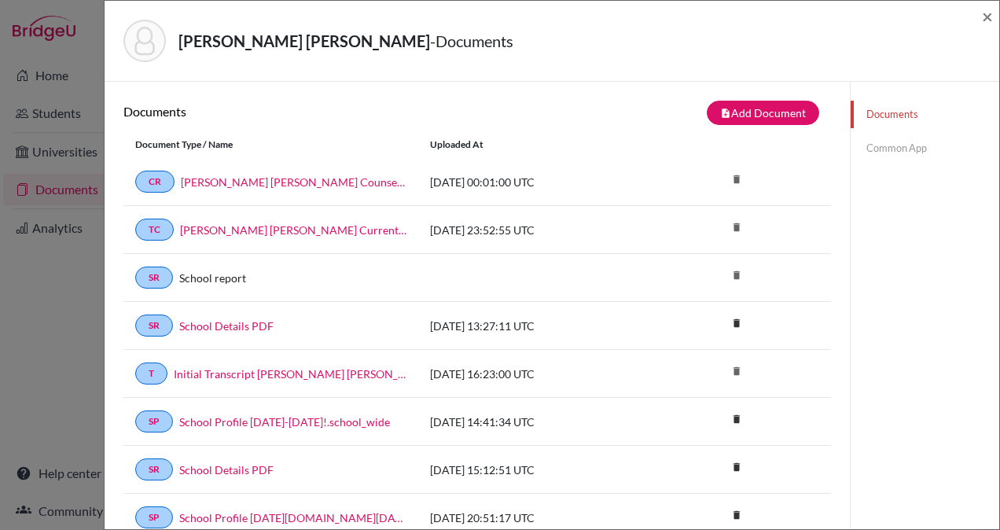
click at [877, 147] on link "Common App" at bounding box center [925, 148] width 149 height 28
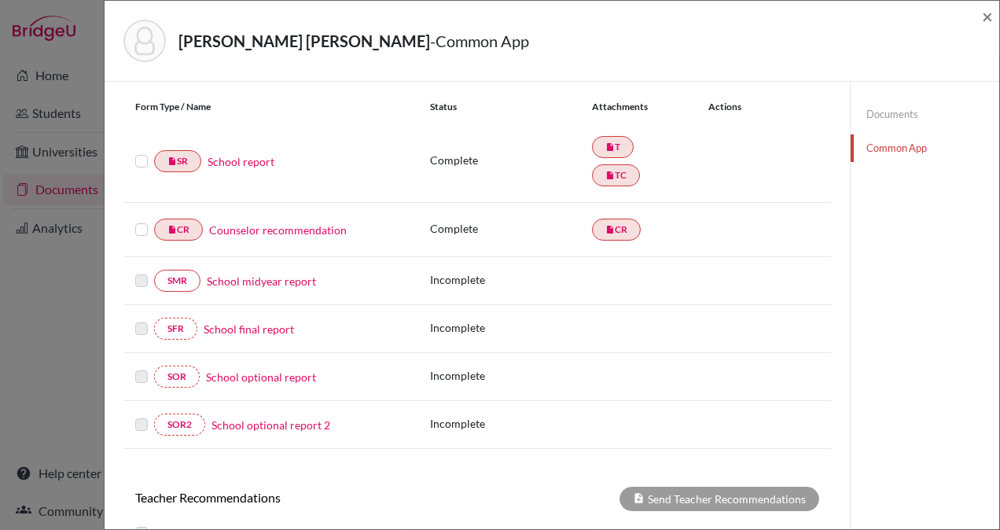
scroll to position [329, 0]
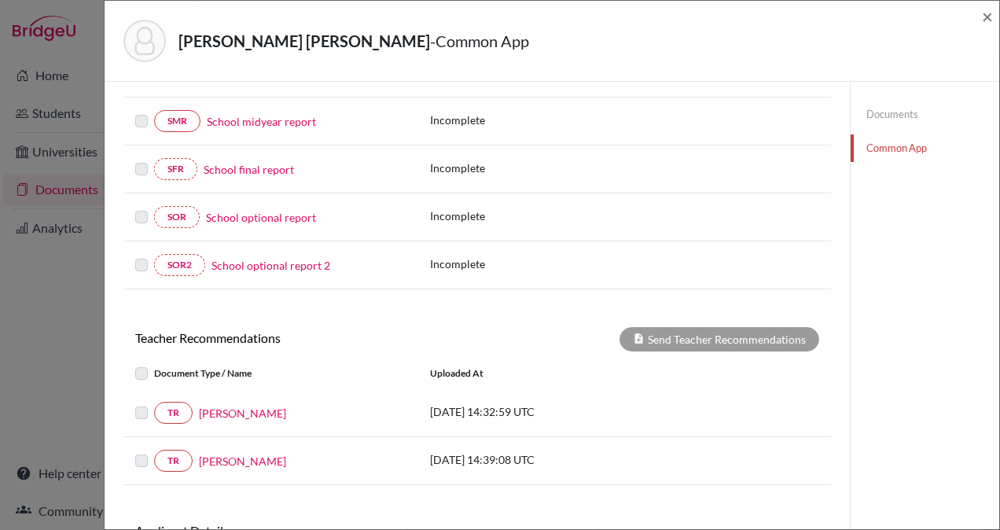
click at [873, 112] on link "Documents" at bounding box center [925, 115] width 149 height 28
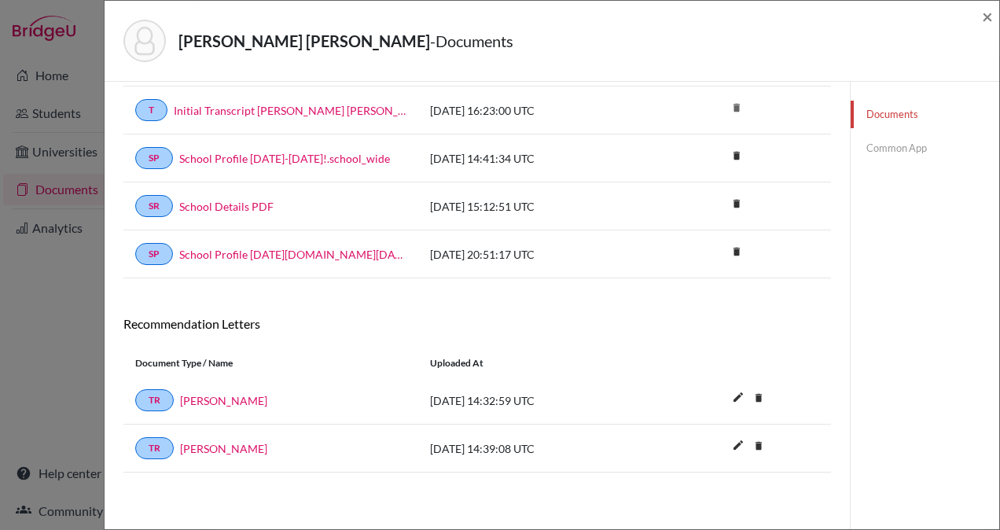
scroll to position [255, 0]
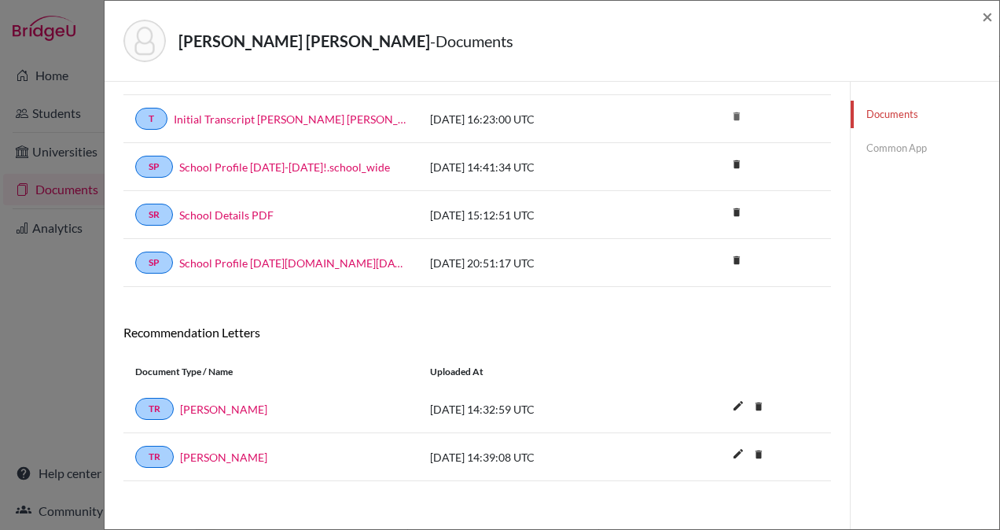
click at [885, 142] on link "Common App" at bounding box center [925, 148] width 149 height 28
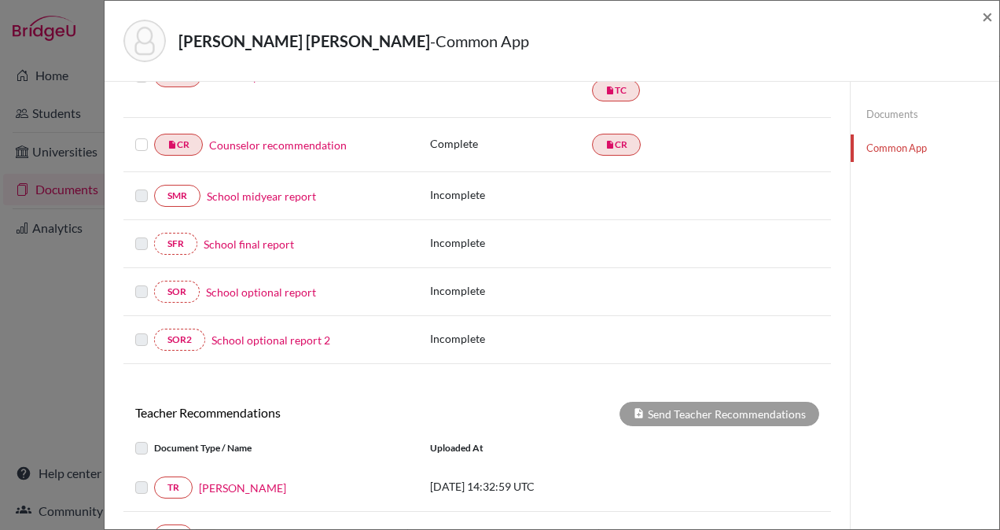
scroll to position [447, 0]
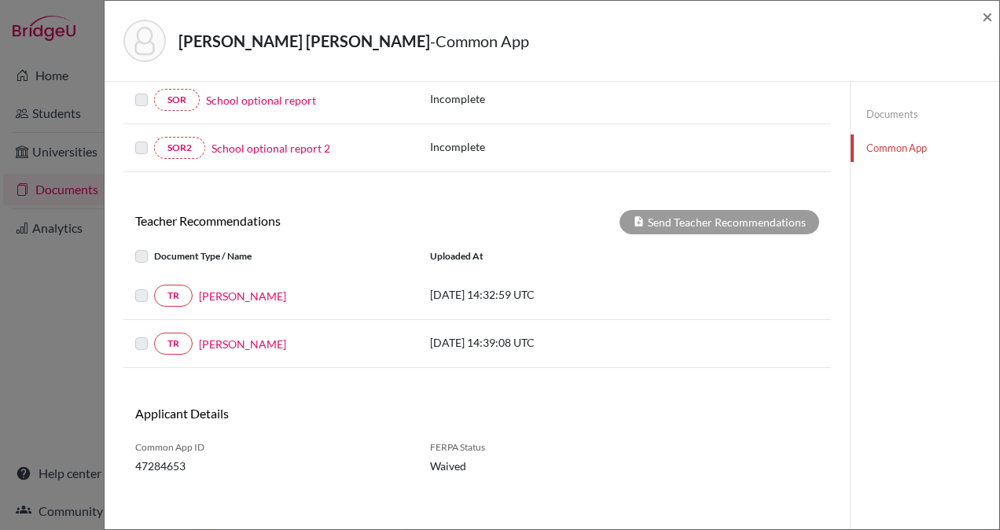
click at [154, 286] on label at bounding box center [154, 286] width 0 height 0
click at [154, 334] on label at bounding box center [154, 334] width 0 height 0
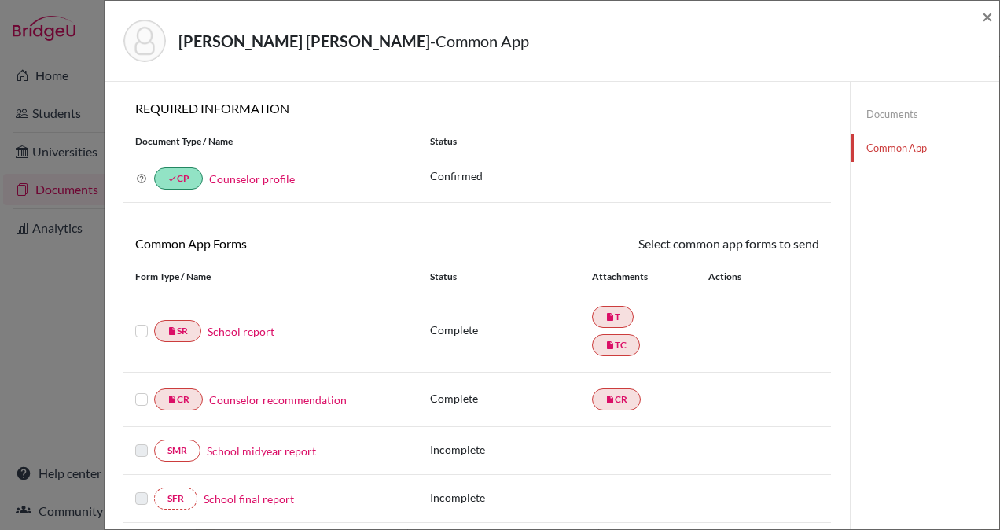
click at [874, 112] on link "Documents" at bounding box center [925, 115] width 149 height 28
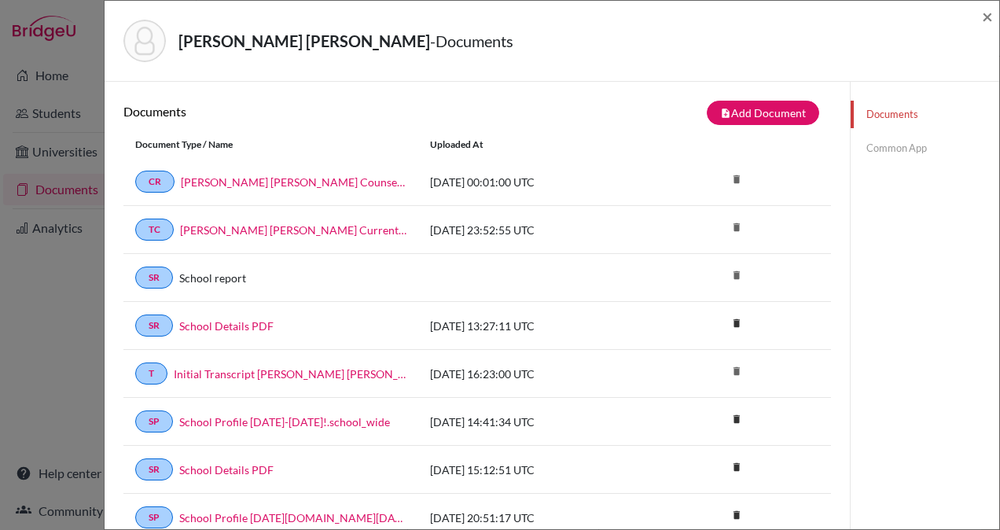
scroll to position [255, 0]
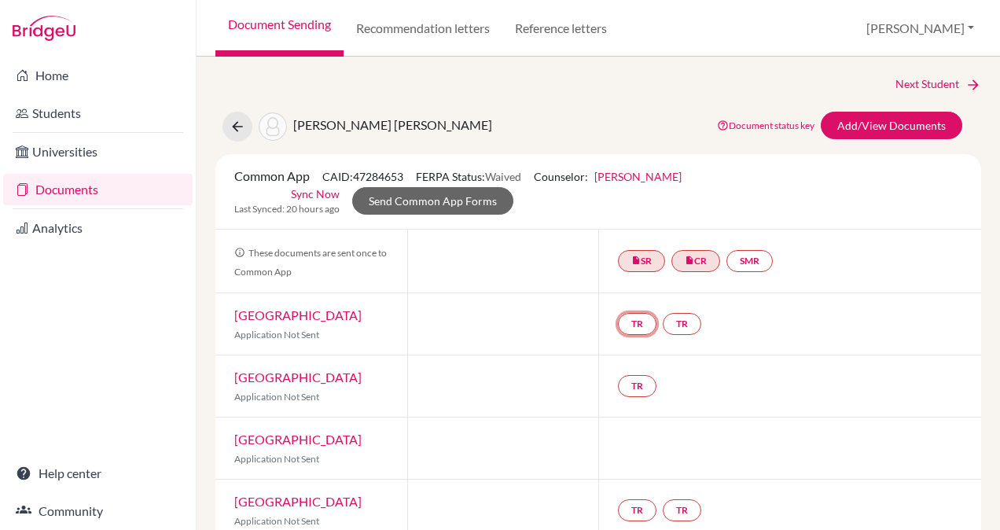
click at [629, 326] on link "TR" at bounding box center [637, 324] width 39 height 22
click at [301, 315] on link "[GEOGRAPHIC_DATA]" at bounding box center [297, 314] width 127 height 15
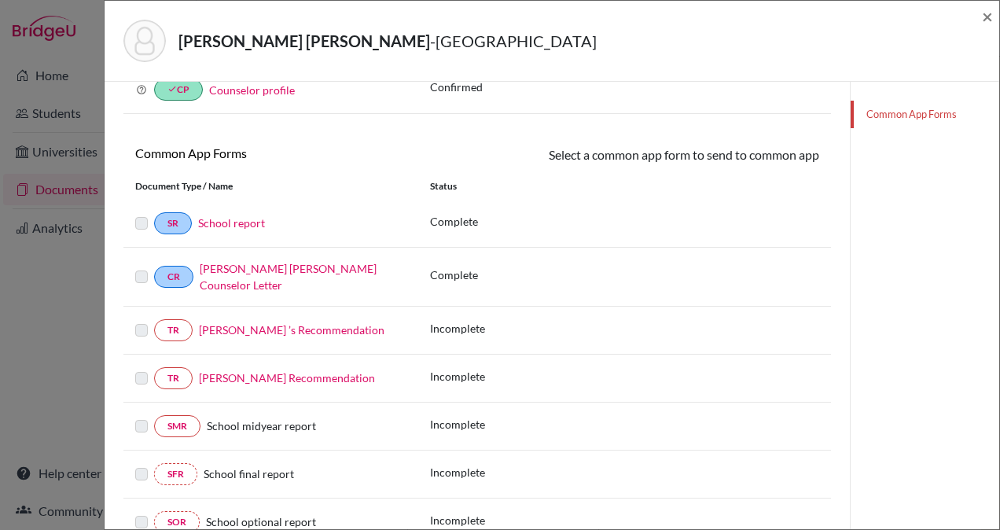
scroll to position [276, 0]
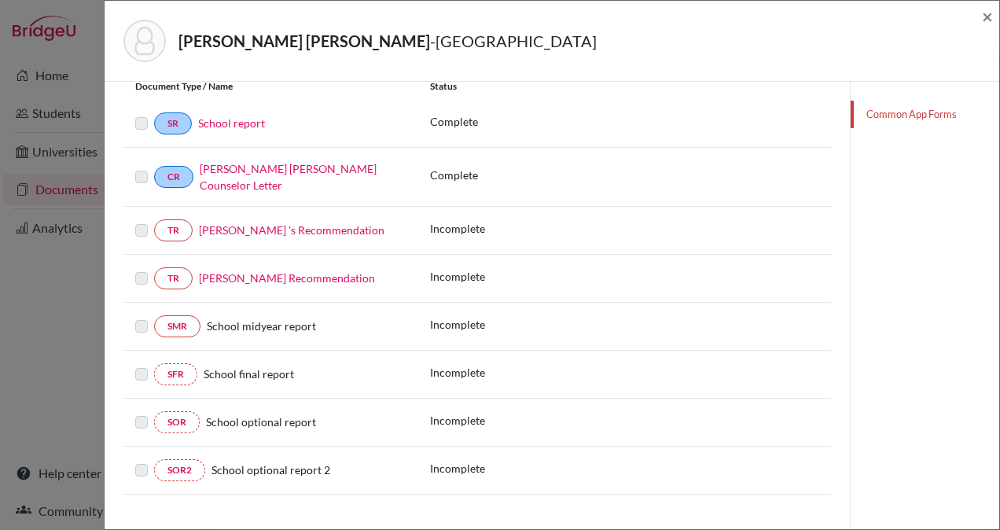
click at [142, 221] on label at bounding box center [141, 221] width 13 height 0
click at [227, 223] on link "Gadiel Rachelson ’s Recommendation" at bounding box center [292, 229] width 186 height 13
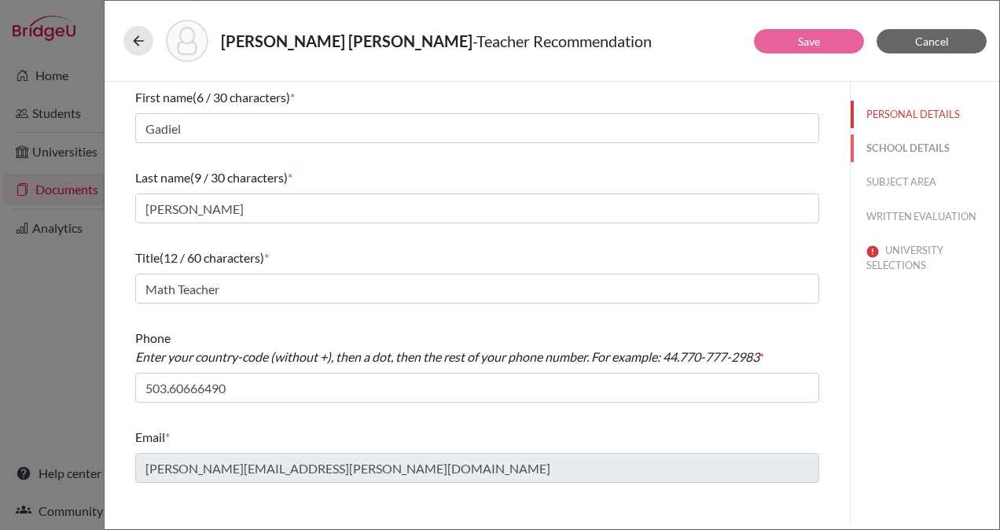
click at [911, 143] on button "SCHOOL DETAILS" at bounding box center [925, 148] width 149 height 28
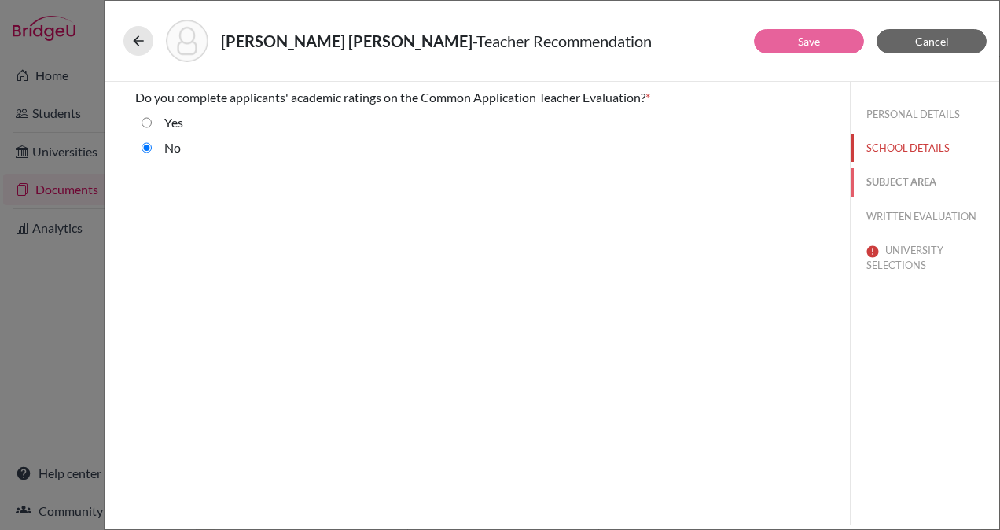
click at [911, 180] on button "SUBJECT AREA" at bounding box center [925, 182] width 149 height 28
select select "0"
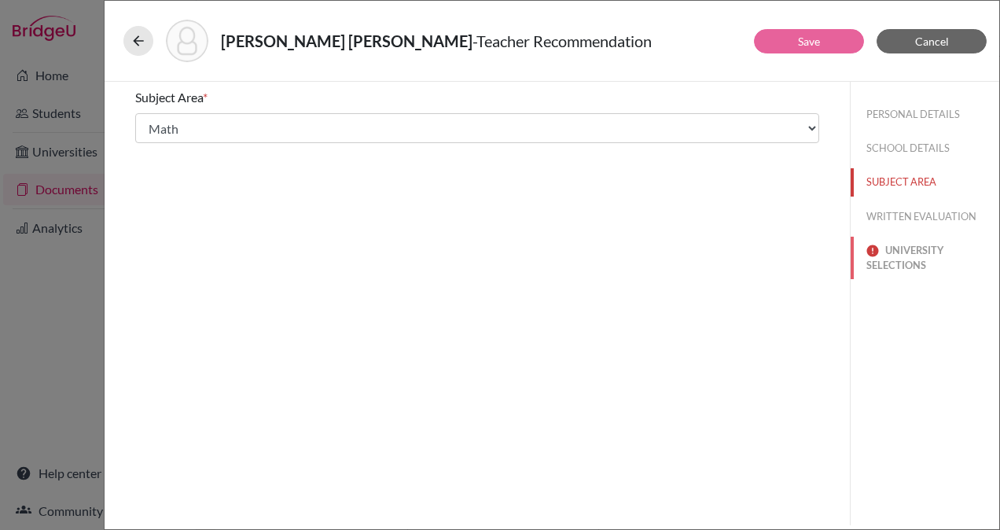
click at [912, 254] on button "UNIVERSITY SELECTIONS" at bounding box center [925, 258] width 149 height 42
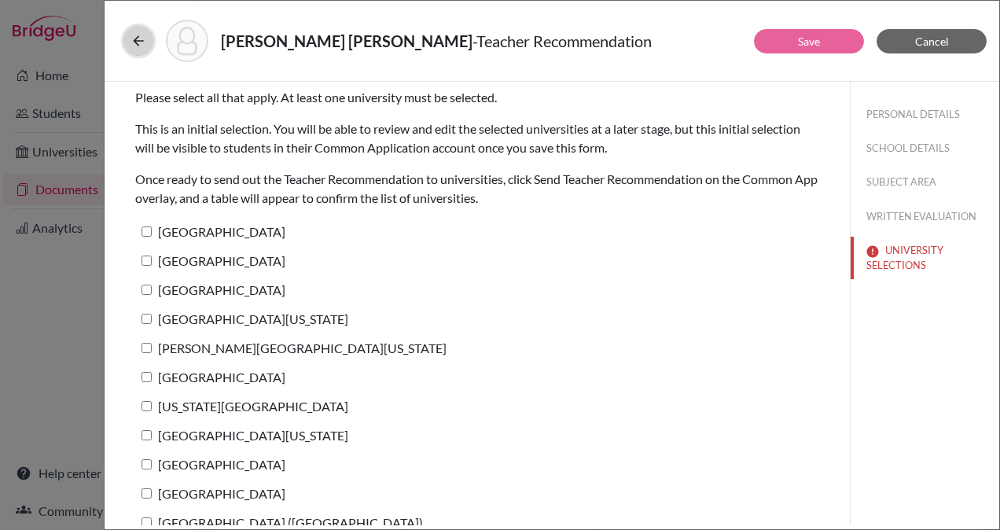
click at [134, 42] on icon at bounding box center [139, 41] width 16 height 16
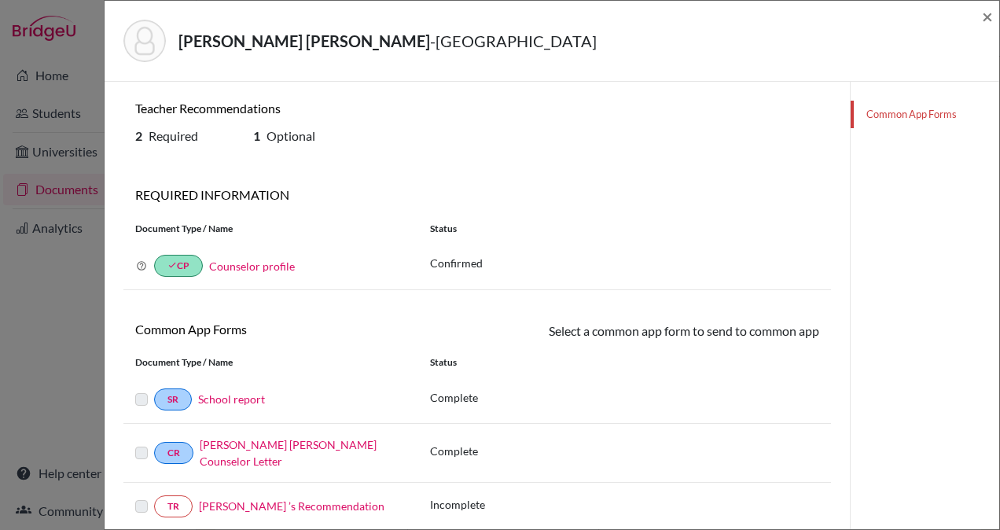
click at [134, 42] on img at bounding box center [144, 41] width 42 height 42
click at [982, 17] on span "×" at bounding box center [987, 16] width 11 height 23
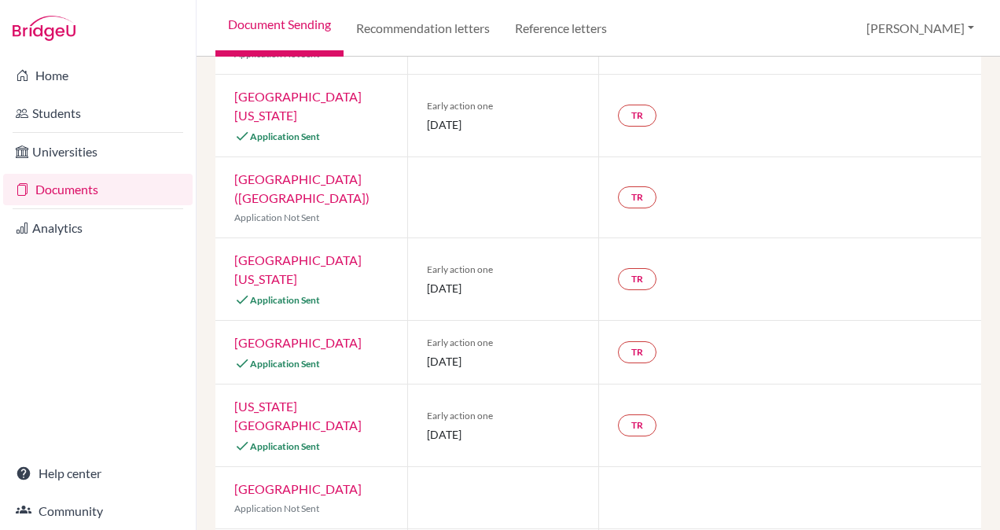
scroll to position [754, 0]
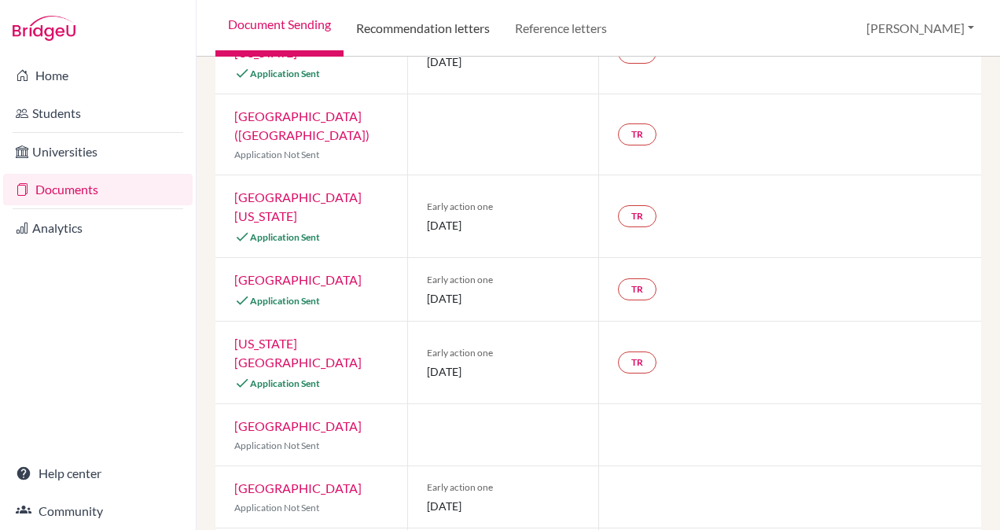
click at [377, 40] on link "Recommendation letters" at bounding box center [423, 28] width 159 height 57
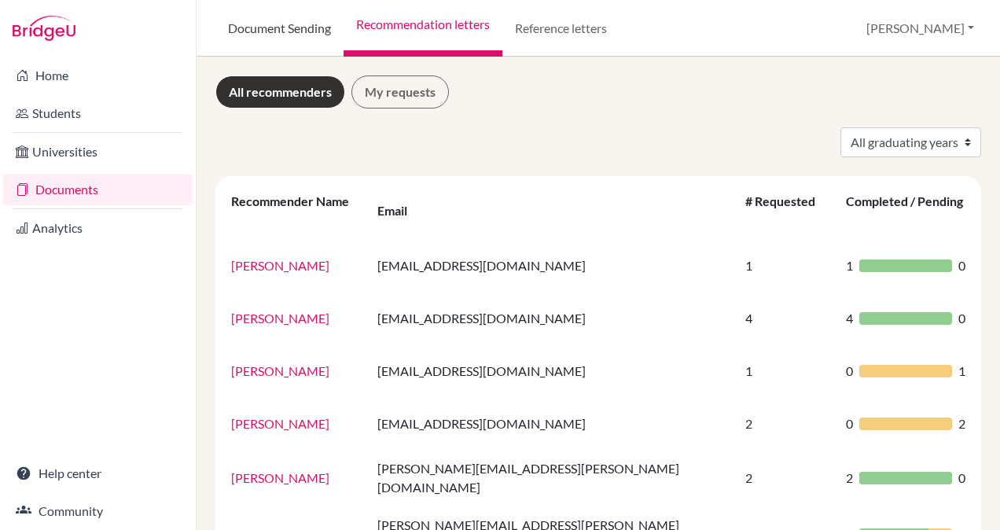
click at [291, 24] on link "Document Sending" at bounding box center [279, 28] width 128 height 57
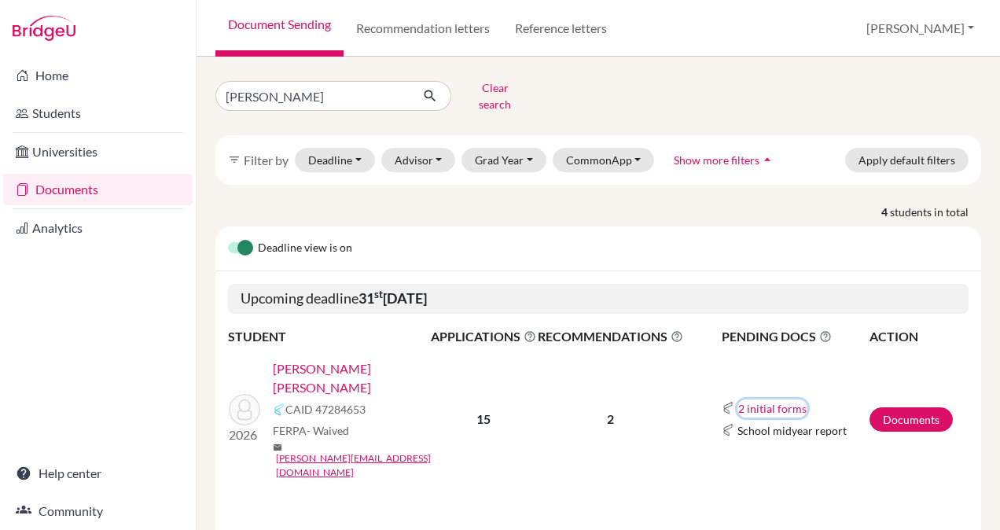
click at [786, 399] on button "2 initial forms" at bounding box center [773, 408] width 70 height 18
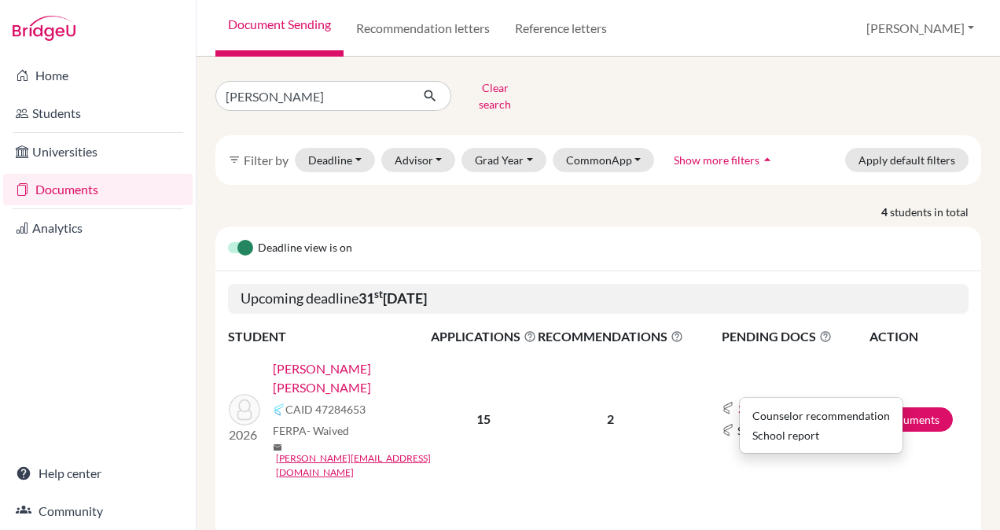
click at [694, 423] on td "2 initial forms Counselor recommendation School report School midyear report" at bounding box center [776, 419] width 185 height 145
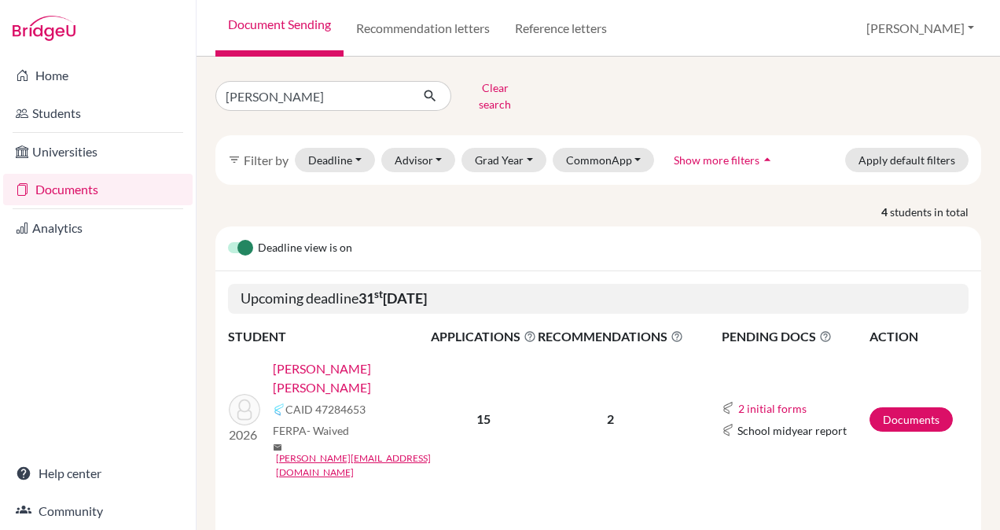
click at [386, 359] on link "[PERSON_NAME] [PERSON_NAME]" at bounding box center [357, 378] width 168 height 38
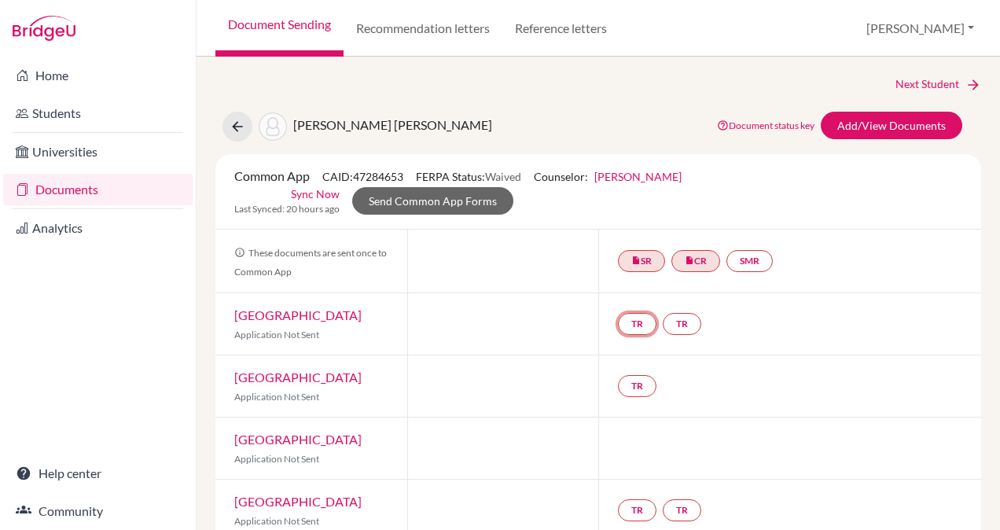
click at [638, 323] on link "TR" at bounding box center [637, 324] width 39 height 22
click at [620, 263] on h3 "Teacher recommendation" at bounding box center [636, 265] width 156 height 28
click at [451, 315] on div at bounding box center [503, 323] width 192 height 61
click at [272, 311] on link "[GEOGRAPHIC_DATA]" at bounding box center [297, 314] width 127 height 15
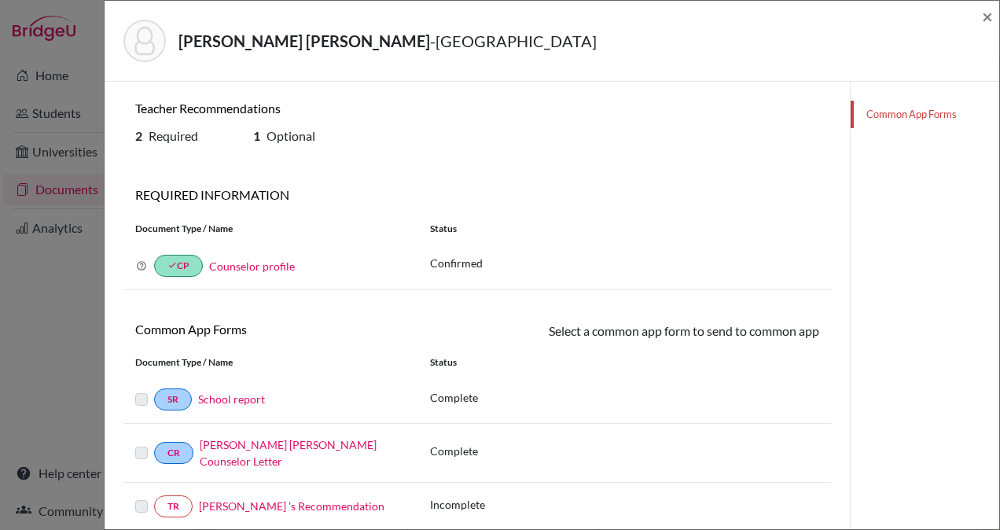
scroll to position [278, 0]
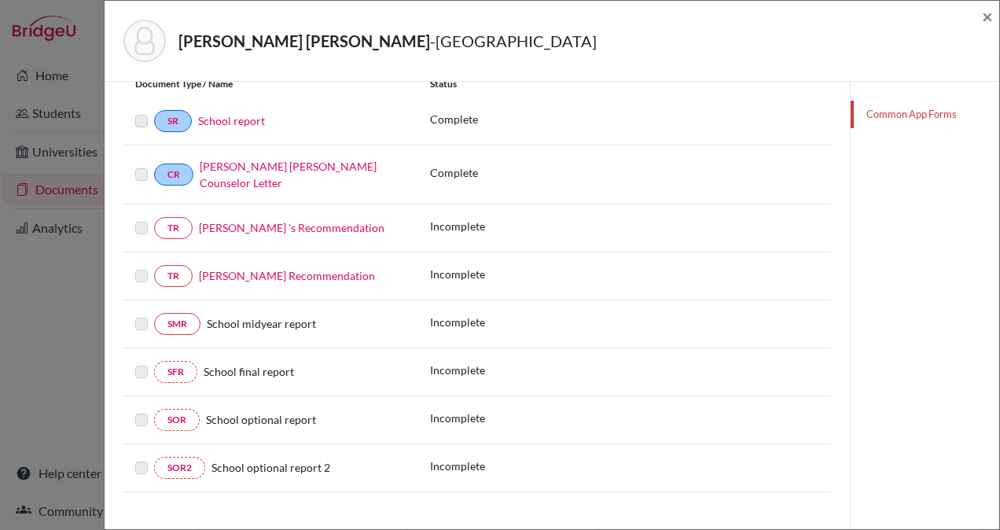
click at [304, 221] on link "Gadiel Rachelson ’s Recommendation" at bounding box center [292, 227] width 186 height 13
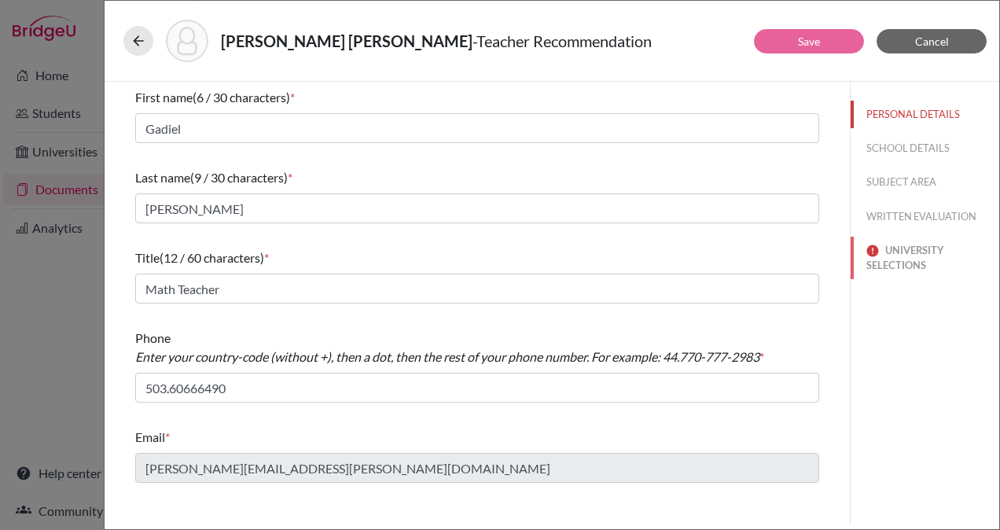
click at [906, 252] on button "UNIVERSITY SELECTIONS" at bounding box center [925, 258] width 149 height 42
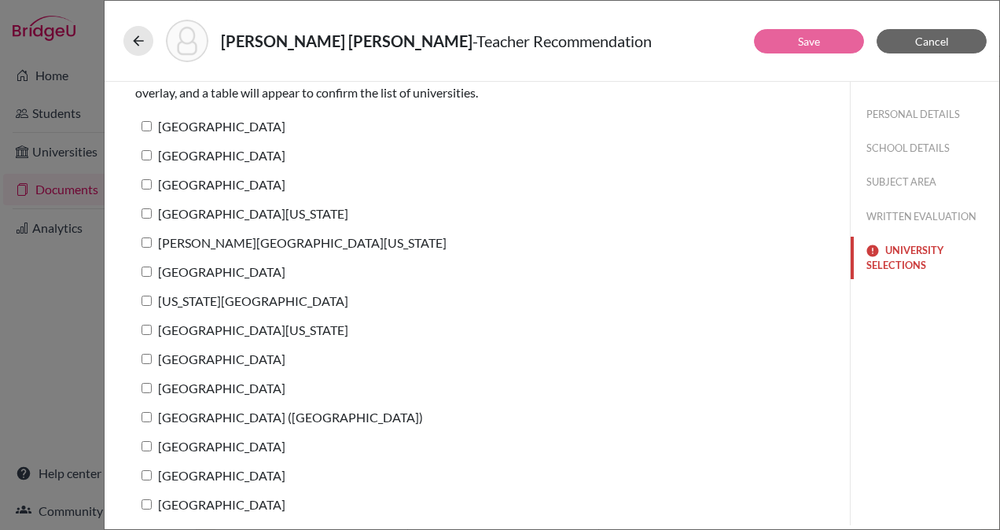
scroll to position [138, 0]
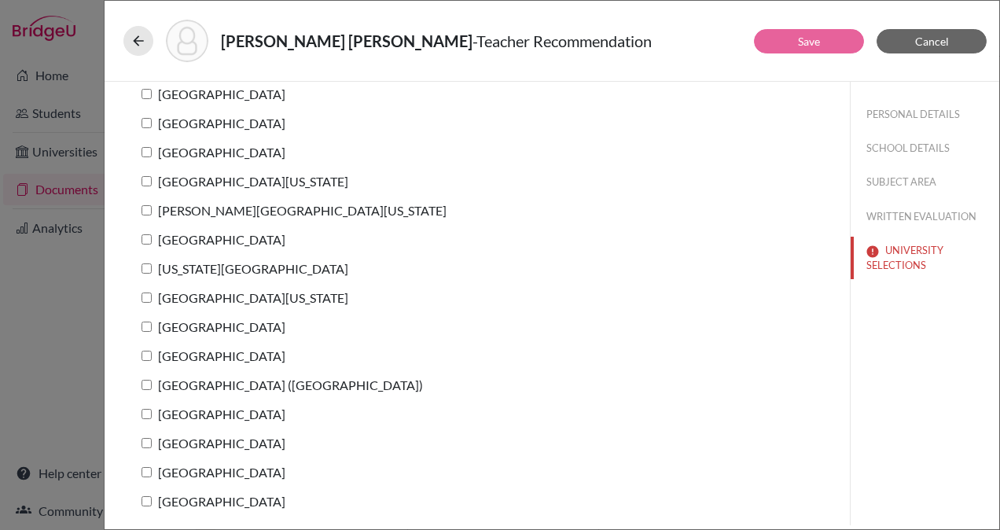
click at [151, 439] on input "Emory University" at bounding box center [147, 443] width 10 height 10
checkbox input "true"
click at [147, 354] on input "Villanova University" at bounding box center [147, 356] width 10 height 10
checkbox input "true"
click at [142, 123] on input "Boston College" at bounding box center [147, 123] width 10 height 10
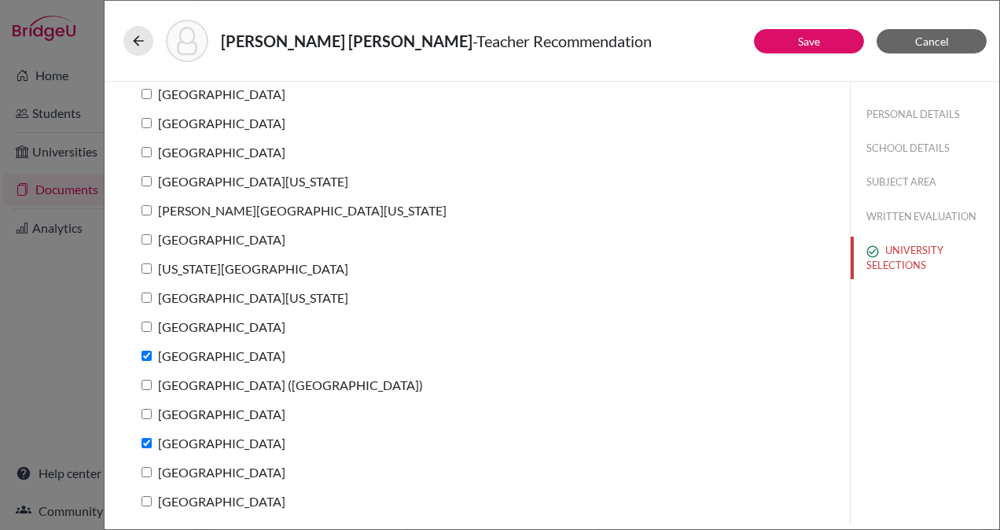
checkbox input "true"
click at [145, 323] on input "Boston University" at bounding box center [147, 327] width 10 height 10
checkbox input "true"
click at [146, 213] on input "George Washington University" at bounding box center [147, 210] width 10 height 10
checkbox input "true"
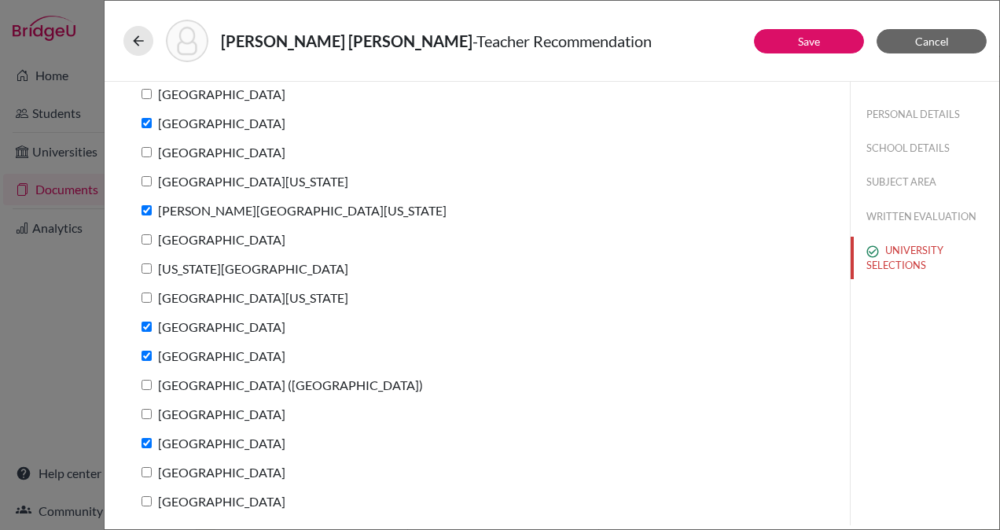
click at [148, 178] on input "University of Virginia" at bounding box center [147, 181] width 10 height 10
checkbox input "true"
click at [148, 383] on input "IE University (Madrid)" at bounding box center [147, 385] width 10 height 10
checkbox input "true"
click at [149, 296] on input "University of Michigan" at bounding box center [147, 297] width 10 height 10
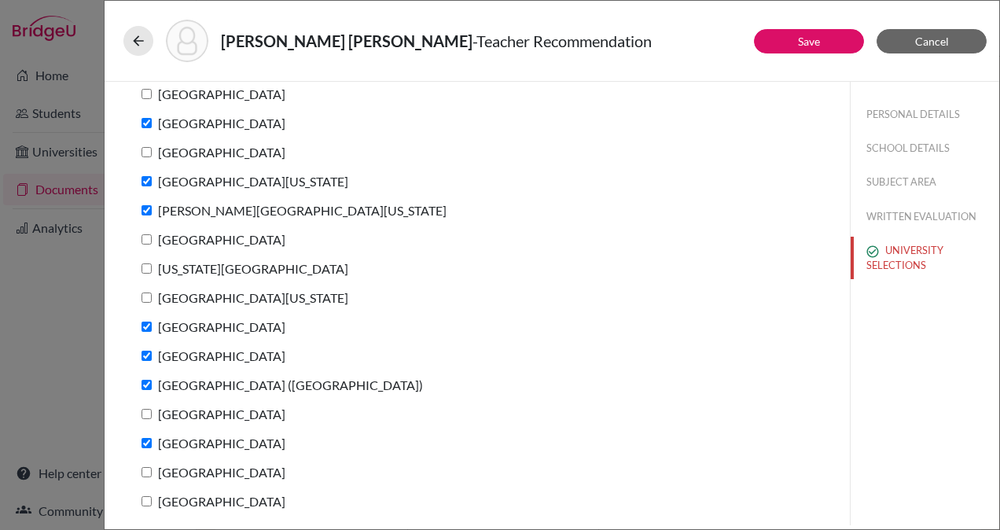
checkbox input "true"
click at [151, 237] on input "Northeastern University" at bounding box center [147, 239] width 10 height 10
checkbox input "true"
click at [144, 269] on input "Texas Christian University" at bounding box center [147, 268] width 10 height 10
checkbox input "true"
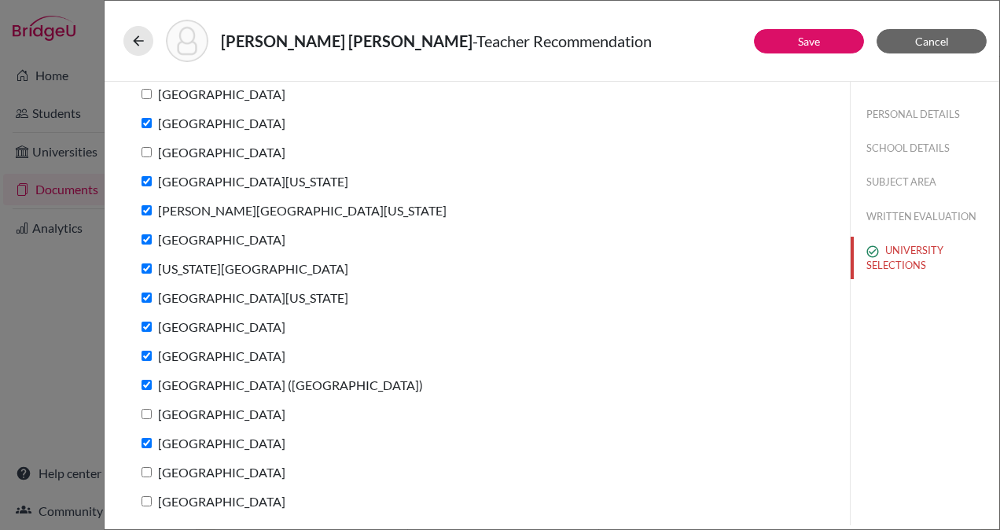
click at [145, 150] on input "University of Notre Dame" at bounding box center [147, 152] width 10 height 10
checkbox input "true"
click at [808, 42] on link "Save" at bounding box center [809, 41] width 22 height 13
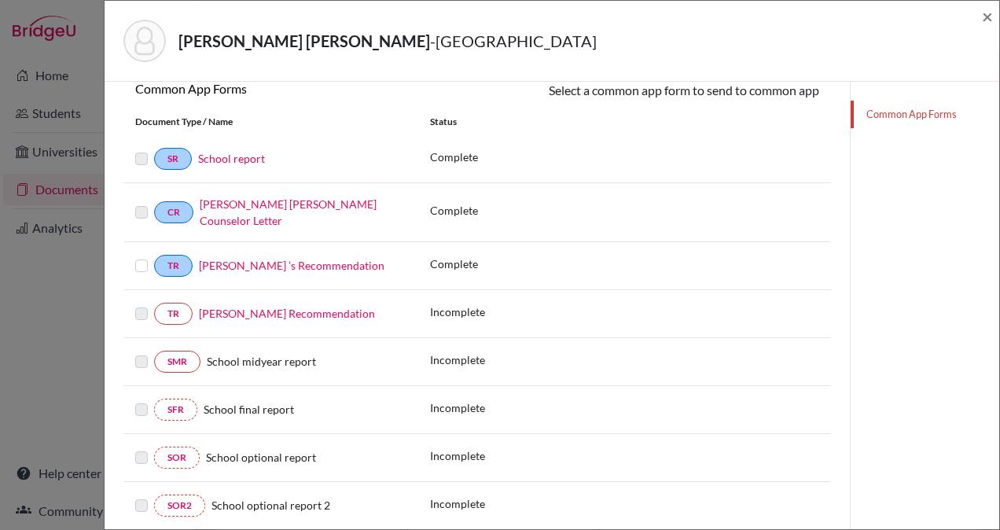
scroll to position [241, 0]
click at [292, 306] on link "Jose Alfaro’s Recommendation" at bounding box center [287, 312] width 176 height 13
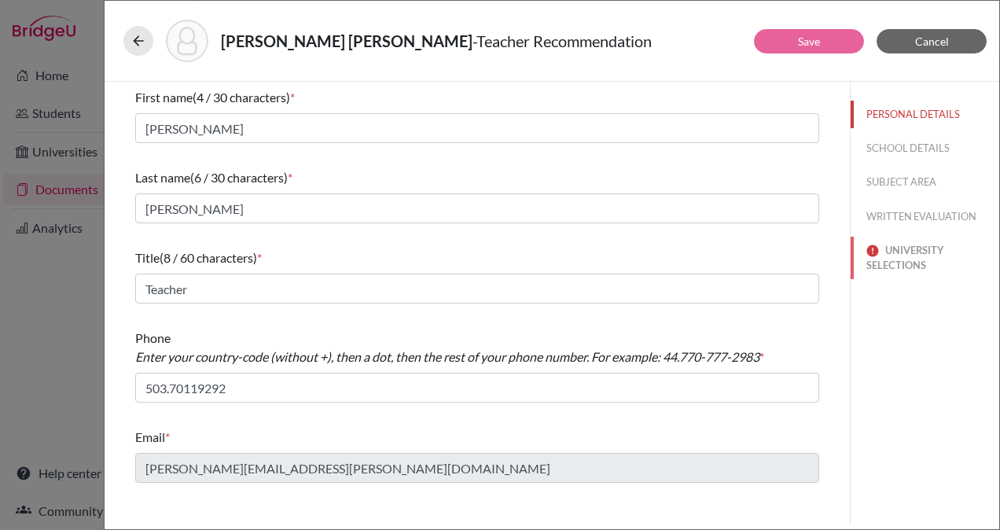
click at [893, 252] on button "UNIVERSITY SELECTIONS" at bounding box center [925, 258] width 149 height 42
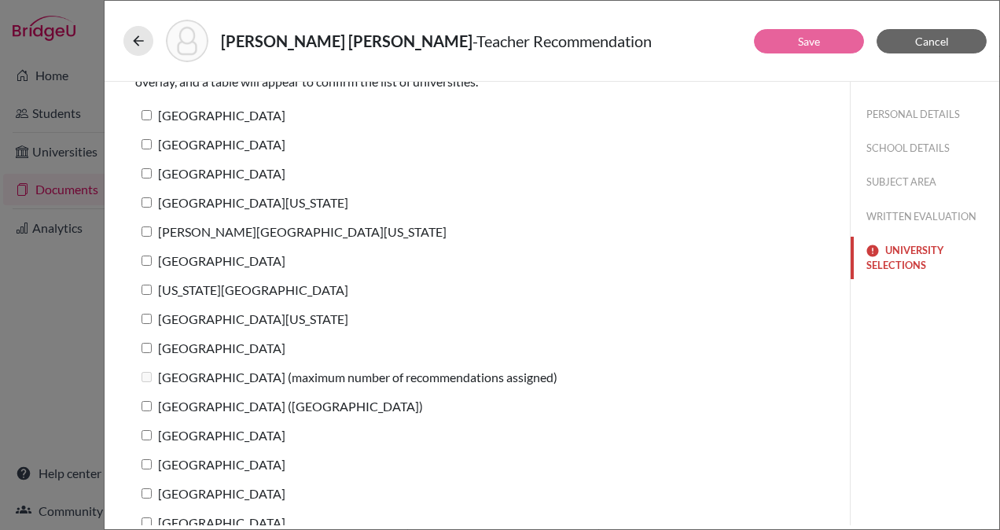
scroll to position [138, 0]
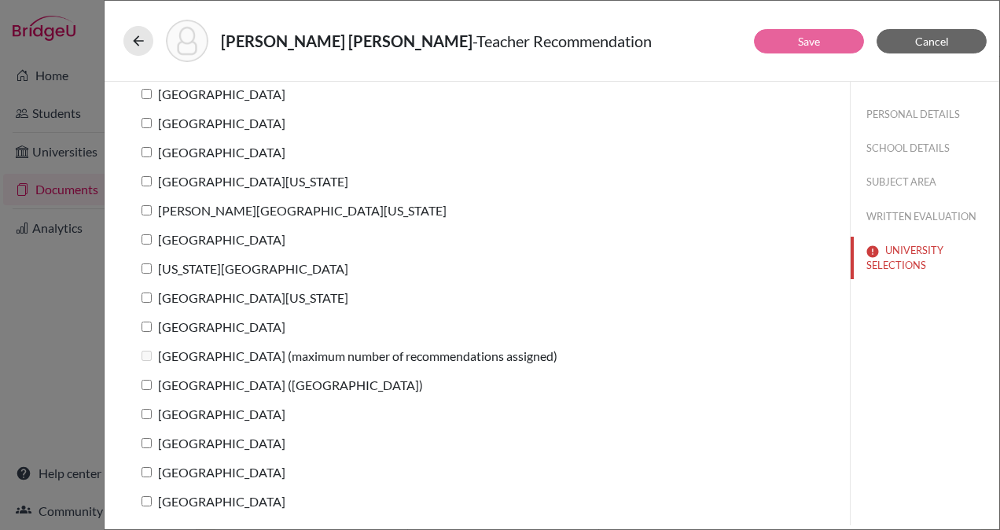
click at [144, 123] on input "[GEOGRAPHIC_DATA]" at bounding box center [147, 123] width 10 height 10
checkbox input "true"
click at [148, 154] on input "[GEOGRAPHIC_DATA]" at bounding box center [147, 152] width 10 height 10
checkbox input "true"
click at [149, 178] on input "[GEOGRAPHIC_DATA][US_STATE]" at bounding box center [147, 181] width 10 height 10
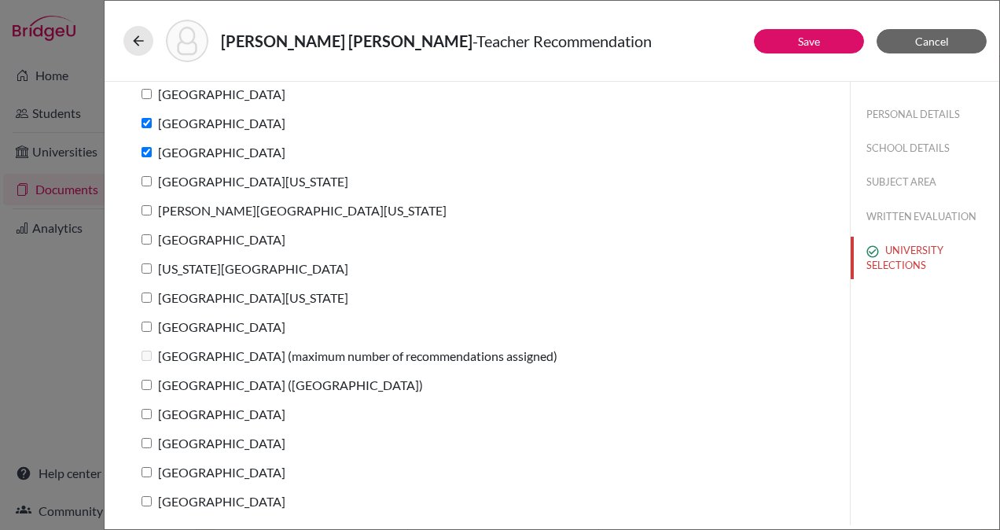
checkbox input "true"
click at [148, 210] on input "[PERSON_NAME][GEOGRAPHIC_DATA][US_STATE]" at bounding box center [147, 210] width 10 height 10
checkbox input "true"
click at [148, 240] on input "[GEOGRAPHIC_DATA]" at bounding box center [147, 239] width 10 height 10
checkbox input "true"
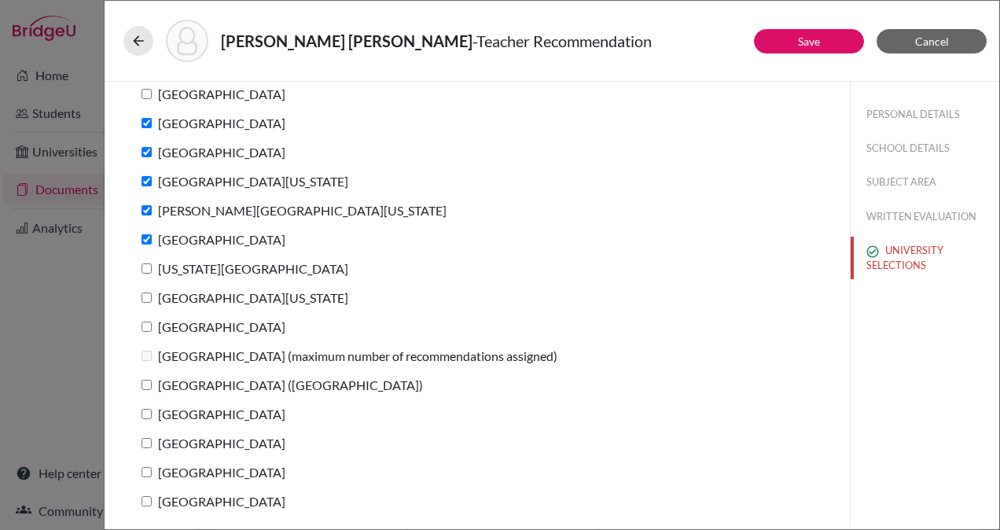
click at [146, 267] on input "[US_STATE][GEOGRAPHIC_DATA]" at bounding box center [147, 268] width 10 height 10
checkbox input "true"
click at [142, 293] on input "[GEOGRAPHIC_DATA][US_STATE]" at bounding box center [147, 297] width 10 height 10
checkbox input "true"
click at [146, 323] on input "[GEOGRAPHIC_DATA]" at bounding box center [147, 327] width 10 height 10
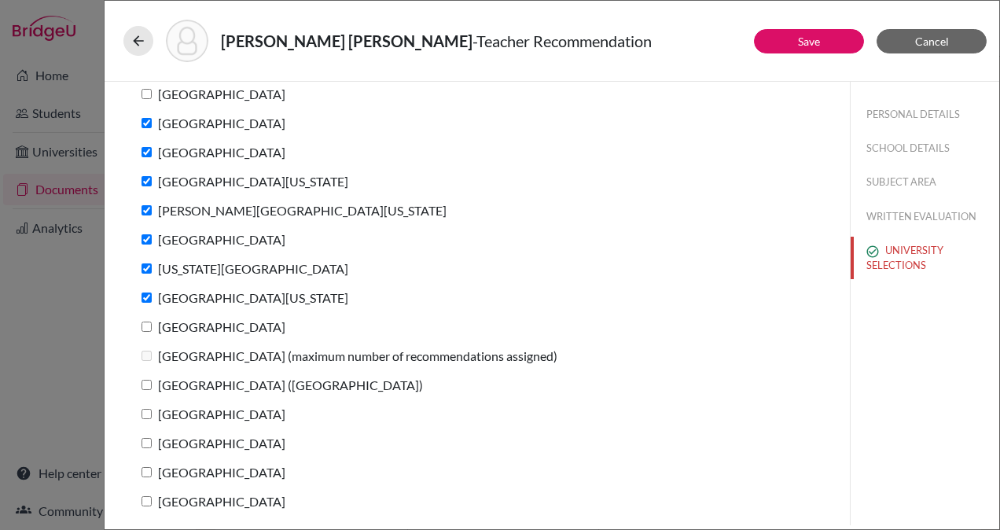
checkbox input "true"
click at [146, 383] on input "[GEOGRAPHIC_DATA] ([GEOGRAPHIC_DATA])" at bounding box center [147, 385] width 10 height 10
checkbox input "true"
click at [148, 446] on input "[GEOGRAPHIC_DATA]" at bounding box center [147, 443] width 10 height 10
checkbox input "true"
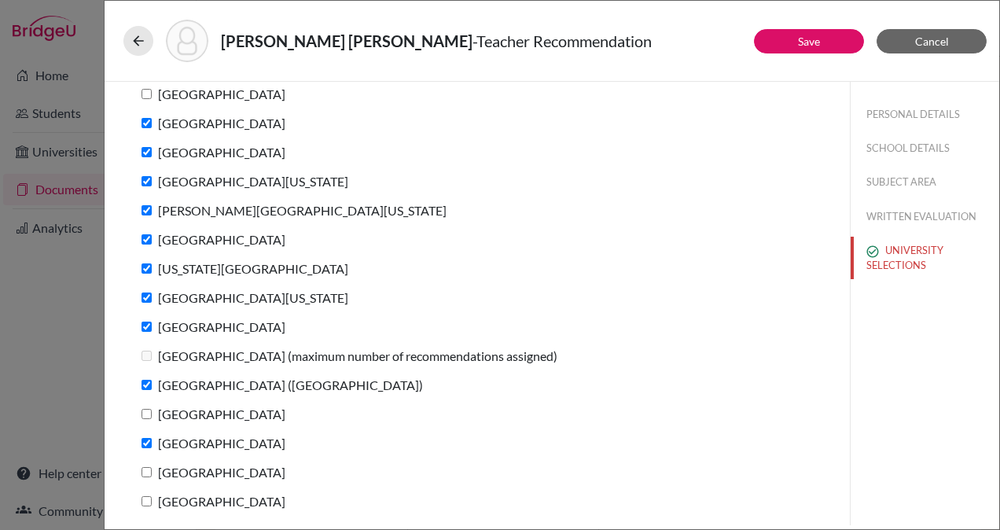
click at [357, 447] on div "[GEOGRAPHIC_DATA]" at bounding box center [477, 446] width 684 height 29
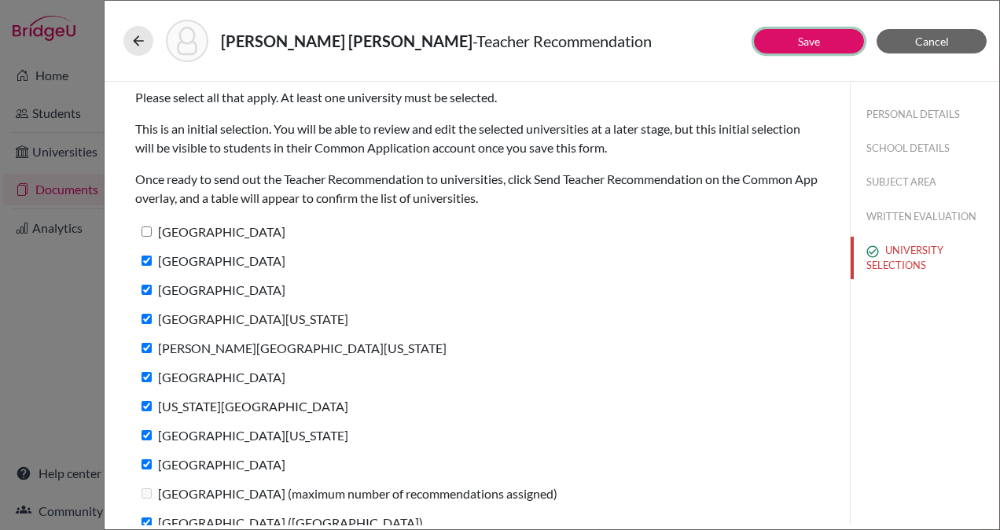
click at [808, 35] on link "Save" at bounding box center [809, 41] width 22 height 13
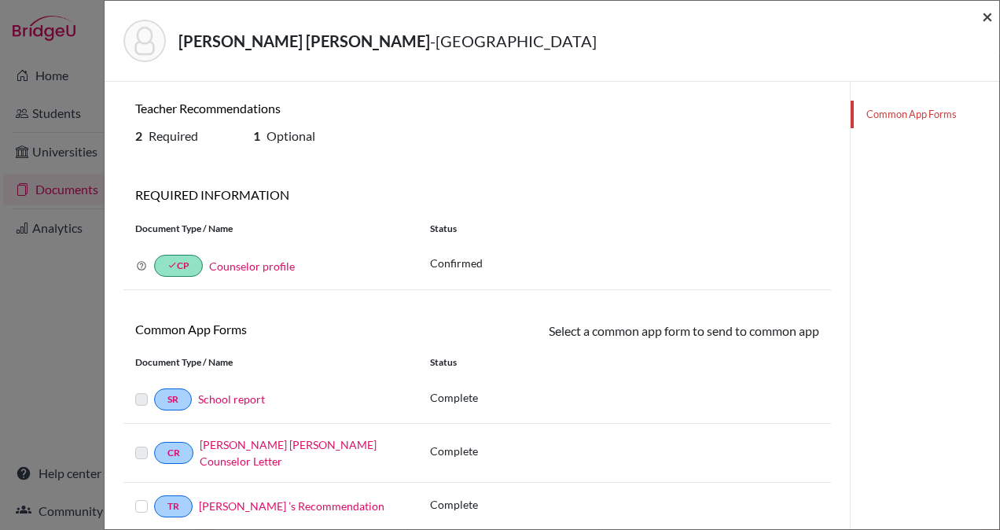
click at [986, 13] on span "×" at bounding box center [987, 16] width 11 height 23
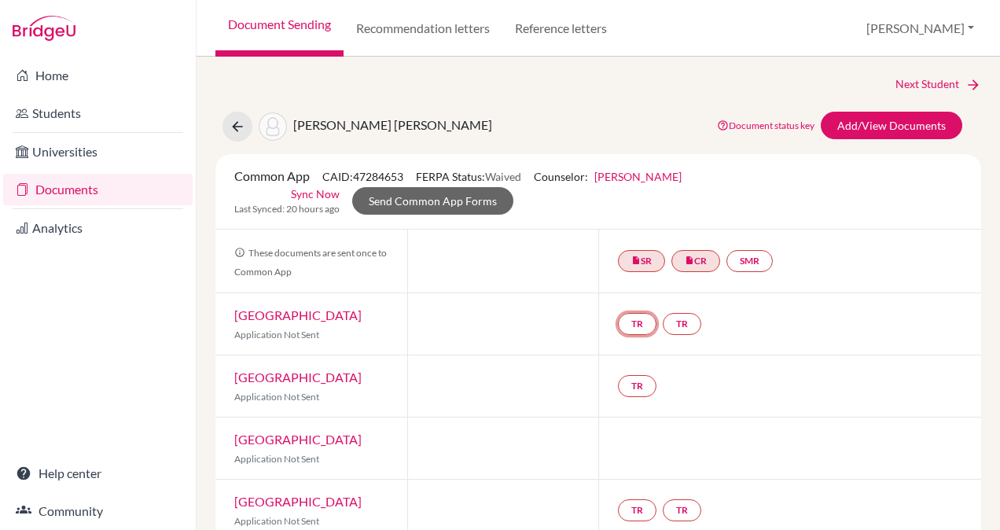
click at [635, 319] on link "TR" at bounding box center [637, 324] width 39 height 22
click at [626, 263] on h3 "Teacher recommendation" at bounding box center [636, 265] width 156 height 28
click at [621, 322] on link "TR" at bounding box center [637, 324] width 39 height 22
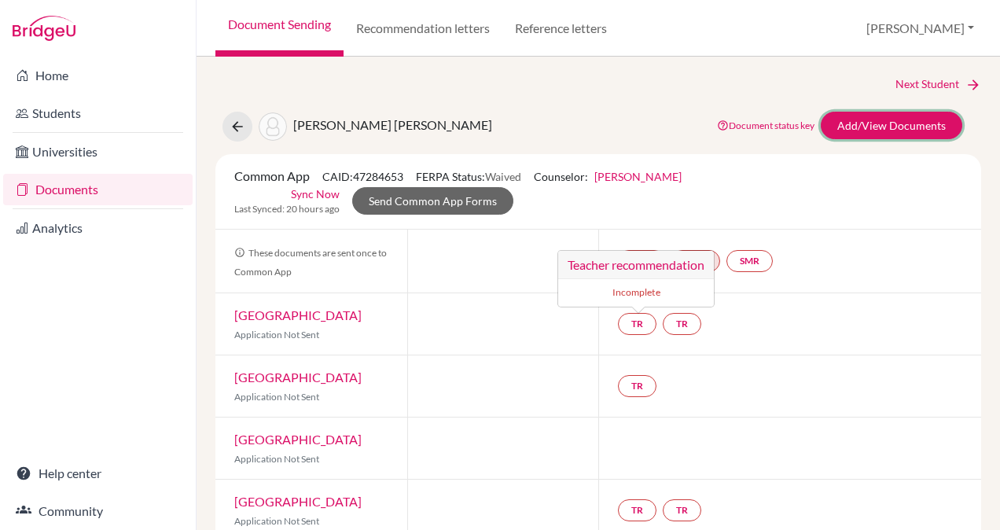
click at [887, 123] on link "Add/View Documents" at bounding box center [892, 126] width 142 height 28
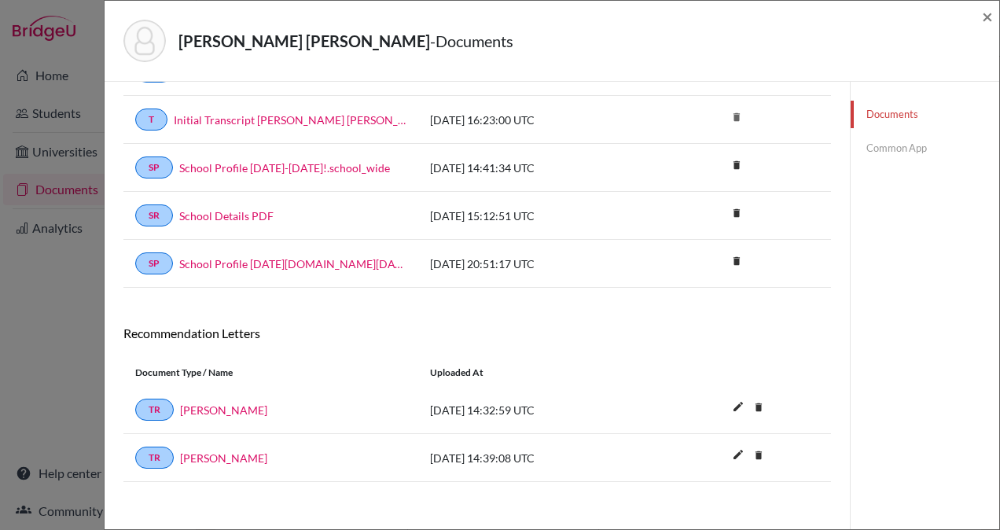
scroll to position [255, 0]
click at [215, 402] on link "Gadiel Rachelson" at bounding box center [223, 409] width 87 height 17
click at [984, 15] on span "×" at bounding box center [987, 16] width 11 height 23
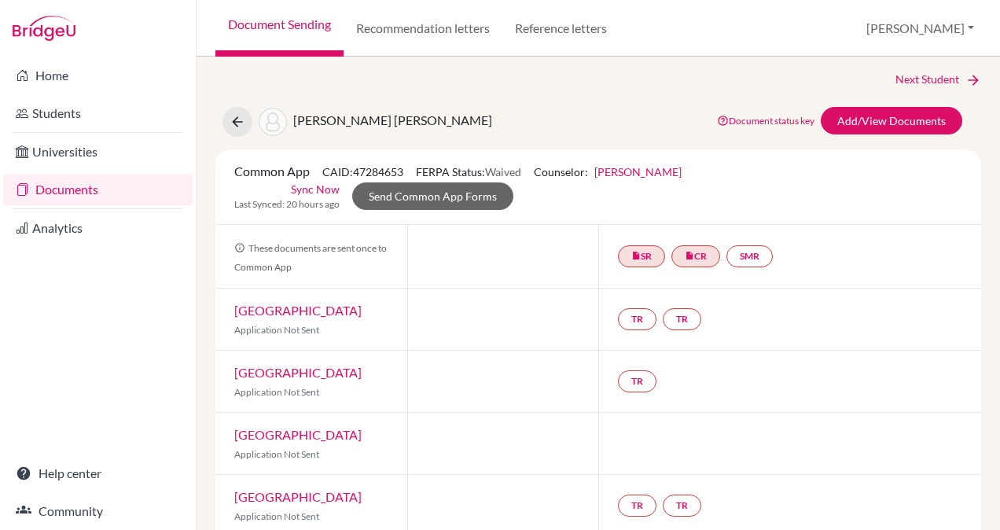
scroll to position [1, 0]
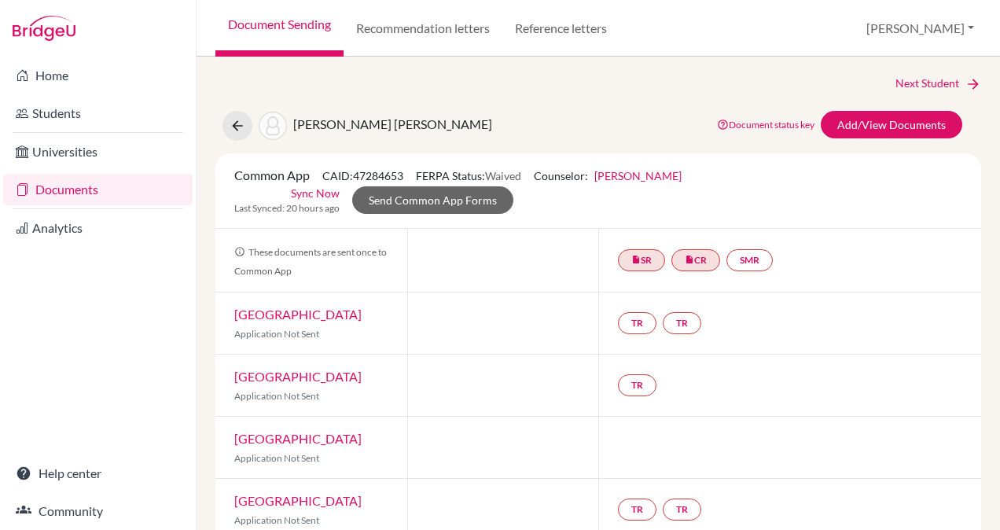
click at [312, 189] on link "Sync Now" at bounding box center [315, 193] width 49 height 17
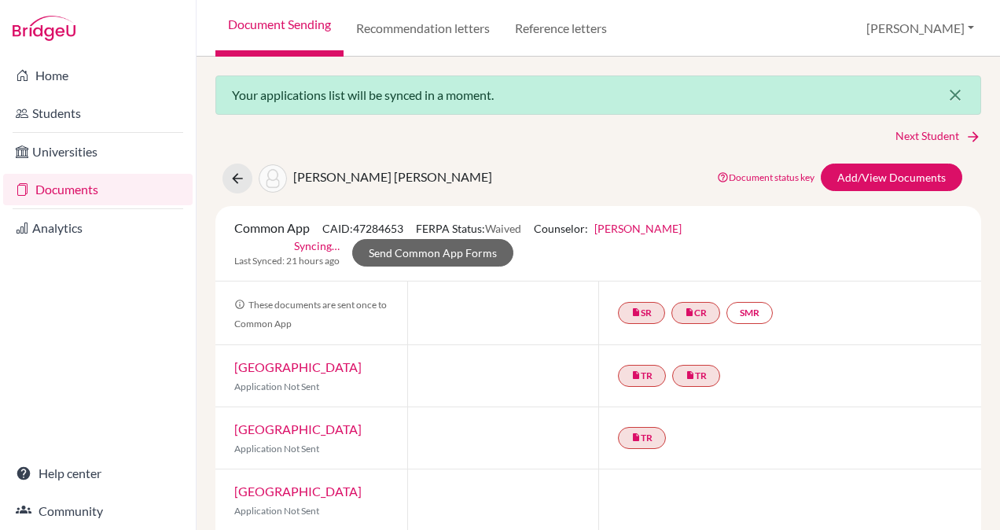
click at [946, 97] on icon "close" at bounding box center [955, 95] width 19 height 19
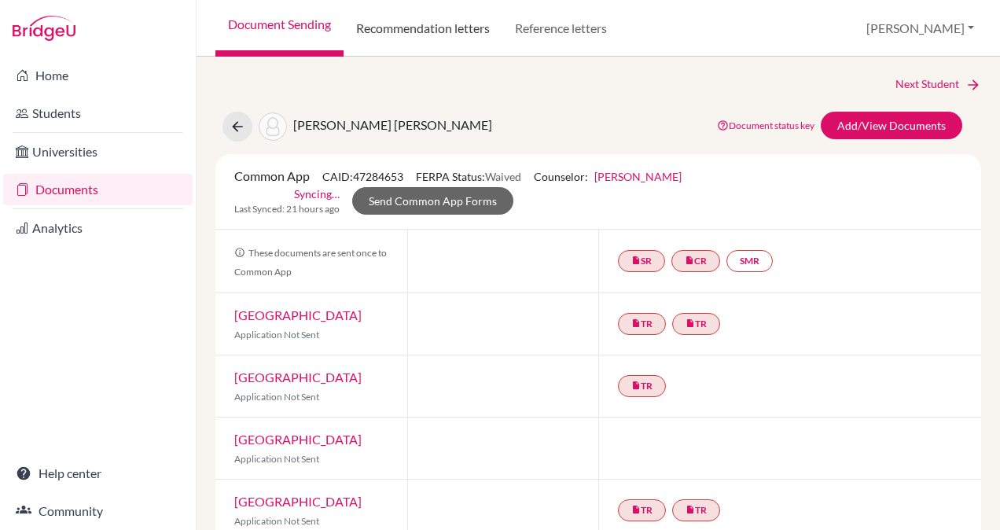
click at [411, 22] on link "Recommendation letters" at bounding box center [423, 28] width 159 height 57
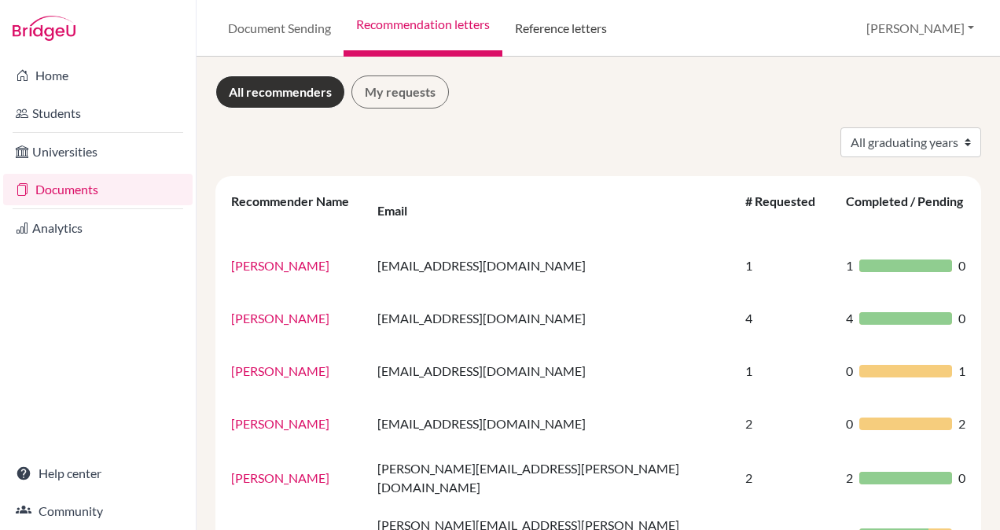
click at [572, 29] on link "Reference letters" at bounding box center [560, 28] width 117 height 57
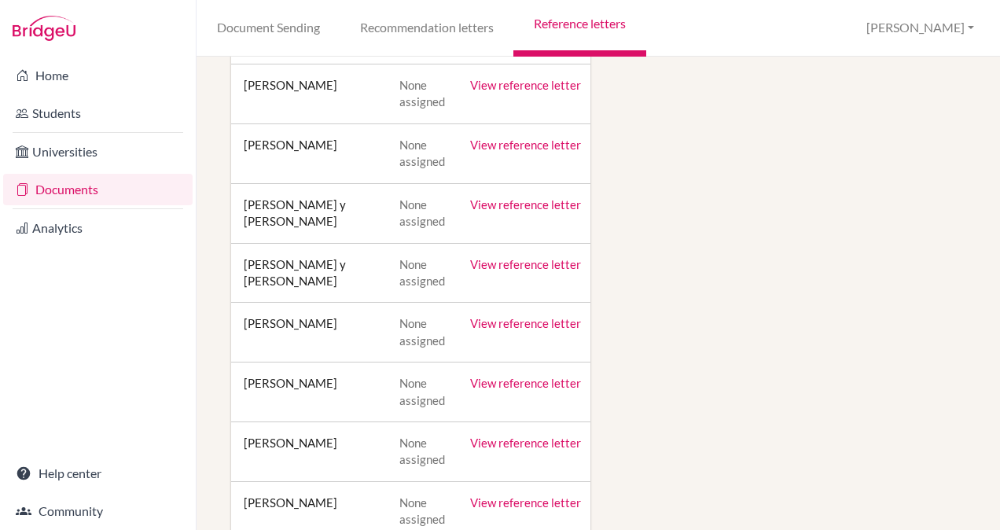
scroll to position [1464, 0]
click at [582, 190] on td "View reference letter" at bounding box center [526, 214] width 136 height 60
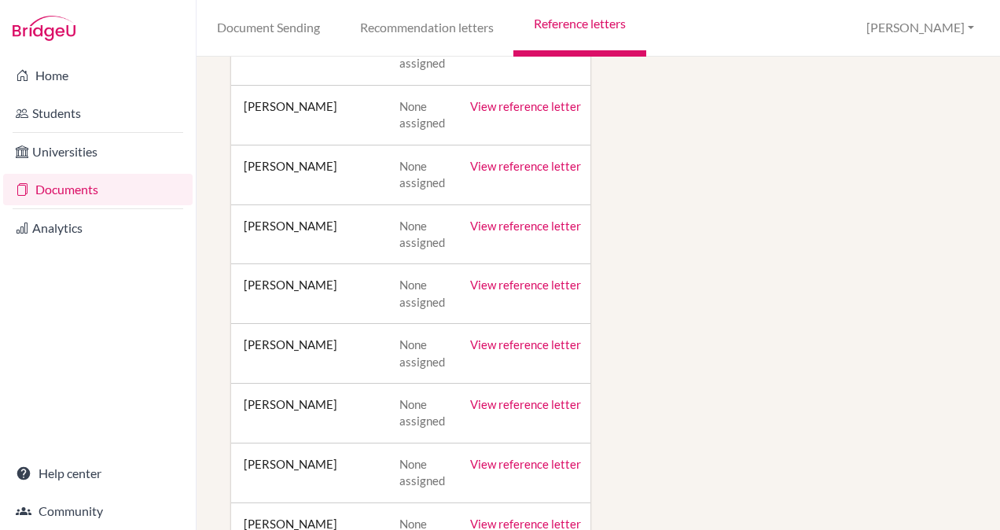
scroll to position [40222, 0]
click at [510, 278] on link "View reference letter" at bounding box center [525, 285] width 111 height 14
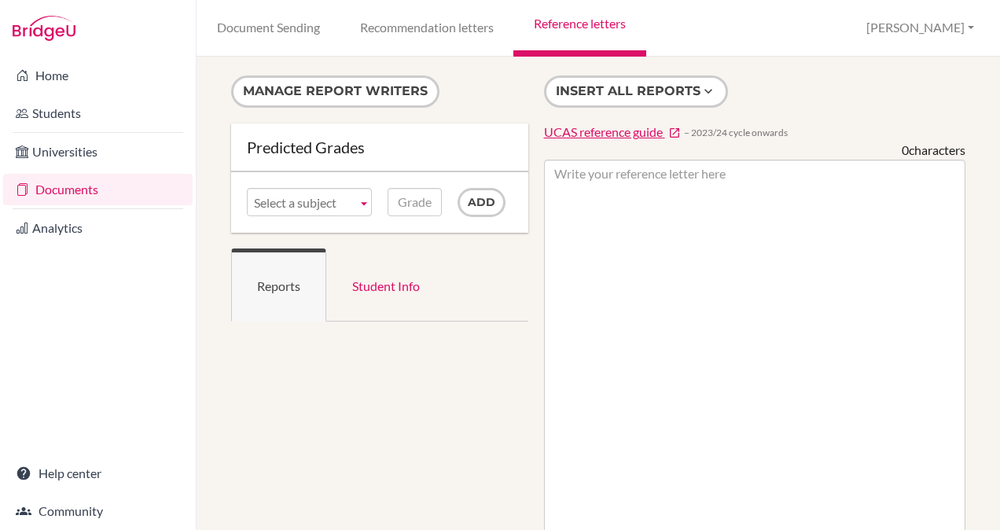
click at [61, 117] on link "Students" at bounding box center [97, 112] width 189 height 31
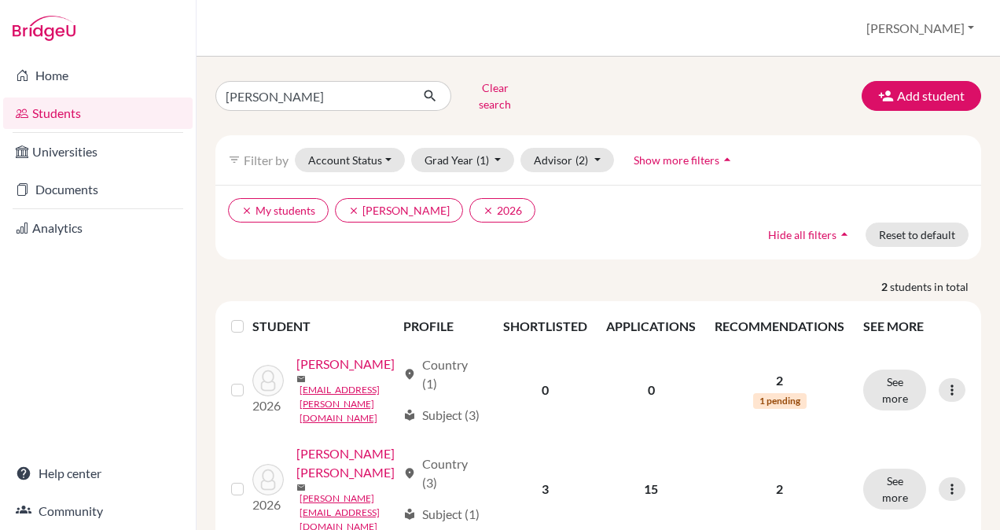
scroll to position [74, 0]
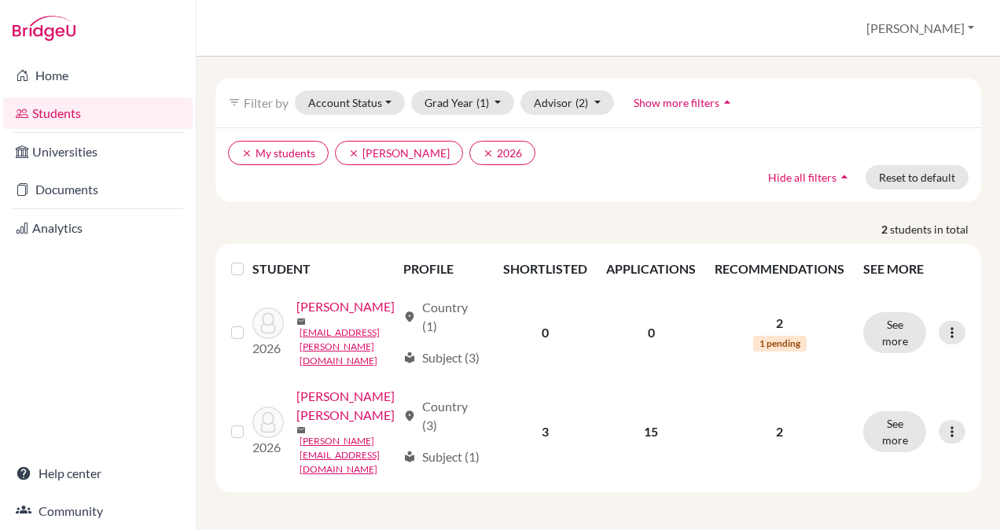
click at [944, 424] on icon at bounding box center [952, 432] width 16 height 16
click at [364, 425] on link "[PERSON_NAME] [PERSON_NAME]" at bounding box center [346, 406] width 100 height 38
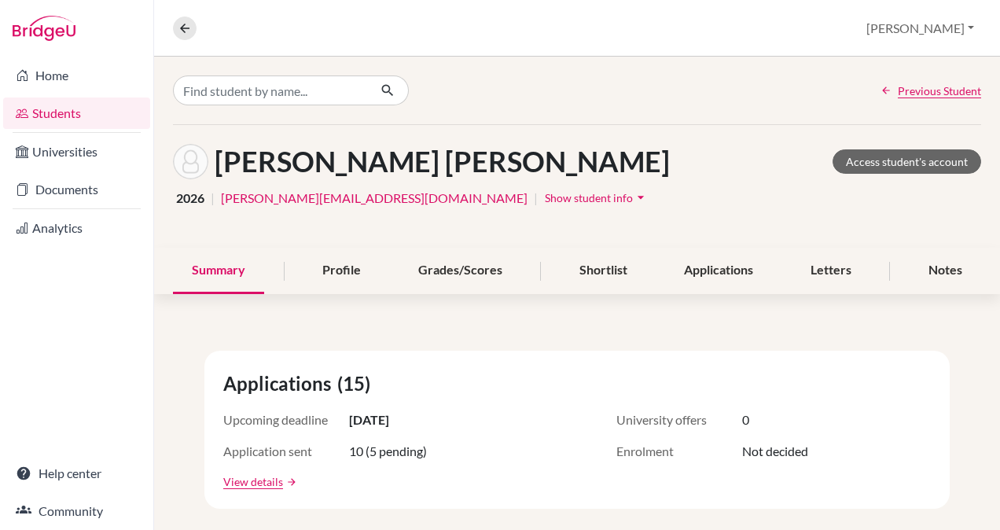
click at [322, 269] on div "Profile" at bounding box center [342, 271] width 76 height 46
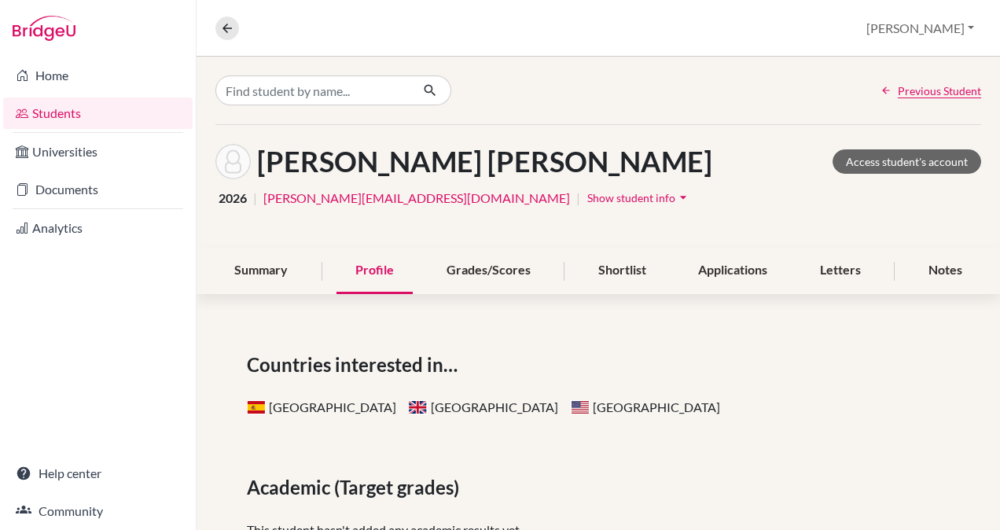
click at [500, 268] on div "Grades/Scores" at bounding box center [489, 271] width 122 height 46
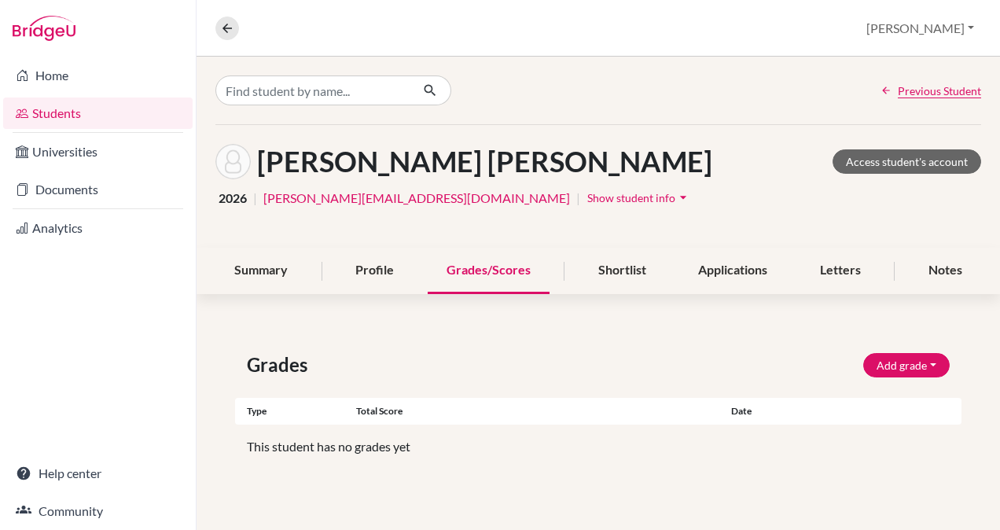
click at [602, 263] on div "Shortlist" at bounding box center [622, 271] width 86 height 46
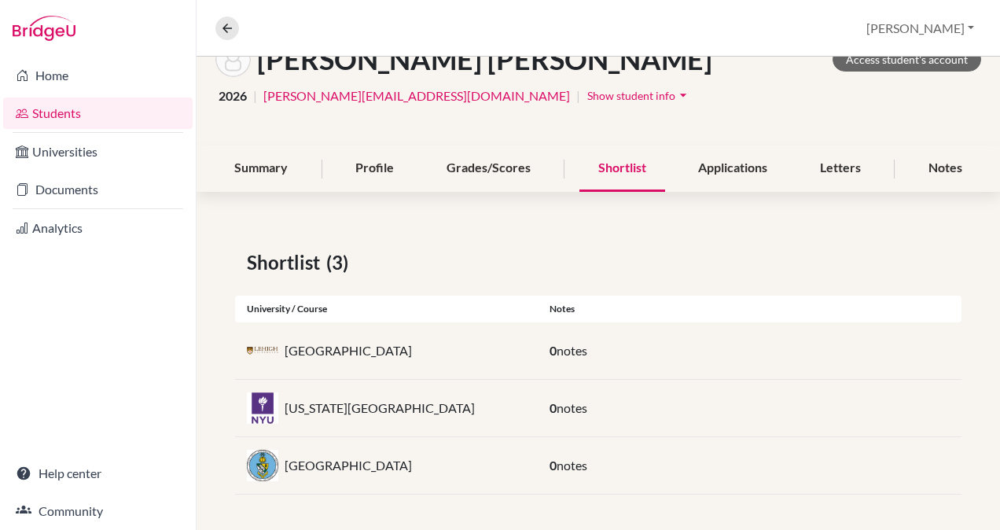
scroll to position [102, 0]
click at [715, 164] on div "Applications" at bounding box center [732, 168] width 107 height 46
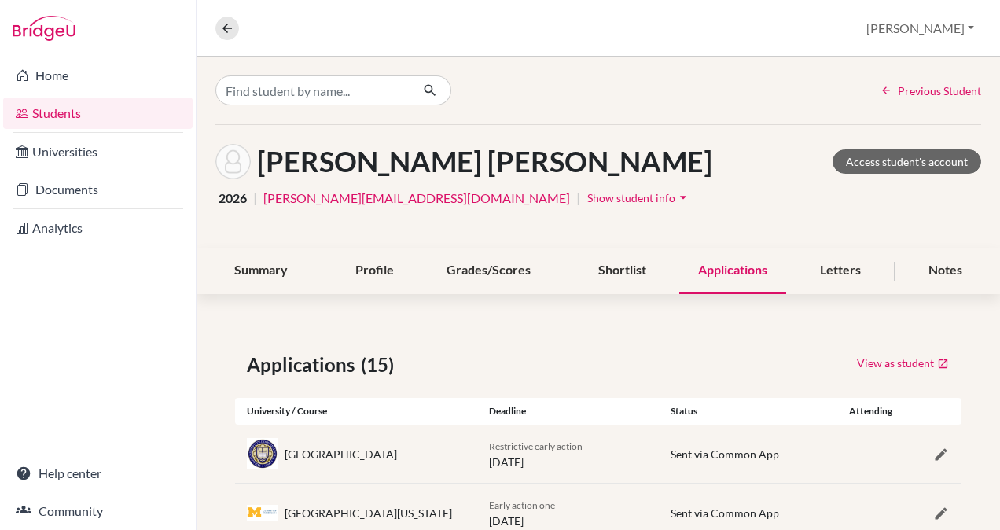
click at [822, 267] on div "Letters" at bounding box center [840, 271] width 79 height 46
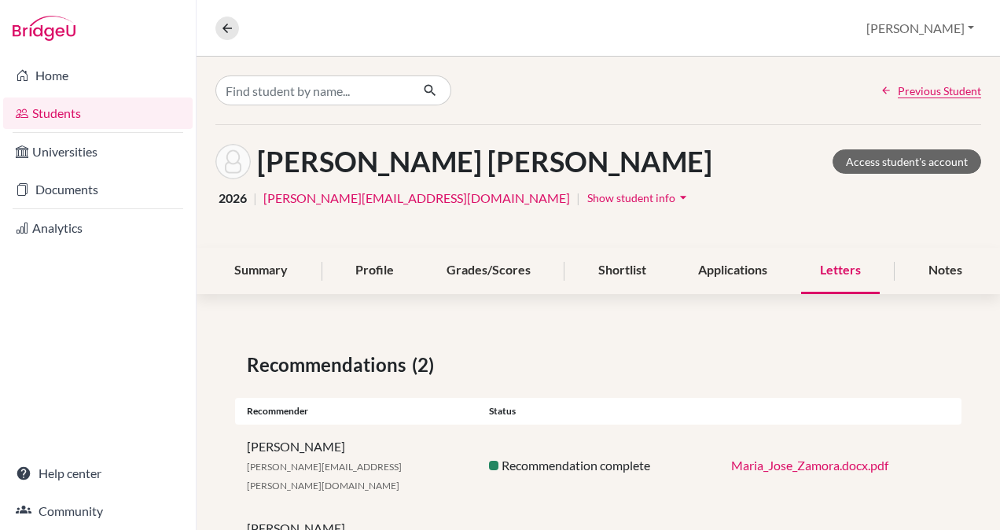
scroll to position [57, 0]
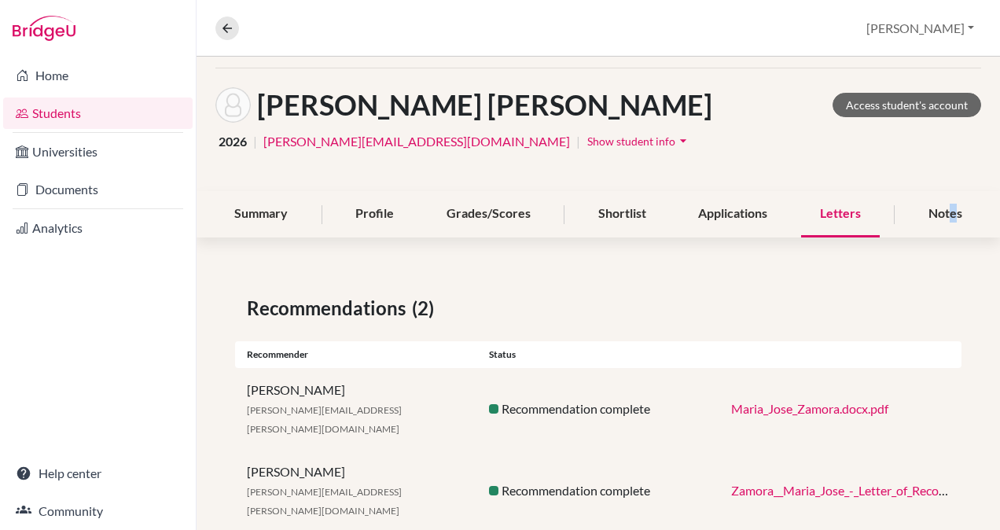
drag, startPoint x: 926, startPoint y: 212, endPoint x: 942, endPoint y: 212, distance: 15.7
click at [942, 212] on div "Notes" at bounding box center [946, 214] width 72 height 46
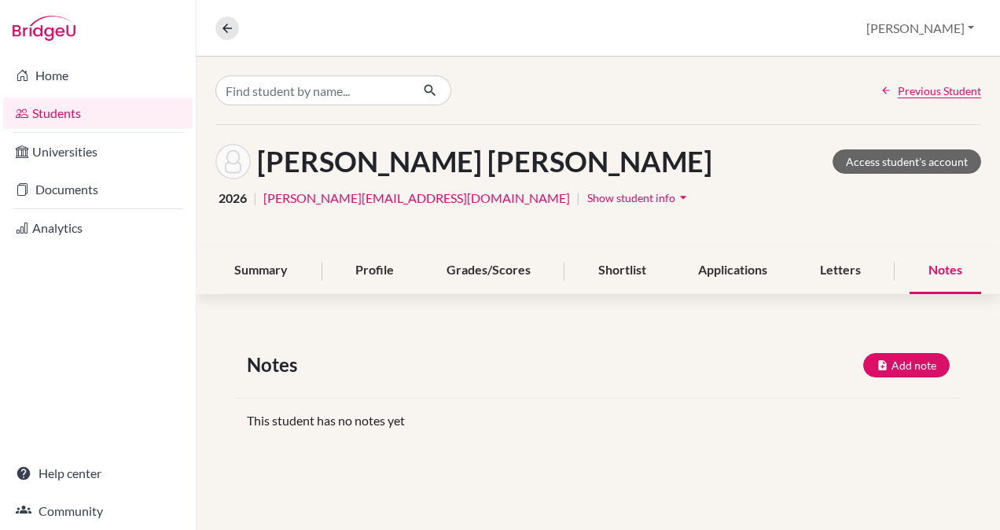
drag, startPoint x: 942, startPoint y: 212, endPoint x: 868, endPoint y: 223, distance: 74.7
click at [868, 223] on div "[PERSON_NAME] [PERSON_NAME] Access student's account 2026 | [PERSON_NAME][EMAIL…" at bounding box center [599, 186] width 804 height 123
click at [73, 145] on link "Universities" at bounding box center [97, 151] width 189 height 31
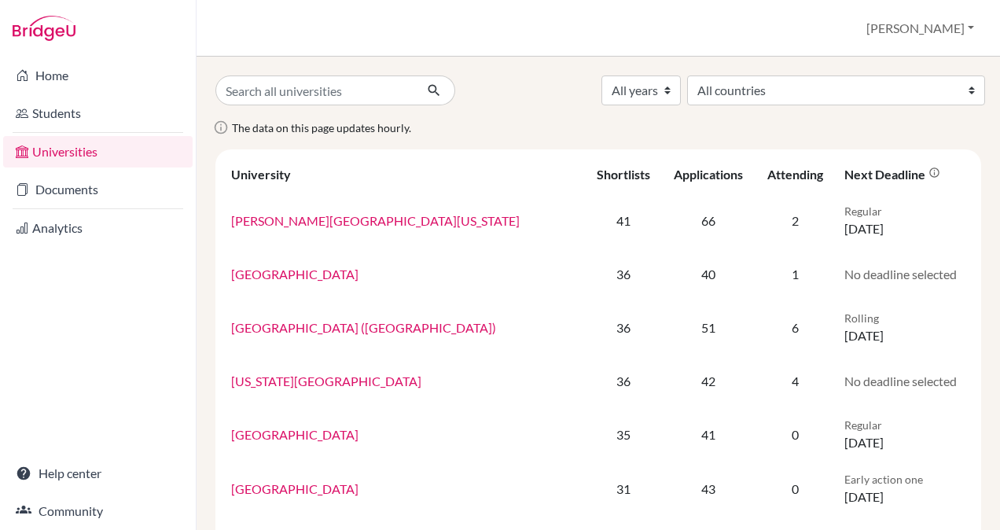
click at [82, 185] on link "Documents" at bounding box center [97, 189] width 189 height 31
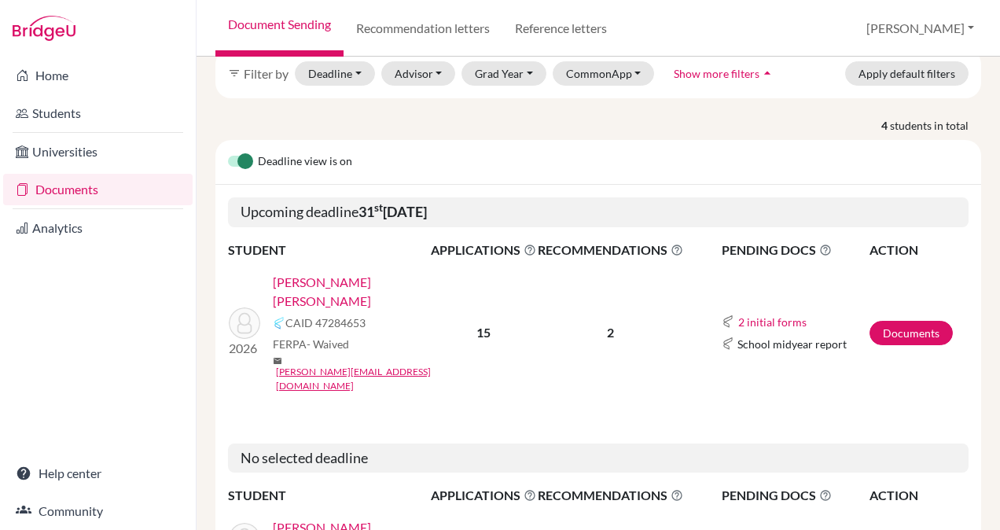
scroll to position [75, 0]
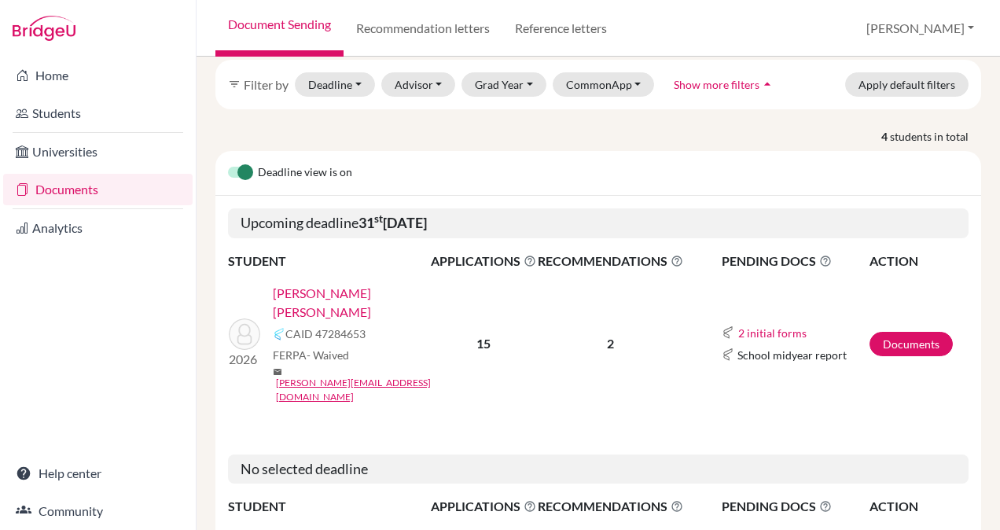
click at [388, 284] on link "[PERSON_NAME] [PERSON_NAME]" at bounding box center [357, 303] width 168 height 38
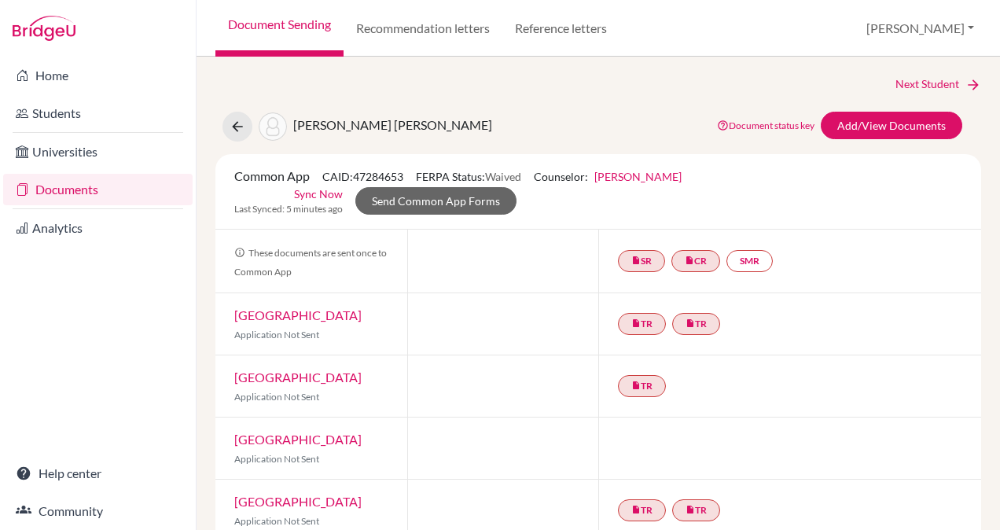
scroll to position [291, 0]
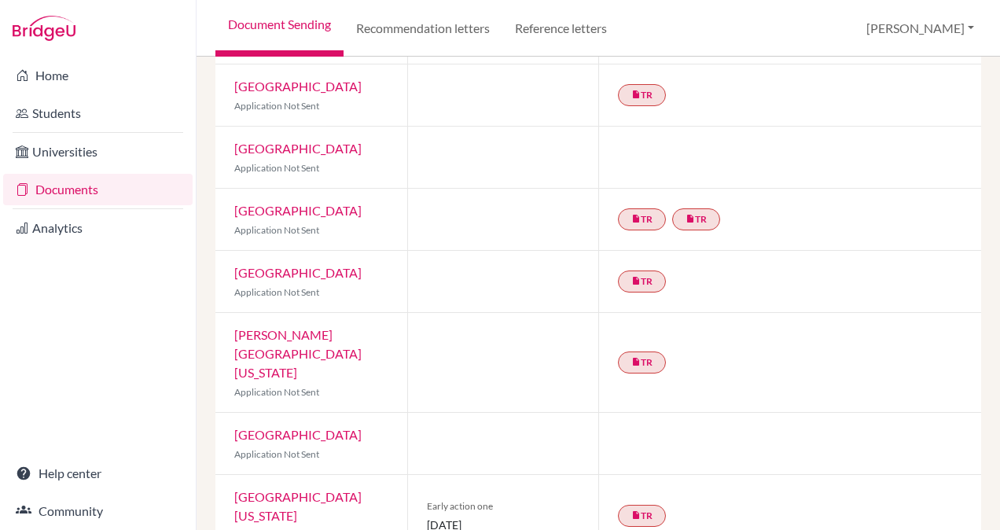
click at [69, 506] on link "Community" at bounding box center [97, 510] width 189 height 31
click at [77, 480] on link "Help center" at bounding box center [97, 473] width 189 height 31
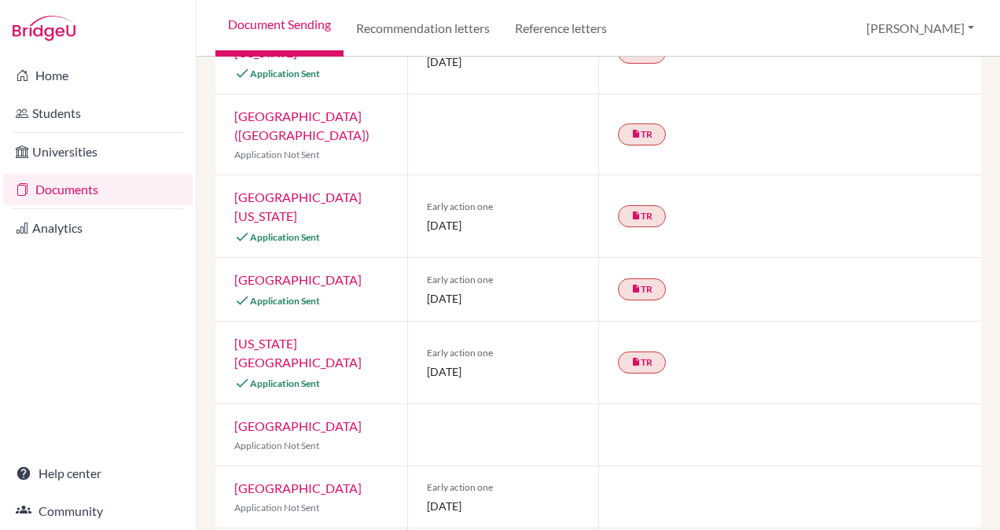
scroll to position [0, 0]
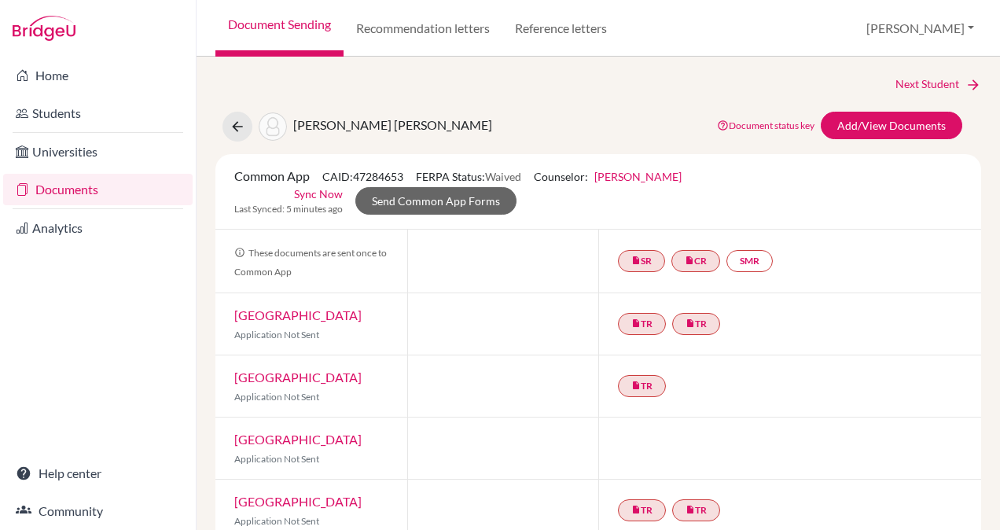
click at [92, 470] on link "Help center" at bounding box center [97, 473] width 189 height 31
click at [435, 198] on link "Send Common App Forms" at bounding box center [435, 201] width 161 height 28
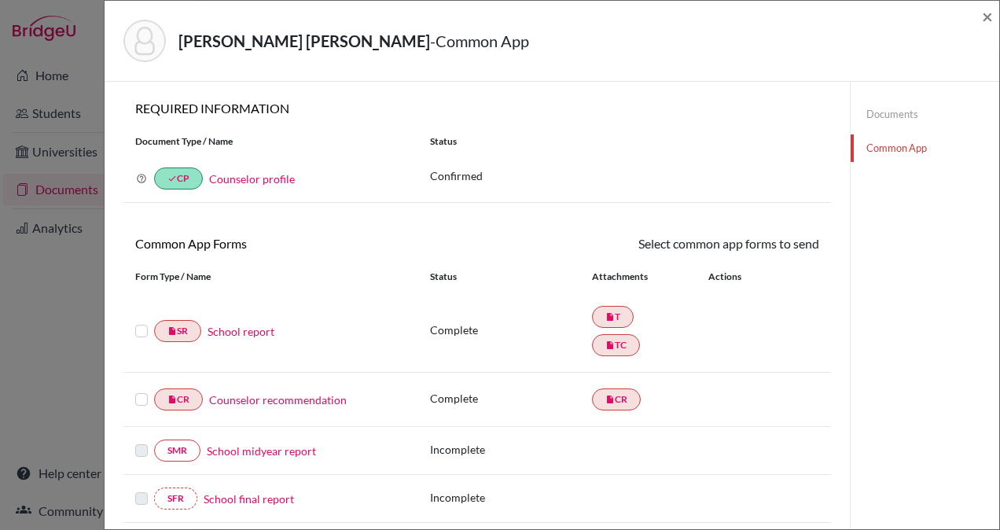
click at [139, 322] on label at bounding box center [141, 322] width 13 height 0
click at [0, 0] on input "checkbox" at bounding box center [0, 0] width 0 height 0
click at [138, 392] on label at bounding box center [141, 392] width 13 height 0
click at [0, 0] on input "checkbox" at bounding box center [0, 0] width 0 height 0
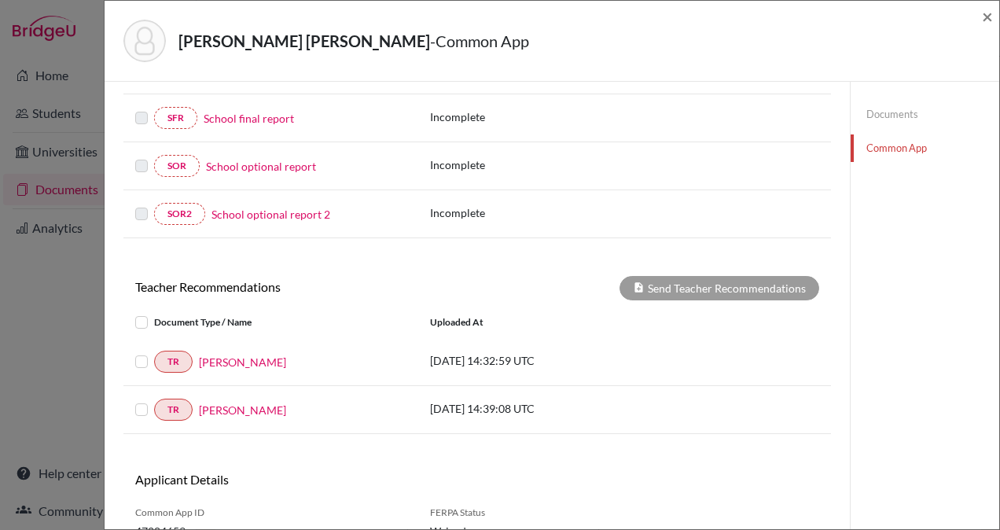
scroll to position [382, 0]
click at [154, 352] on label at bounding box center [154, 352] width 0 height 0
click at [0, 0] on input "checkbox" at bounding box center [0, 0] width 0 height 0
click at [154, 400] on label at bounding box center [154, 400] width 0 height 0
click at [0, 0] on input "checkbox" at bounding box center [0, 0] width 0 height 0
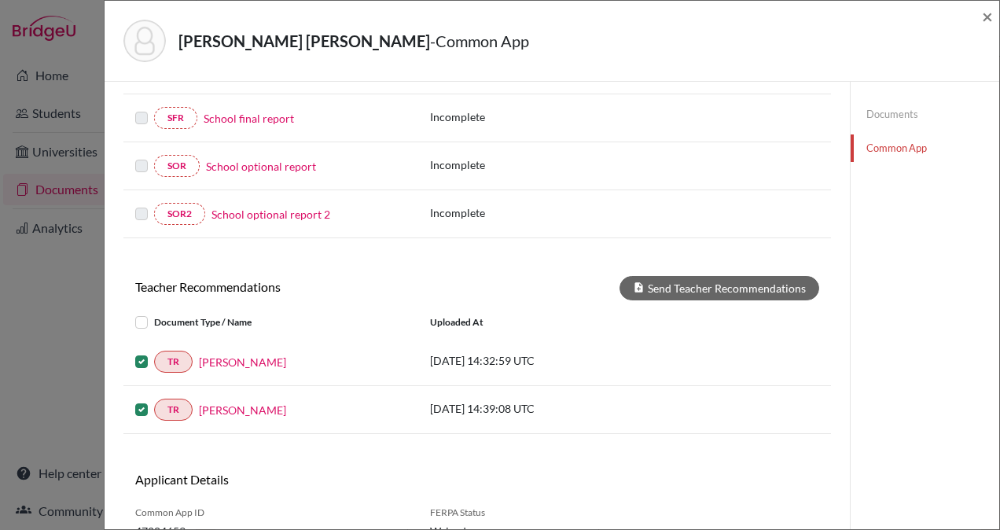
click at [154, 313] on label at bounding box center [154, 313] width 0 height 0
click at [0, 0] on input "checkbox" at bounding box center [0, 0] width 0 height 0
click at [154, 313] on label at bounding box center [154, 313] width 0 height 0
click at [0, 0] on input "checkbox" at bounding box center [0, 0] width 0 height 0
click at [154, 313] on label at bounding box center [154, 313] width 0 height 0
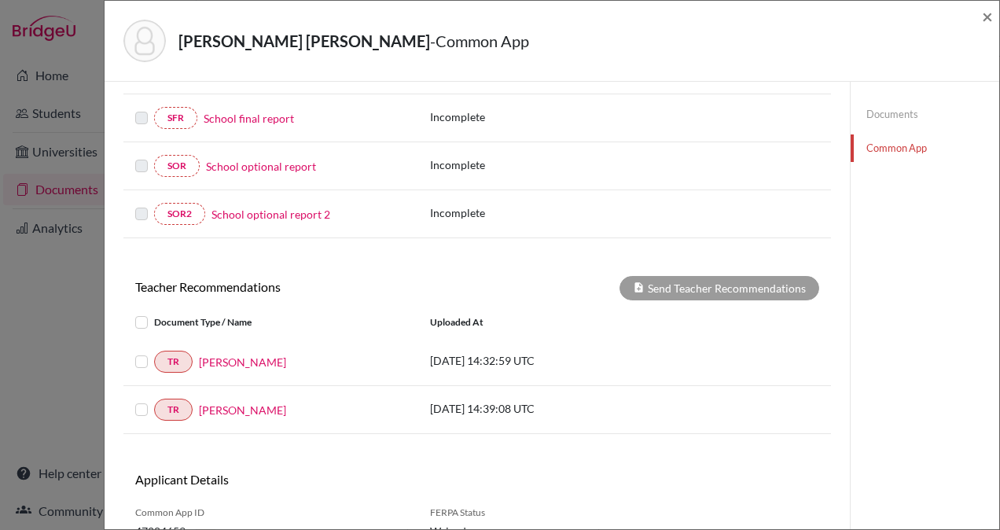
click at [0, 0] on input "checkbox" at bounding box center [0, 0] width 0 height 0
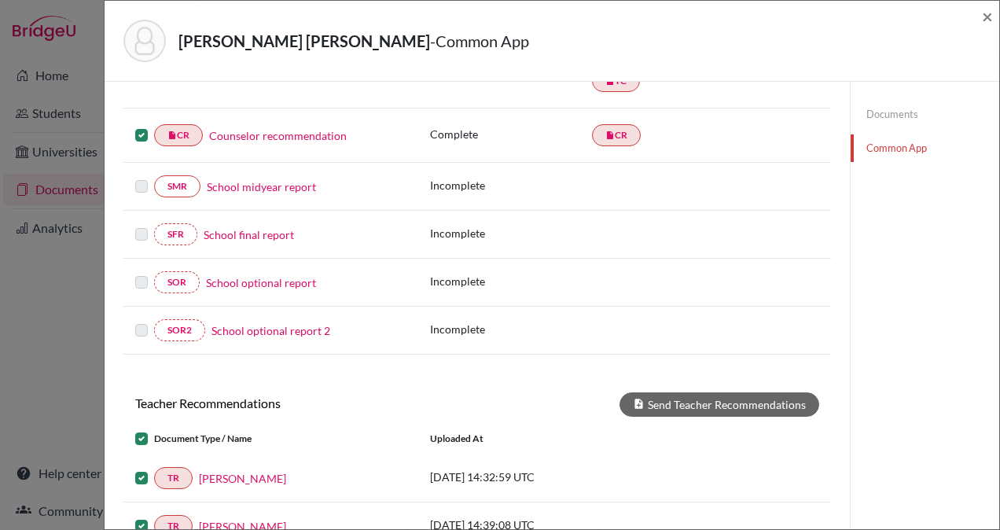
scroll to position [269, 0]
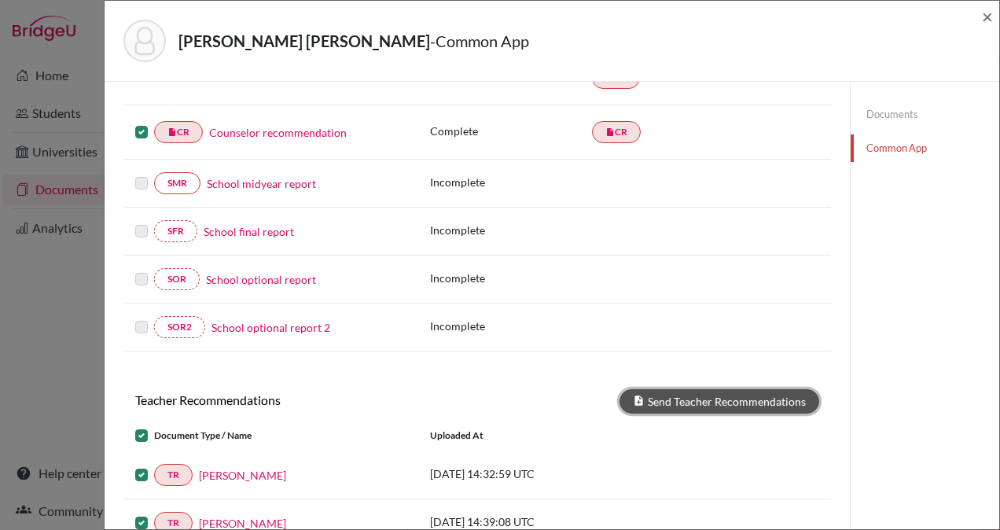
click at [669, 396] on button "Send Teacher Recommendations" at bounding box center [720, 401] width 200 height 24
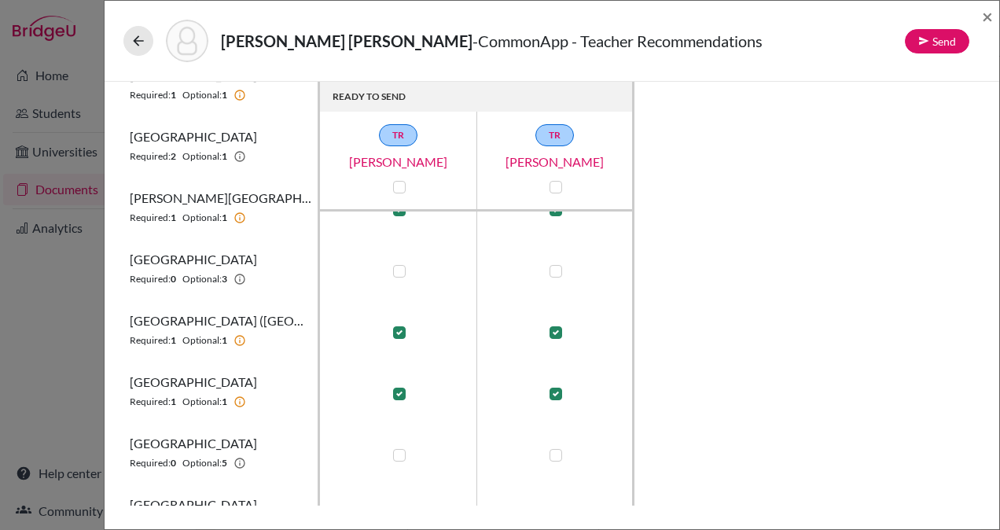
scroll to position [205, 0]
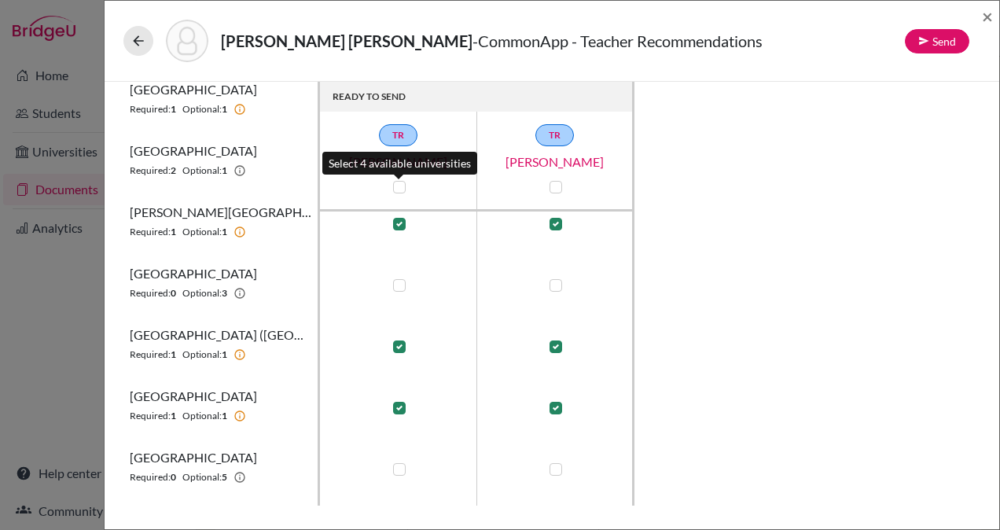
click at [398, 186] on label at bounding box center [399, 187] width 13 height 13
click at [398, 186] on input "checkbox" at bounding box center [395, 186] width 13 height 16
checkbox input "true"
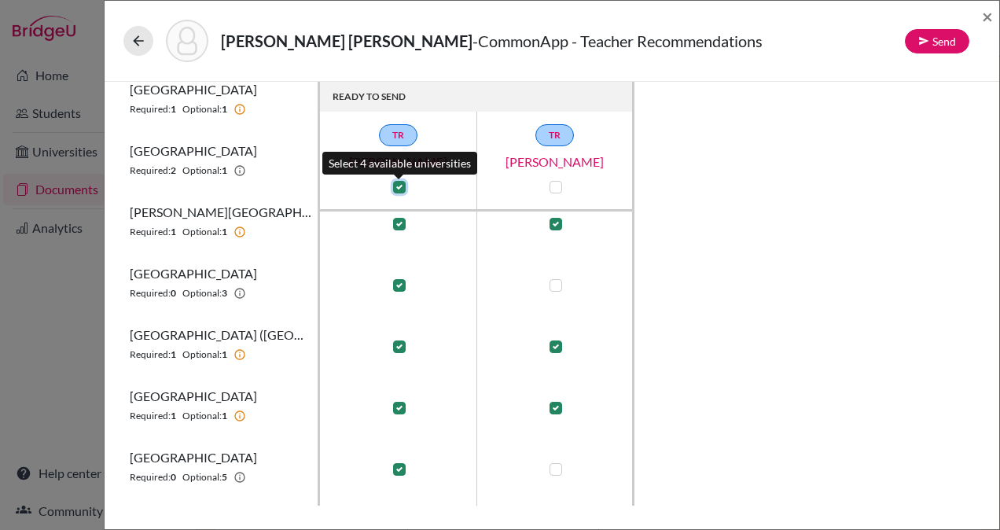
checkbox input "true"
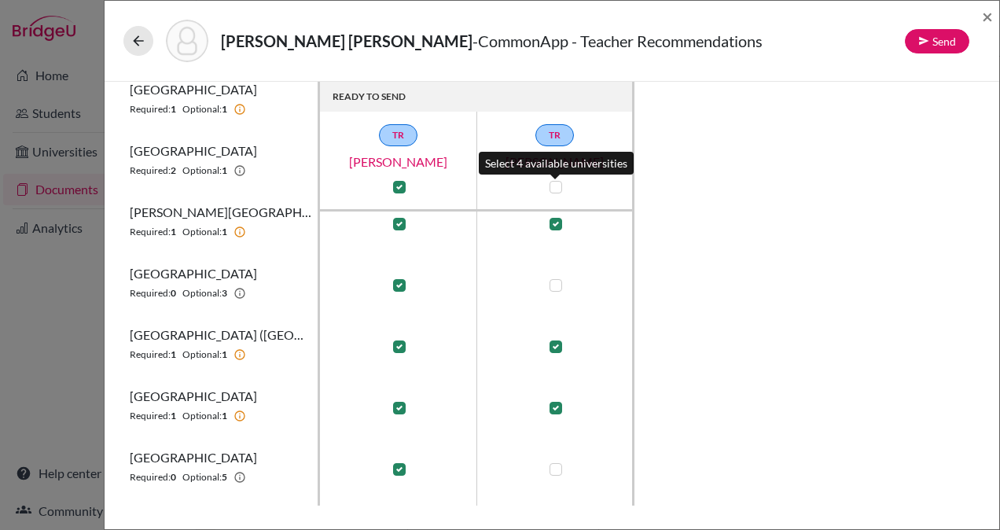
click at [557, 182] on label at bounding box center [556, 187] width 13 height 13
click at [557, 182] on input "checkbox" at bounding box center [552, 186] width 13 height 16
checkbox input "true"
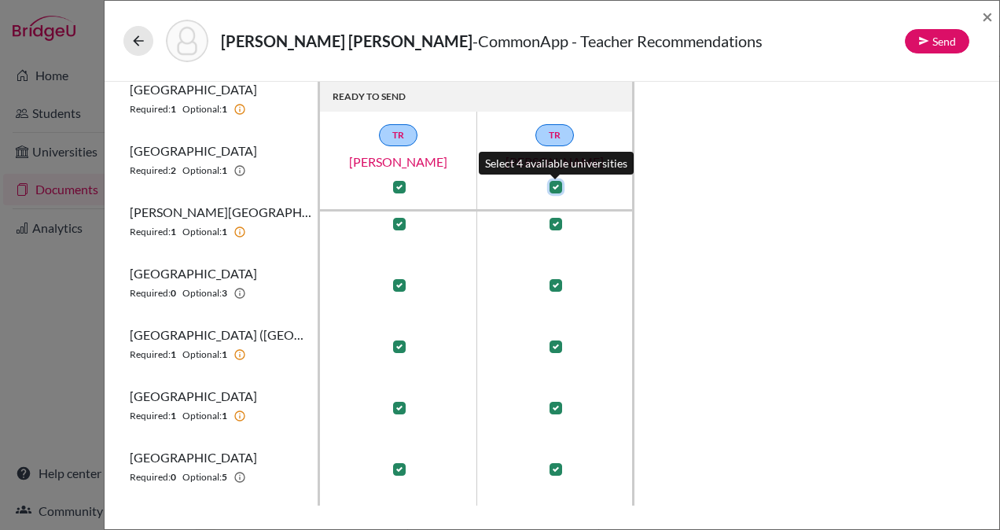
checkbox input "true"
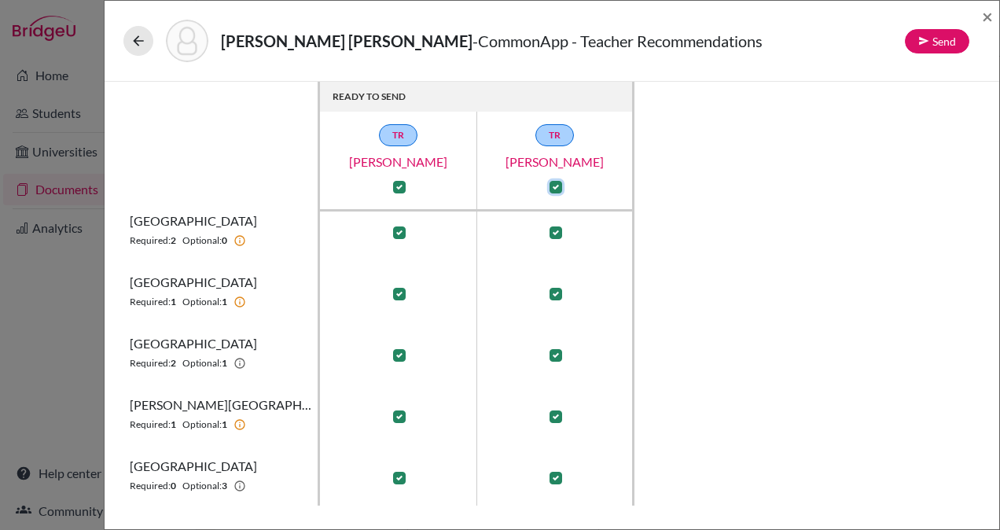
scroll to position [0, 0]
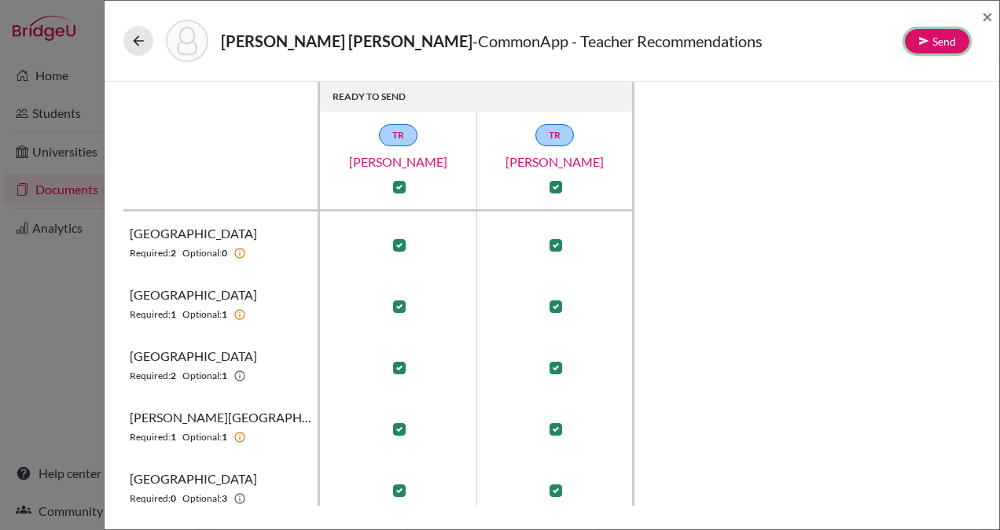
click at [925, 43] on icon at bounding box center [923, 40] width 11 height 11
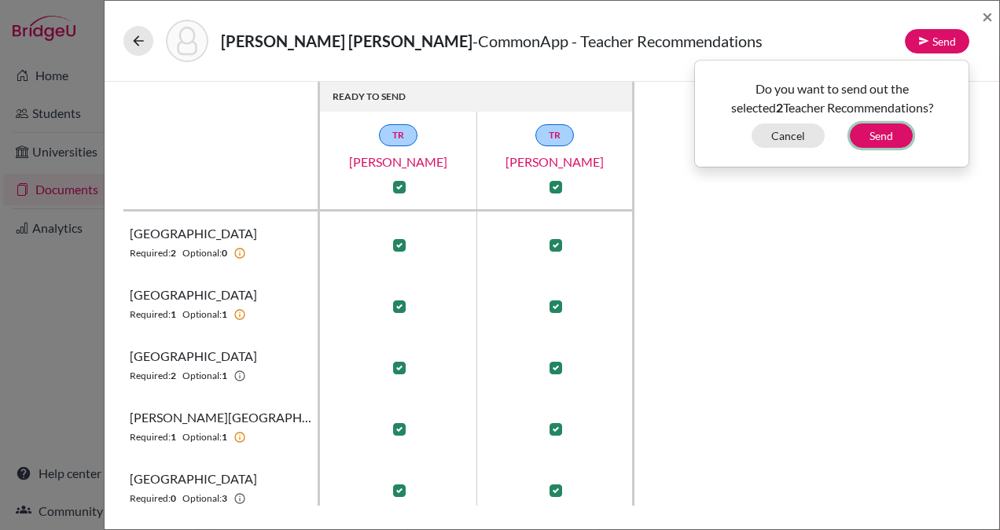
click at [884, 131] on button "Send" at bounding box center [881, 135] width 63 height 24
checkbox input "false"
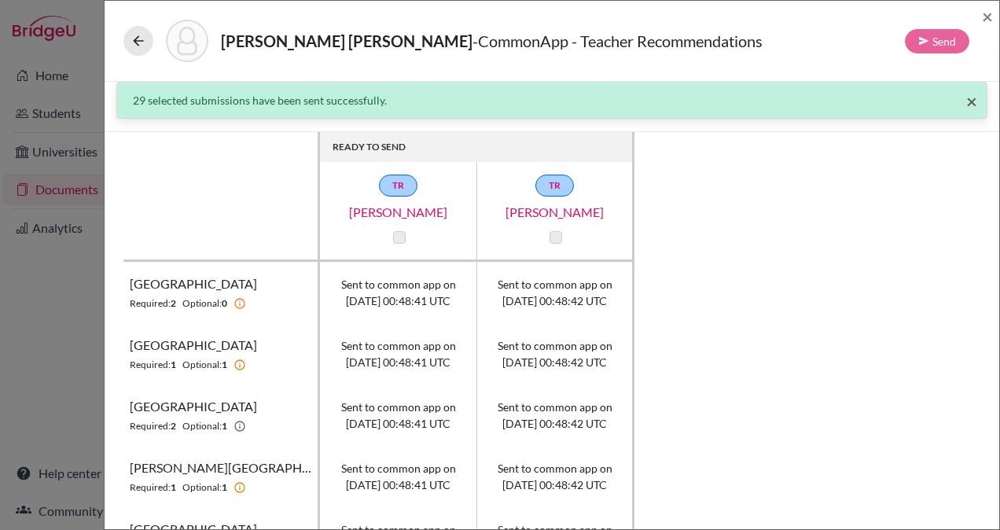
click at [966, 97] on span "×" at bounding box center [971, 101] width 11 height 23
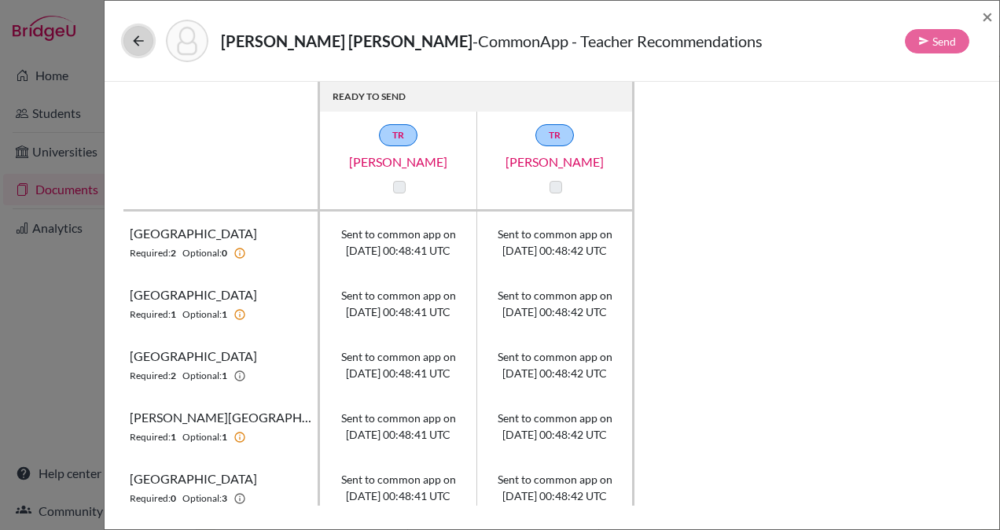
click at [138, 49] on button at bounding box center [138, 41] width 30 height 30
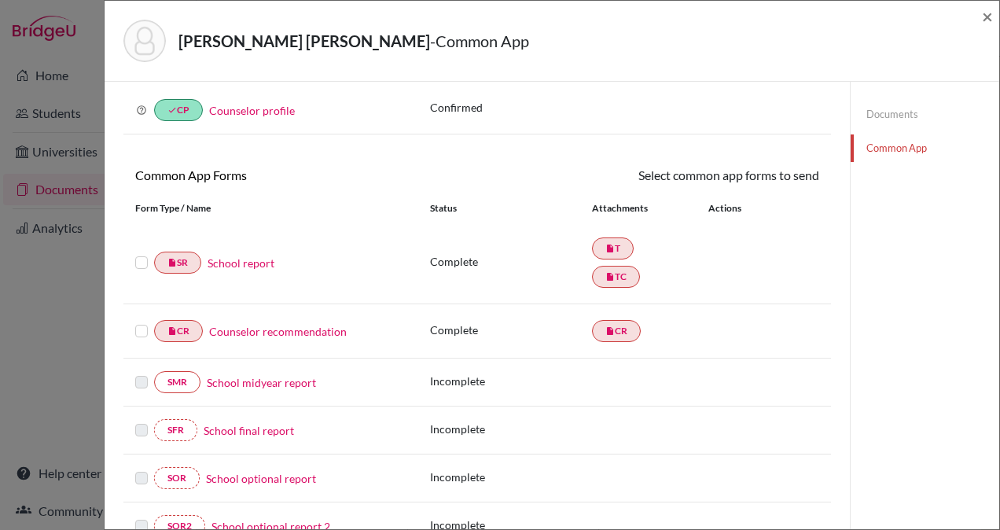
scroll to position [68, 0]
click at [142, 254] on label at bounding box center [141, 254] width 13 height 0
click at [0, 0] on input "checkbox" at bounding box center [0, 0] width 0 height 0
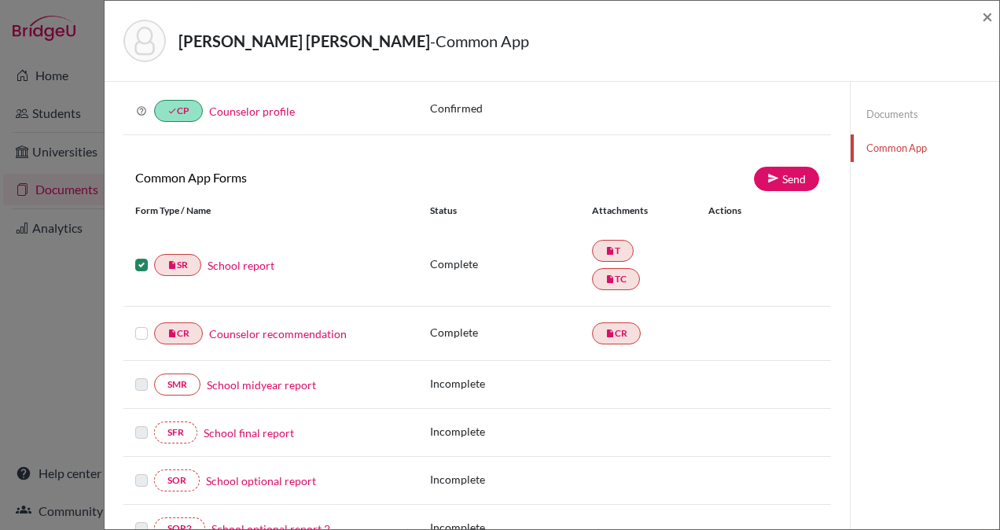
click at [142, 324] on label at bounding box center [141, 324] width 13 height 0
click at [0, 0] on input "checkbox" at bounding box center [0, 0] width 0 height 0
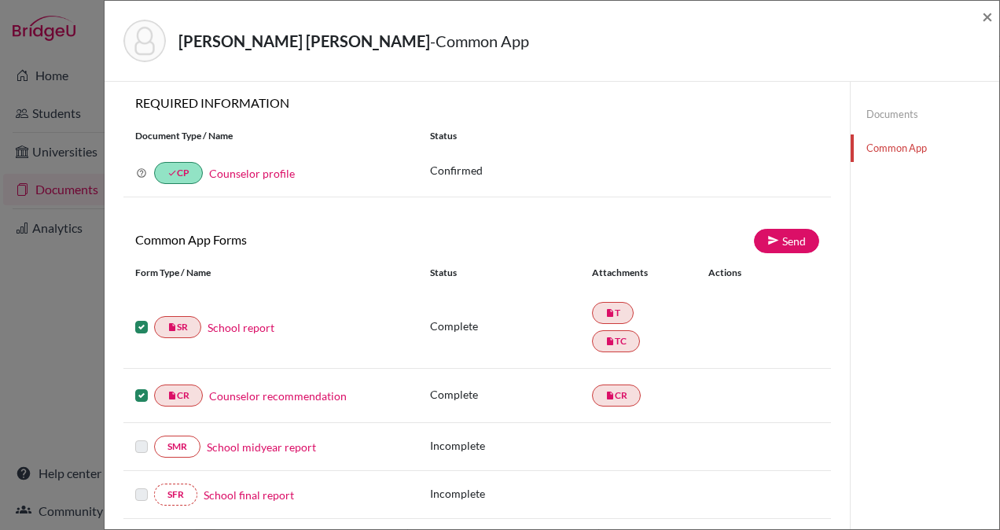
scroll to position [0, 0]
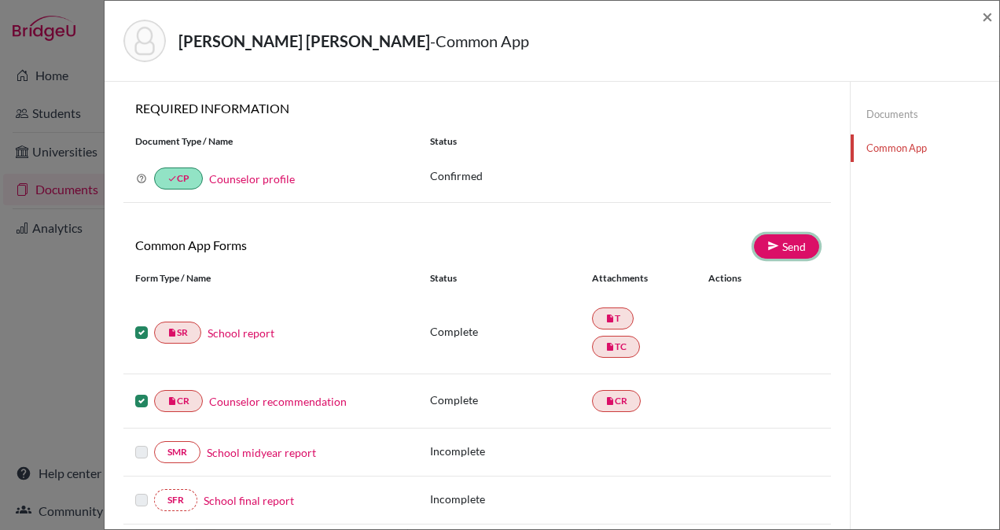
click at [769, 240] on icon at bounding box center [773, 246] width 12 height 12
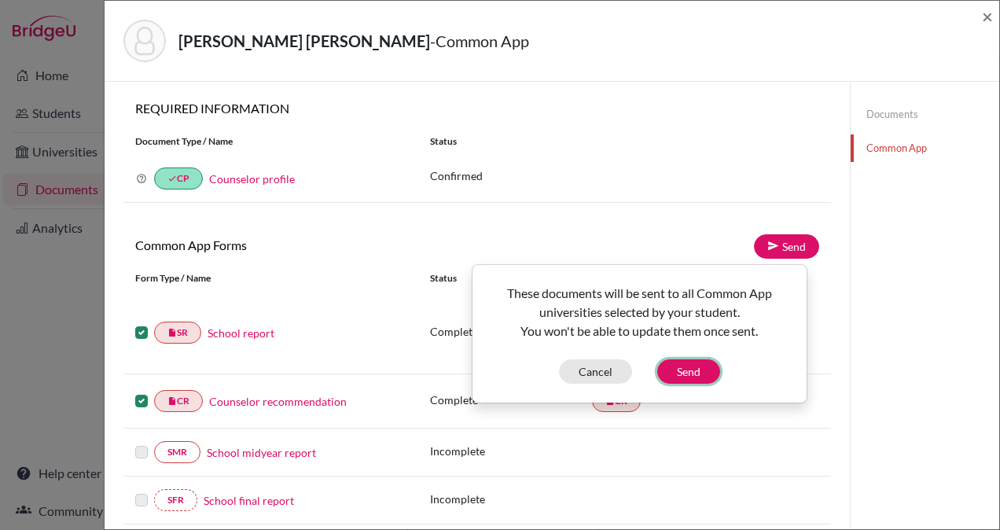
click at [682, 368] on button "Send" at bounding box center [688, 371] width 63 height 24
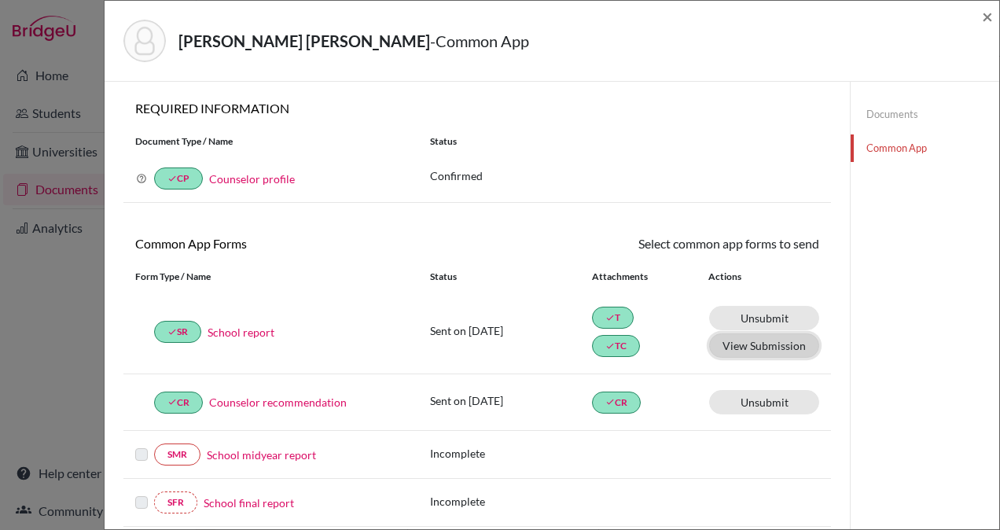
click at [760, 341] on button "View Submission" at bounding box center [764, 345] width 110 height 24
click at [988, 10] on span "×" at bounding box center [987, 16] width 11 height 23
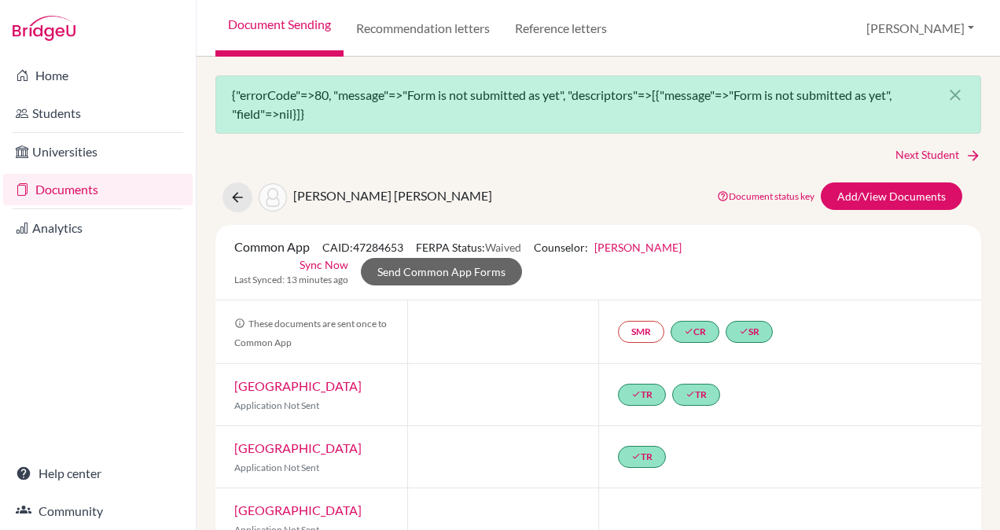
click at [579, 326] on div at bounding box center [503, 331] width 192 height 63
click at [946, 90] on icon "close" at bounding box center [955, 95] width 19 height 19
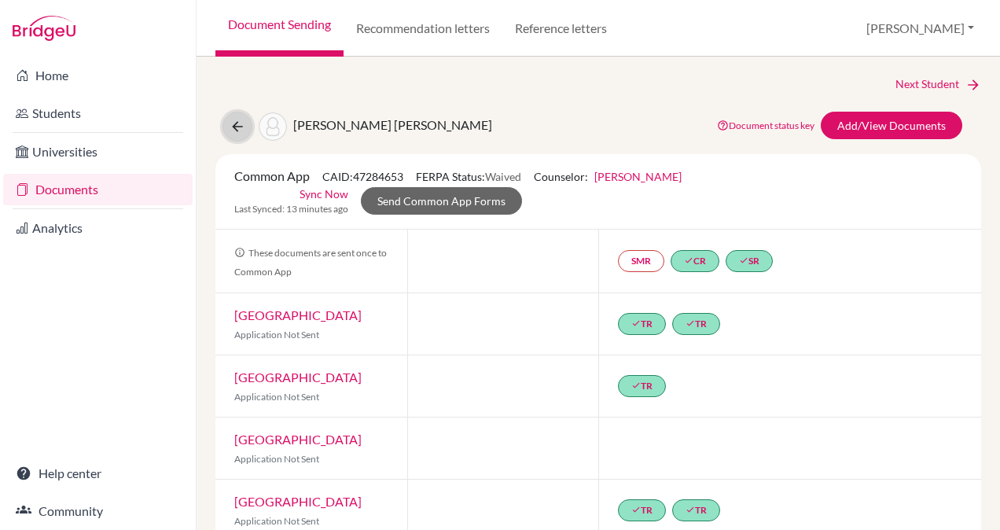
click at [231, 126] on icon at bounding box center [238, 127] width 16 height 16
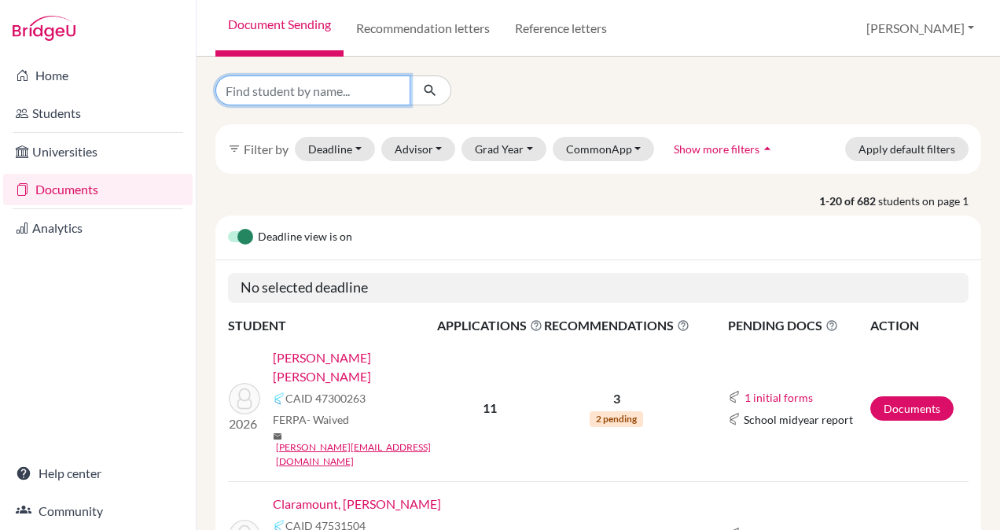
click at [297, 93] on input "Find student by name..." at bounding box center [312, 90] width 195 height 30
type input "[PERSON_NAME]"
click at [429, 83] on icon "submit" at bounding box center [430, 91] width 16 height 16
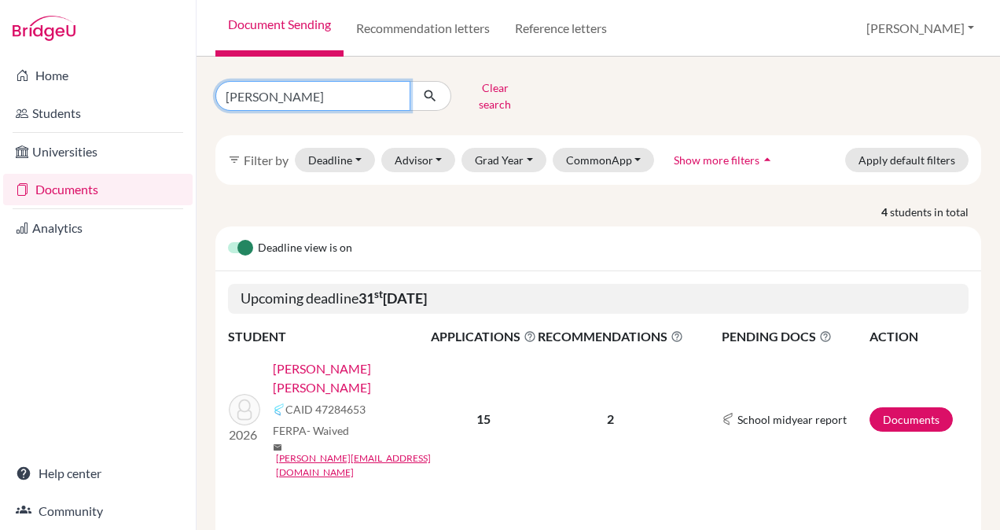
click at [330, 81] on input "[PERSON_NAME]" at bounding box center [312, 96] width 195 height 30
type input "[PERSON_NAME]"
click button "submit" at bounding box center [431, 96] width 42 height 30
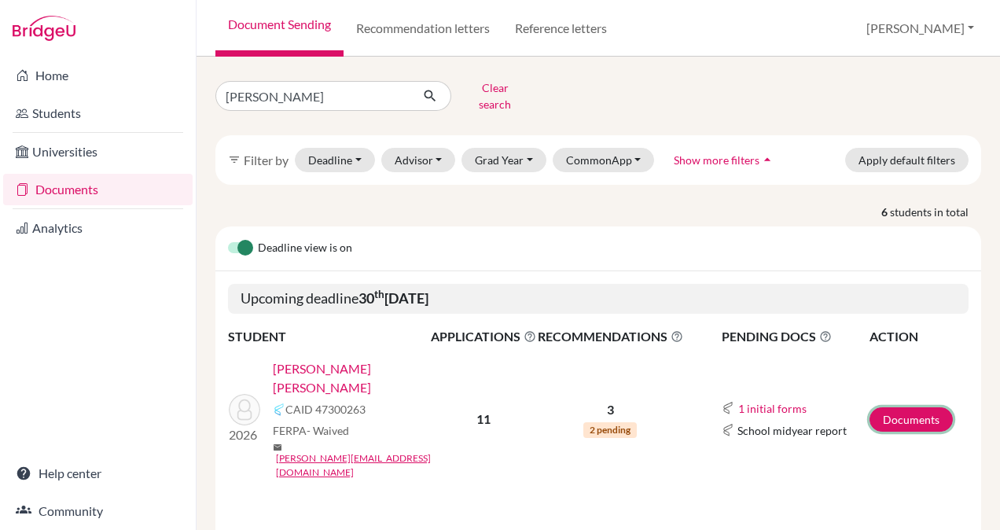
click at [903, 407] on link "Documents" at bounding box center [911, 419] width 83 height 24
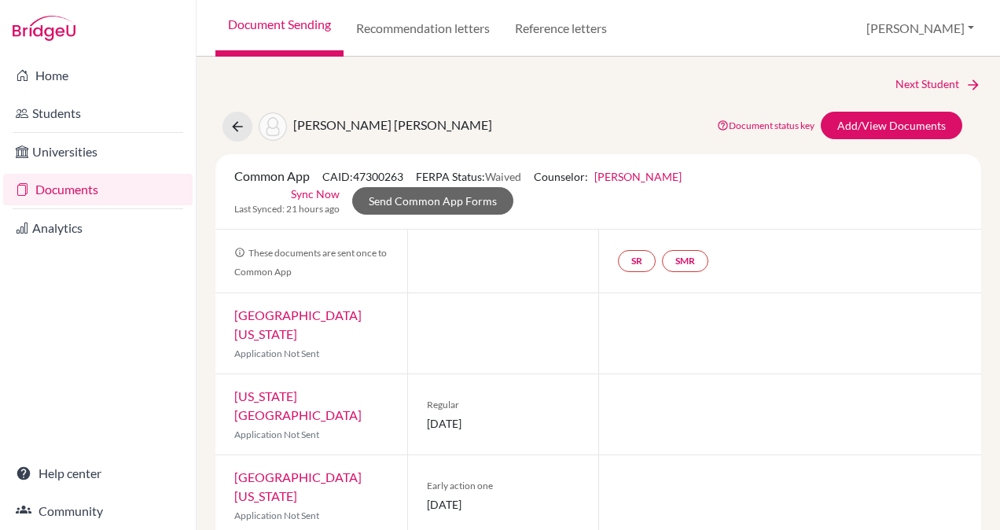
click at [288, 316] on link "[GEOGRAPHIC_DATA][US_STATE]" at bounding box center [297, 324] width 127 height 34
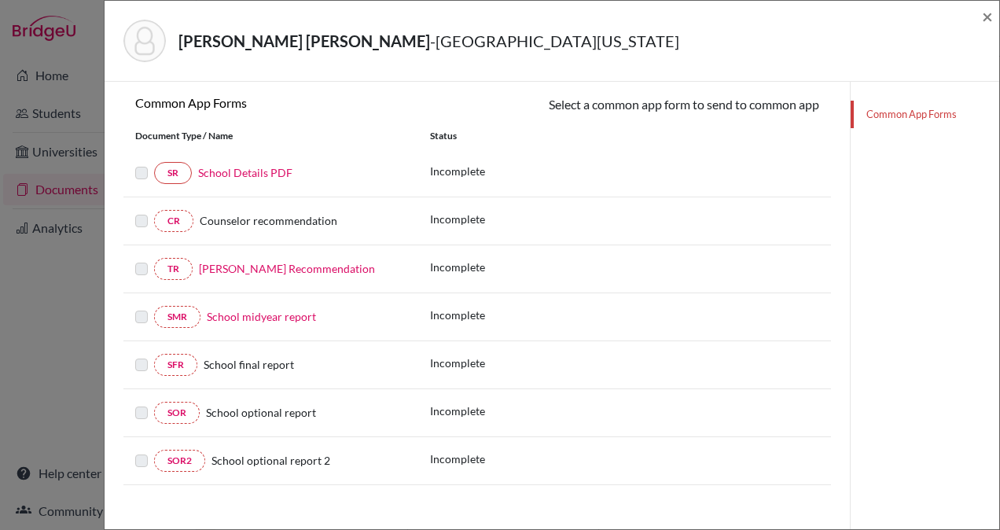
scroll to position [231, 0]
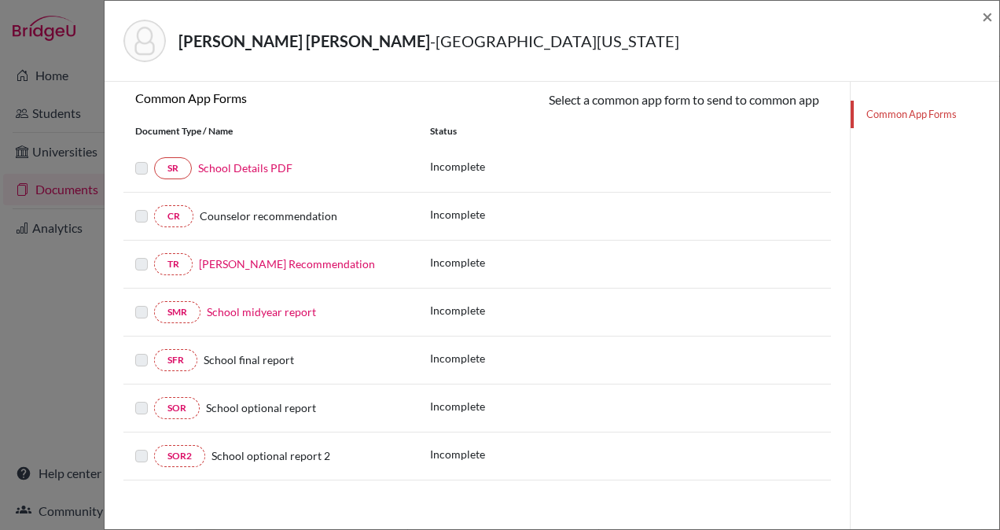
click at [321, 262] on link "[PERSON_NAME] Recommendation" at bounding box center [287, 263] width 176 height 13
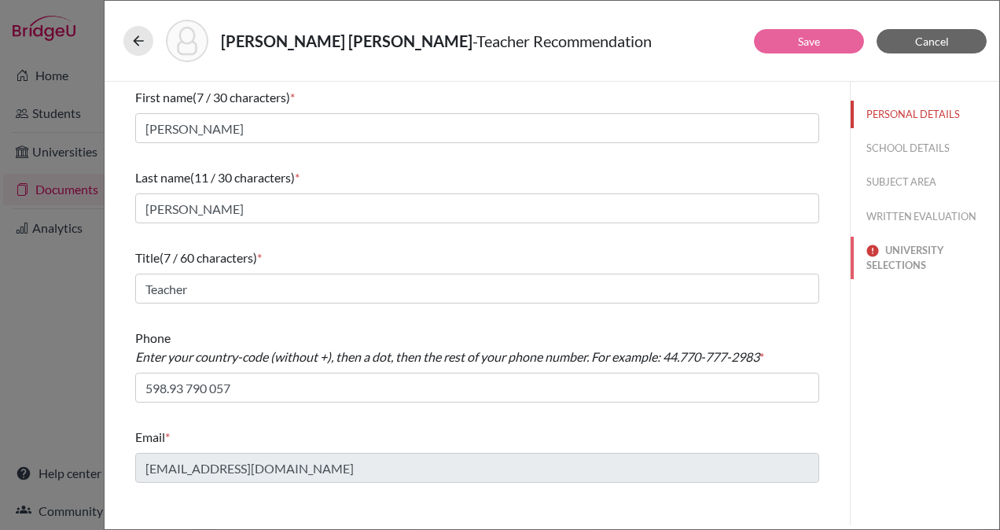
click at [901, 252] on button "UNIVERSITY SELECTIONS" at bounding box center [925, 258] width 149 height 42
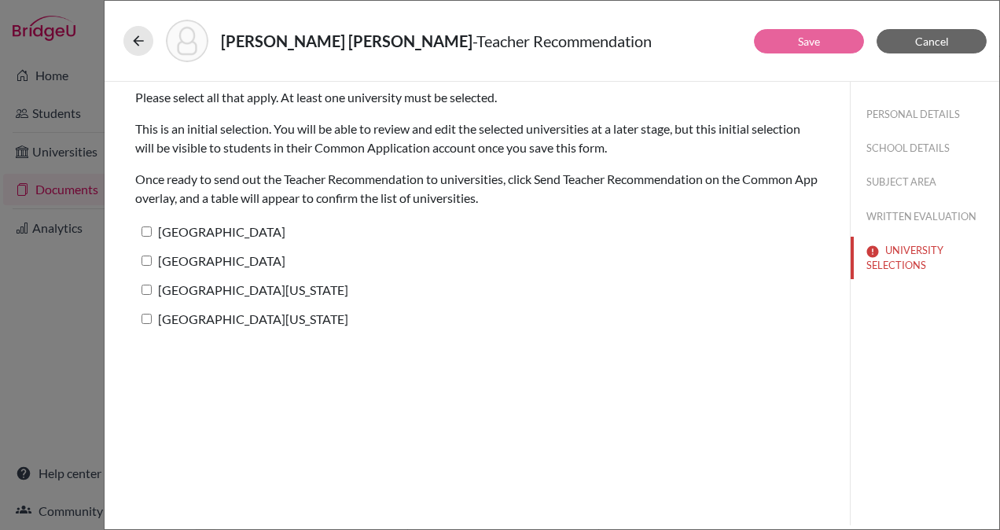
click at [147, 224] on label "[GEOGRAPHIC_DATA]" at bounding box center [210, 231] width 150 height 23
click at [147, 226] on input "[GEOGRAPHIC_DATA]" at bounding box center [147, 231] width 10 height 10
checkbox input "true"
click at [146, 263] on input "[GEOGRAPHIC_DATA]" at bounding box center [147, 261] width 10 height 10
checkbox input "true"
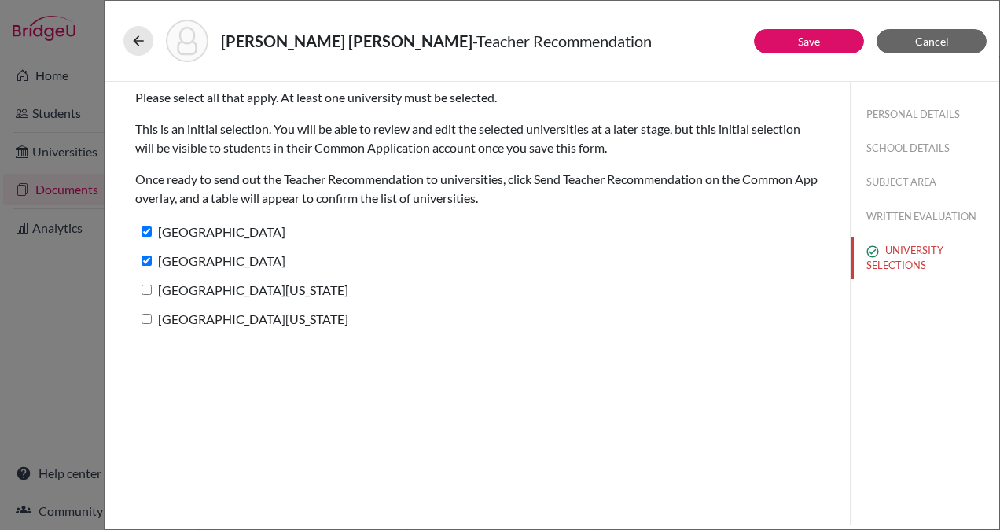
click at [145, 294] on input "[GEOGRAPHIC_DATA][US_STATE]" at bounding box center [147, 290] width 10 height 10
checkbox input "true"
click at [146, 319] on input "[GEOGRAPHIC_DATA][US_STATE]" at bounding box center [147, 319] width 10 height 10
checkbox input "true"
click at [907, 180] on button "SUBJECT AREA" at bounding box center [925, 182] width 149 height 28
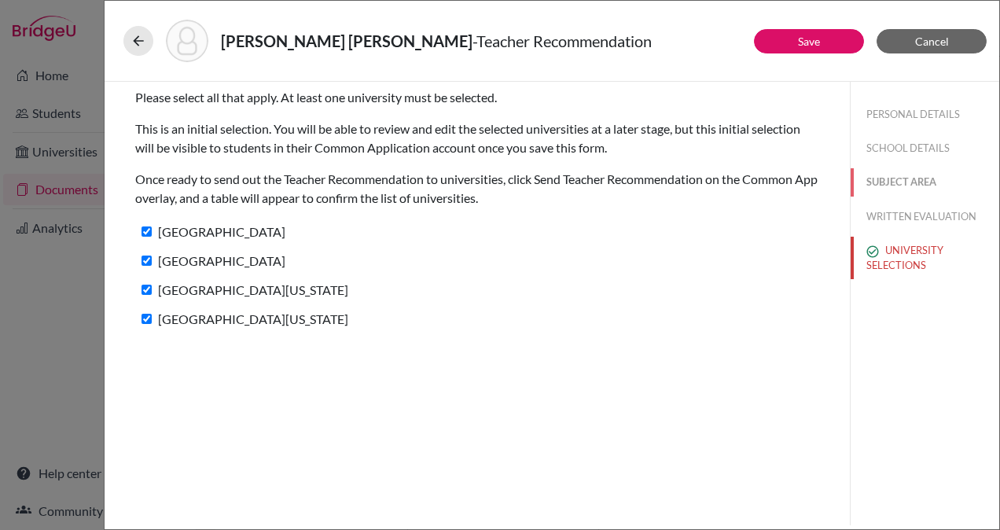
select select "4"
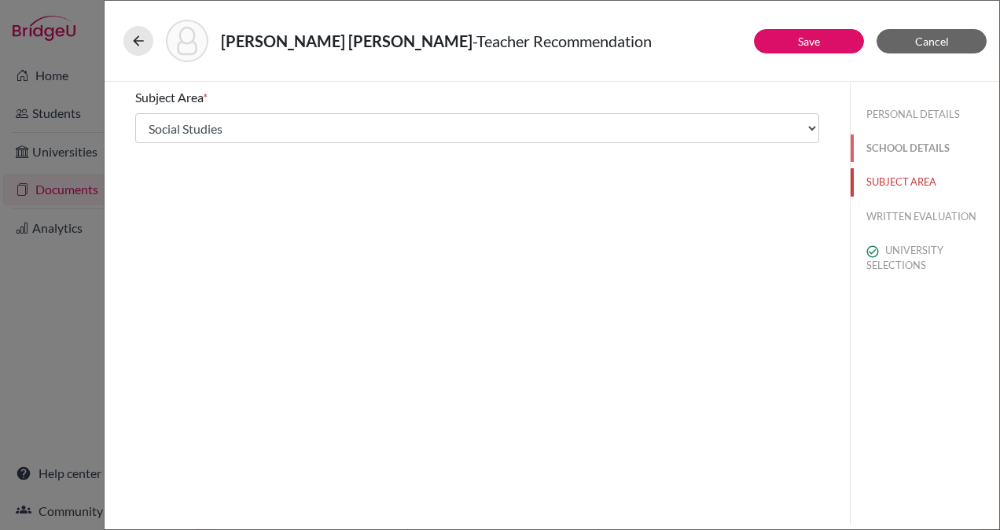
click at [907, 148] on button "SCHOOL DETAILS" at bounding box center [925, 148] width 149 height 28
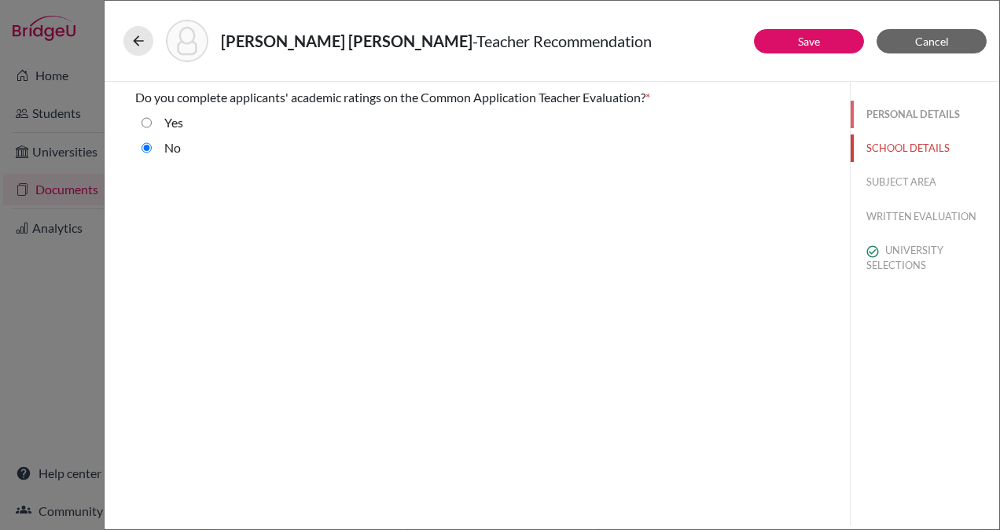
click at [909, 110] on button "PERSONAL DETAILS" at bounding box center [925, 115] width 149 height 28
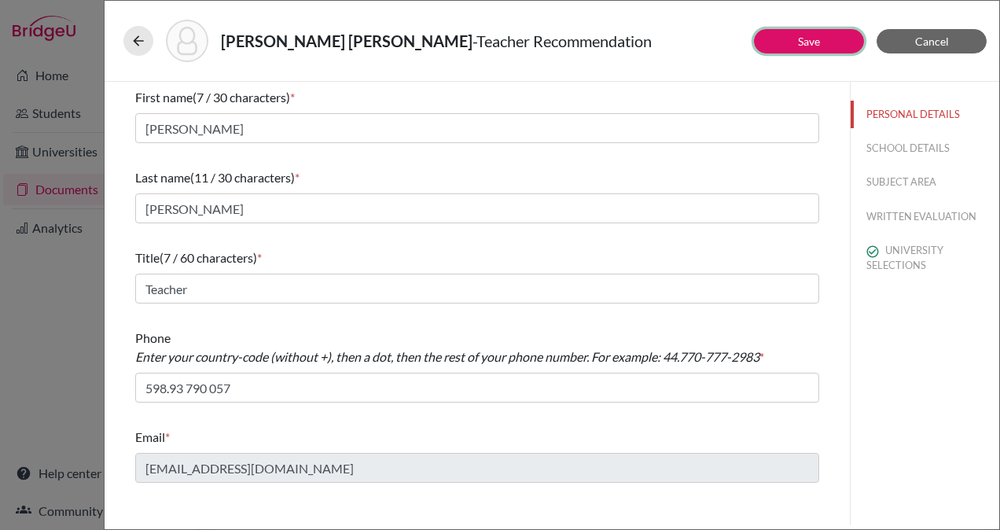
click at [794, 41] on button "Save" at bounding box center [809, 41] width 110 height 24
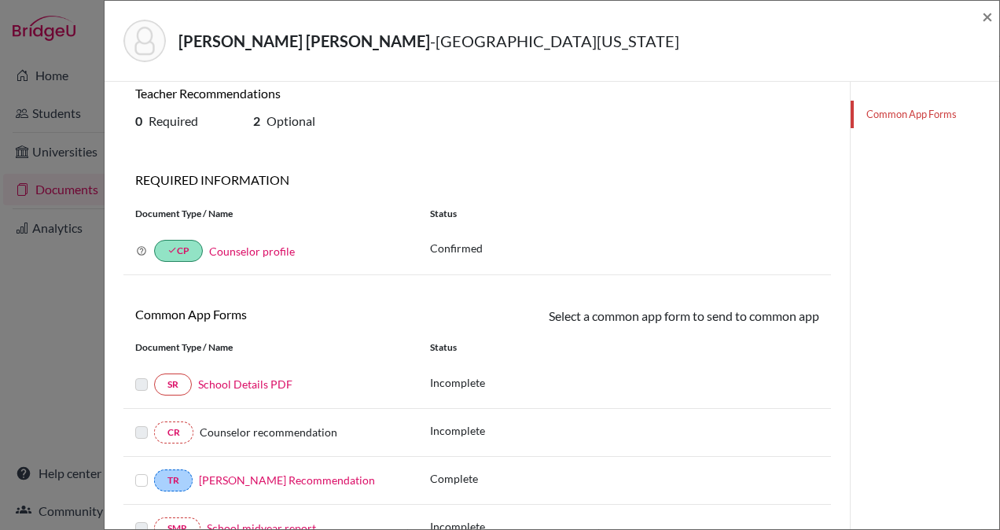
scroll to position [18, 0]
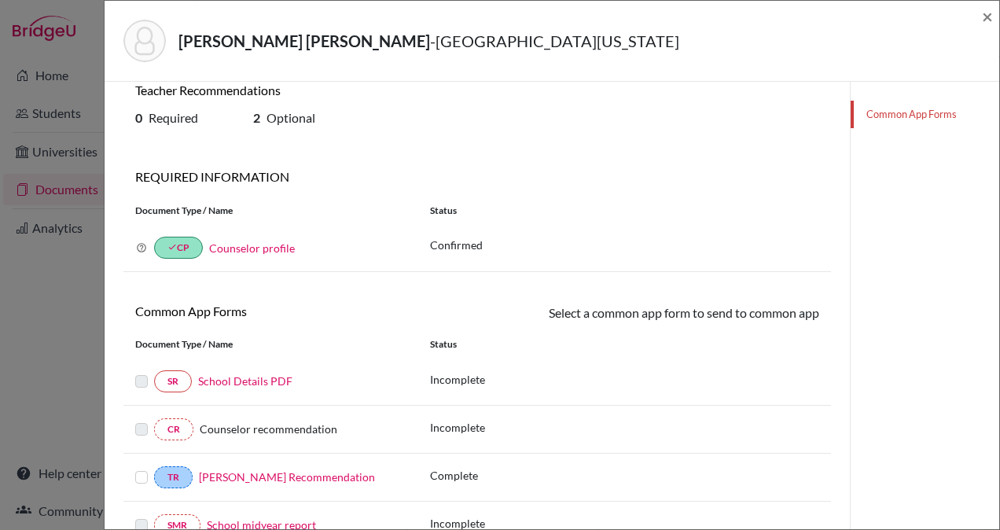
click at [237, 378] on link "School Details PDF" at bounding box center [245, 380] width 94 height 13
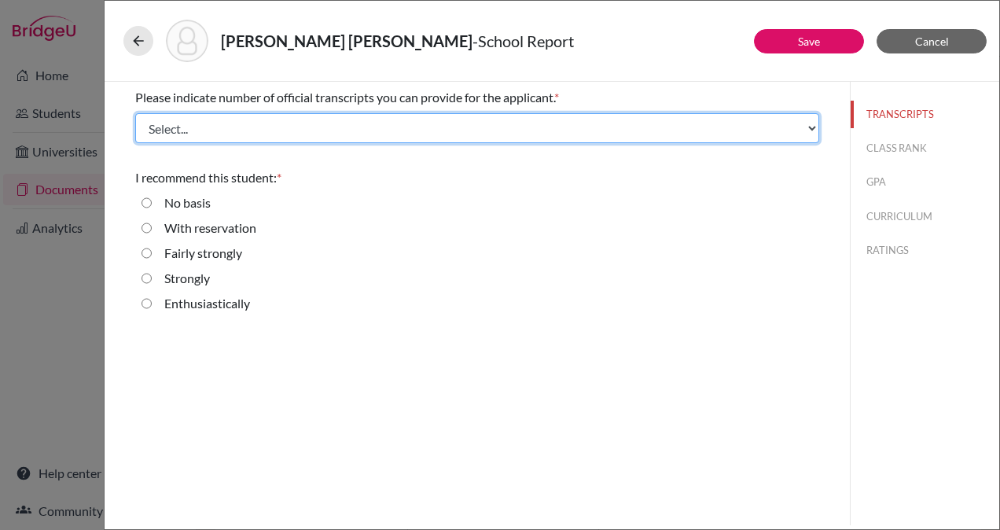
click at [364, 126] on select "Select... 1 2 3 4" at bounding box center [477, 128] width 684 height 30
select select "1"
click at [135, 113] on select "Select... 1 2 3 4" at bounding box center [477, 128] width 684 height 30
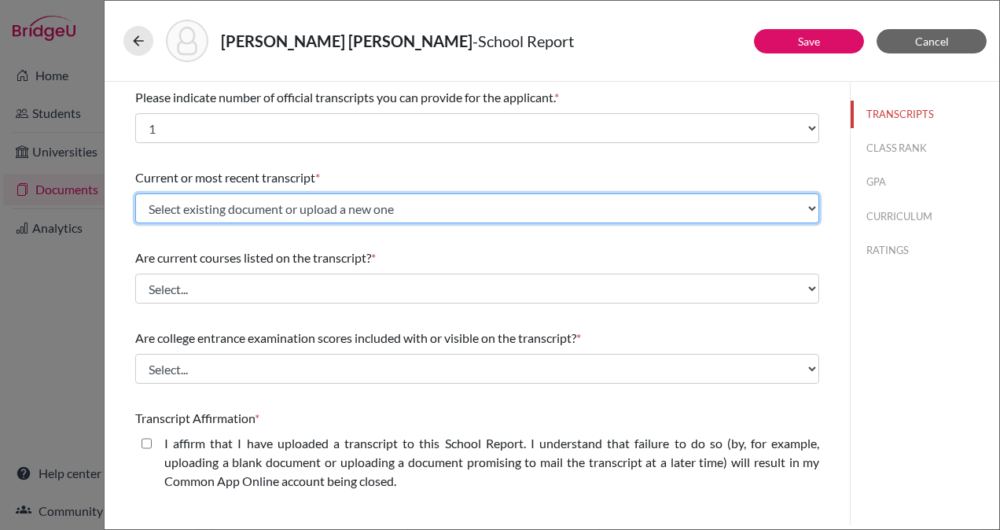
click at [387, 211] on select "Select existing document or upload a new one Initial Transcript Mariana Sandova…" at bounding box center [477, 208] width 684 height 30
select select "665705"
click at [135, 193] on select "Select existing document or upload a new one Initial Transcript Mariana Sandova…" at bounding box center [477, 208] width 684 height 30
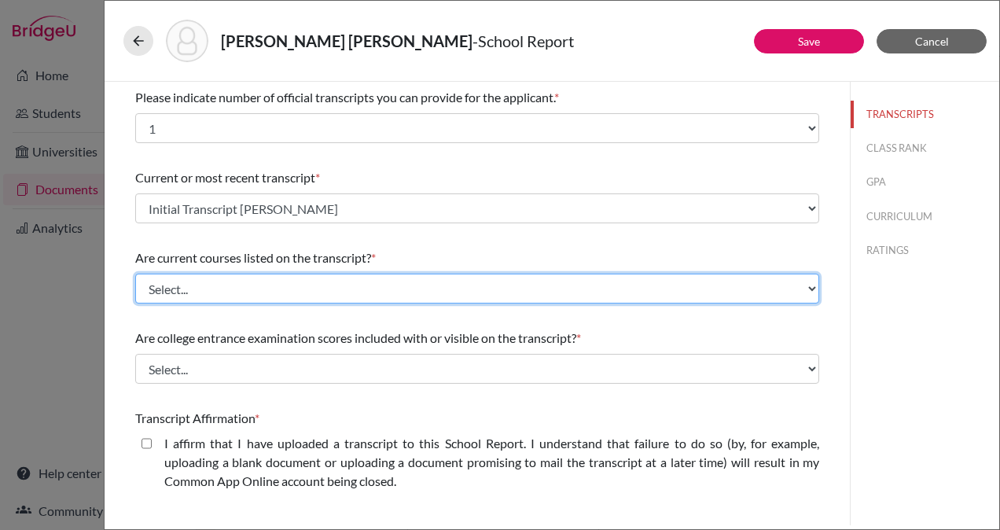
click at [378, 286] on select "Select... Yes No" at bounding box center [477, 289] width 684 height 30
select select "0"
click at [135, 274] on select "Select... Yes No" at bounding box center [477, 289] width 684 height 30
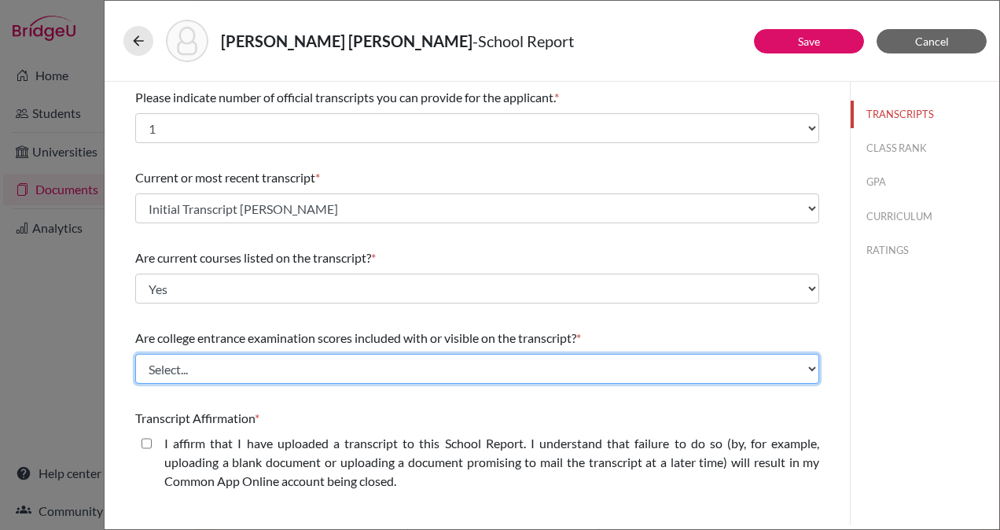
click at [351, 366] on select "Select... Yes No" at bounding box center [477, 369] width 684 height 30
select select "1"
click at [135, 354] on select "Select... Yes No" at bounding box center [477, 369] width 684 height 30
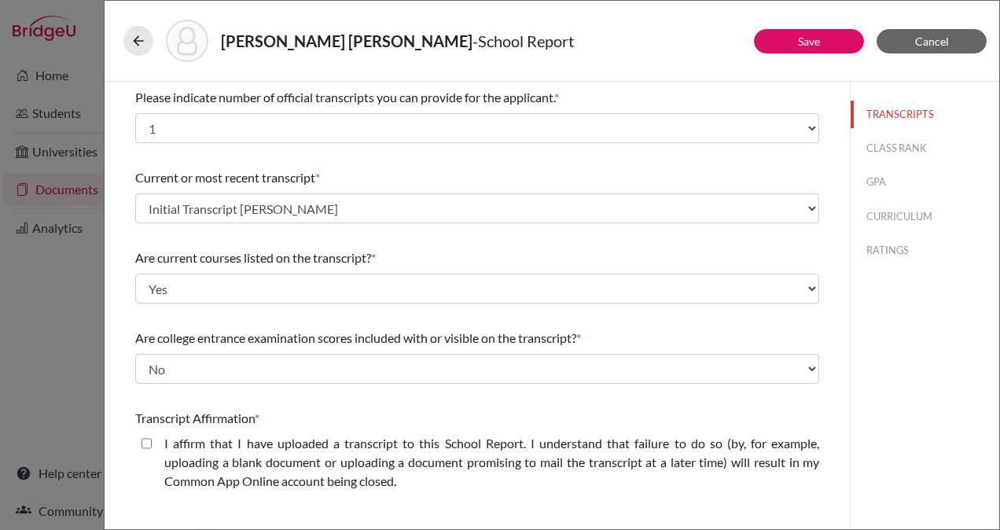
click at [147, 443] on closed\ "I affirm that I have uploaded a transcript to this School Report. I understand …" at bounding box center [147, 443] width 10 height 19
checkbox closed\ "true"
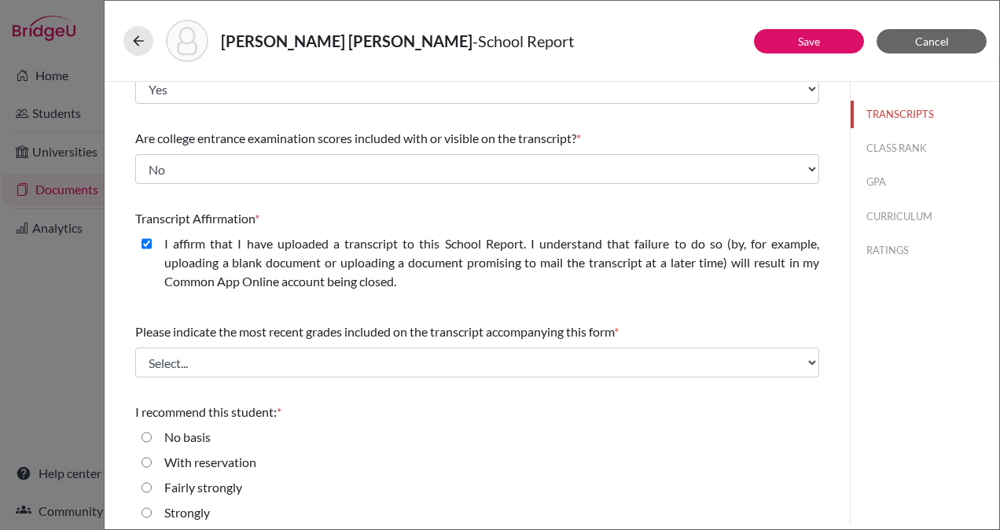
scroll to position [234, 0]
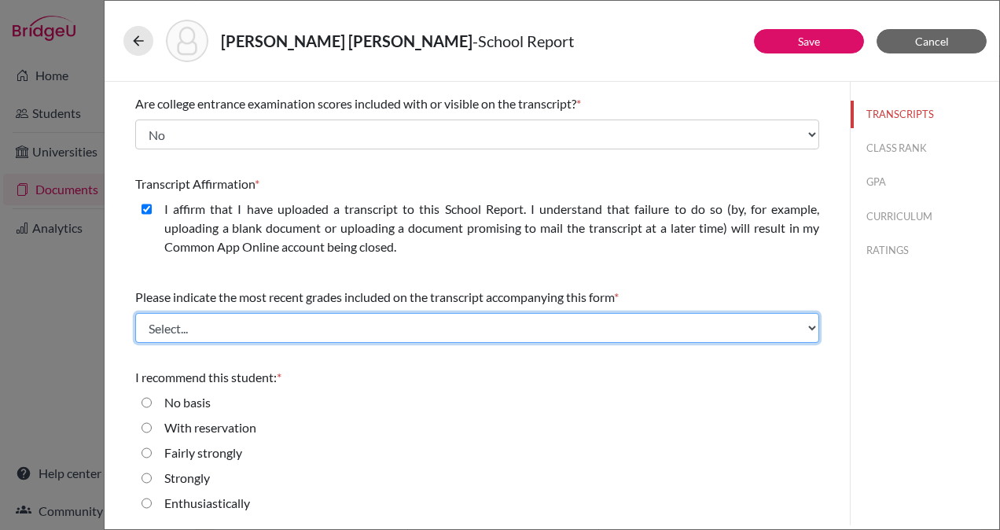
click at [423, 327] on select "Select... Final junior year grades 1st Quarter senior year grades 2nd Quarter/1…" at bounding box center [477, 328] width 684 height 30
select select "0"
click at [135, 313] on select "Select... Final junior year grades 1st Quarter senior year grades 2nd Quarter/1…" at bounding box center [477, 328] width 684 height 30
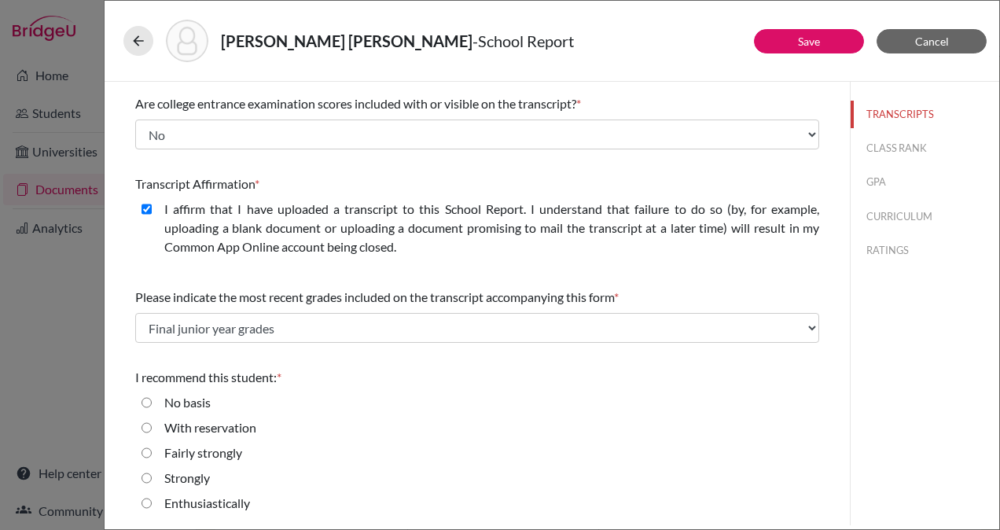
click at [146, 480] on input "Strongly" at bounding box center [147, 478] width 10 height 19
radio input "true"
click at [884, 147] on button "CLASS RANK" at bounding box center [925, 148] width 149 height 28
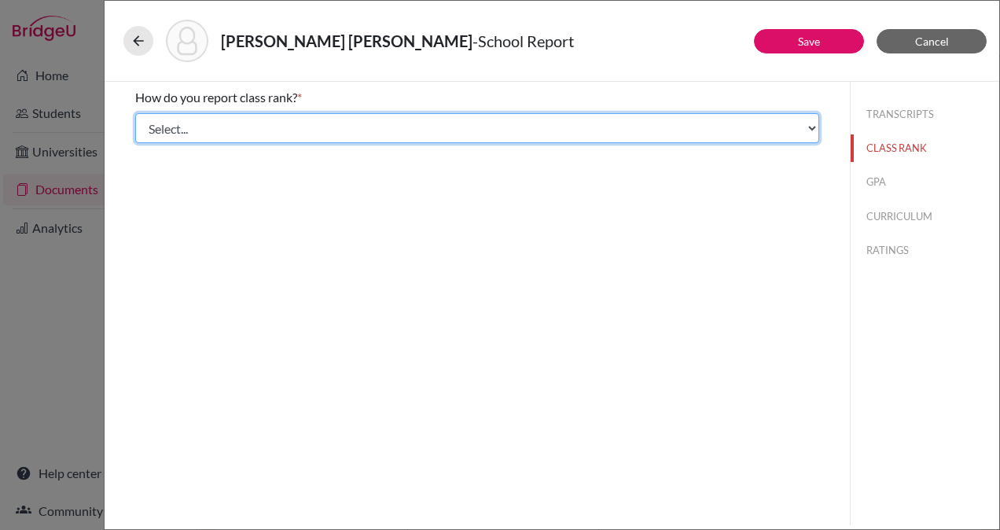
click at [778, 129] on select "Select... Exact Decile Quintile Quartile None" at bounding box center [477, 128] width 684 height 30
select select "2"
click at [135, 113] on select "Select... Exact Decile Quintile Quartile None" at bounding box center [477, 128] width 684 height 30
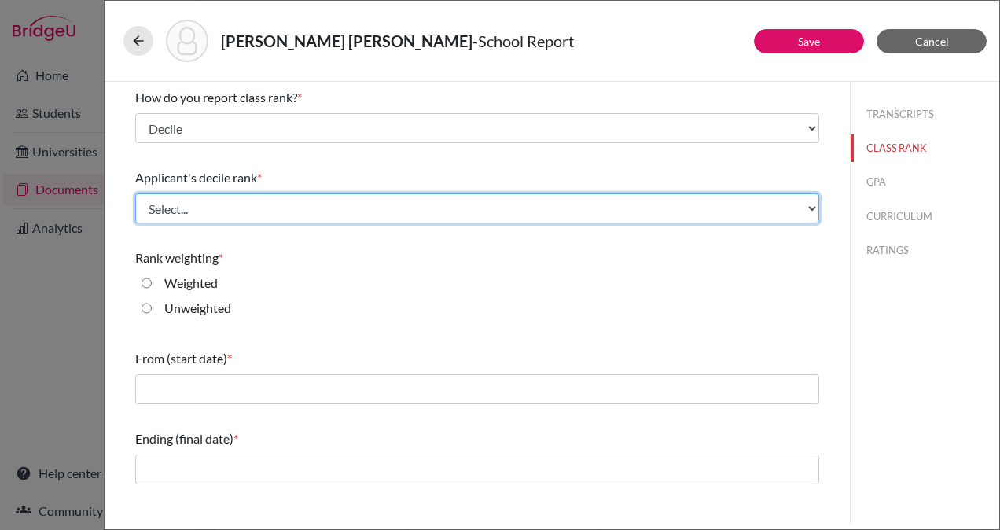
click at [631, 206] on select "Select... Top 10% Top 20% Top 30% Top 40% Top 50% Top 60% Top 70% Top 80% Top 9…" at bounding box center [477, 208] width 684 height 30
select select "6"
click at [135, 193] on select "Select... Top 10% Top 20% Top 30% Top 40% Top 50% Top 60% Top 70% Top 80% Top 9…" at bounding box center [477, 208] width 684 height 30
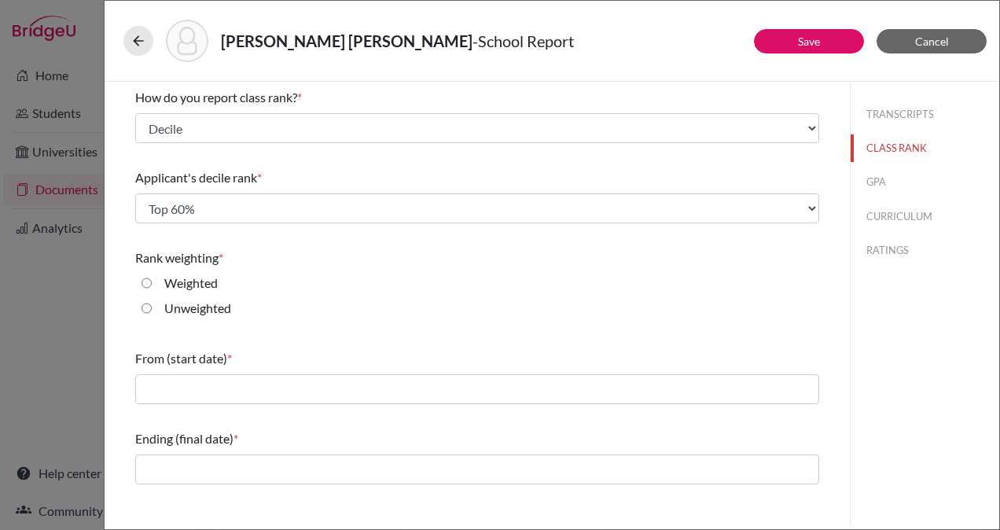
click at [145, 281] on input "Weighted" at bounding box center [147, 283] width 10 height 19
radio input "true"
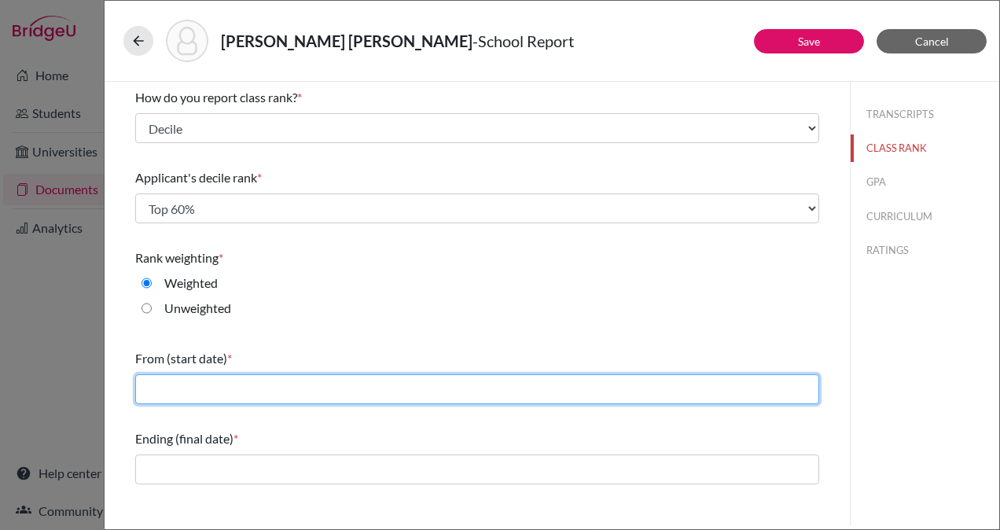
click at [289, 384] on input "text" at bounding box center [477, 389] width 684 height 30
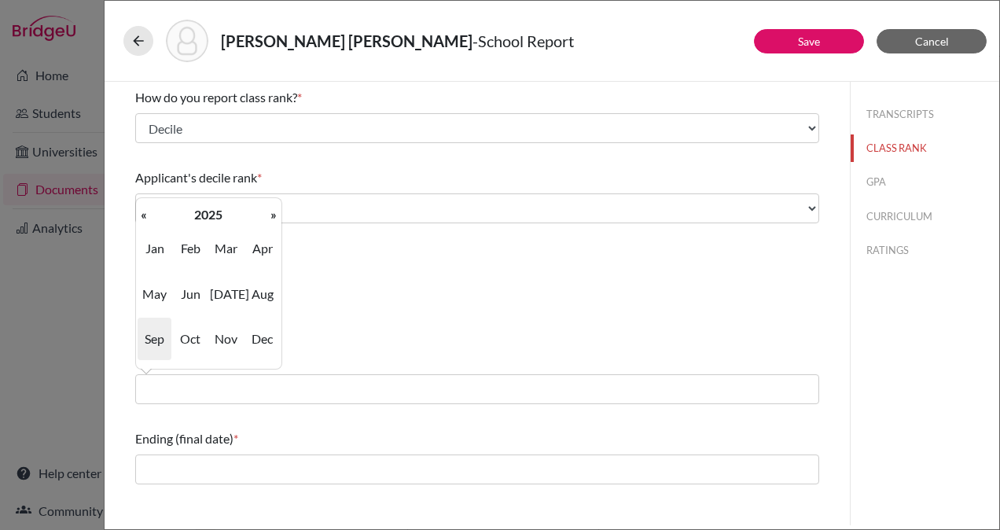
click at [140, 216] on th "«" at bounding box center [144, 214] width 16 height 20
click at [259, 294] on span "Aug" at bounding box center [262, 294] width 33 height 42
type input "08/2023"
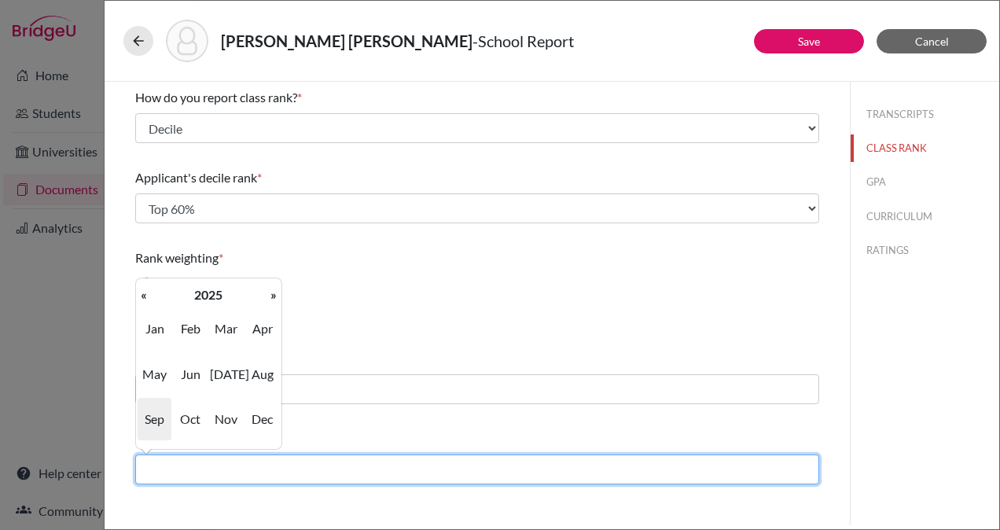
click at [300, 465] on input "text" at bounding box center [477, 469] width 684 height 30
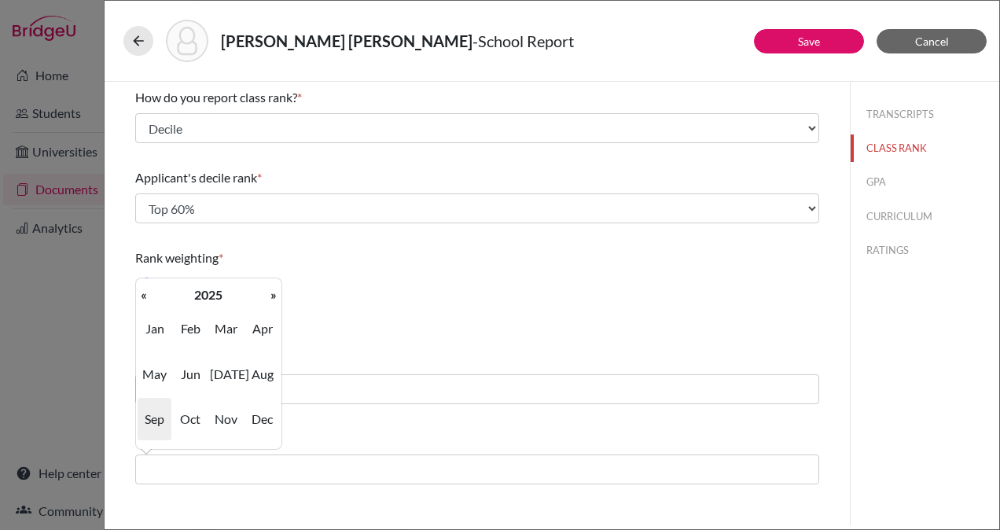
click at [189, 381] on span "Jun" at bounding box center [190, 374] width 33 height 42
type input "06/2025"
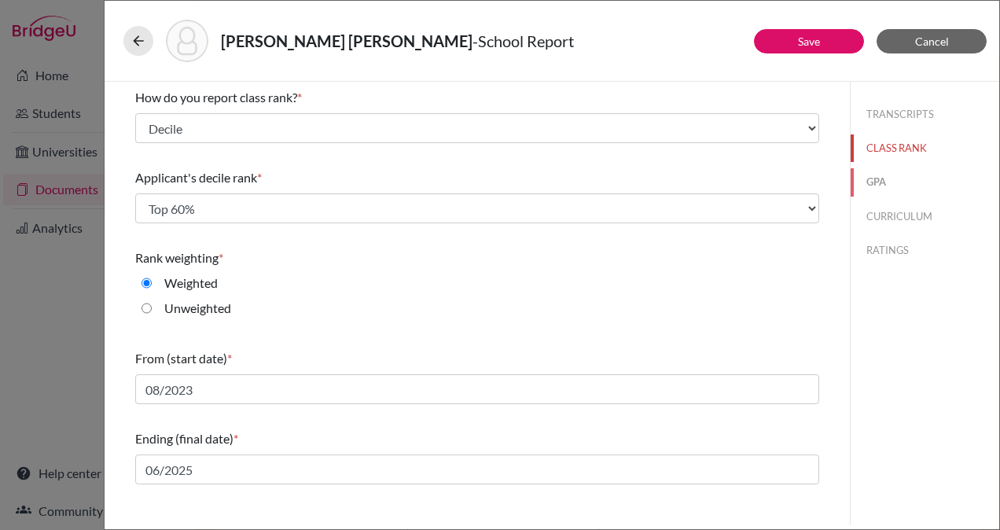
click at [878, 182] on button "GPA" at bounding box center [925, 182] width 149 height 28
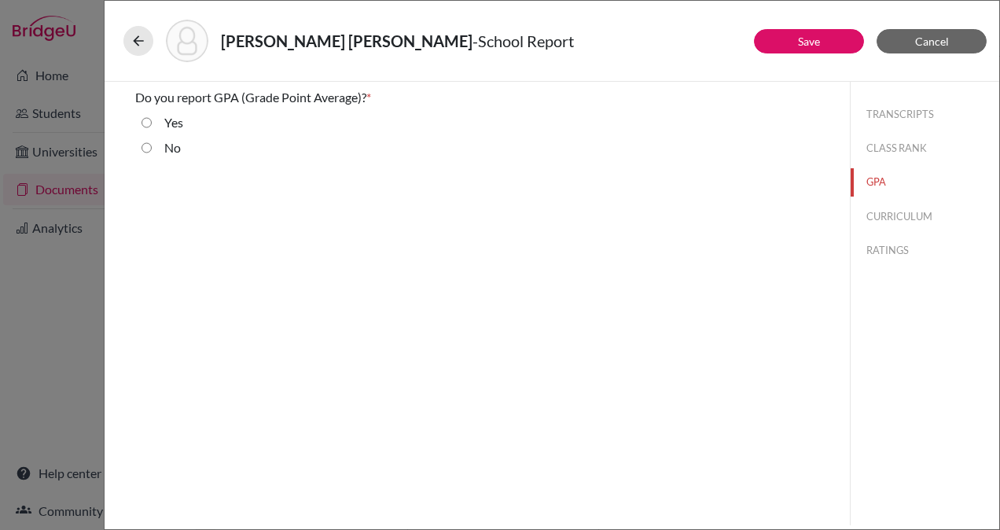
click at [144, 121] on input "Yes" at bounding box center [147, 122] width 10 height 19
radio input "true"
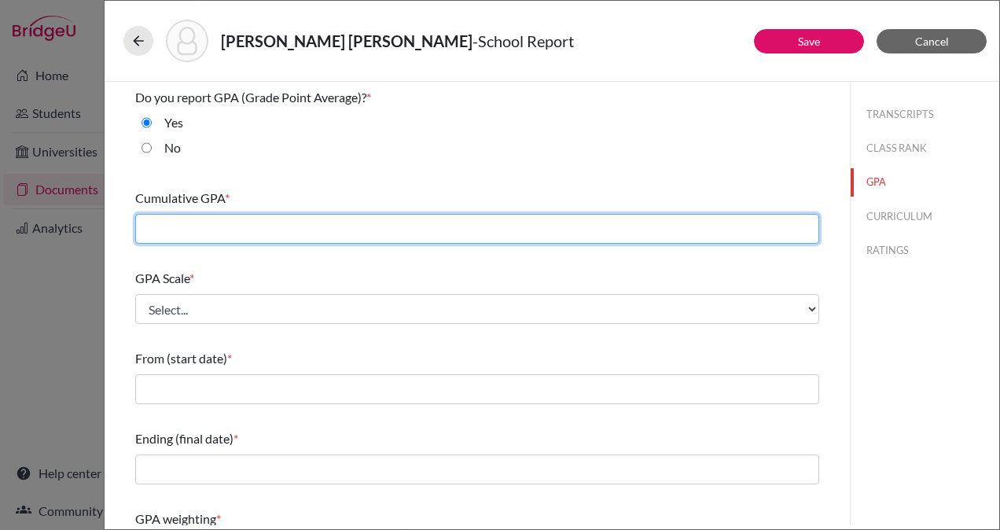
click at [221, 226] on input "text" at bounding box center [477, 229] width 684 height 30
type input "86.38"
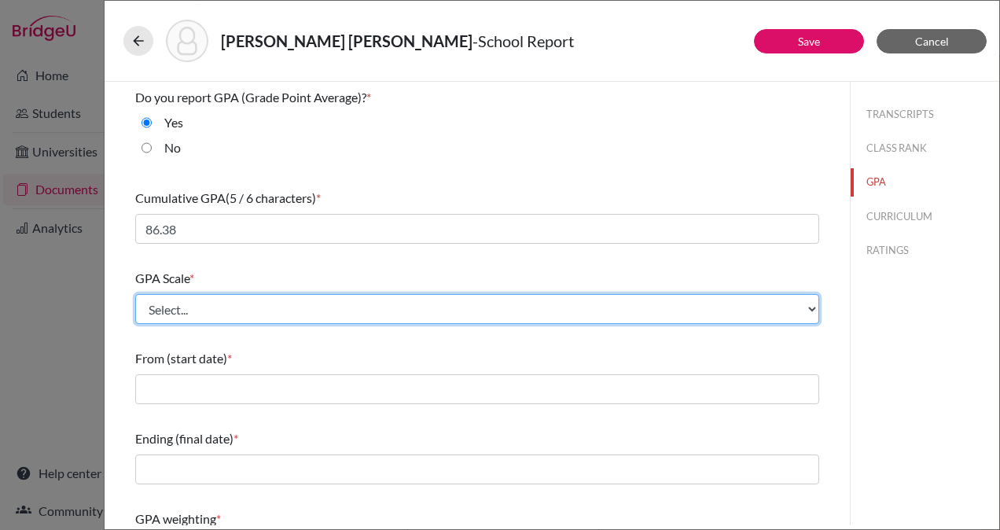
click at [237, 305] on select "Select... 4 5 6 7 8 9 10 11 12 13 14 15 16 17 18 19 20 100" at bounding box center [477, 309] width 684 height 30
select select "100"
click at [135, 294] on select "Select... 4 5 6 7 8 9 10 11 12 13 14 15 16 17 18 19 20 100" at bounding box center [477, 309] width 684 height 30
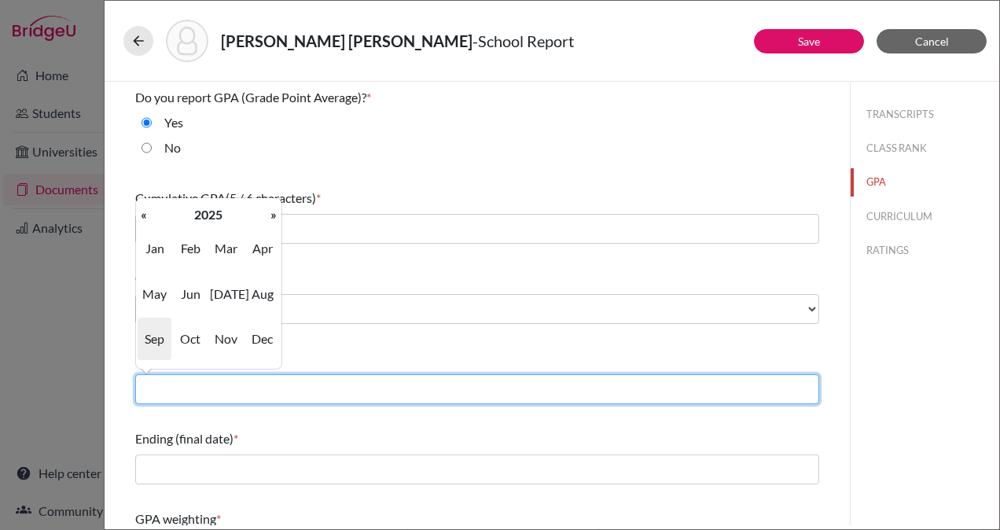
click at [241, 388] on input "text" at bounding box center [477, 389] width 684 height 30
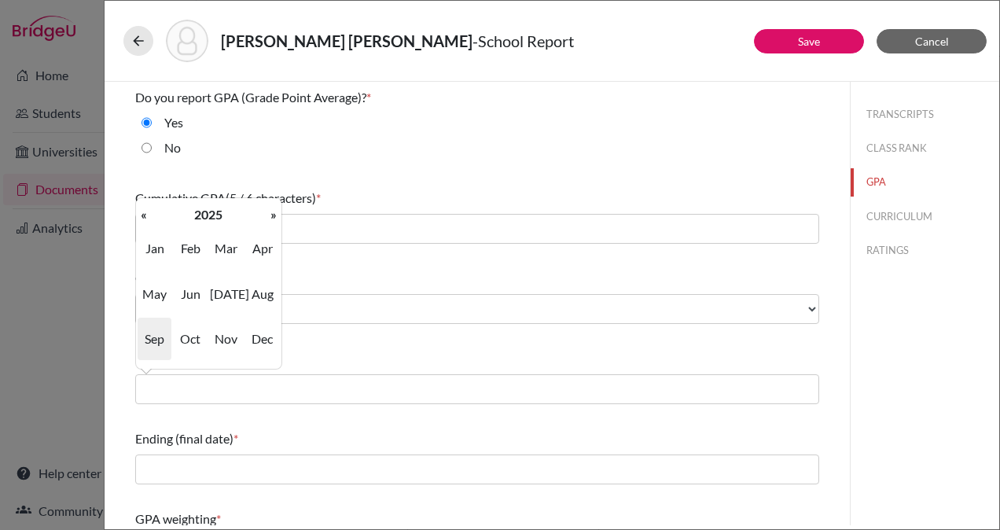
click at [146, 215] on th "«" at bounding box center [144, 214] width 16 height 20
click at [261, 296] on span "Aug" at bounding box center [262, 294] width 33 height 42
type input "08/2023"
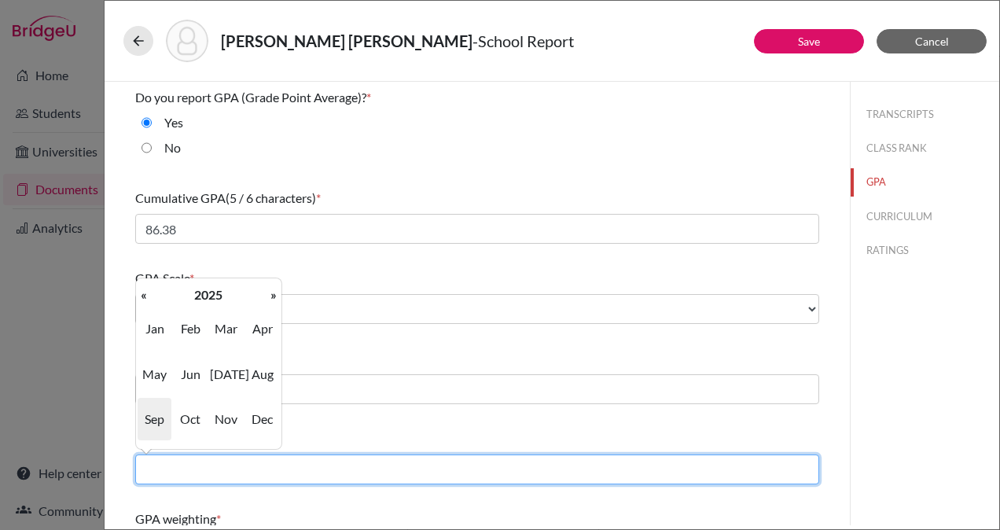
click at [245, 480] on input "text" at bounding box center [477, 469] width 684 height 30
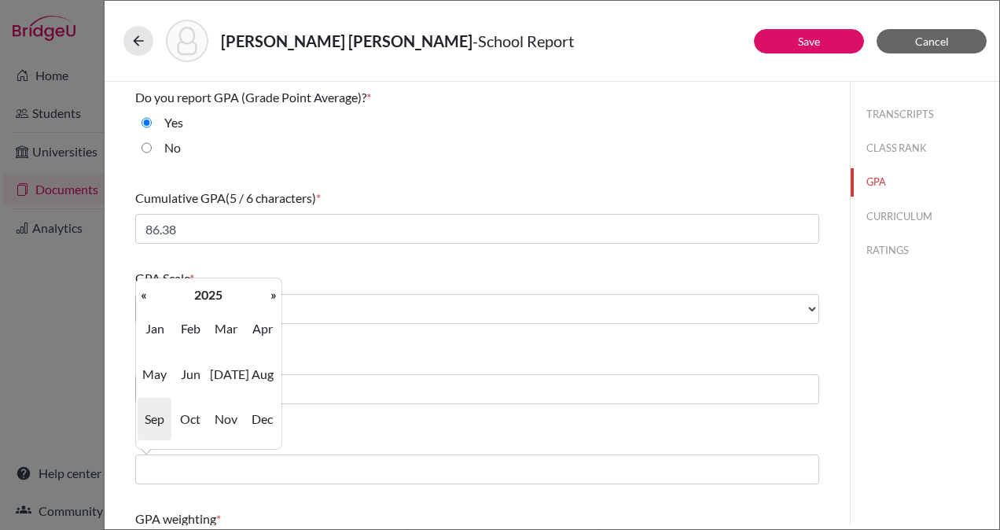
click at [190, 371] on span "Jun" at bounding box center [190, 374] width 33 height 42
type input "06/2025"
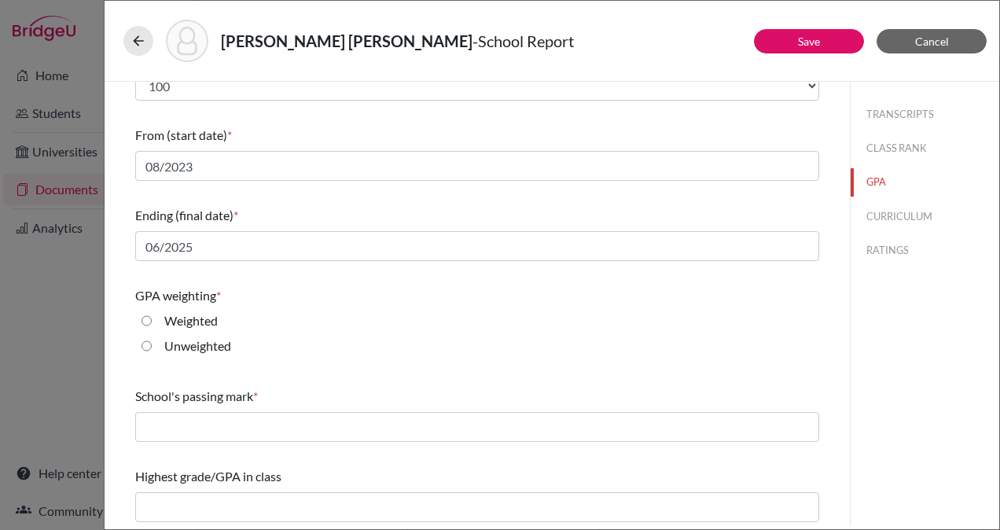
scroll to position [226, 0]
click at [146, 319] on input "Weighted" at bounding box center [147, 318] width 10 height 19
radio input "true"
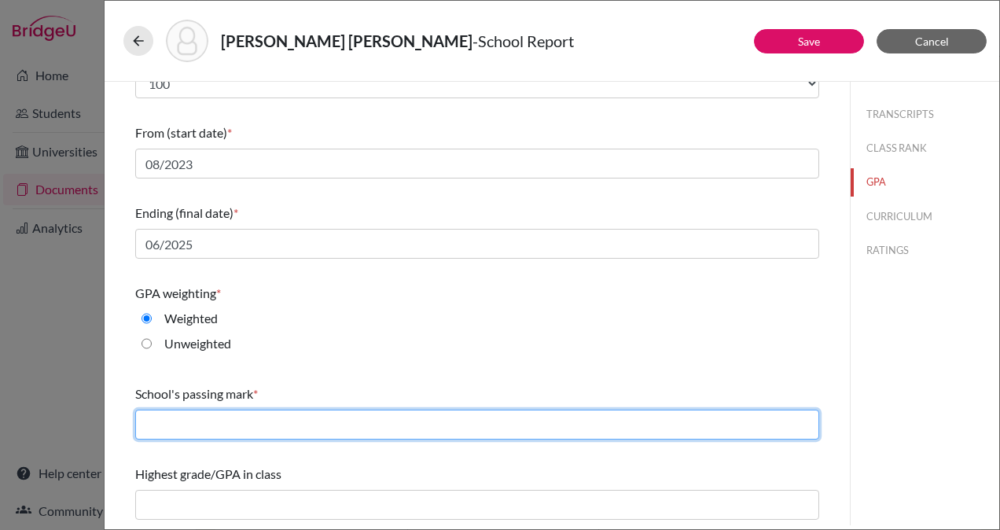
click at [240, 427] on input "text" at bounding box center [477, 425] width 684 height 30
type input "65"
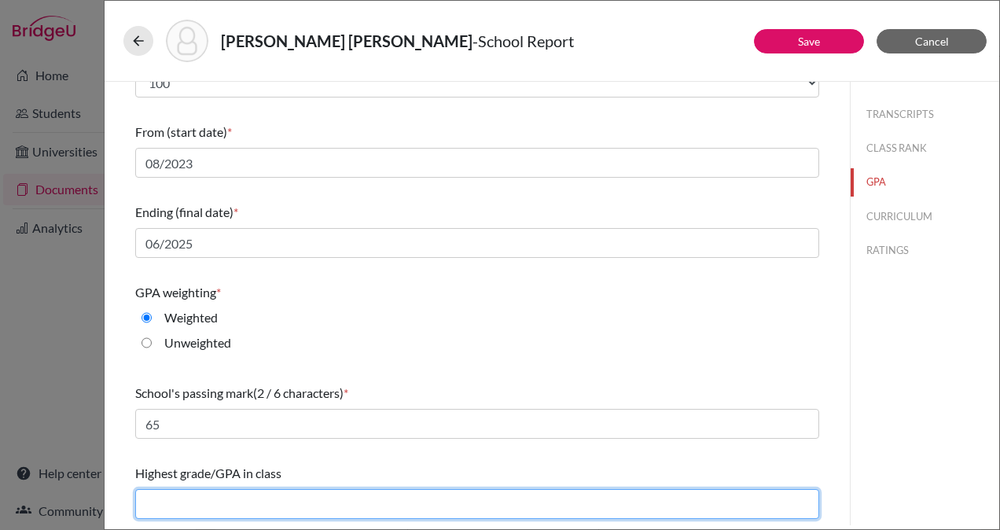
click at [265, 510] on input "text" at bounding box center [477, 504] width 684 height 30
type input "99.43"
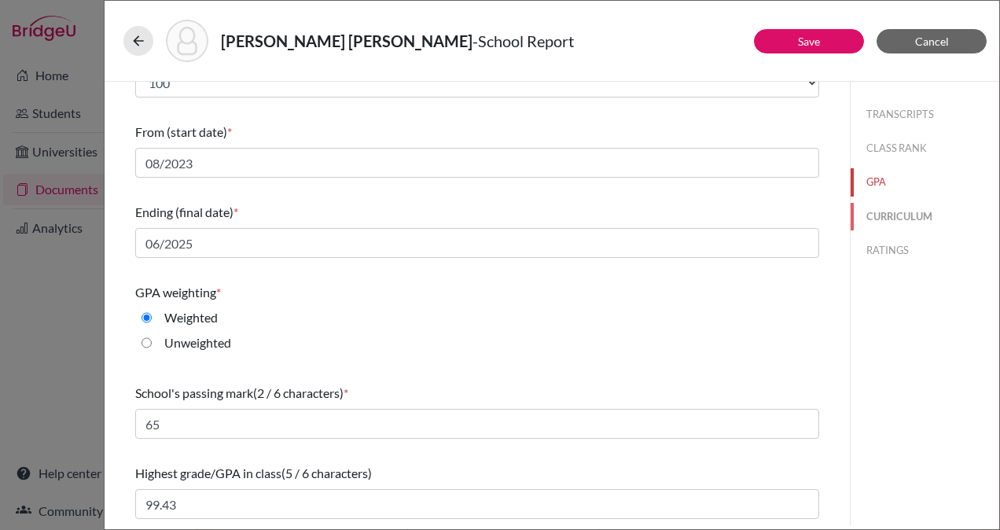
click at [874, 219] on button "CURRICULUM" at bounding box center [925, 217] width 149 height 28
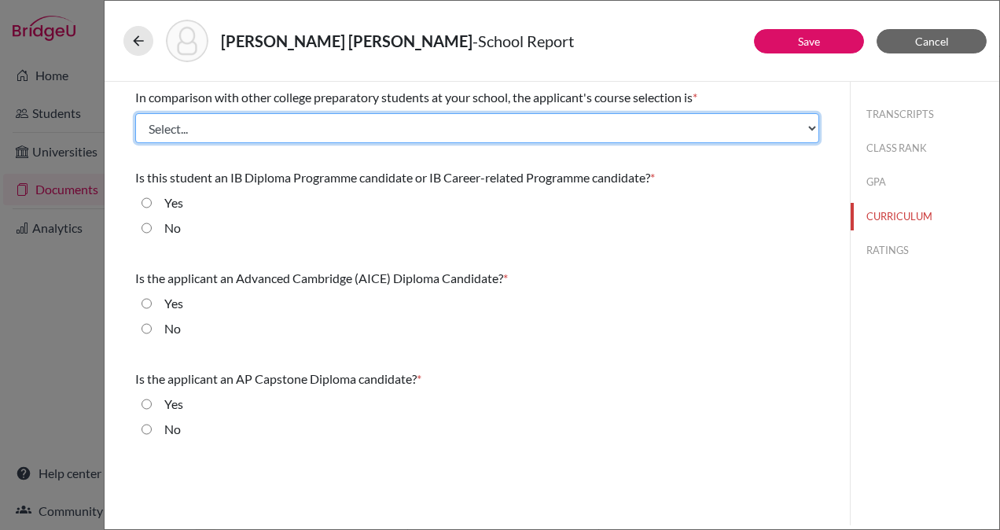
click at [225, 124] on select "Select... Less than demanding Average Demanding Very demanding Most demanding P…" at bounding box center [477, 128] width 684 height 30
select select "2"
click at [135, 113] on select "Select... Less than demanding Average Demanding Very demanding Most demanding P…" at bounding box center [477, 128] width 684 height 30
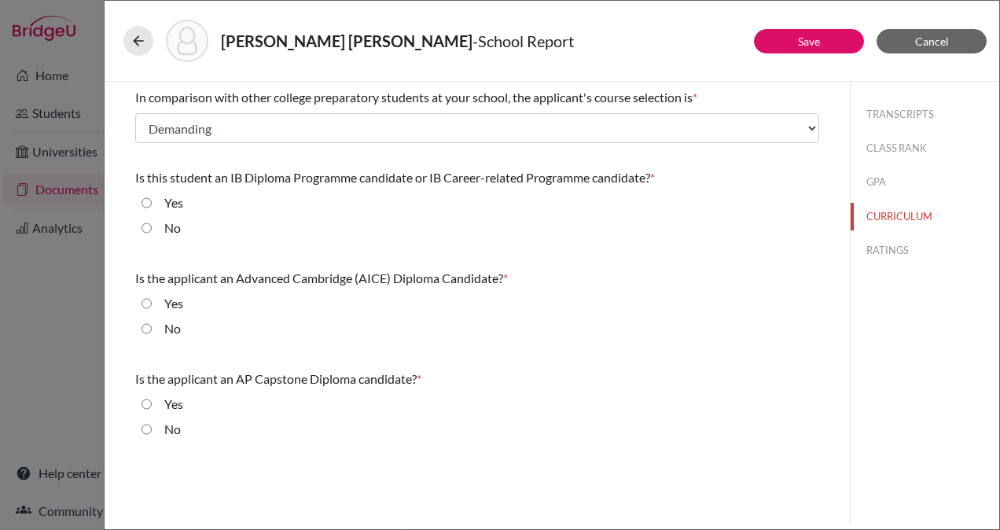
click at [144, 229] on input "No" at bounding box center [147, 228] width 10 height 19
radio input "true"
click at [145, 326] on input "No" at bounding box center [147, 328] width 10 height 19
radio input "true"
click at [145, 429] on input "No" at bounding box center [147, 429] width 10 height 19
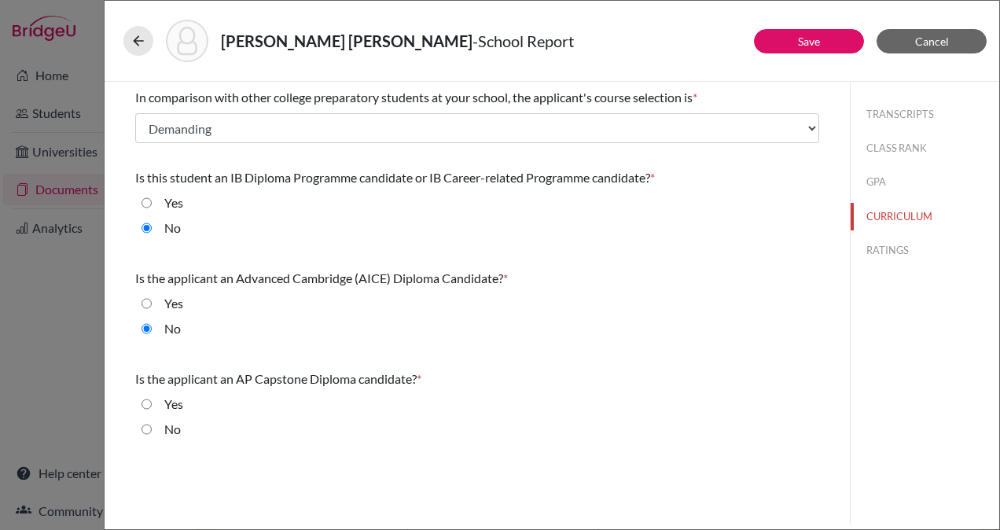
radio input "true"
click at [887, 252] on button "RATINGS" at bounding box center [925, 251] width 149 height 28
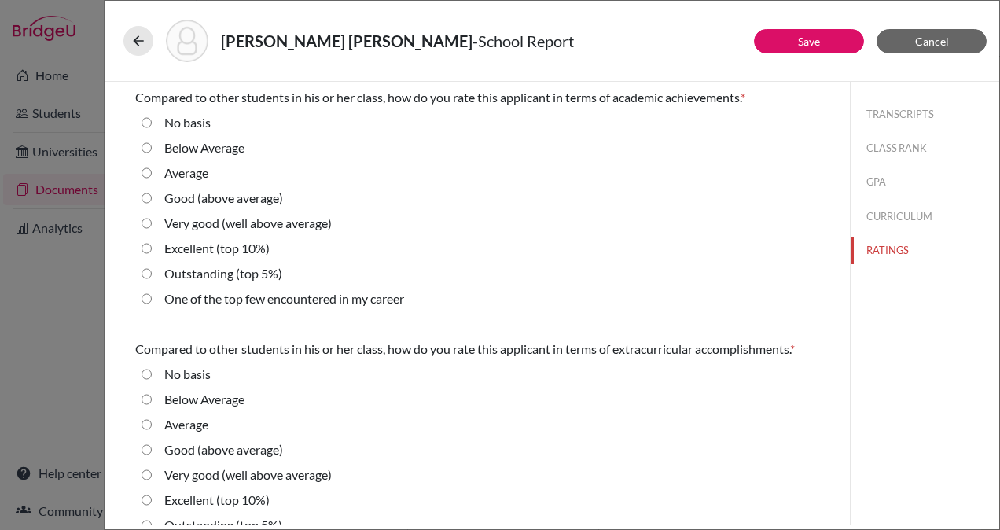
click at [146, 171] on input "Average" at bounding box center [147, 173] width 10 height 19
radio input "true"
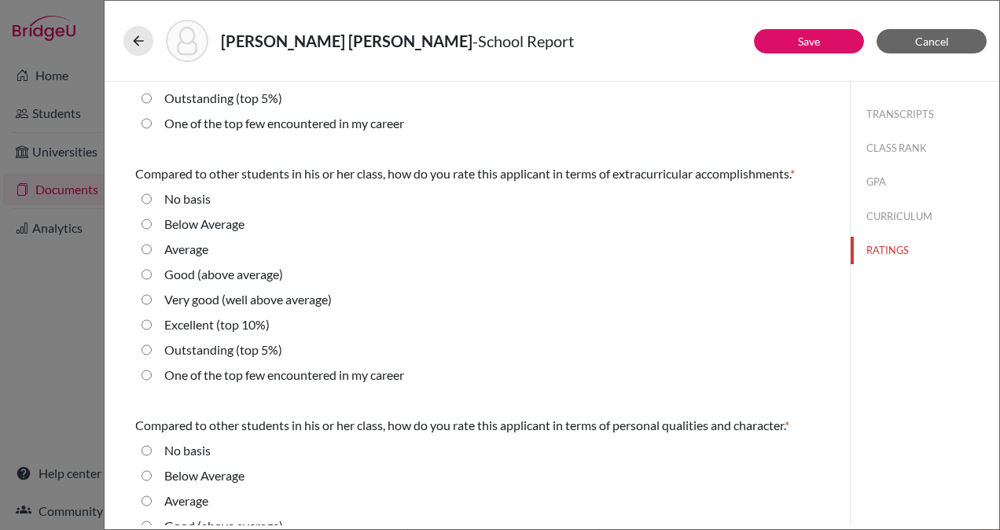
scroll to position [176, 0]
click at [148, 321] on 10\%\) "Excellent (top 10%)" at bounding box center [147, 324] width 10 height 19
radio 10\%\) "true"
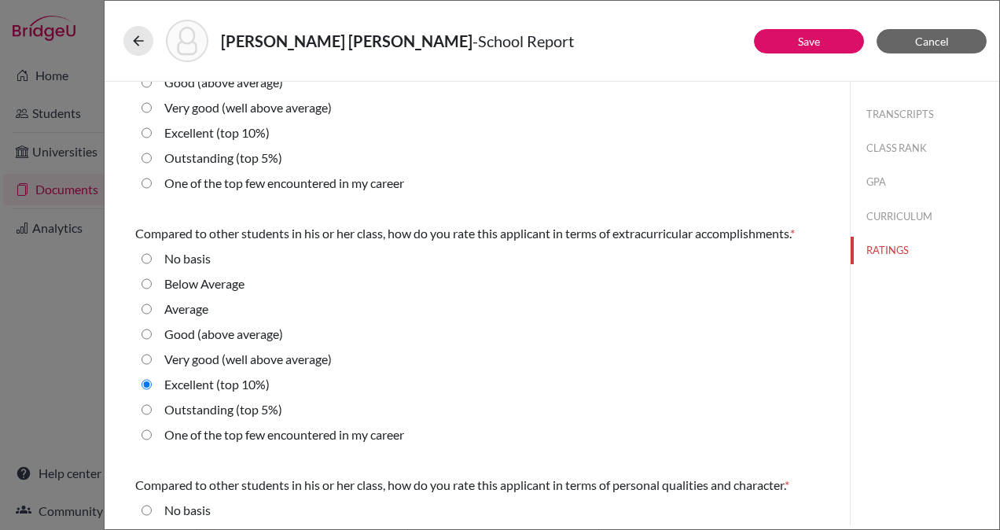
scroll to position [115, 0]
click at [143, 356] on average\) "Very good (well above average)" at bounding box center [147, 360] width 10 height 19
radio average\) "true"
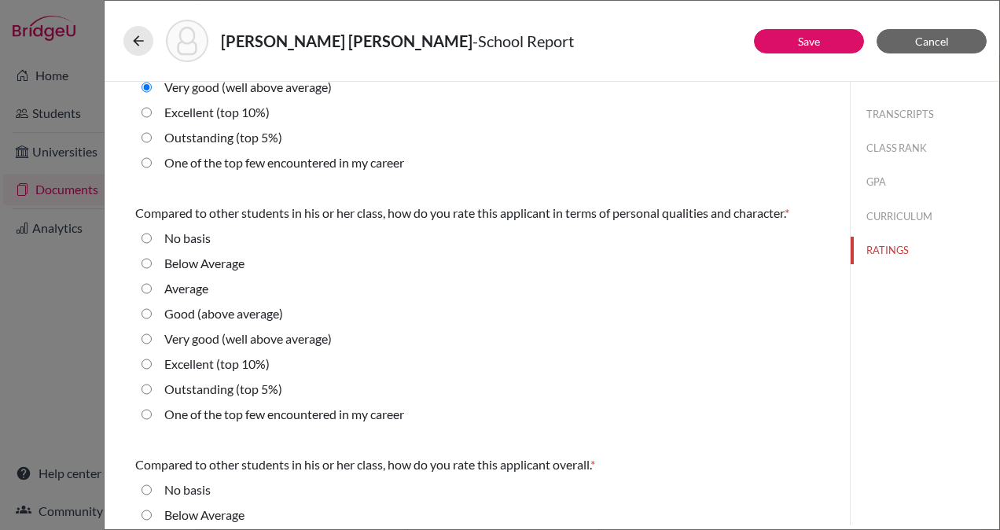
scroll to position [397, 0]
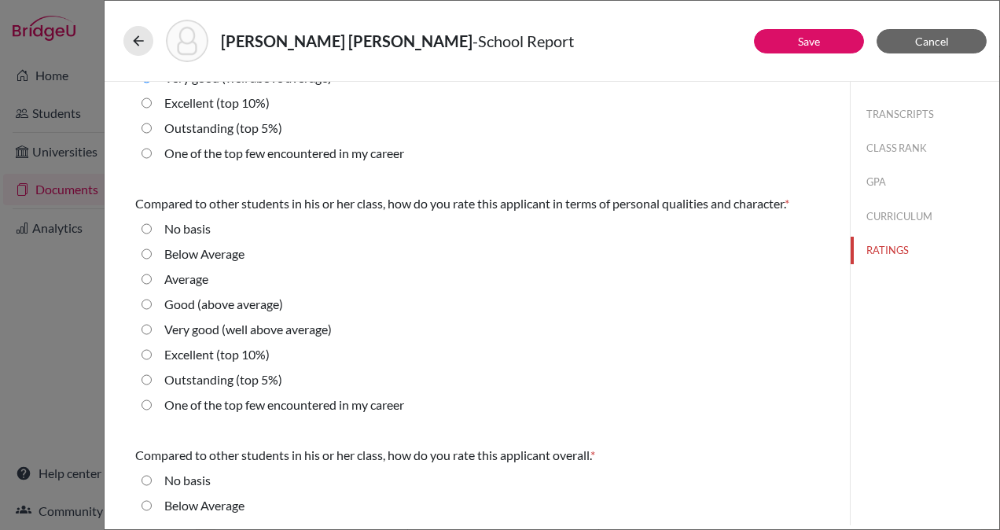
click at [149, 329] on average\) "Very good (well above average)" at bounding box center [147, 329] width 10 height 19
radio average\) "true"
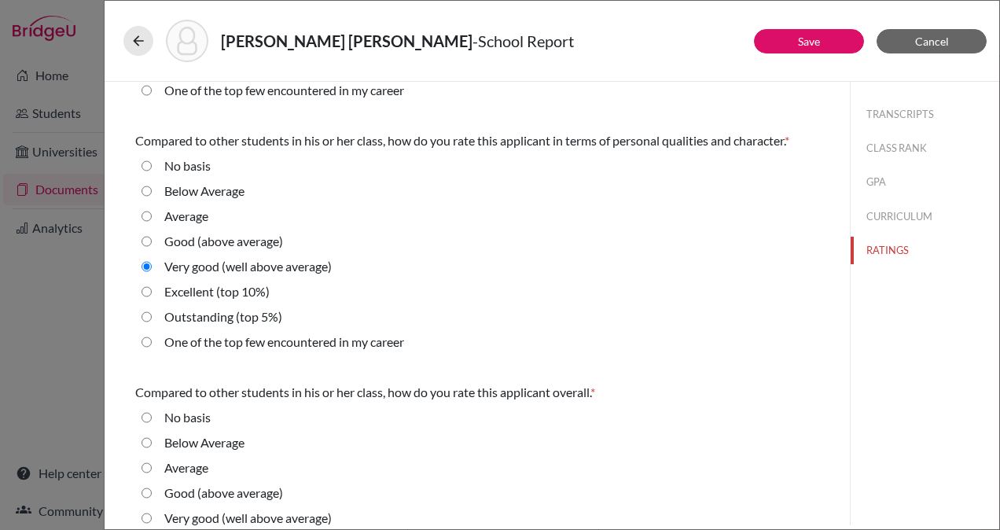
scroll to position [550, 0]
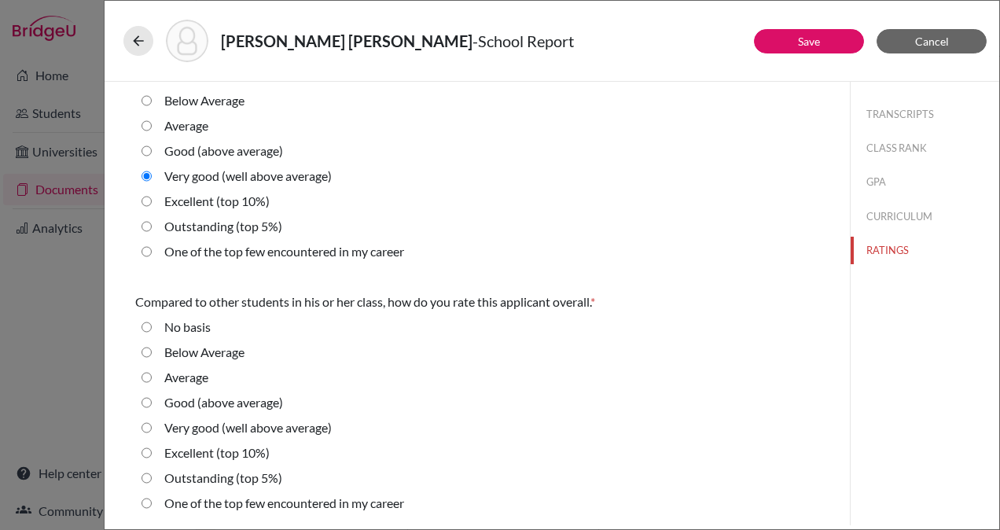
click at [145, 404] on average\) "Good (above average)" at bounding box center [147, 402] width 10 height 19
radio average\) "true"
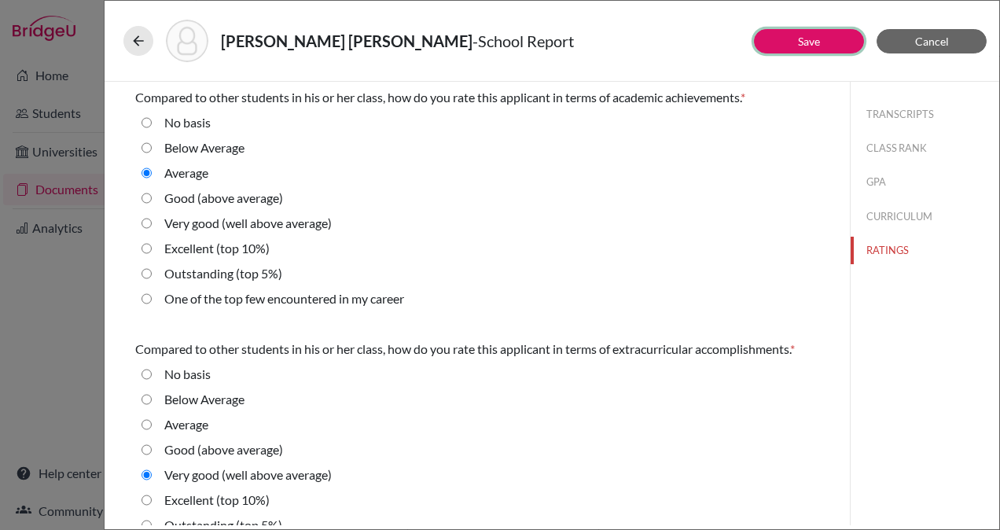
click at [815, 42] on link "Save" at bounding box center [809, 41] width 22 height 13
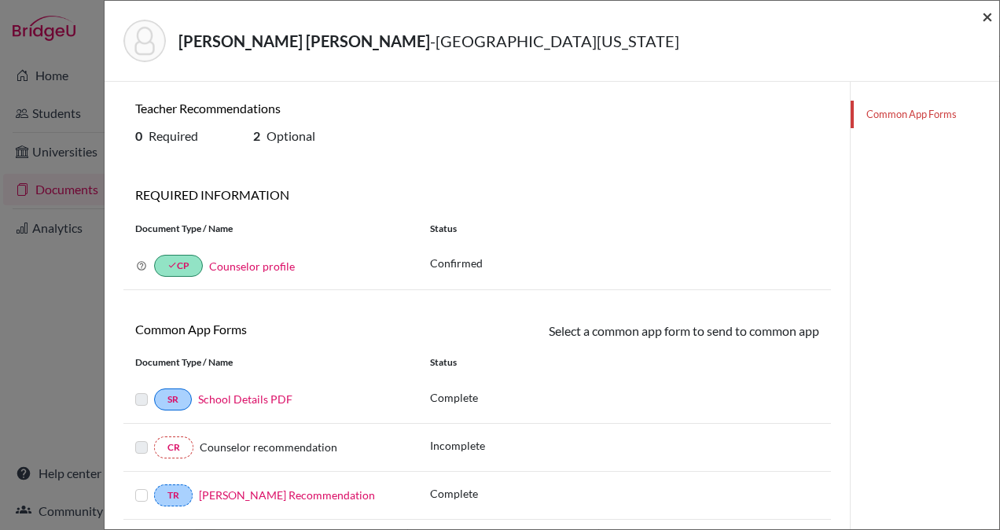
click at [987, 14] on span "×" at bounding box center [987, 16] width 11 height 23
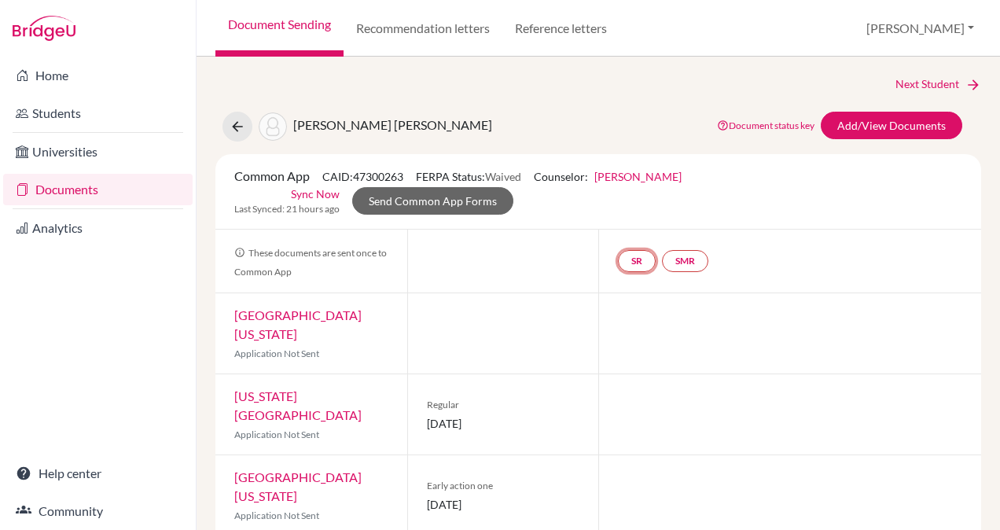
click at [627, 258] on link "SR" at bounding box center [637, 261] width 38 height 22
click at [627, 189] on h3 "School report" at bounding box center [637, 185] width 92 height 28
click at [633, 211] on link "School report" at bounding box center [637, 214] width 67 height 13
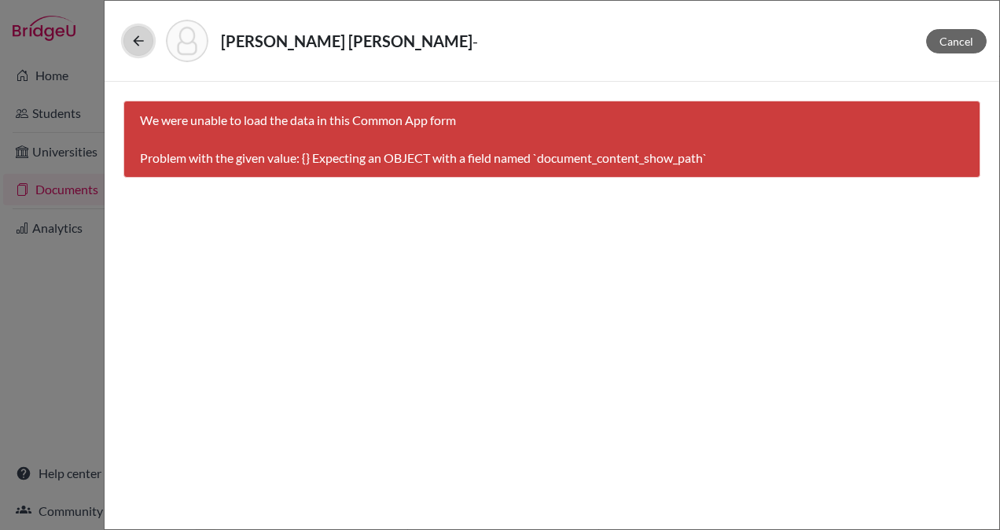
click at [143, 42] on icon at bounding box center [139, 41] width 16 height 16
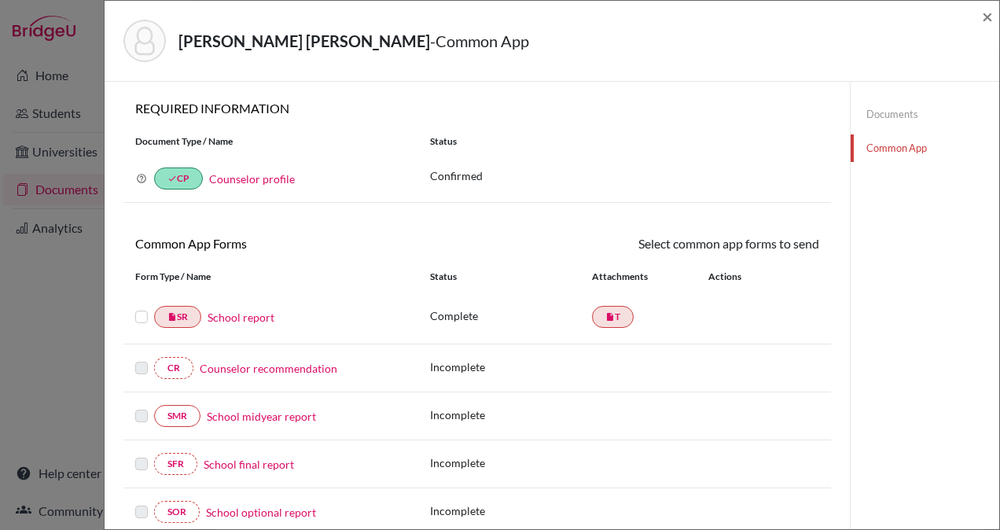
click at [285, 368] on link "Counselor recommendation" at bounding box center [269, 368] width 138 height 17
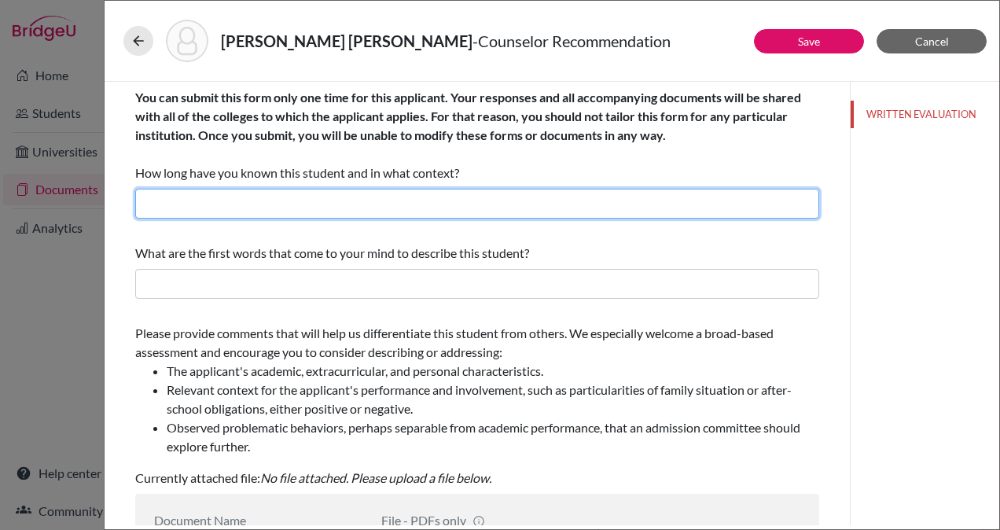
click at [404, 195] on input "text" at bounding box center [477, 204] width 684 height 30
type input "2 years, as High School counselor"
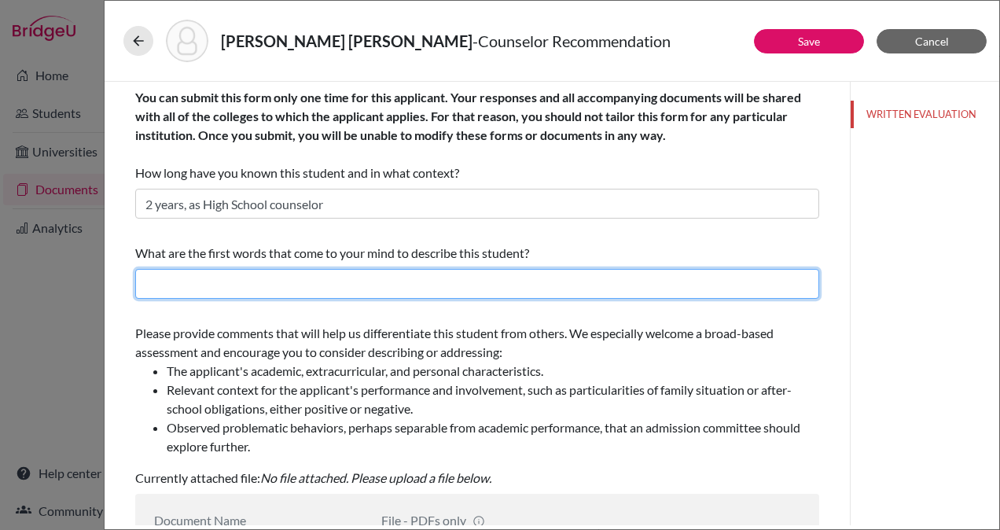
type input "Empathetic, Disciplined, Self-Aware, Motivated"
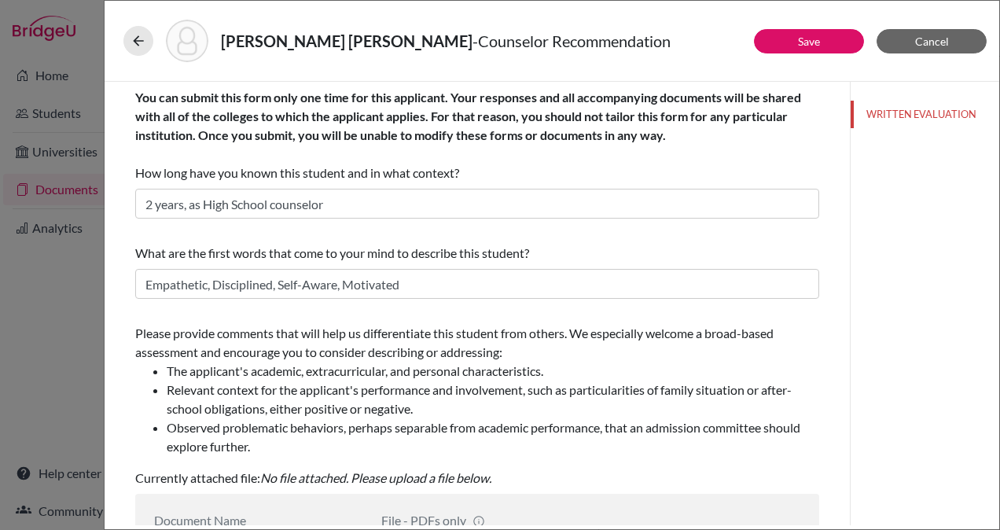
type input "Maria Jose Zamora Counselor Letter"
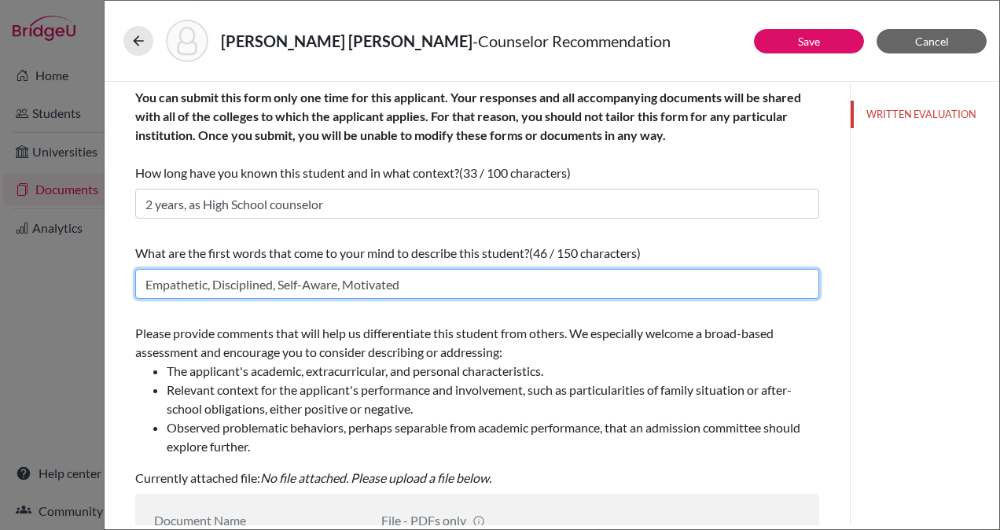
click at [428, 278] on input "Empathetic, Disciplined, Self-Aware, Motivated" at bounding box center [477, 284] width 684 height 30
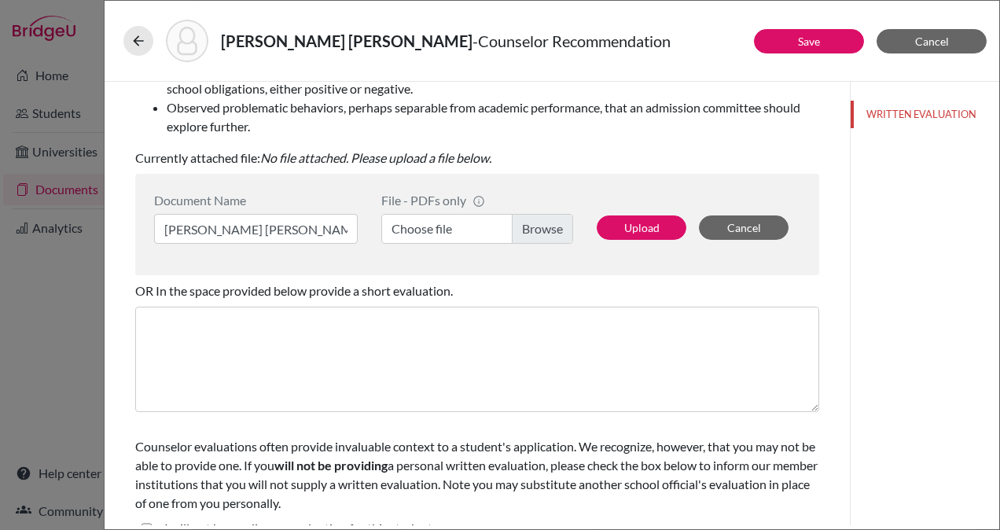
scroll to position [322, 0]
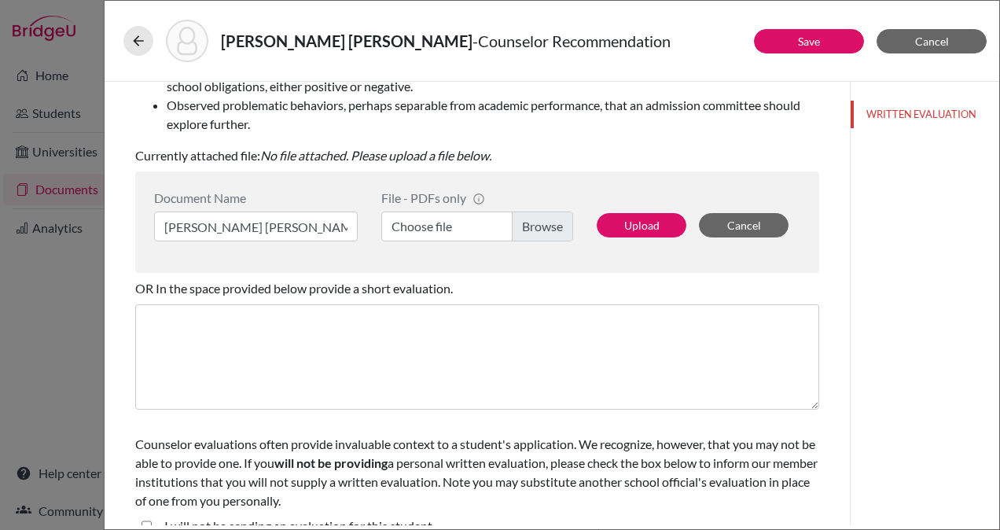
type input "Disciplined, Empathetic, Persistent, Leader"
click at [283, 226] on input "Maria Jose Zamora Counselor Letter" at bounding box center [256, 227] width 204 height 30
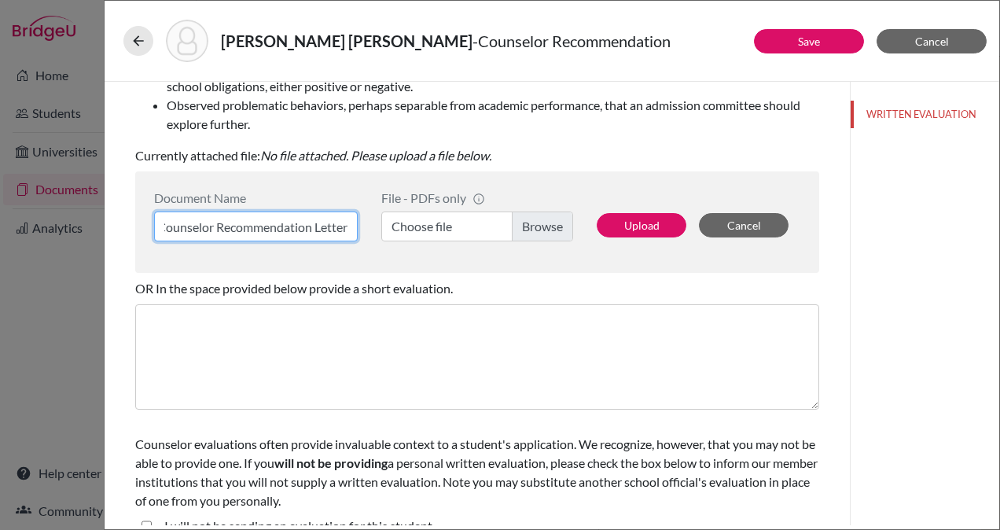
type input "Counselor Recommendation Letter"
click at [534, 226] on label "Choose file" at bounding box center [477, 227] width 192 height 30
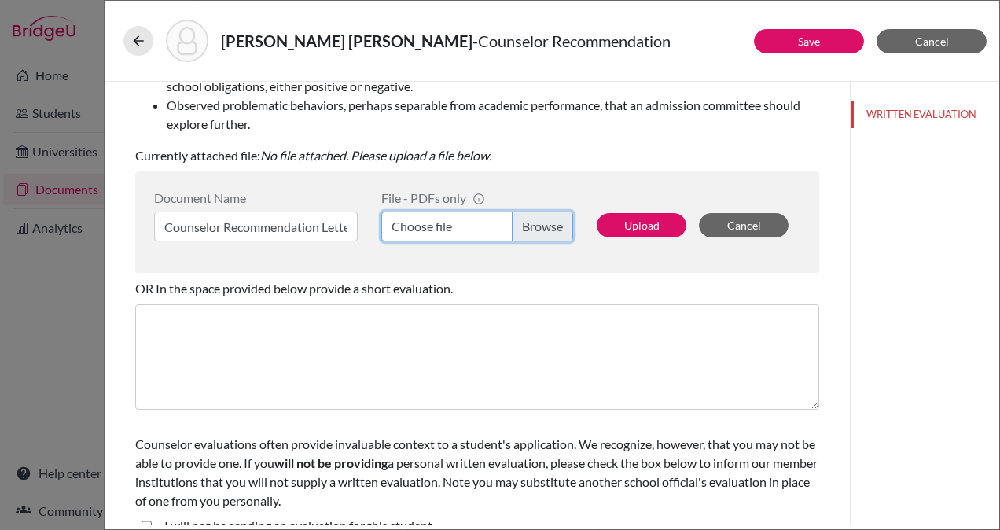
click at [534, 226] on input "Choose file" at bounding box center [477, 227] width 192 height 30
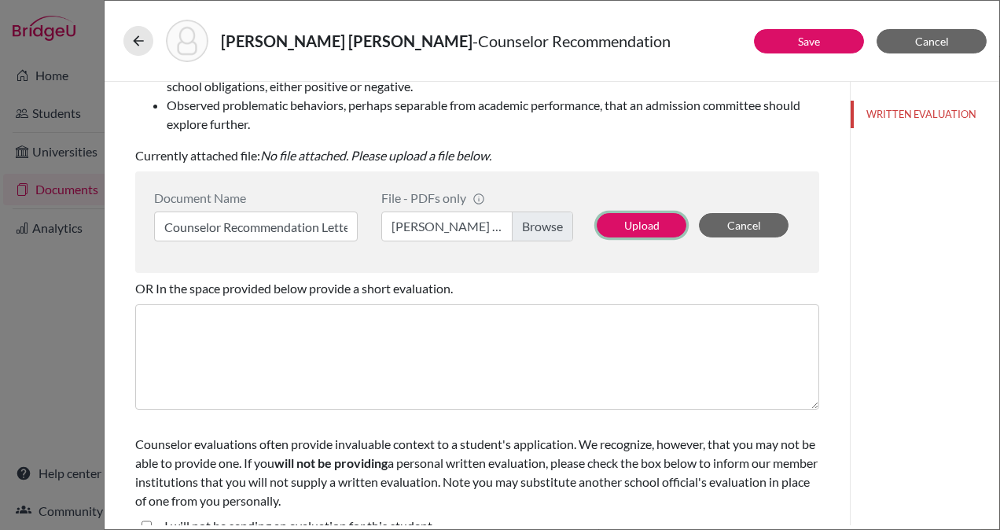
click at [618, 223] on button "Upload" at bounding box center [642, 225] width 90 height 24
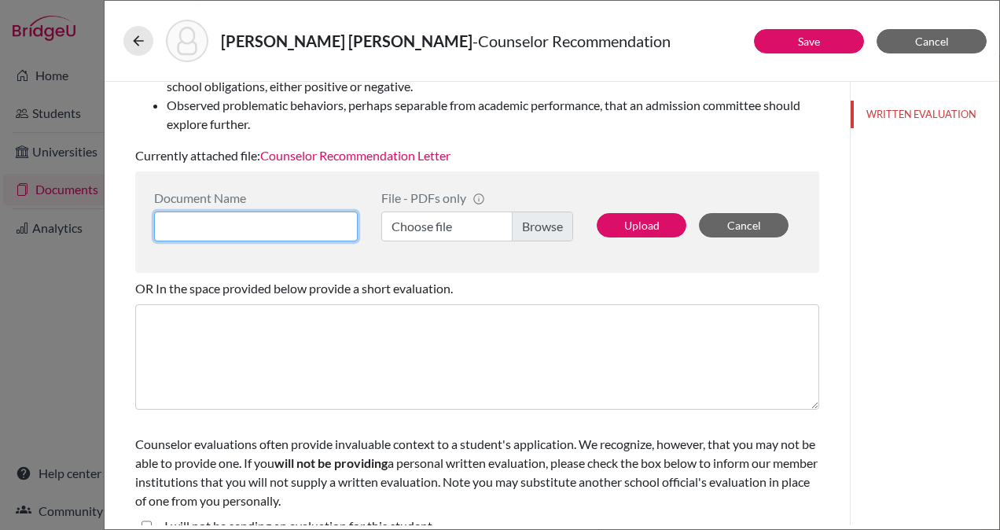
click at [259, 224] on input at bounding box center [256, 227] width 204 height 30
type input "Counselor Recommendation Letter"
click at [326, 225] on input "Counselor Recommendation Letter" at bounding box center [256, 227] width 204 height 30
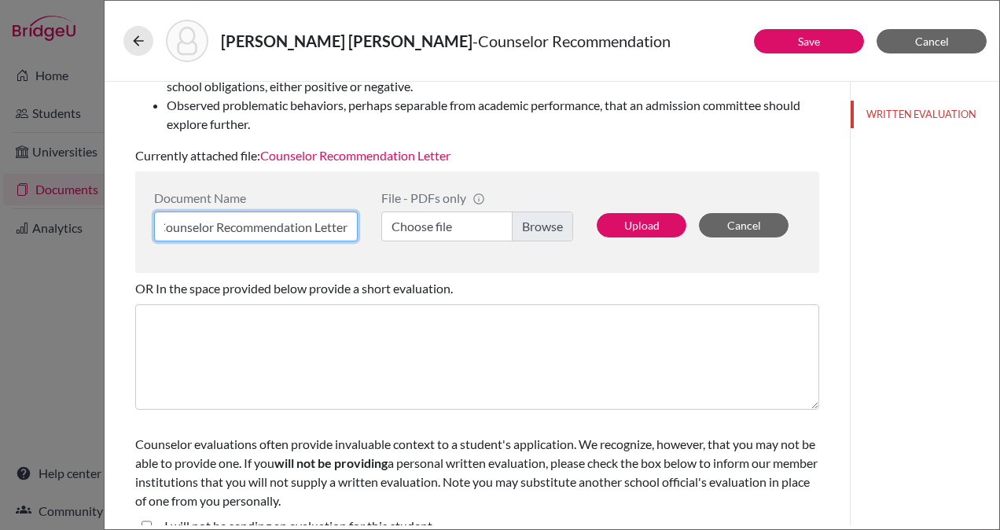
click at [326, 225] on input "Counselor Recommendation Letter" at bounding box center [256, 227] width 204 height 30
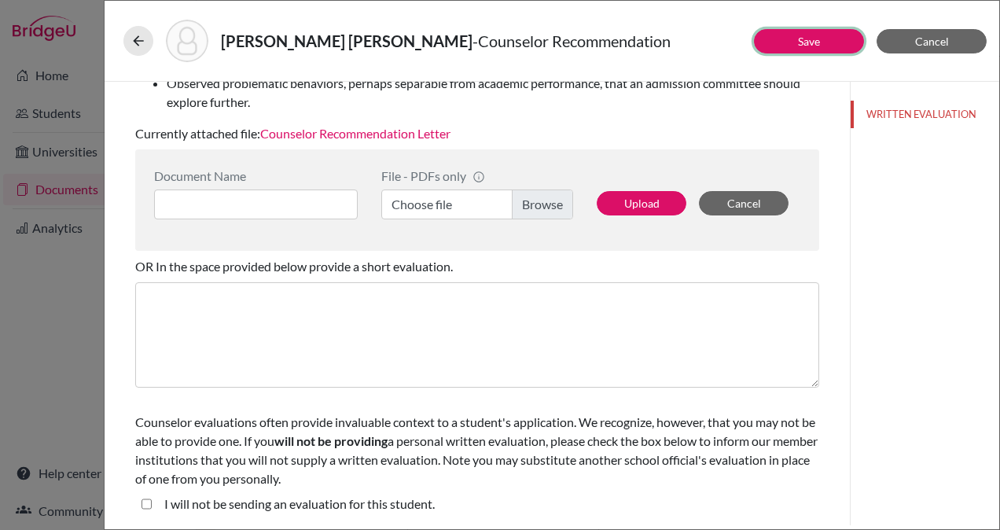
click at [807, 46] on link "Save" at bounding box center [809, 41] width 22 height 13
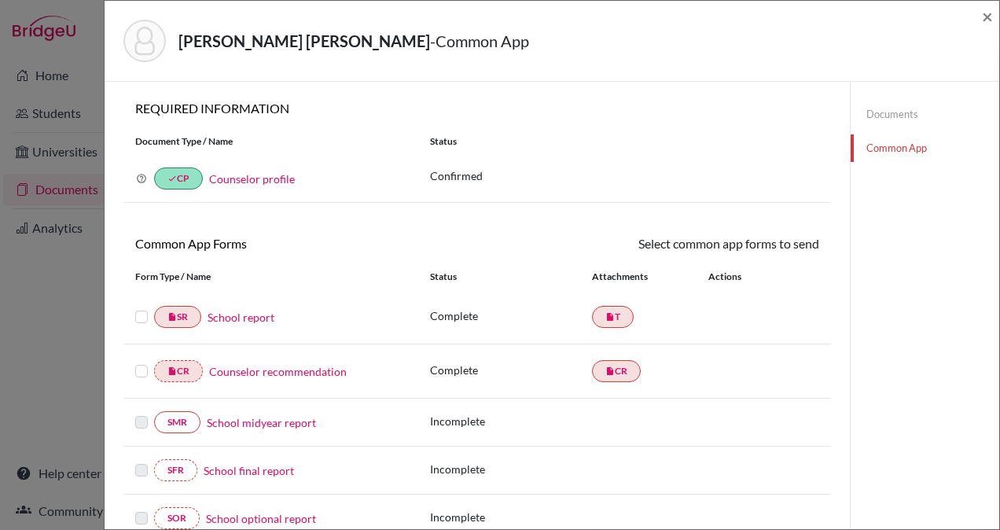
click at [142, 307] on label at bounding box center [141, 307] width 13 height 0
click at [0, 0] on input "checkbox" at bounding box center [0, 0] width 0 height 0
click at [141, 363] on label at bounding box center [141, 363] width 13 height 0
click at [0, 0] on input "checkbox" at bounding box center [0, 0] width 0 height 0
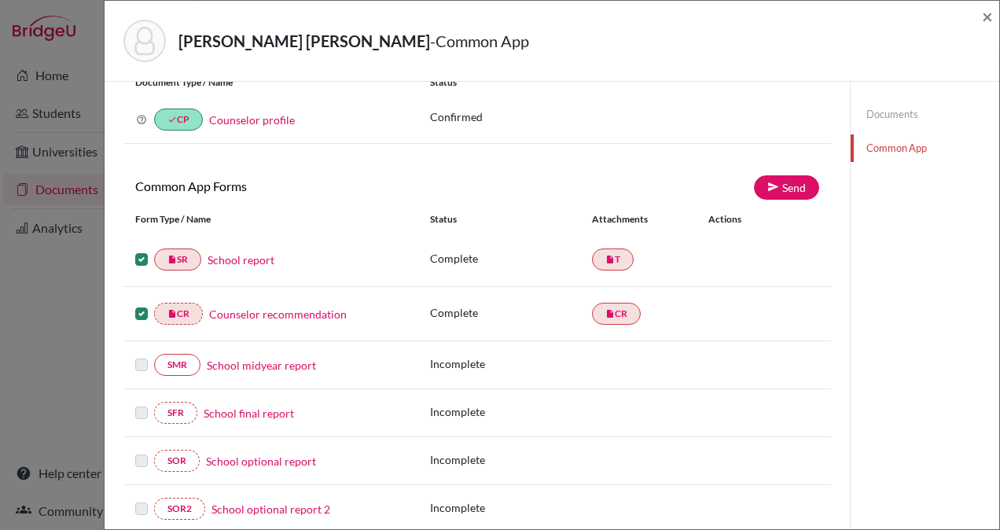
scroll to position [60, 0]
click at [778, 186] on link "Send" at bounding box center [786, 187] width 65 height 24
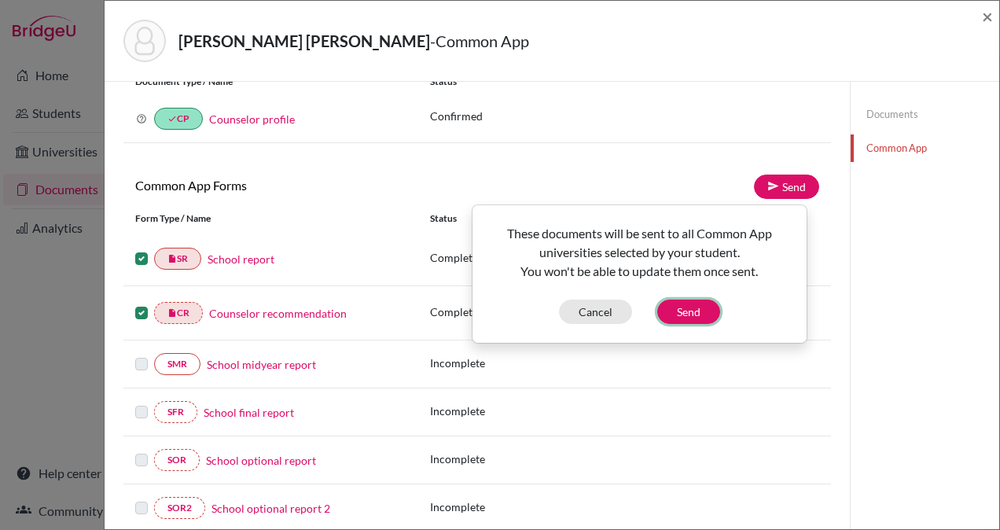
click at [686, 309] on button "Send" at bounding box center [688, 312] width 63 height 24
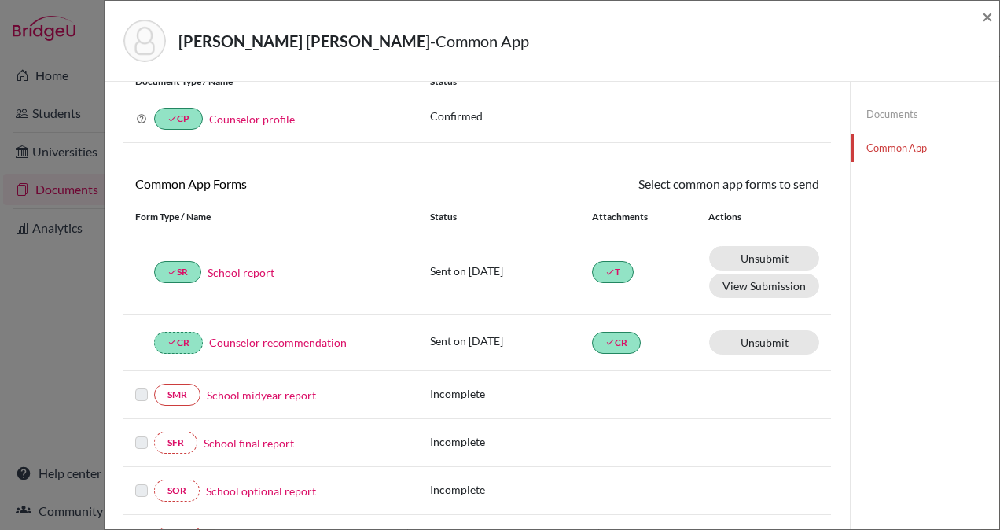
click at [686, 309] on div "done SR School report Sent on 2025-09-28 done T Unsubmit This document will be …" at bounding box center [477, 272] width 708 height 84
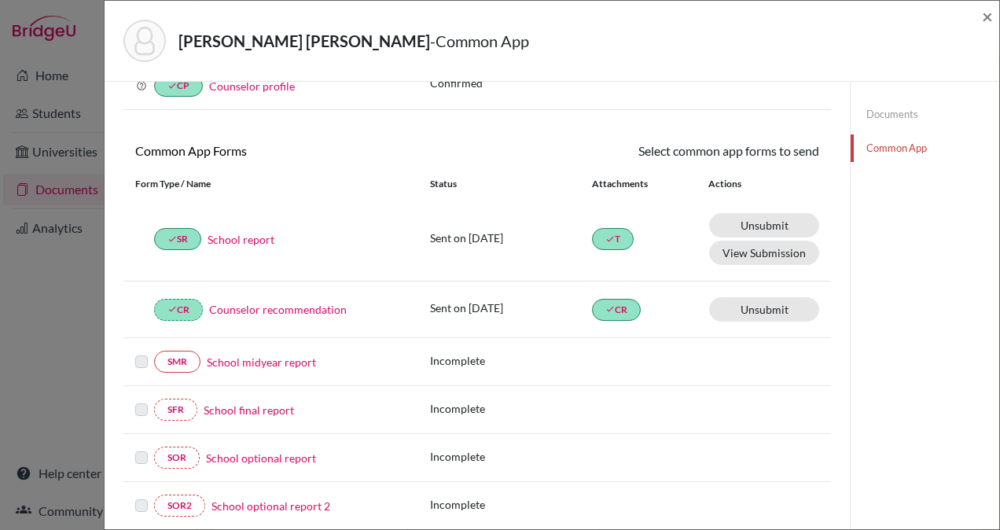
scroll to position [92, 0]
click at [983, 22] on span "×" at bounding box center [987, 16] width 11 height 23
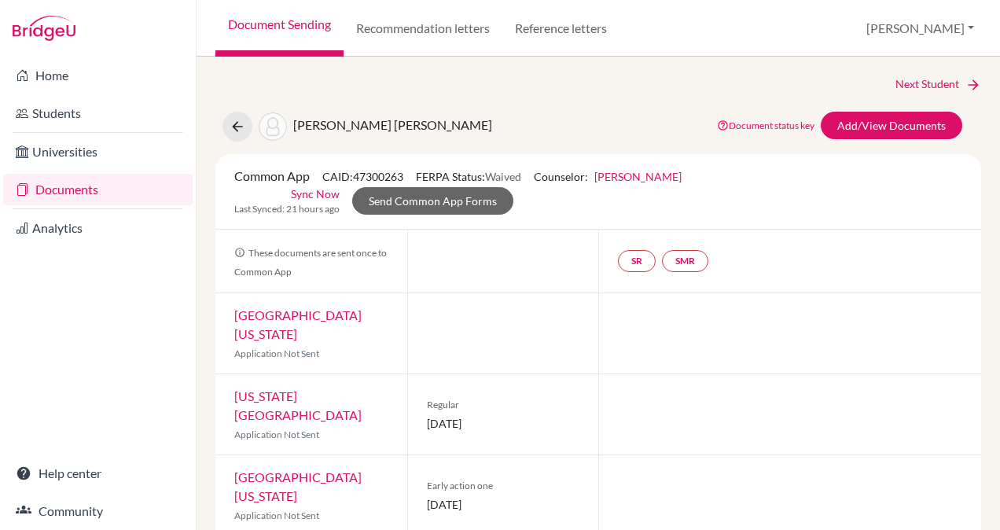
click at [79, 154] on link "Universities" at bounding box center [97, 151] width 189 height 31
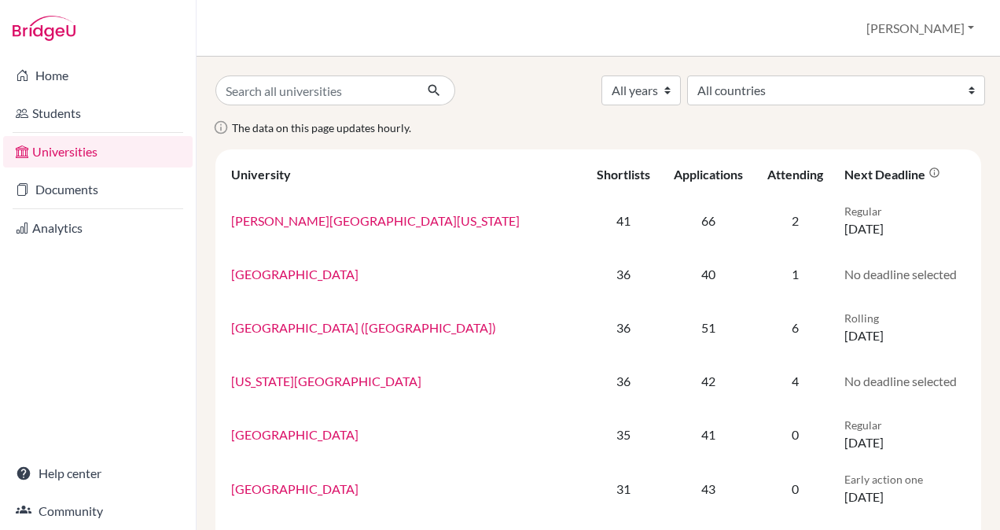
click at [69, 187] on link "Documents" at bounding box center [97, 189] width 189 height 31
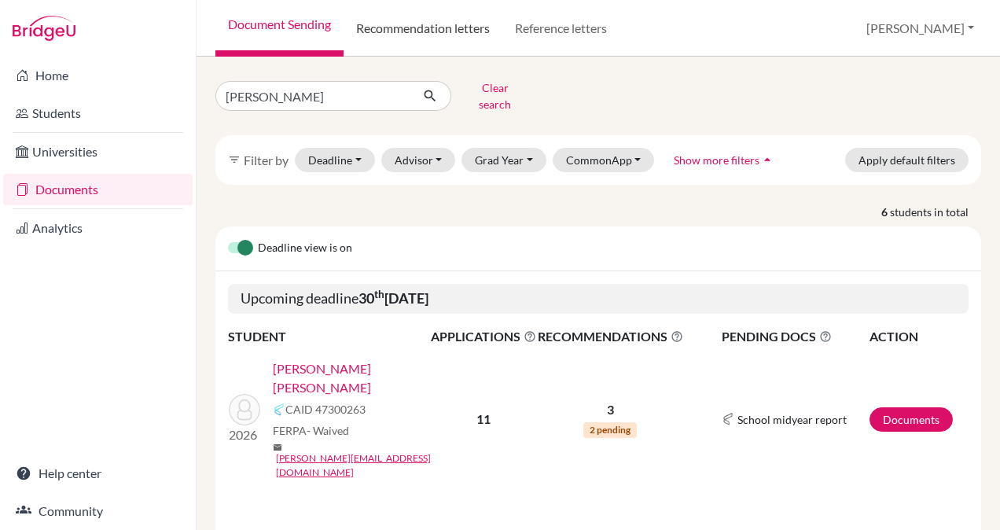
click at [447, 30] on link "Recommendation letters" at bounding box center [423, 28] width 159 height 57
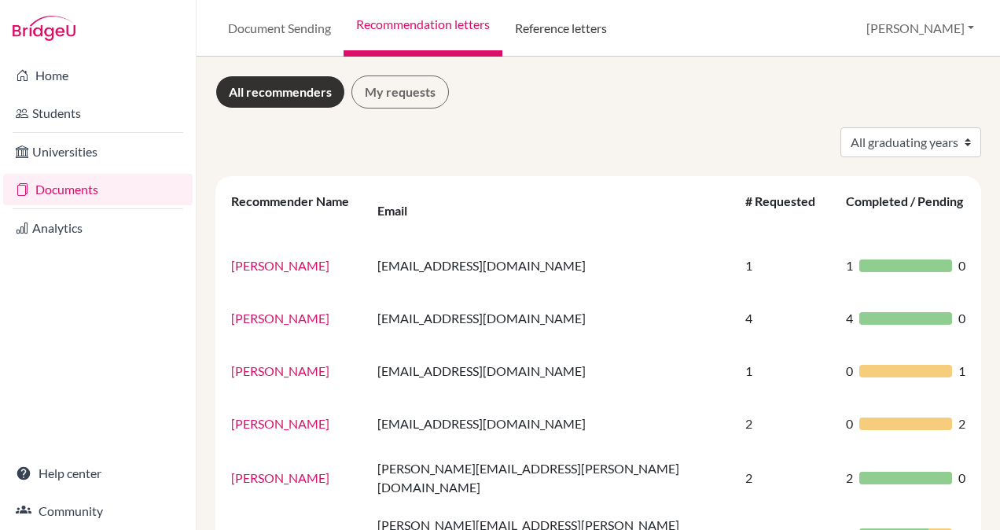
click at [543, 33] on link "Reference letters" at bounding box center [560, 28] width 117 height 57
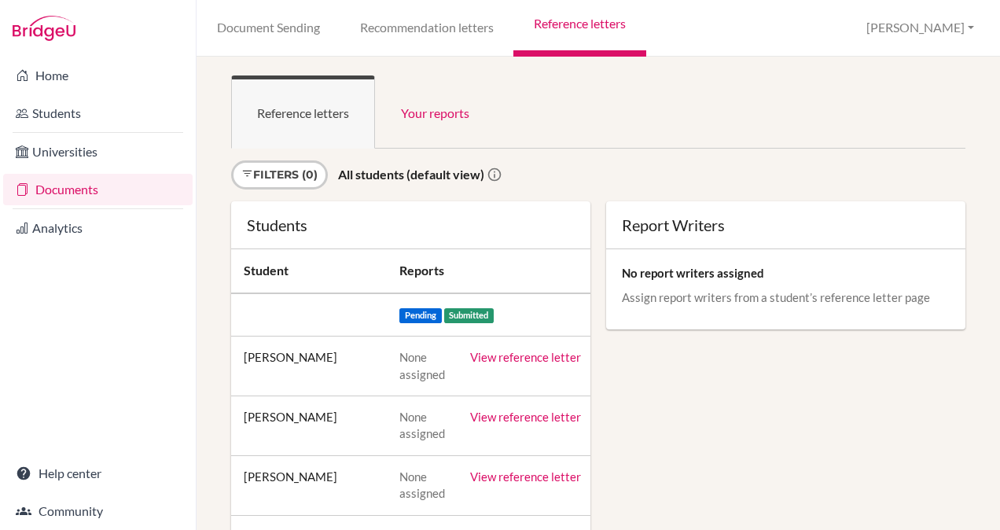
click at [451, 21] on link "Recommendation letters" at bounding box center [427, 28] width 174 height 57
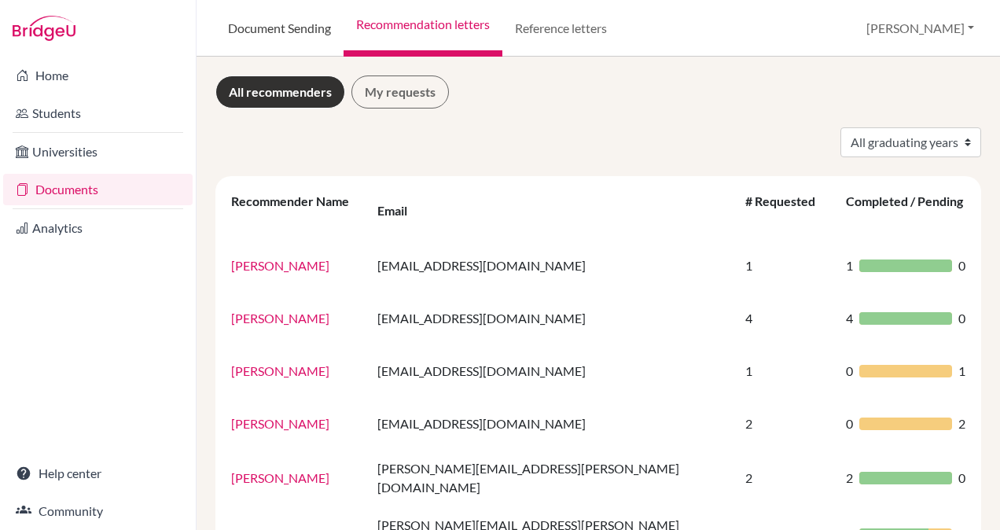
click at [259, 32] on link "Document Sending" at bounding box center [279, 28] width 128 height 57
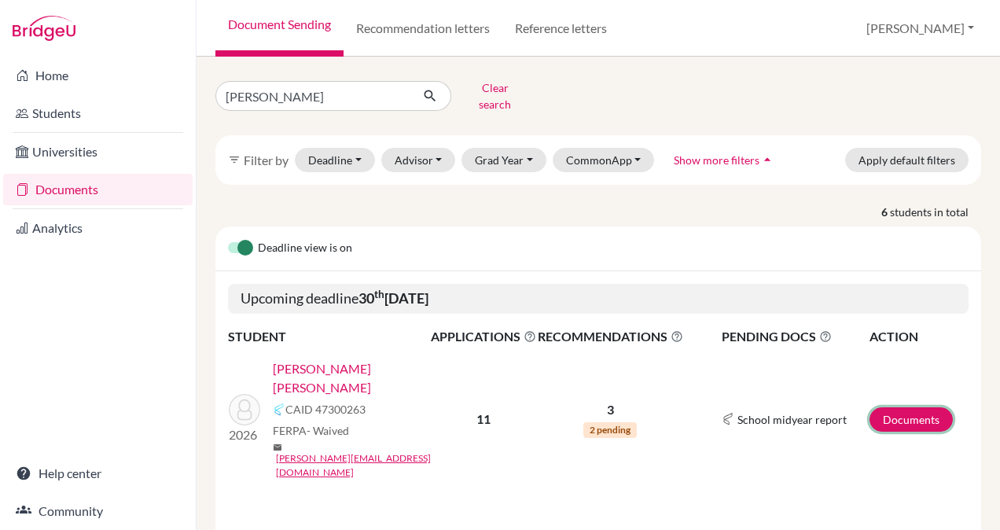
click at [881, 407] on link "Documents" at bounding box center [911, 419] width 83 height 24
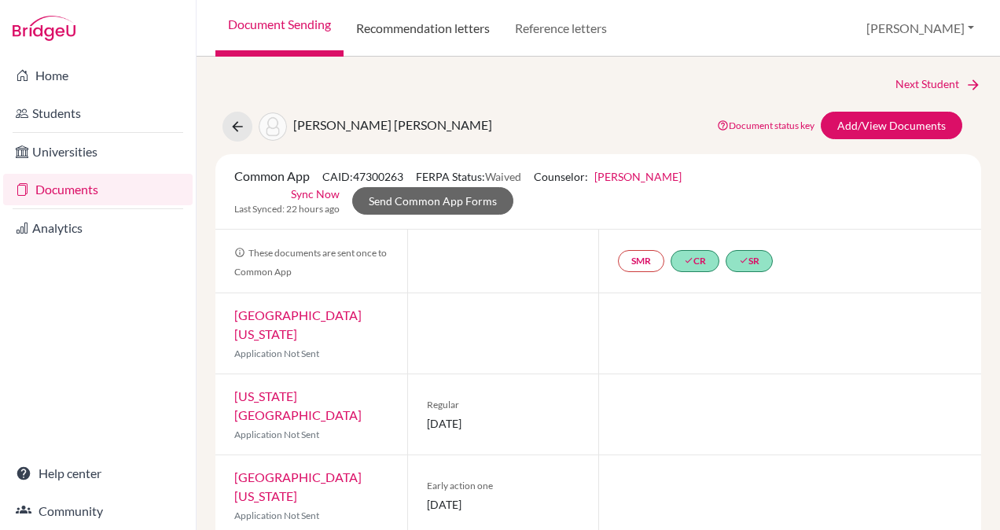
click at [423, 28] on link "Recommendation letters" at bounding box center [423, 28] width 159 height 57
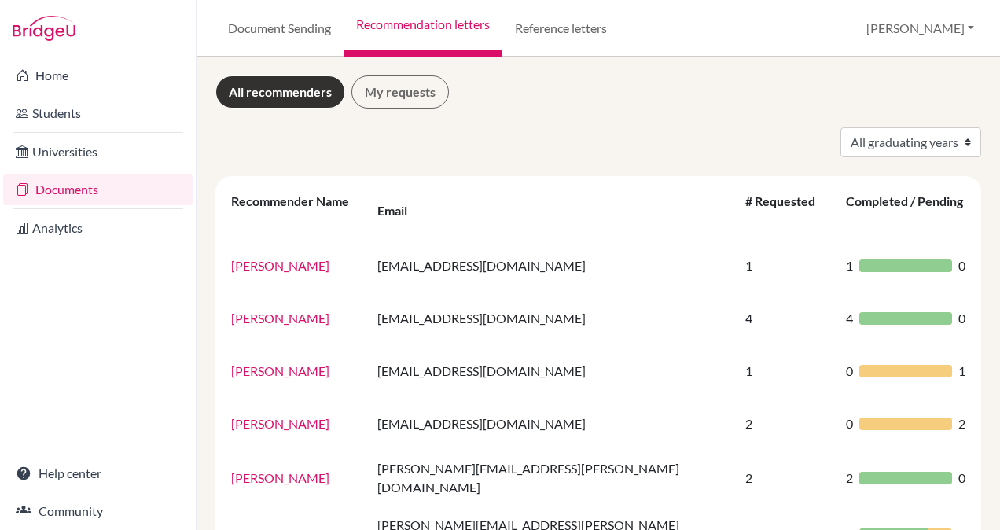
click at [51, 73] on link "Home" at bounding box center [97, 75] width 189 height 31
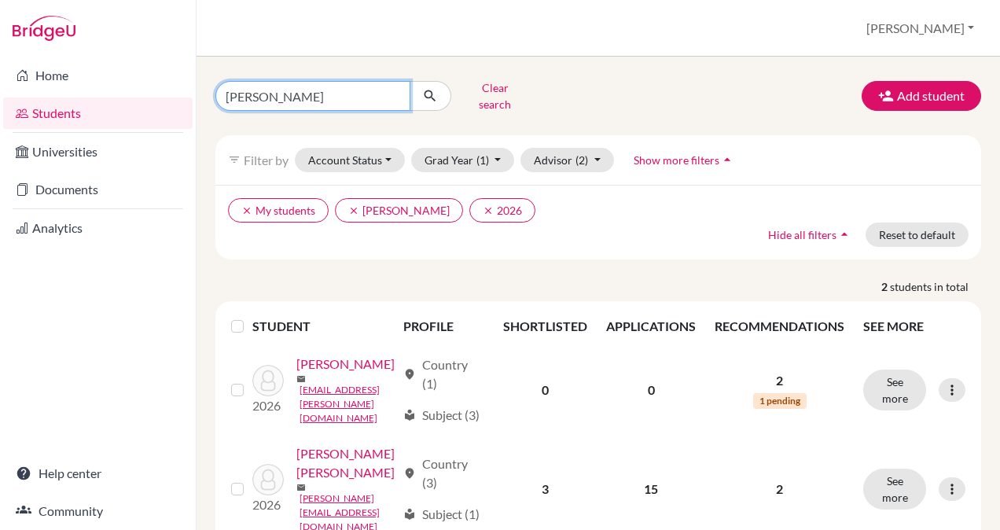
click at [315, 81] on input "[PERSON_NAME]" at bounding box center [312, 96] width 195 height 30
type input "[PERSON_NAME]"
click at [434, 88] on icon "submit" at bounding box center [430, 96] width 16 height 16
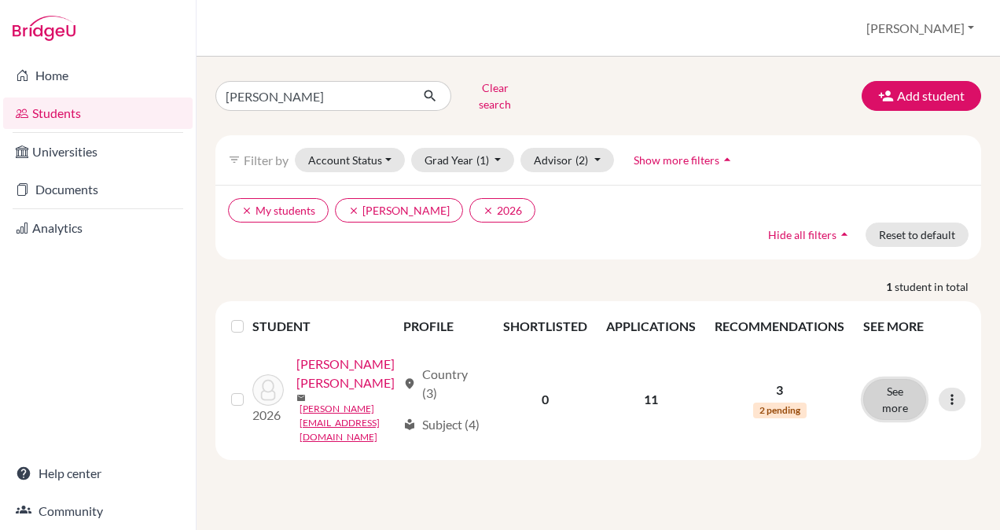
click at [903, 384] on button "See more" at bounding box center [894, 399] width 63 height 41
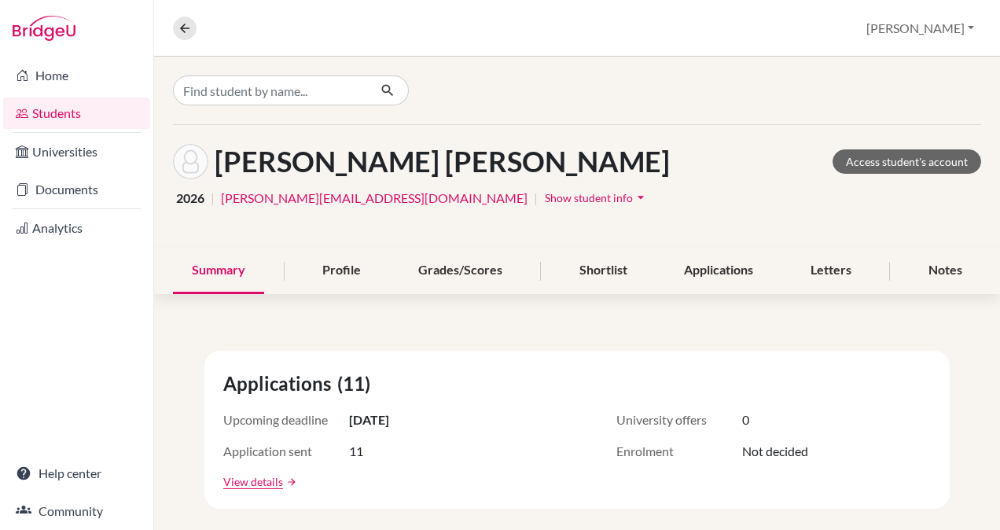
click at [698, 263] on div "Applications" at bounding box center [718, 271] width 107 height 46
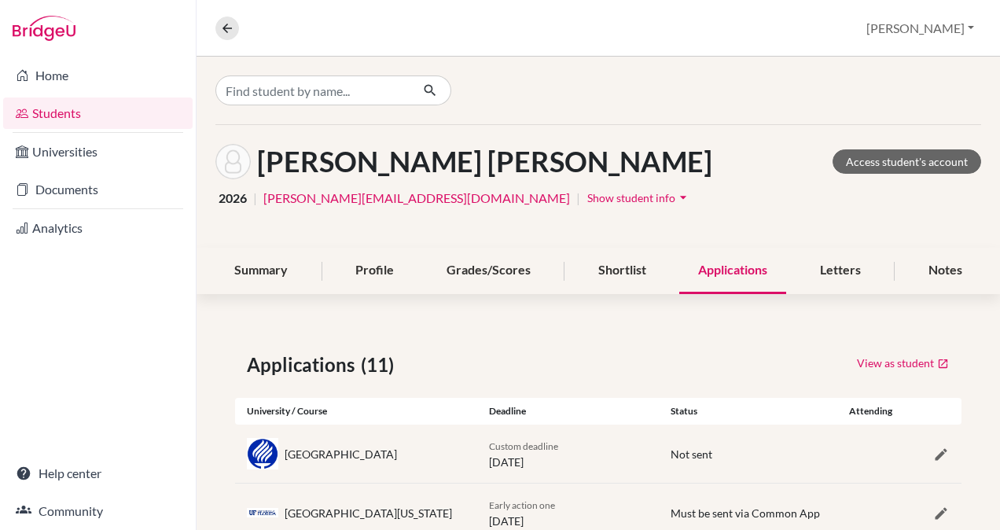
drag, startPoint x: 815, startPoint y: 268, endPoint x: 682, endPoint y: 306, distance: 137.4
click at [821, 271] on div "Letters" at bounding box center [840, 271] width 79 height 46
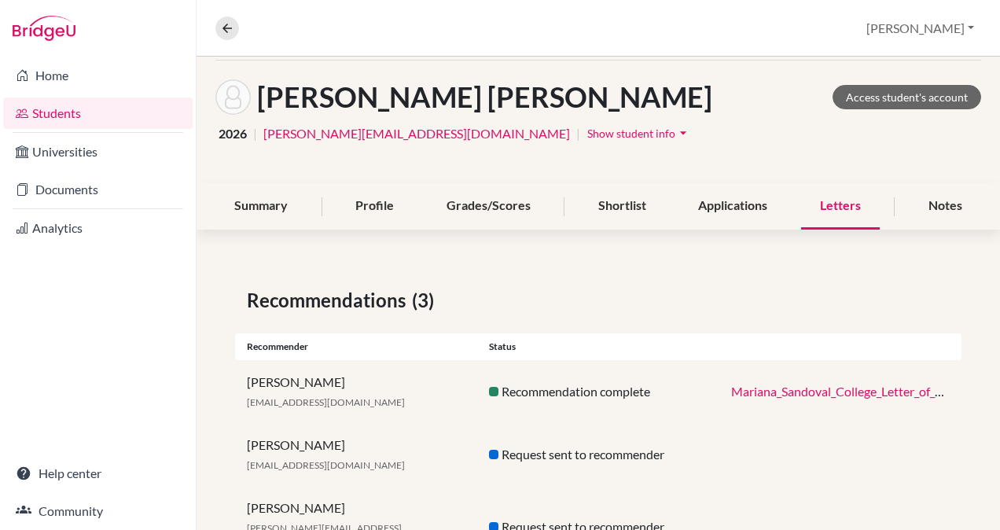
scroll to position [120, 0]
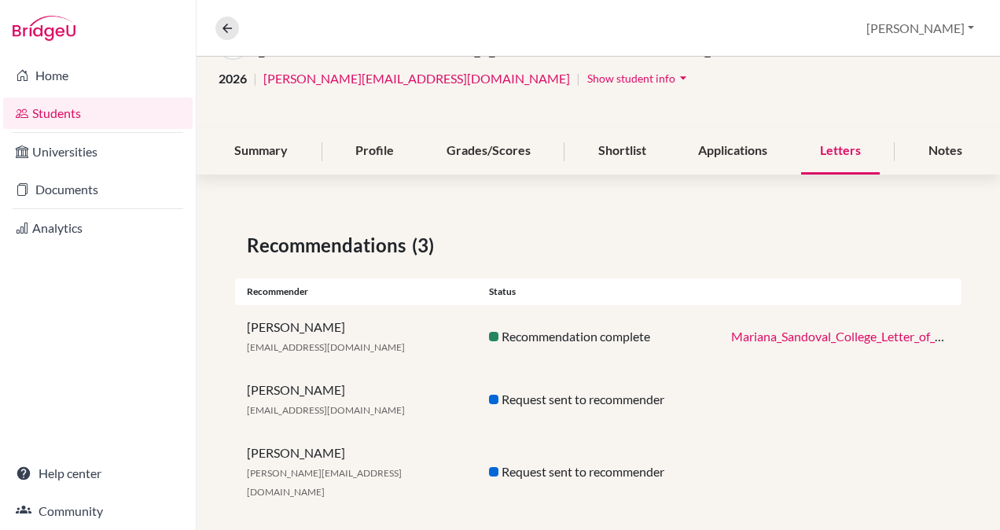
click at [481, 153] on div "Grades/Scores" at bounding box center [489, 151] width 122 height 46
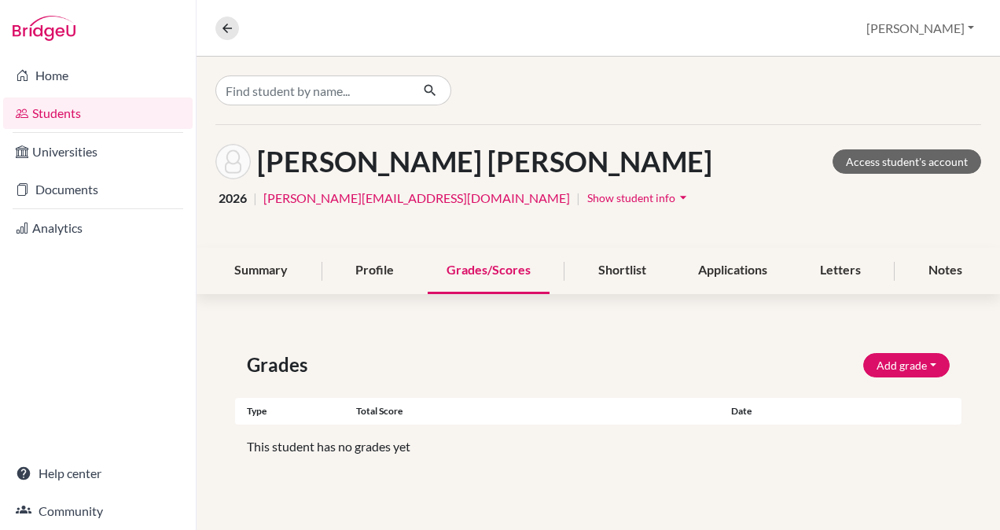
click at [376, 259] on div "Profile" at bounding box center [375, 271] width 76 height 46
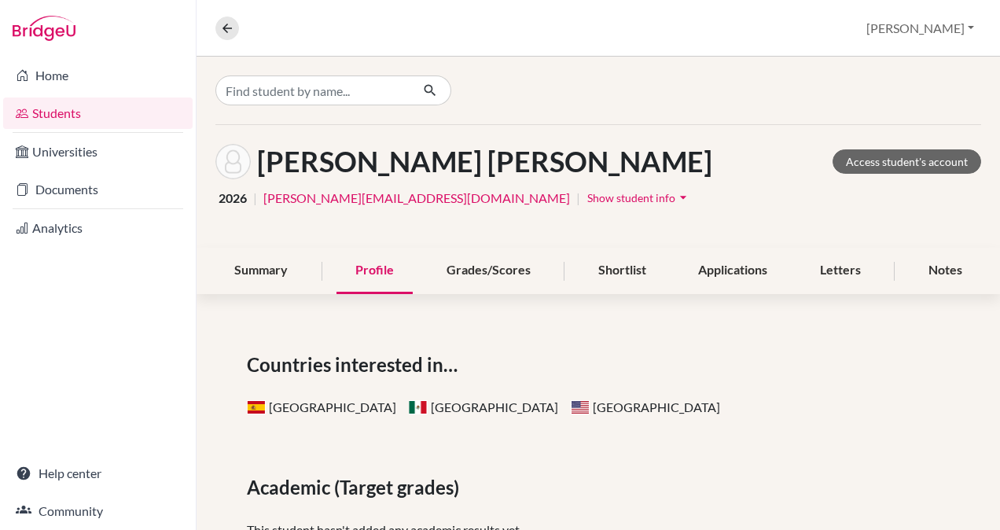
click at [279, 266] on div "Summary" at bounding box center [260, 271] width 91 height 46
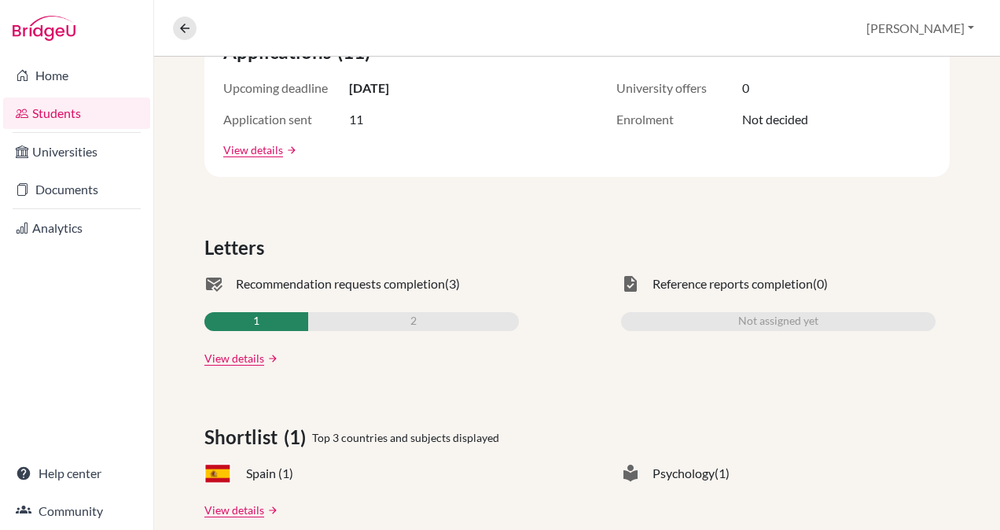
scroll to position [333, 0]
click at [226, 354] on link "View details" at bounding box center [234, 357] width 60 height 17
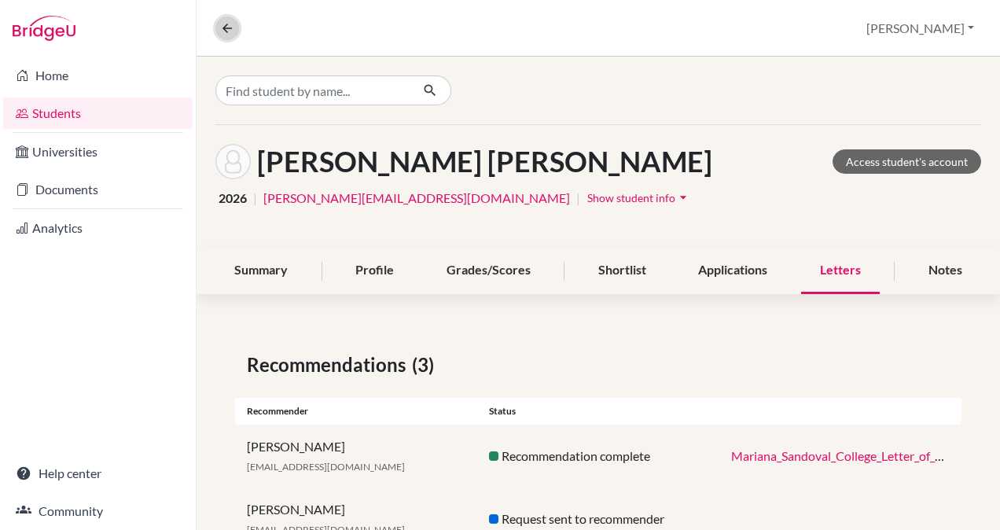
click at [222, 28] on icon at bounding box center [227, 28] width 14 height 14
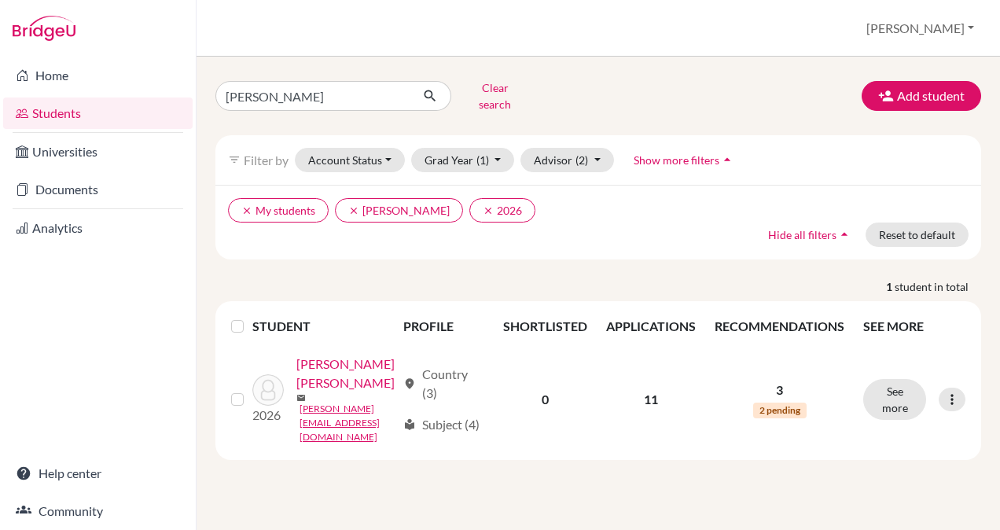
click at [952, 392] on icon at bounding box center [952, 400] width 16 height 16
click at [678, 412] on td "11" at bounding box center [651, 399] width 109 height 109
click at [296, 392] on link "Sandoval Cañas Prieto, Mariana" at bounding box center [346, 374] width 100 height 38
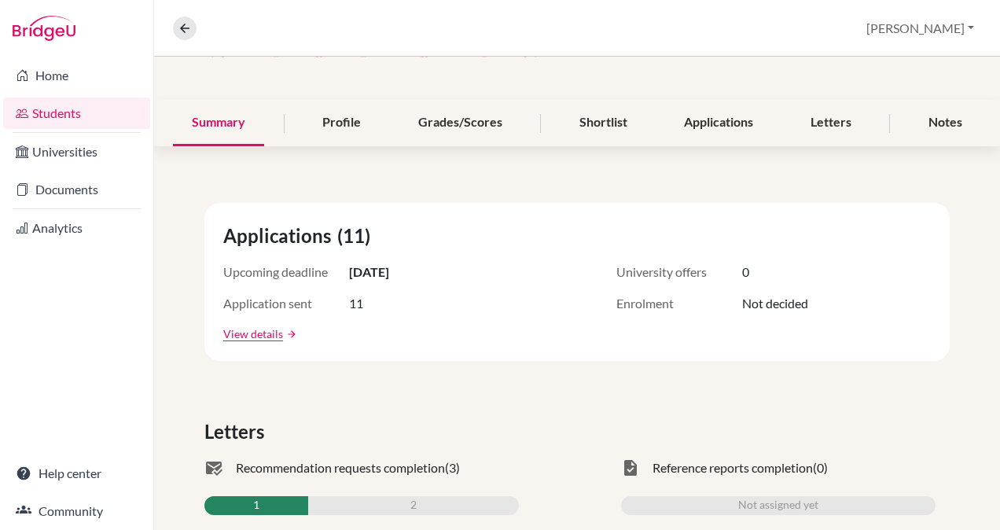
scroll to position [153, 0]
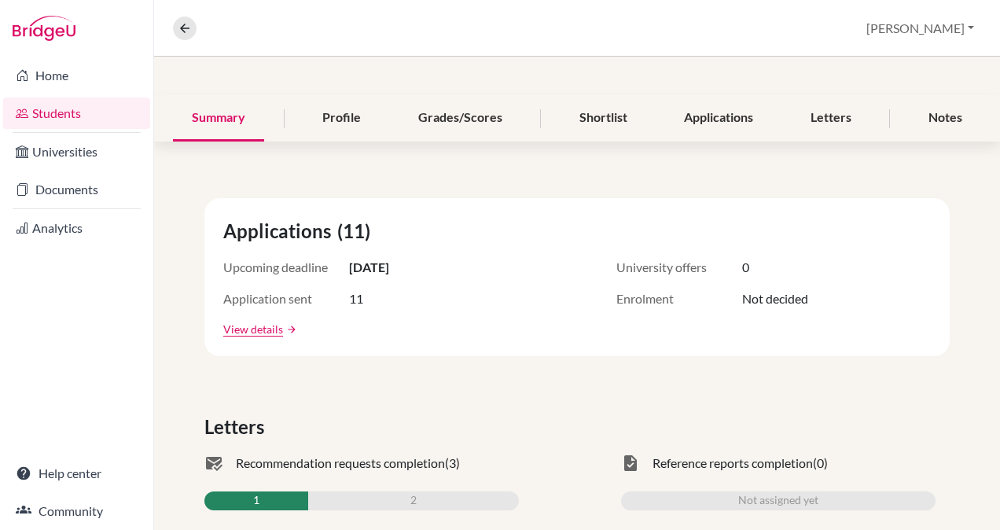
click at [236, 333] on link "View details" at bounding box center [253, 329] width 60 height 17
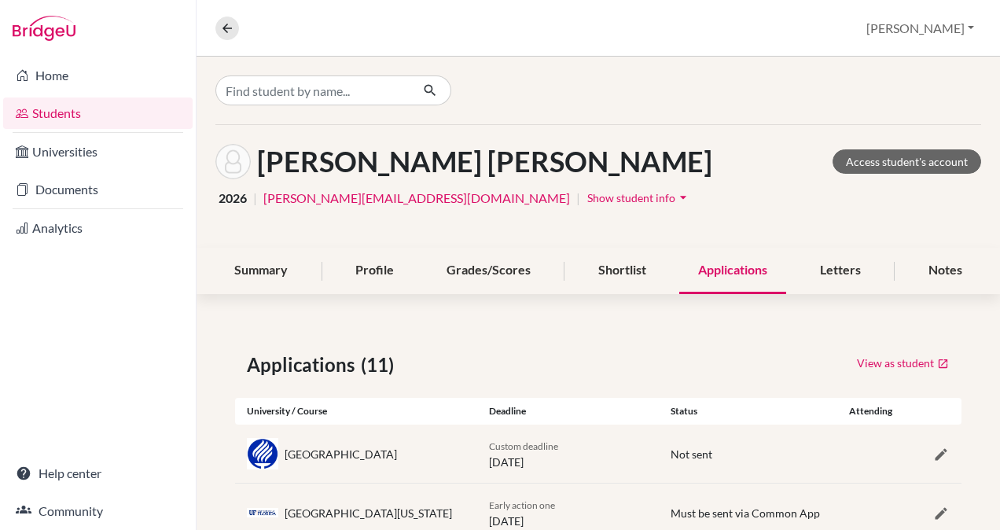
click at [621, 263] on div "Shortlist" at bounding box center [622, 271] width 86 height 46
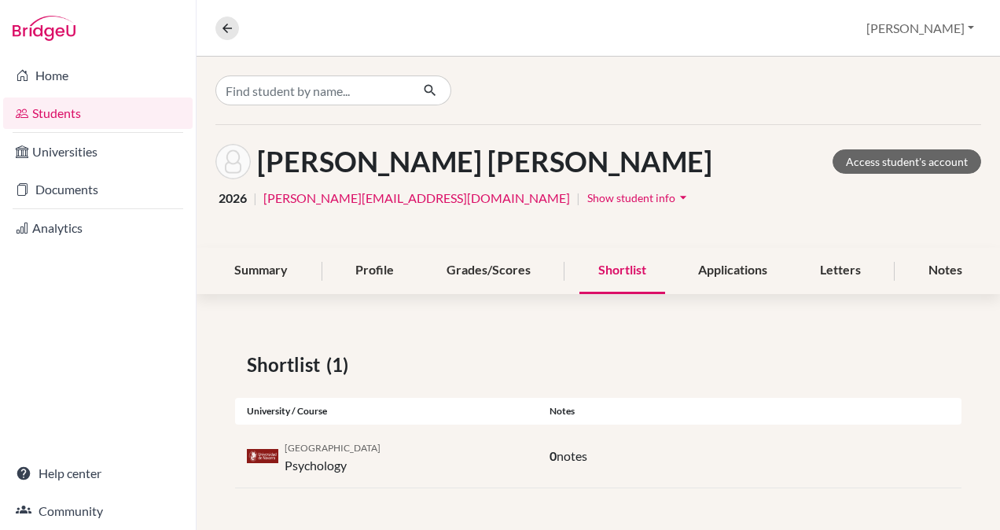
click at [475, 270] on div "Grades/Scores" at bounding box center [489, 271] width 122 height 46
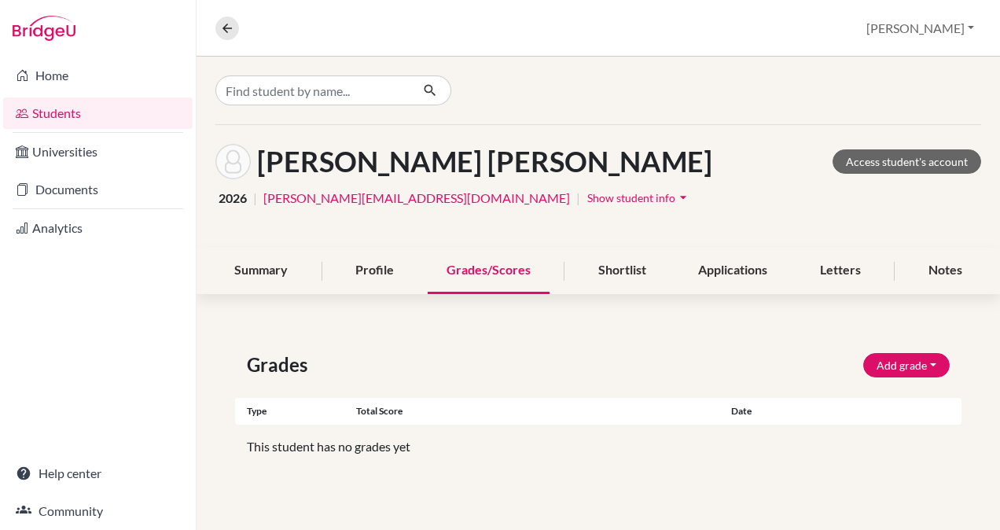
click at [364, 267] on div "Profile" at bounding box center [375, 271] width 76 height 46
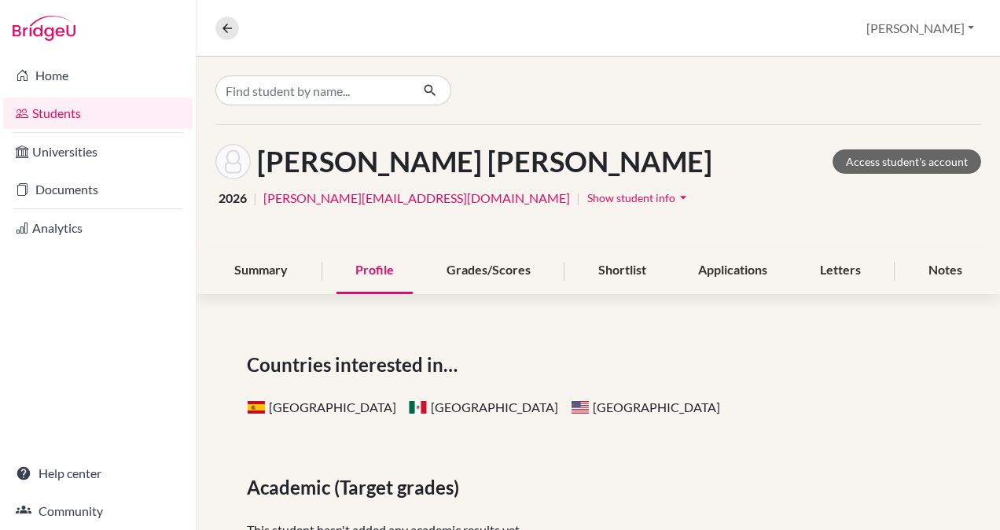
click at [274, 261] on div "Summary" at bounding box center [260, 271] width 91 height 46
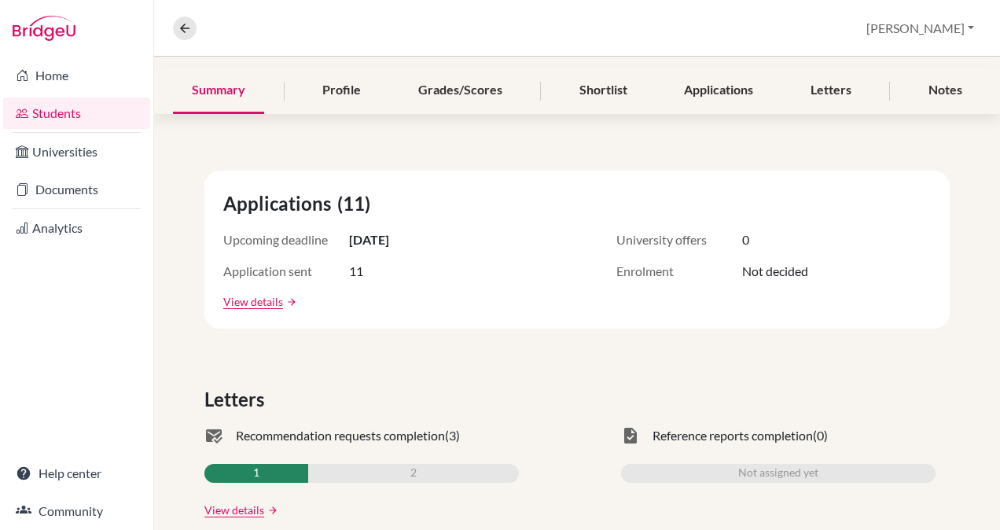
scroll to position [109, 0]
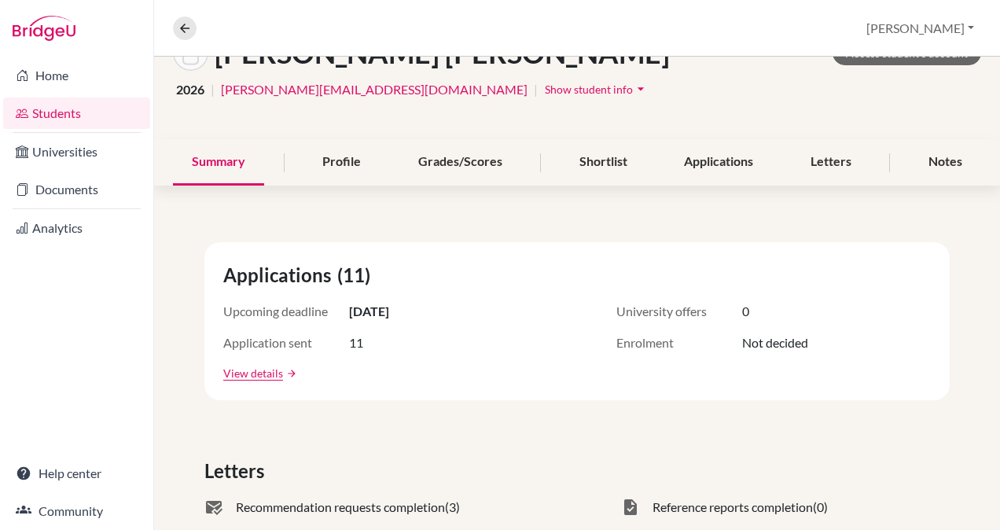
click at [68, 151] on link "Universities" at bounding box center [76, 151] width 147 height 31
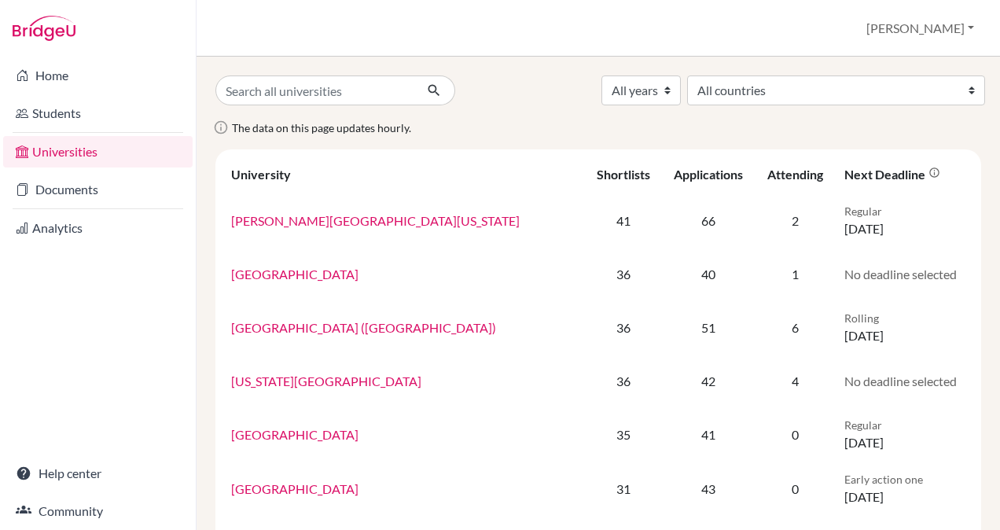
click at [71, 193] on link "Documents" at bounding box center [97, 189] width 189 height 31
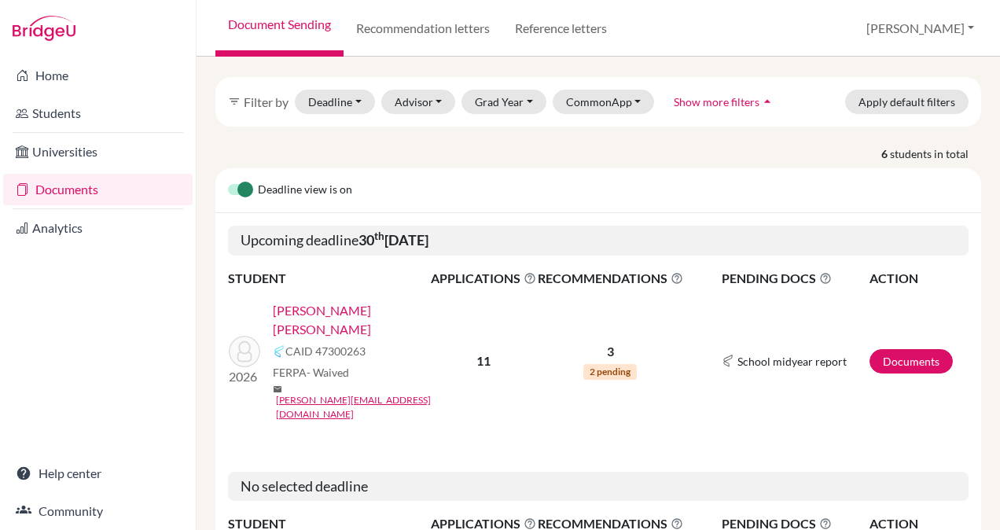
scroll to position [59, 0]
click at [920, 348] on link "Documents" at bounding box center [911, 360] width 83 height 24
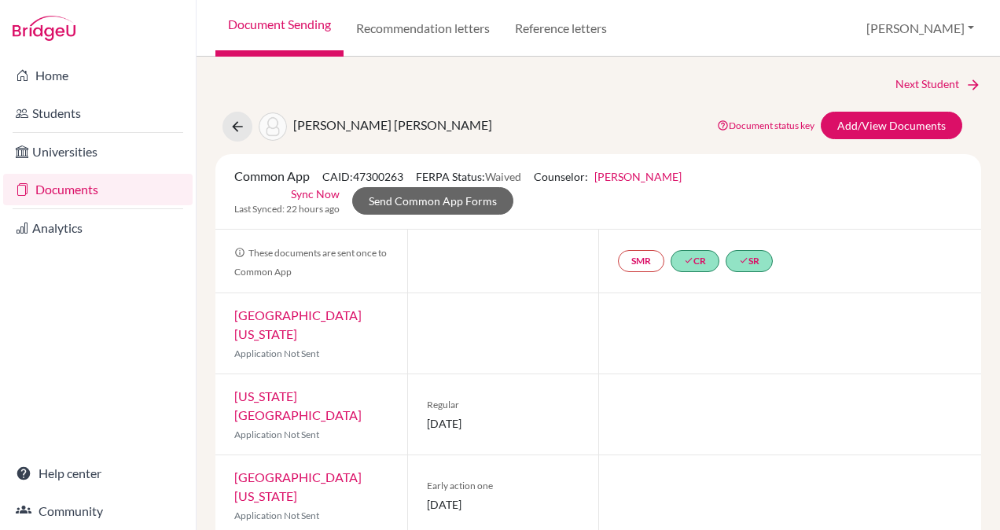
click at [319, 190] on link "Sync Now" at bounding box center [315, 194] width 49 height 17
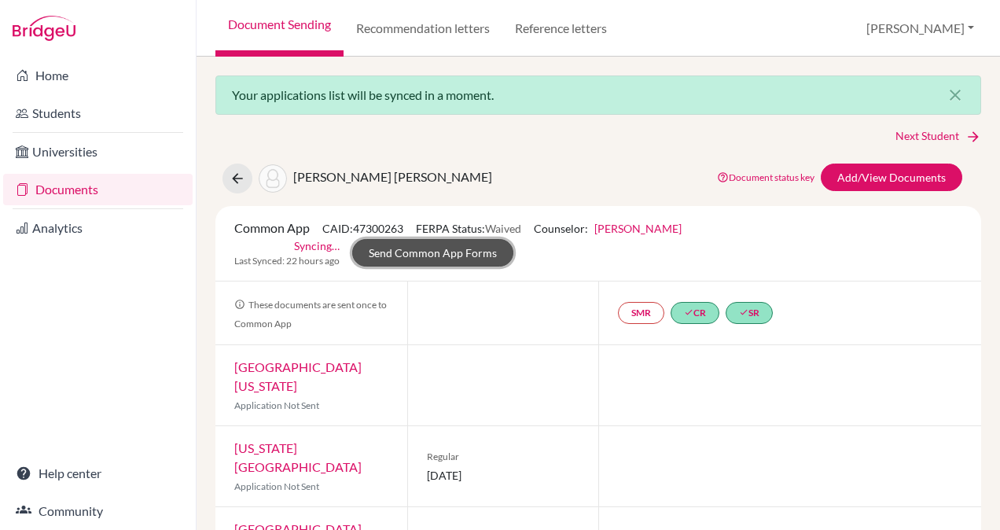
click at [434, 255] on link "Send Common App Forms" at bounding box center [432, 253] width 161 height 28
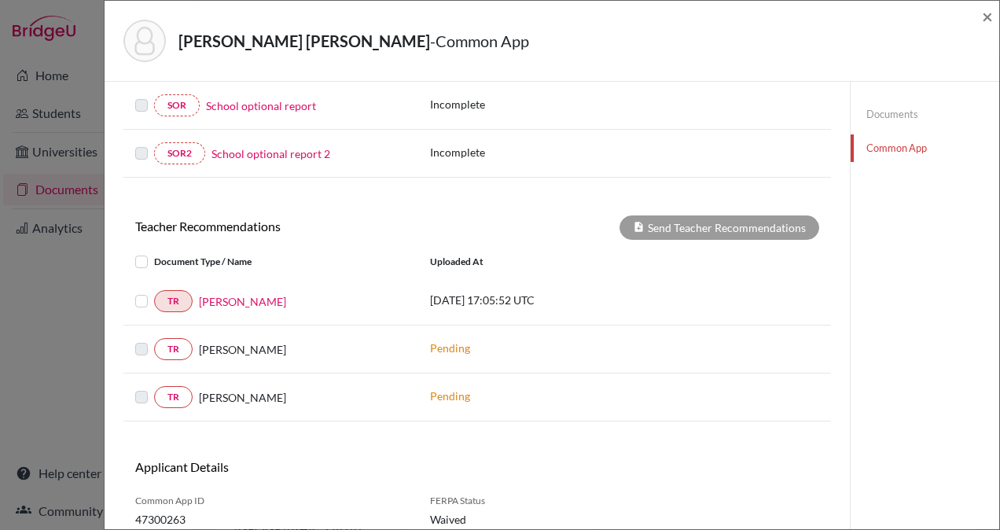
scroll to position [497, 0]
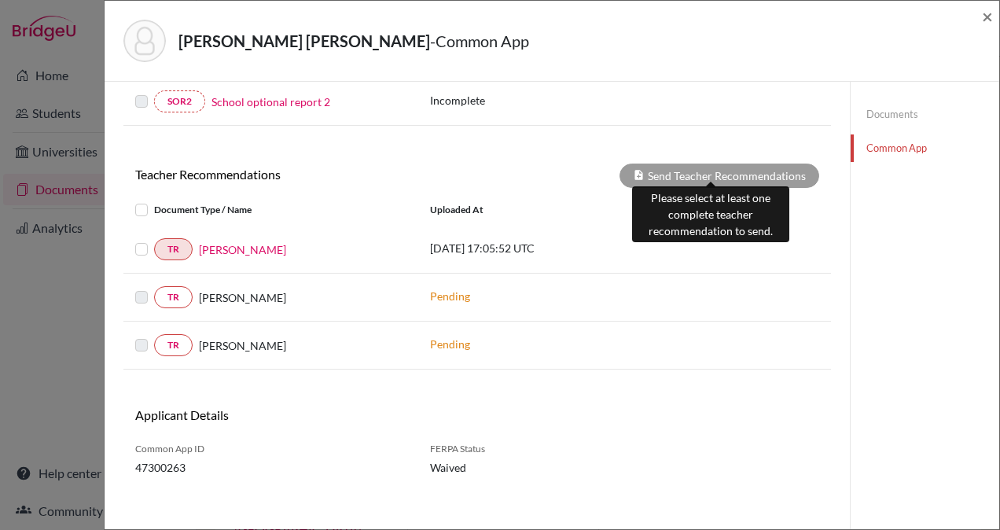
click at [711, 171] on div "Send Teacher Recommendations" at bounding box center [720, 176] width 200 height 24
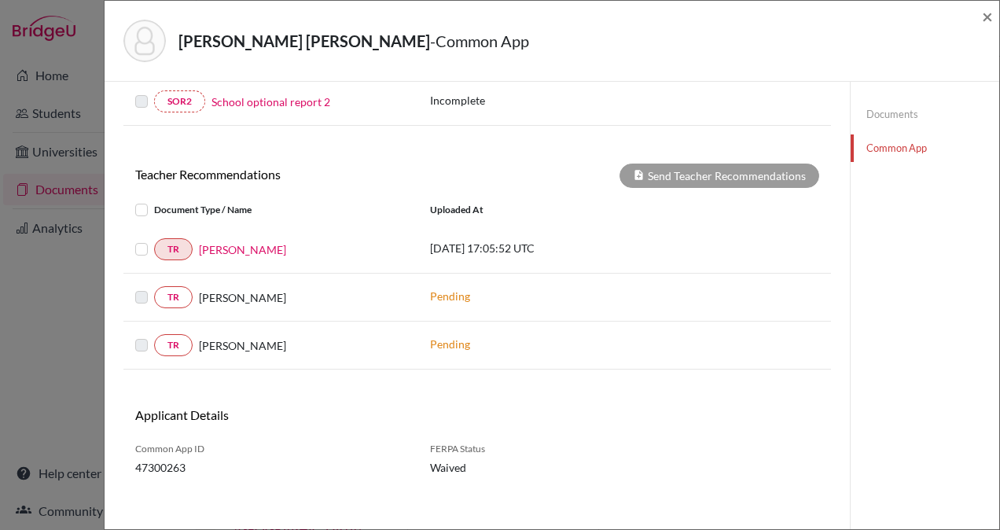
click at [154, 240] on label at bounding box center [154, 240] width 0 height 0
click at [0, 0] on input "checkbox" at bounding box center [0, 0] width 0 height 0
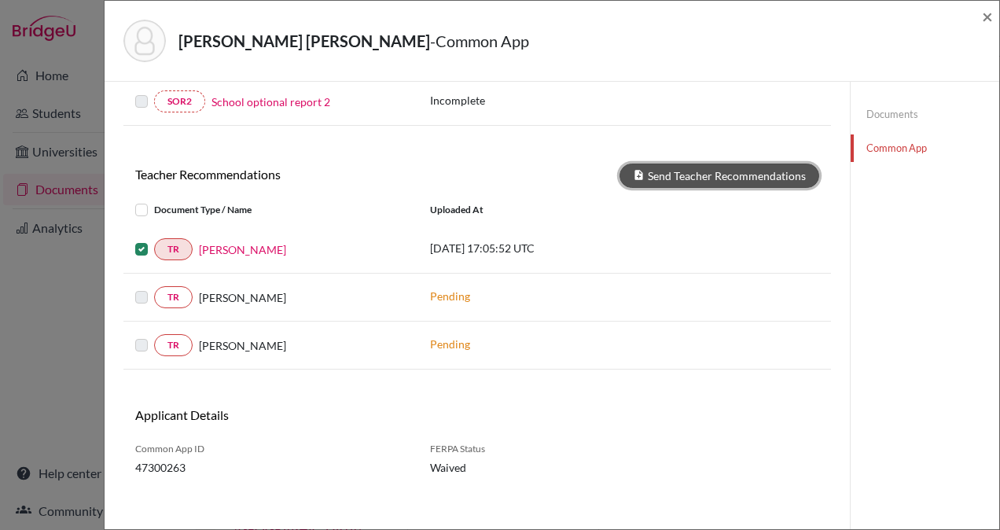
click at [684, 167] on button "Send Teacher Recommendations" at bounding box center [720, 176] width 200 height 24
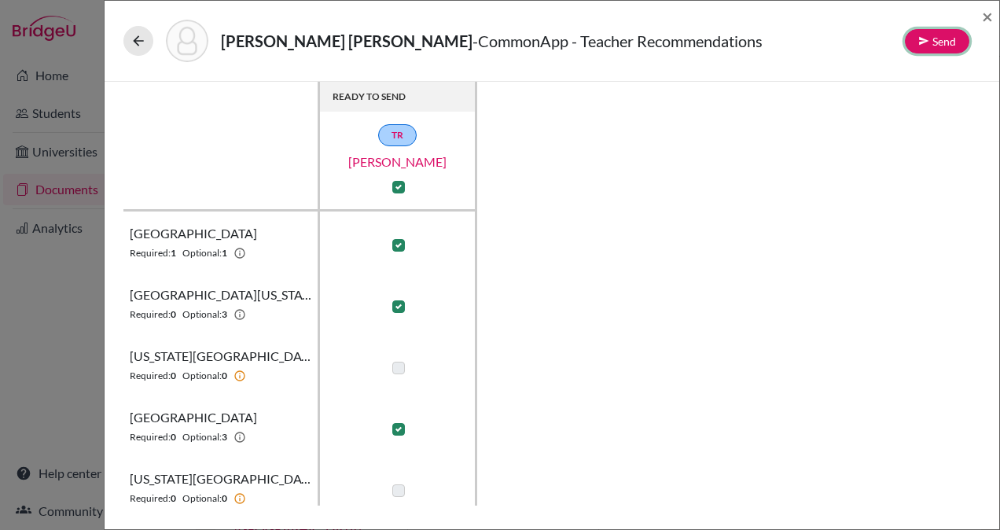
click at [939, 42] on button "Send" at bounding box center [937, 41] width 64 height 24
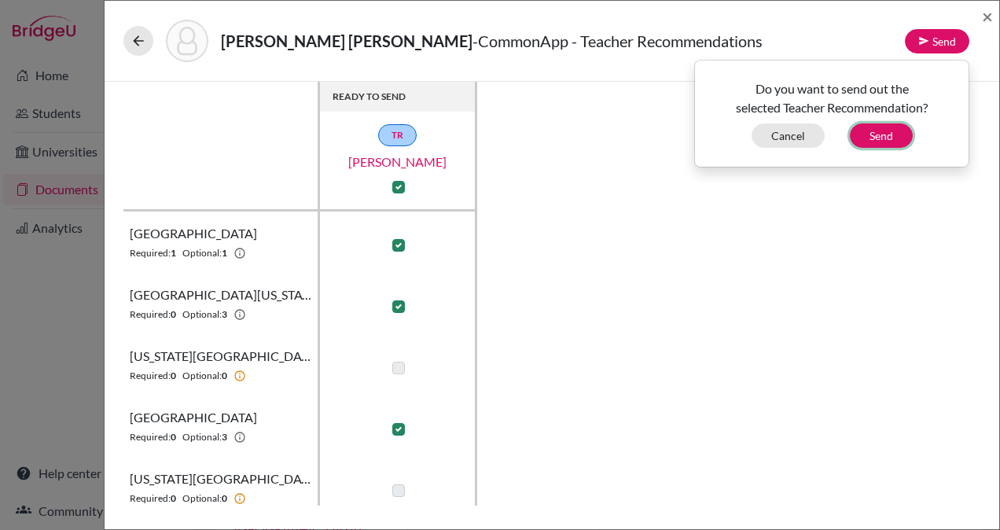
click at [883, 132] on button "Send" at bounding box center [881, 135] width 63 height 24
checkbox input "false"
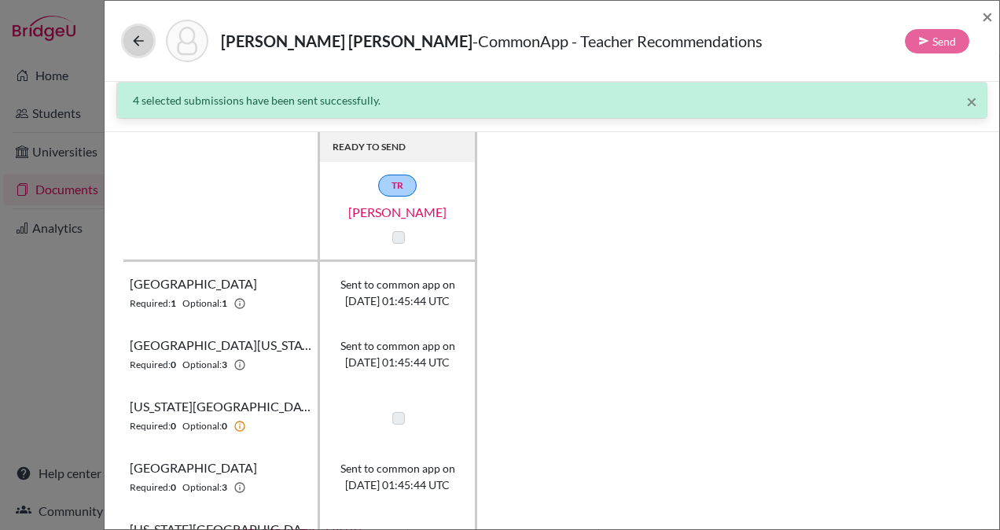
click at [134, 43] on icon at bounding box center [139, 41] width 16 height 16
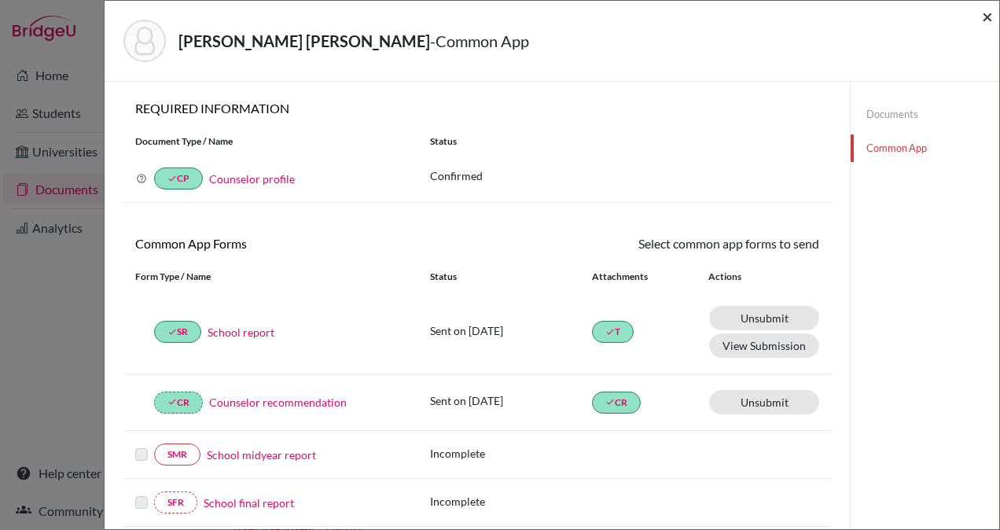
click at [986, 17] on span "×" at bounding box center [987, 16] width 11 height 23
